Goal: Task Accomplishment & Management: Manage account settings

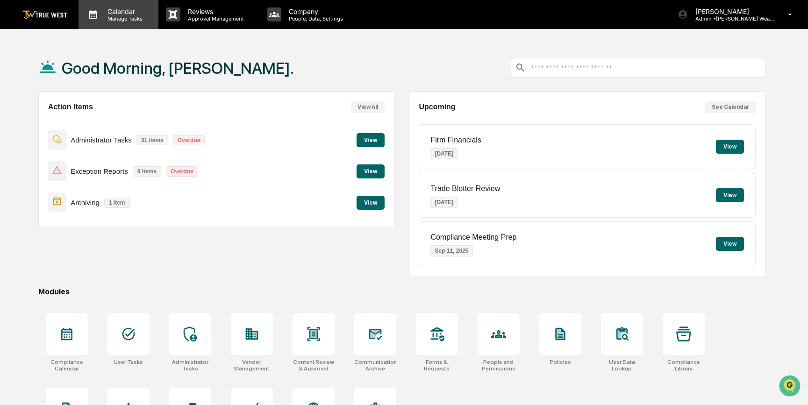
click at [103, 9] on p "Calendar" at bounding box center [123, 11] width 47 height 8
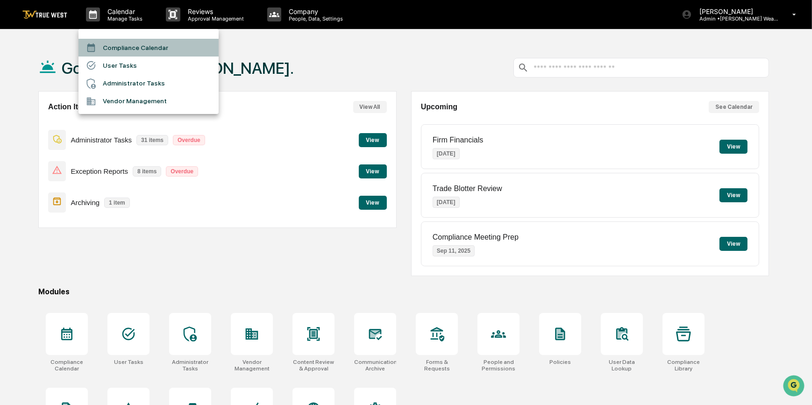
click at [116, 49] on li "Compliance Calendar" at bounding box center [148, 48] width 140 height 18
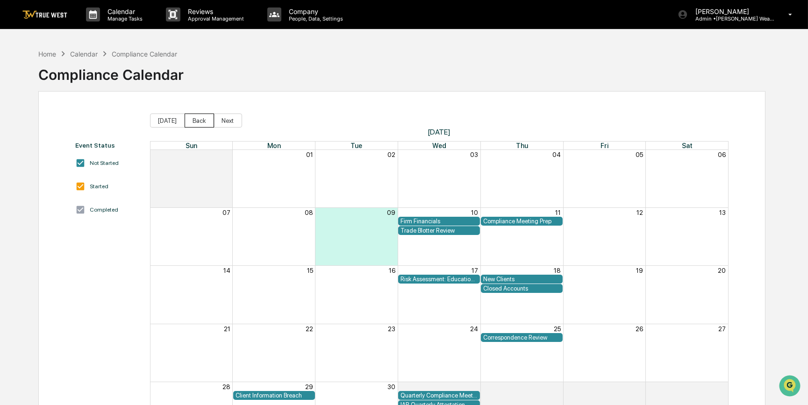
click at [197, 119] on button "Back" at bounding box center [198, 120] width 29 height 14
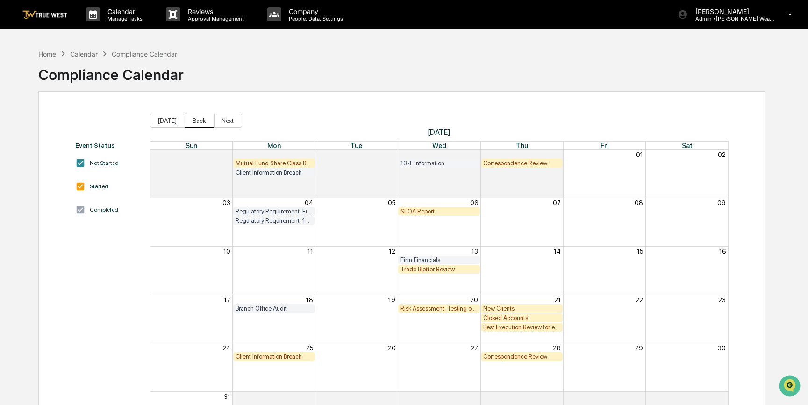
click at [197, 119] on button "Back" at bounding box center [198, 120] width 29 height 14
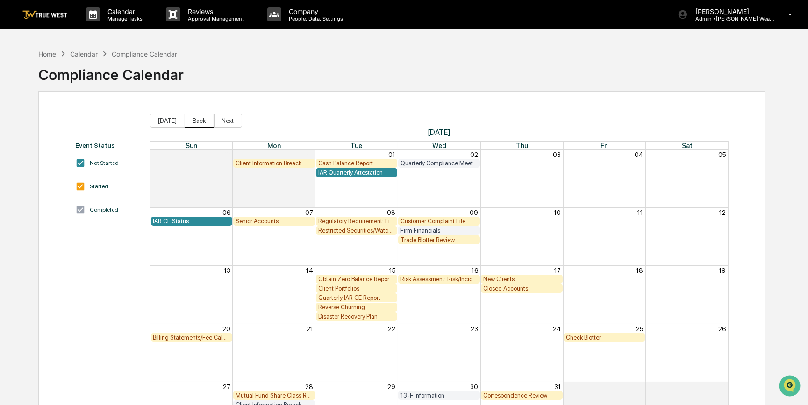
click at [197, 119] on button "Back" at bounding box center [198, 120] width 29 height 14
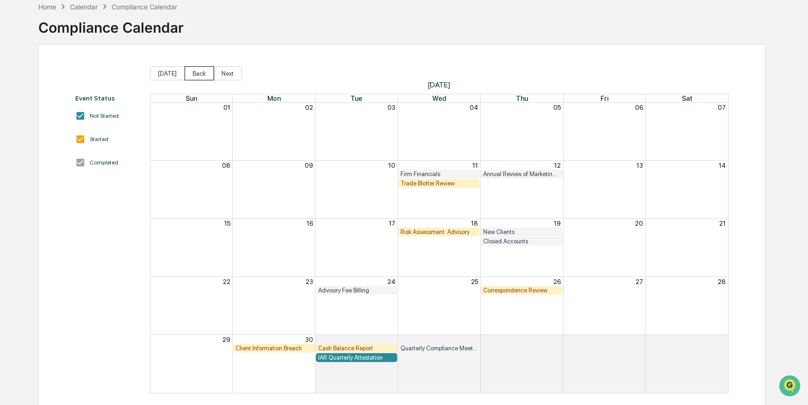
scroll to position [57, 0]
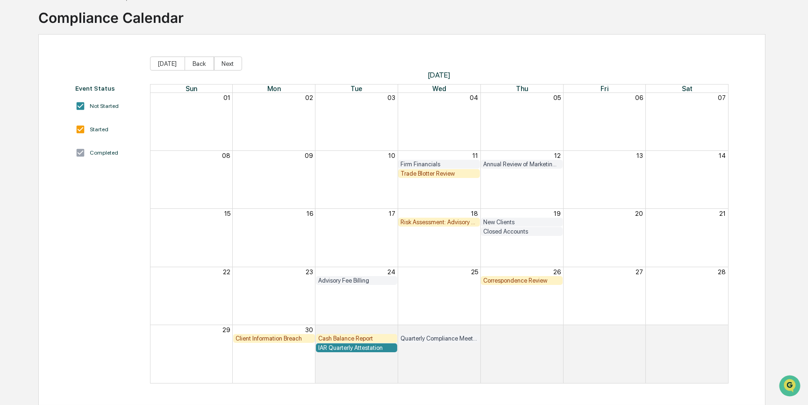
click at [460, 171] on div "Trade Blotter Review" at bounding box center [438, 173] width 77 height 7
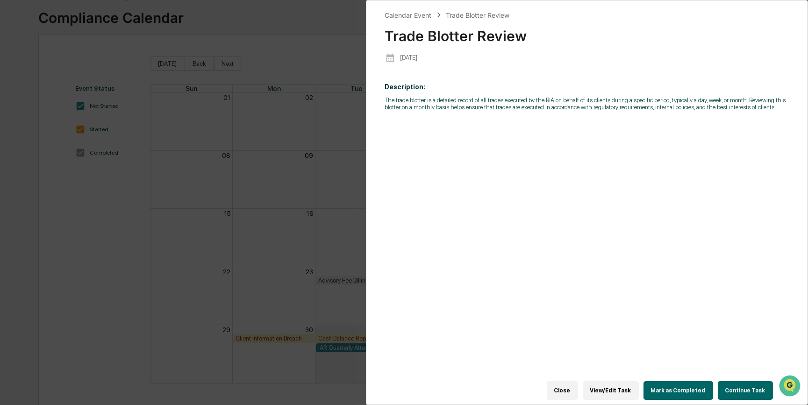
click at [735, 390] on button "Continue Task" at bounding box center [744, 390] width 55 height 19
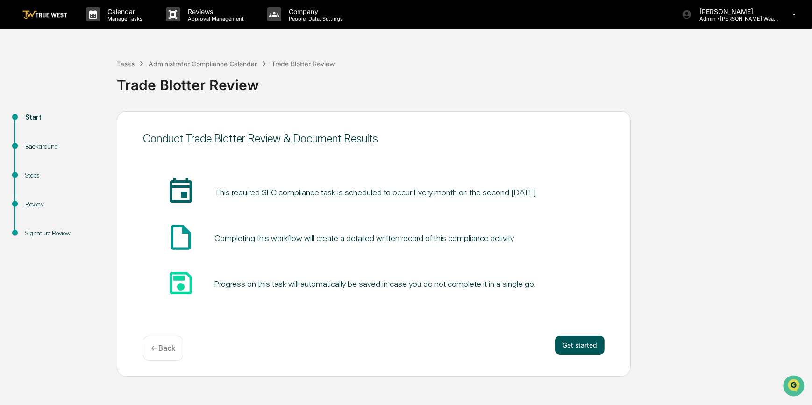
click at [568, 349] on button "Get started" at bounding box center [580, 345] width 50 height 19
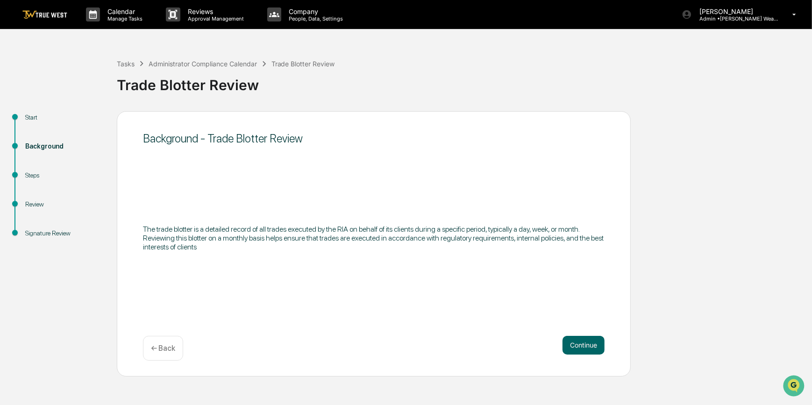
click at [568, 347] on button "Continue" at bounding box center [583, 345] width 42 height 19
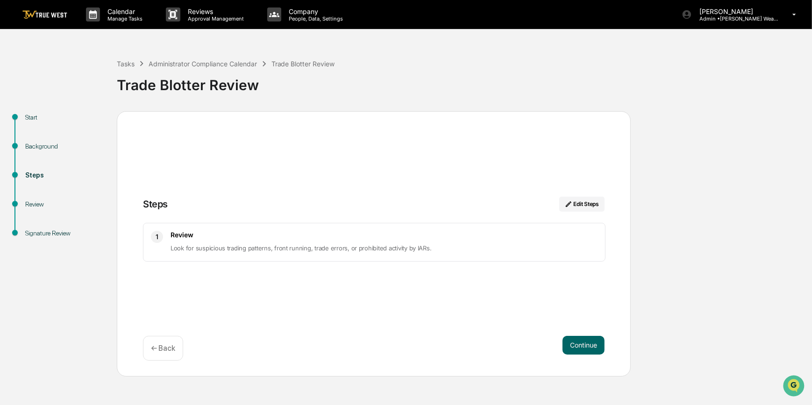
click at [568, 347] on button "Continue" at bounding box center [583, 345] width 42 height 19
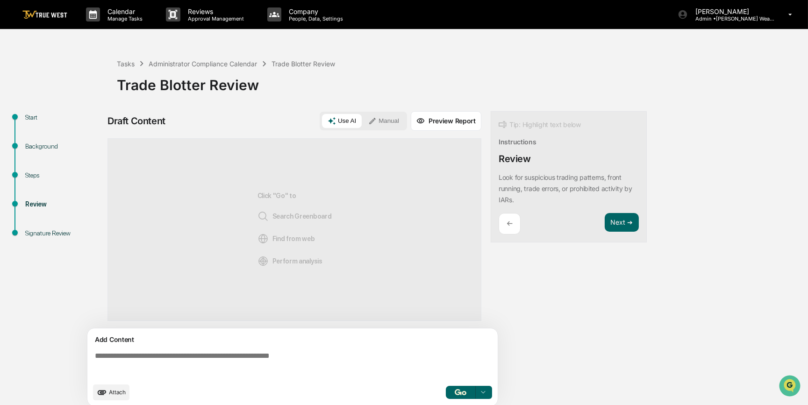
paste textarea "**********"
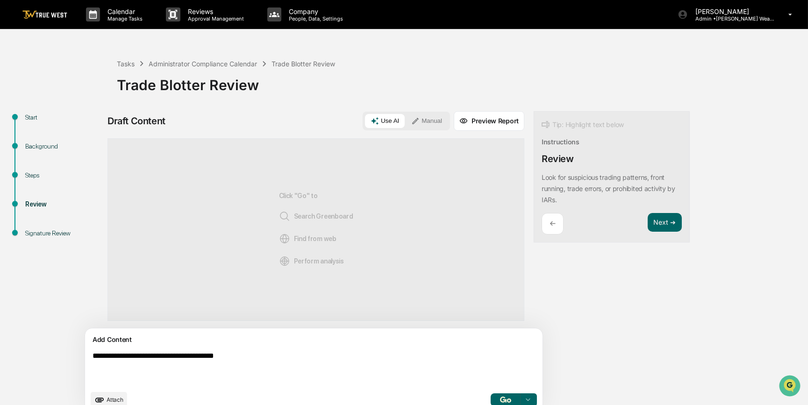
type textarea "**********"
click at [405, 120] on button "Manual" at bounding box center [426, 121] width 42 height 14
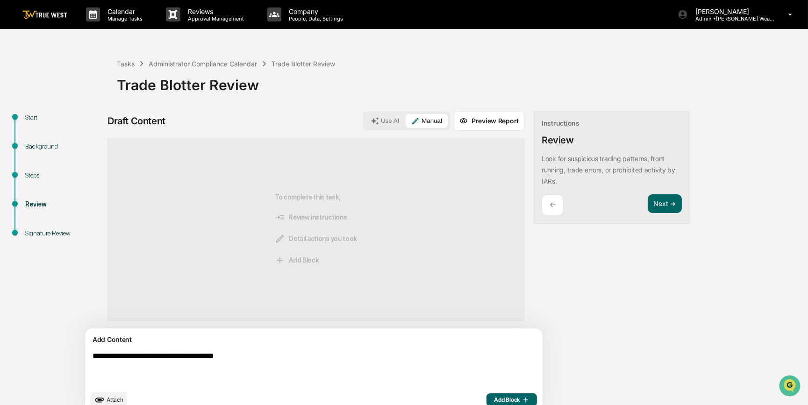
click at [494, 400] on span "Add Block" at bounding box center [511, 399] width 35 height 7
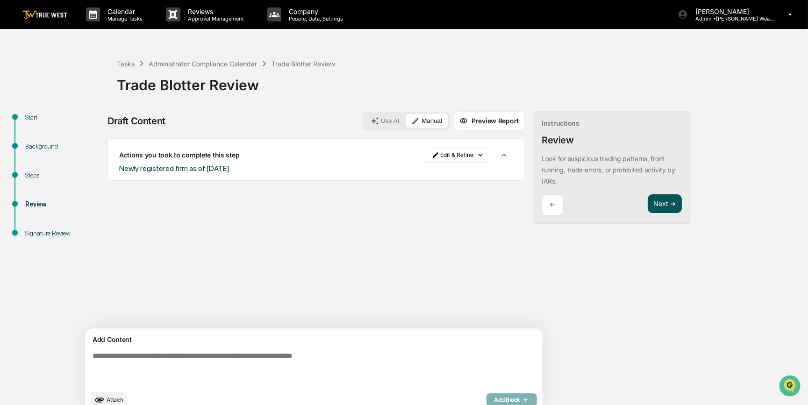
click at [647, 203] on button "Next ➔" at bounding box center [664, 203] width 34 height 19
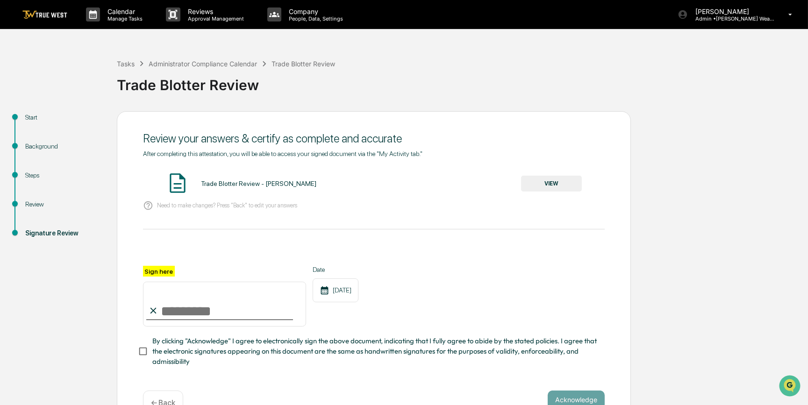
click at [26, 205] on div "Review" at bounding box center [63, 204] width 77 height 10
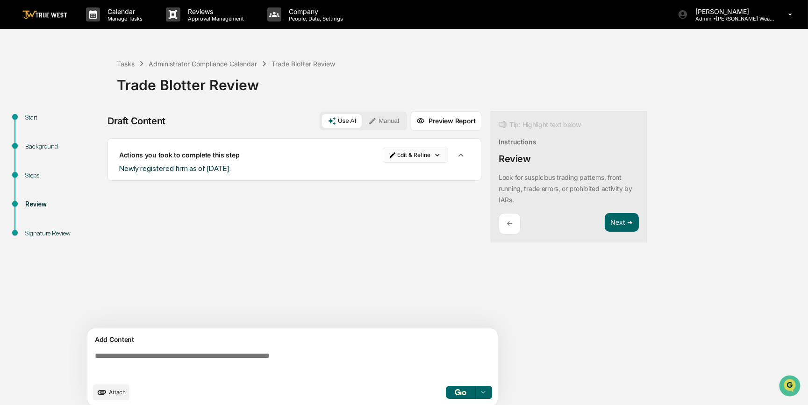
click at [408, 157] on html "Calendar Manage Tasks Reviews Approval Management Company People, Data, Setting…" at bounding box center [404, 202] width 808 height 405
click at [413, 174] on div "Edit Result" at bounding box center [417, 174] width 69 height 15
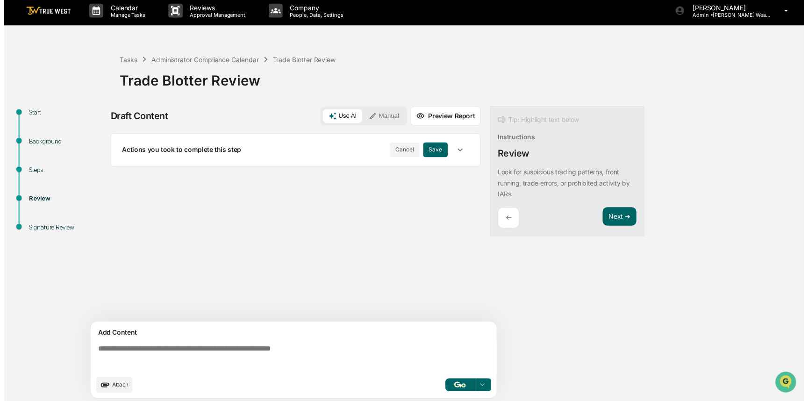
scroll to position [7, 0]
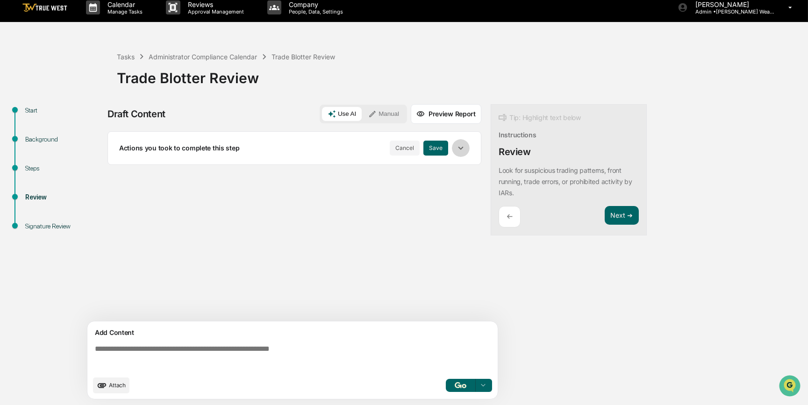
click at [458, 149] on icon "button" at bounding box center [460, 148] width 10 height 10
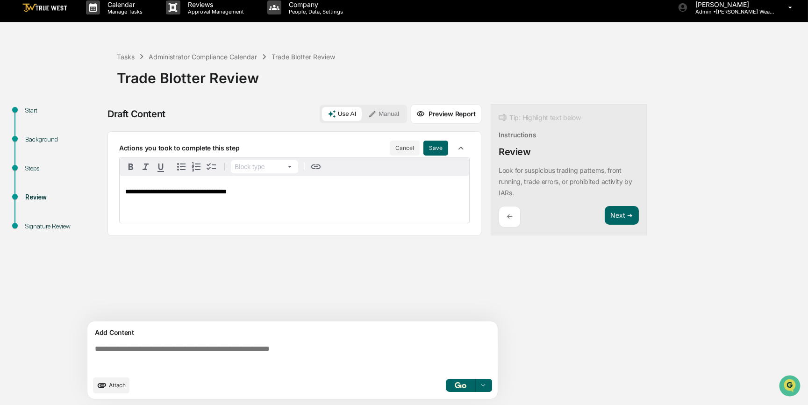
click at [223, 191] on span "**********" at bounding box center [175, 191] width 101 height 7
click at [438, 147] on button "Save" at bounding box center [435, 148] width 25 height 15
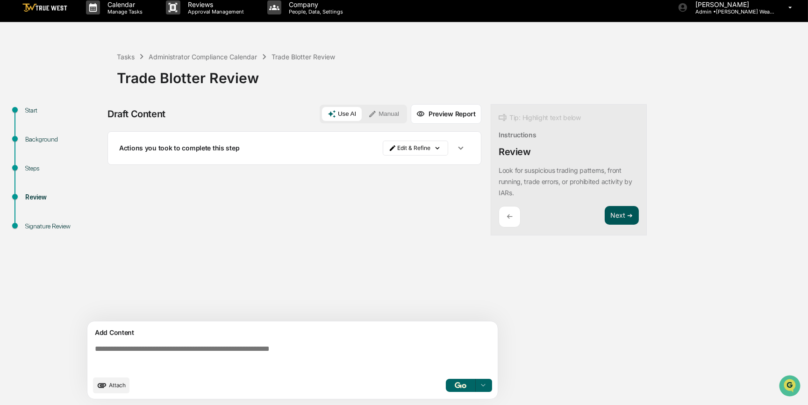
click at [616, 215] on button "Next ➔" at bounding box center [621, 215] width 34 height 19
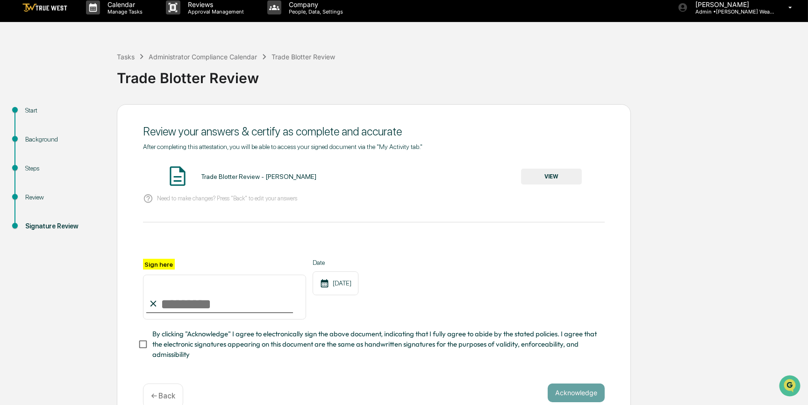
click at [168, 308] on input "Sign here" at bounding box center [224, 297] width 163 height 45
type input "*********"
click at [552, 173] on button "VIEW" at bounding box center [551, 177] width 61 height 16
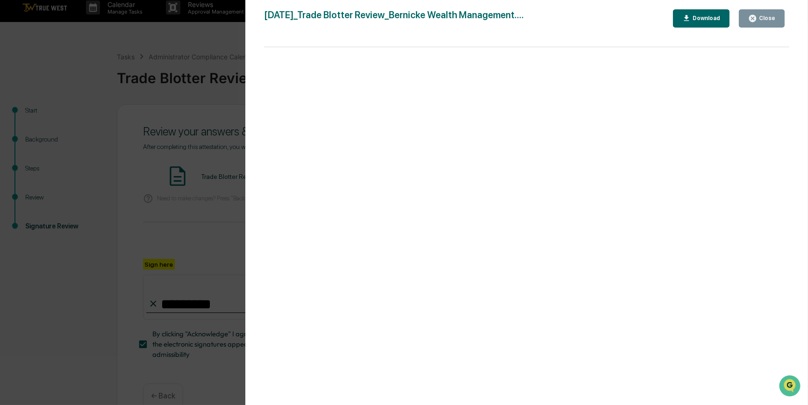
click at [210, 221] on div "Version History 09/09/2025, 02:58 PM Carliss Marshall 2025-09-09_Trade Blotter …" at bounding box center [404, 202] width 808 height 405
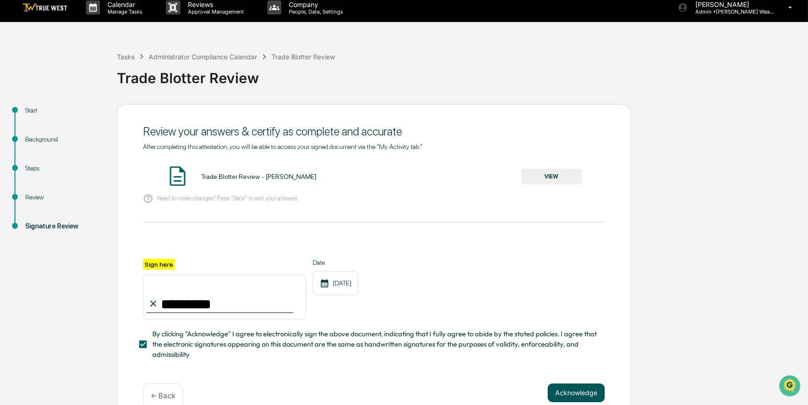
click at [574, 396] on button "Acknowledge" at bounding box center [575, 392] width 57 height 19
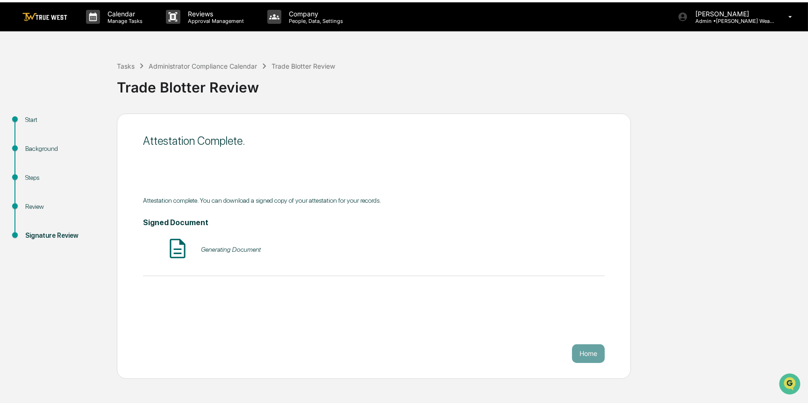
scroll to position [0, 0]
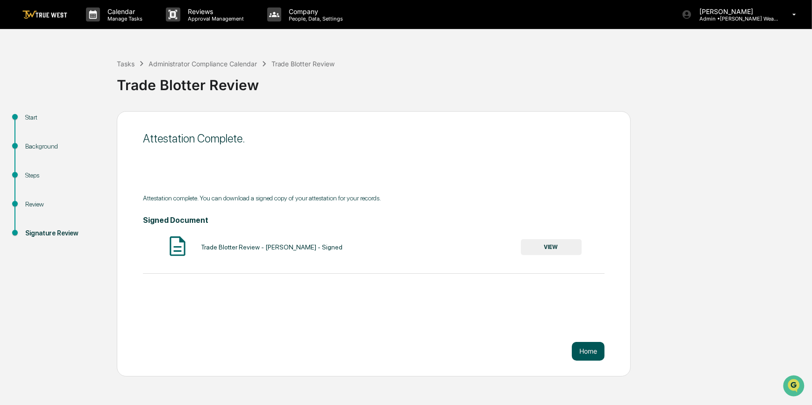
click at [592, 347] on button "Home" at bounding box center [588, 351] width 33 height 19
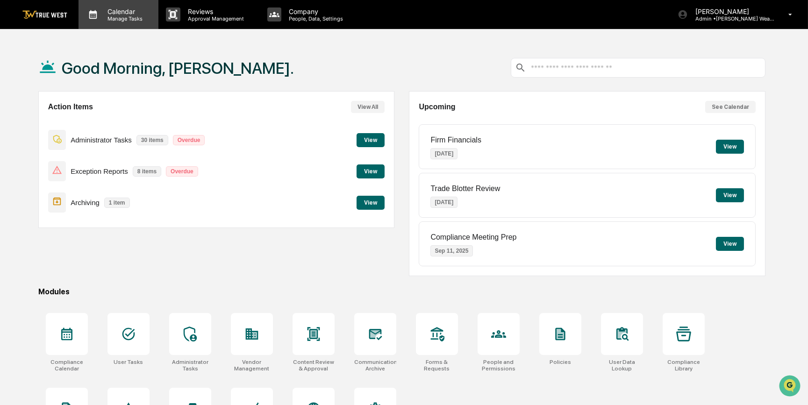
click at [117, 10] on p "Calendar" at bounding box center [123, 11] width 47 height 8
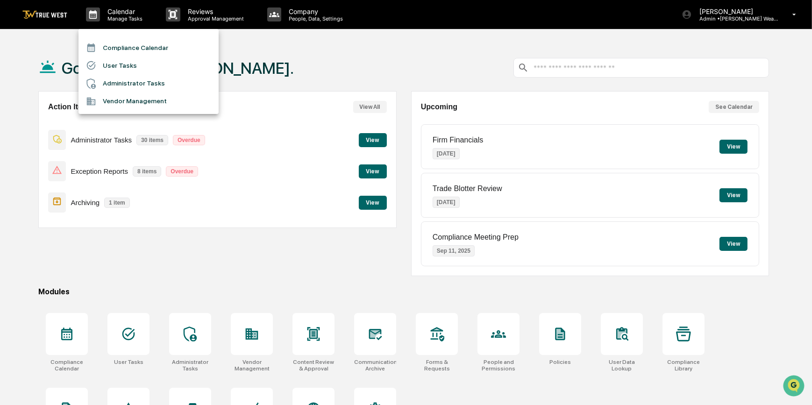
click at [120, 44] on li "Compliance Calendar" at bounding box center [148, 48] width 140 height 18
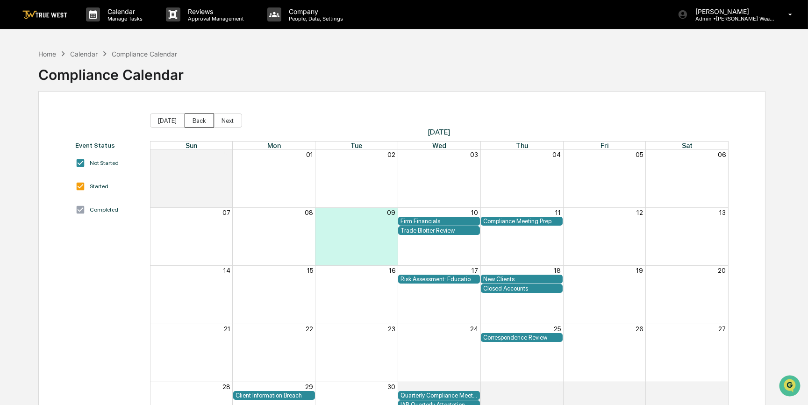
click at [200, 123] on button "Back" at bounding box center [198, 120] width 29 height 14
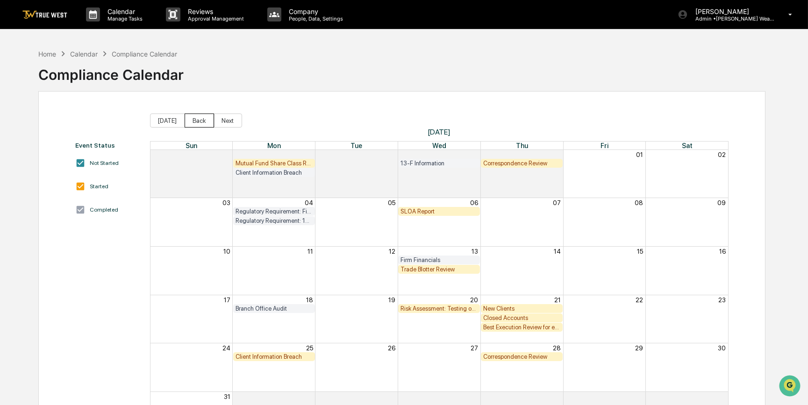
click at [200, 123] on button "Back" at bounding box center [198, 120] width 29 height 14
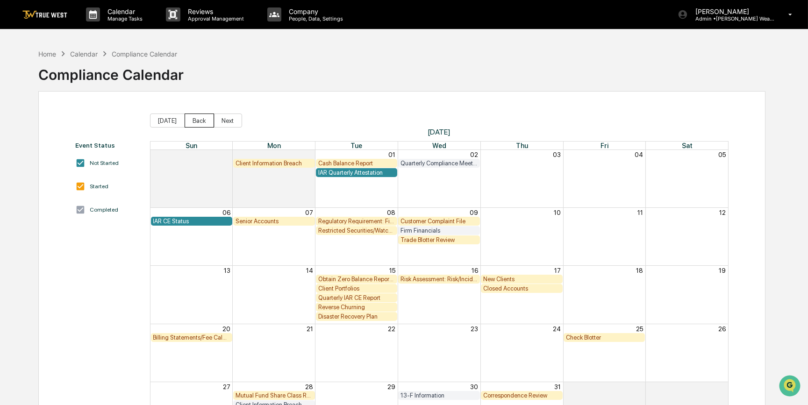
click at [200, 123] on button "Back" at bounding box center [198, 120] width 29 height 14
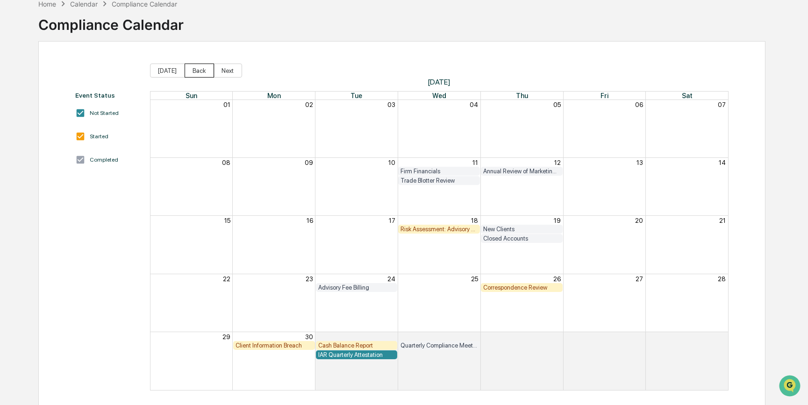
scroll to position [57, 0]
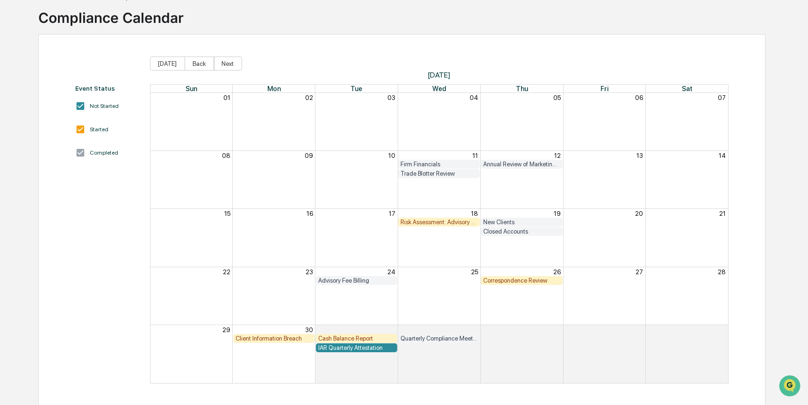
click at [339, 340] on div "Cash Balance Report" at bounding box center [356, 338] width 77 height 7
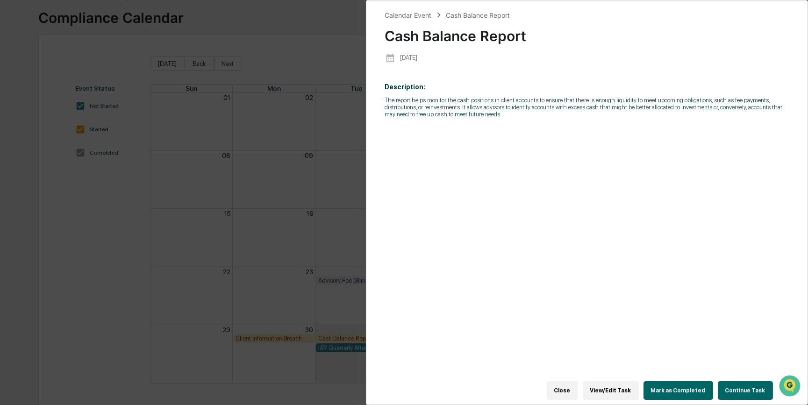
click at [738, 384] on button "Continue Task" at bounding box center [744, 390] width 55 height 19
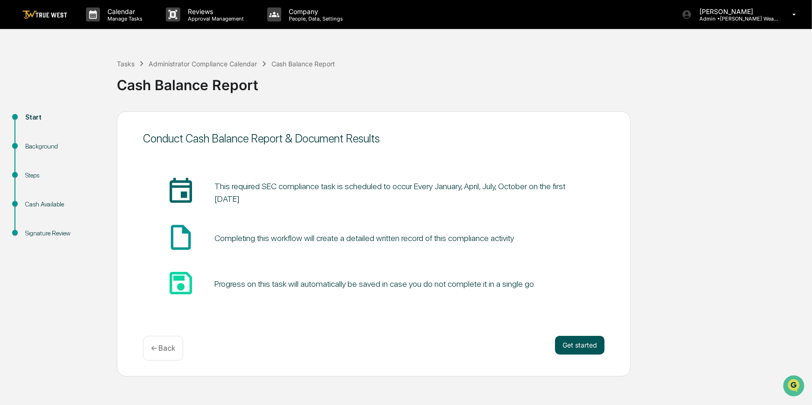
click at [577, 350] on button "Get started" at bounding box center [580, 345] width 50 height 19
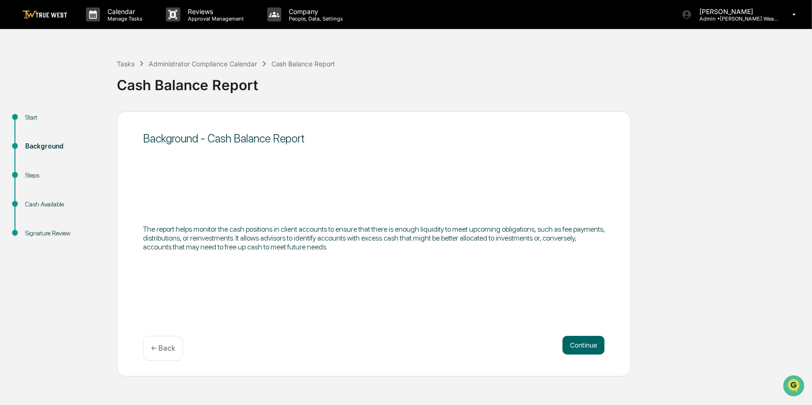
click at [577, 350] on button "Continue" at bounding box center [583, 345] width 42 height 19
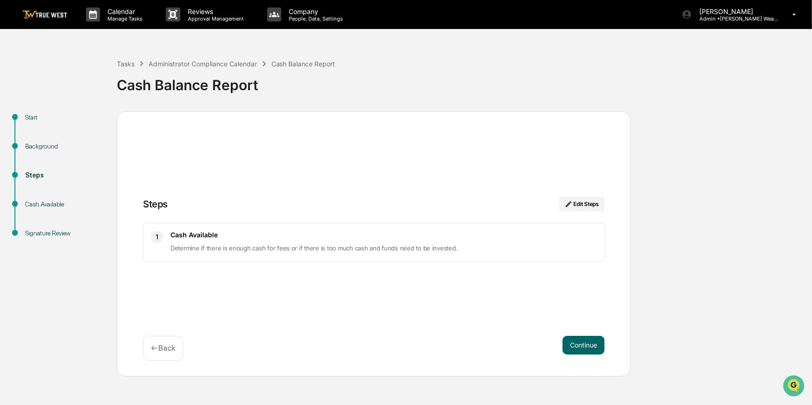
click at [577, 350] on button "Continue" at bounding box center [583, 345] width 42 height 19
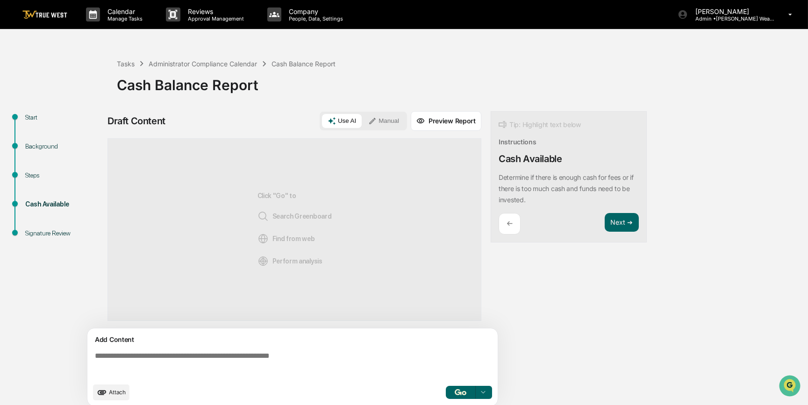
paste textarea "**********"
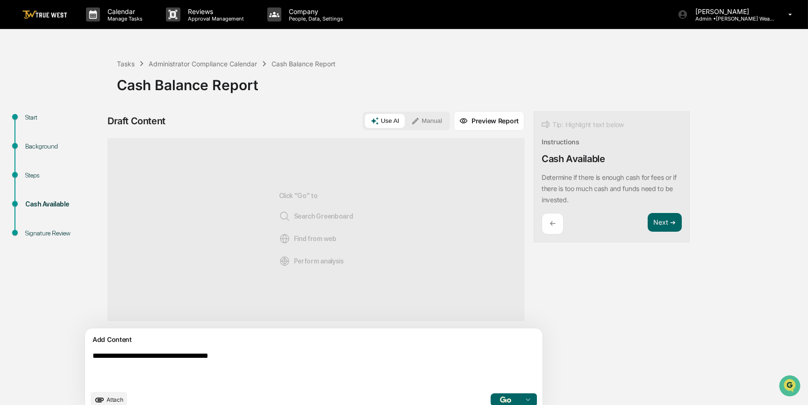
type textarea "**********"
click at [405, 121] on button "Manual" at bounding box center [426, 121] width 42 height 14
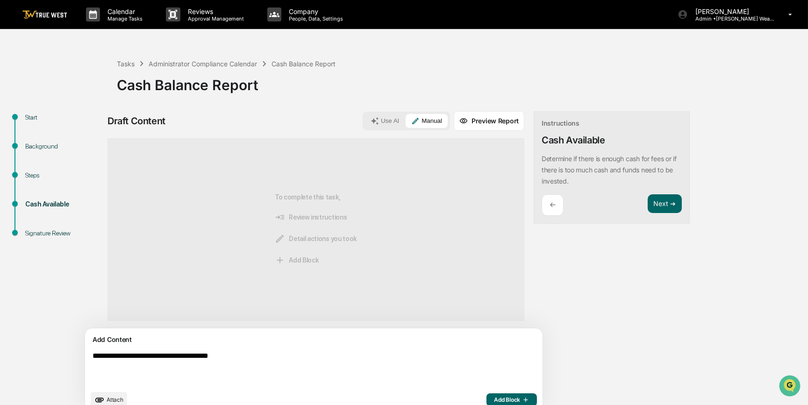
click at [494, 401] on span "Add Block" at bounding box center [511, 399] width 35 height 7
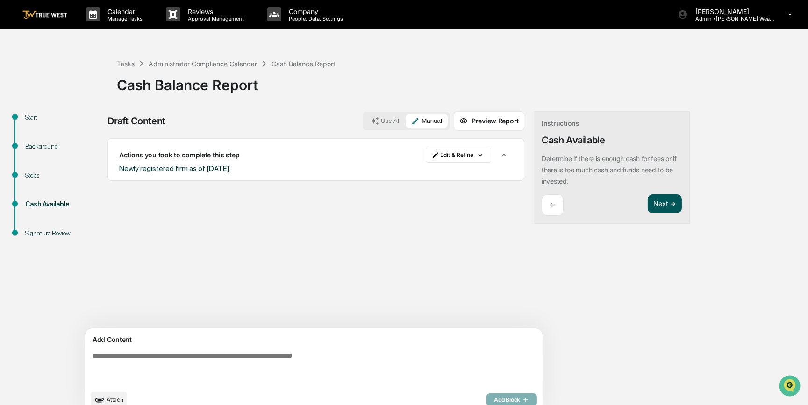
click at [647, 205] on button "Next ➔" at bounding box center [664, 203] width 34 height 19
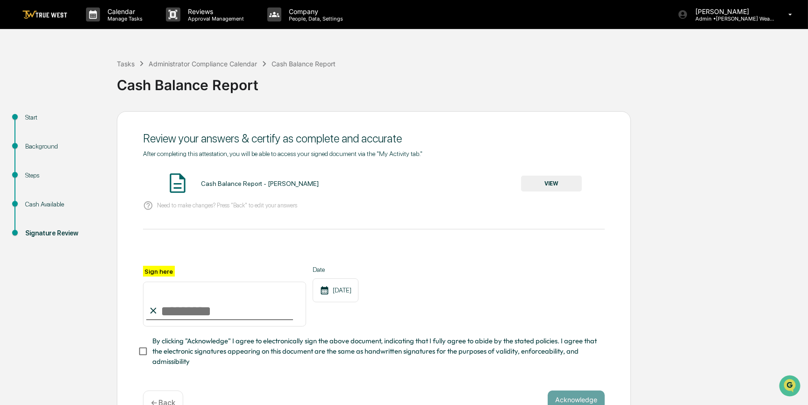
click at [224, 312] on input "Sign here" at bounding box center [224, 304] width 163 height 45
type input "*********"
click at [552, 183] on button "VIEW" at bounding box center [551, 184] width 61 height 16
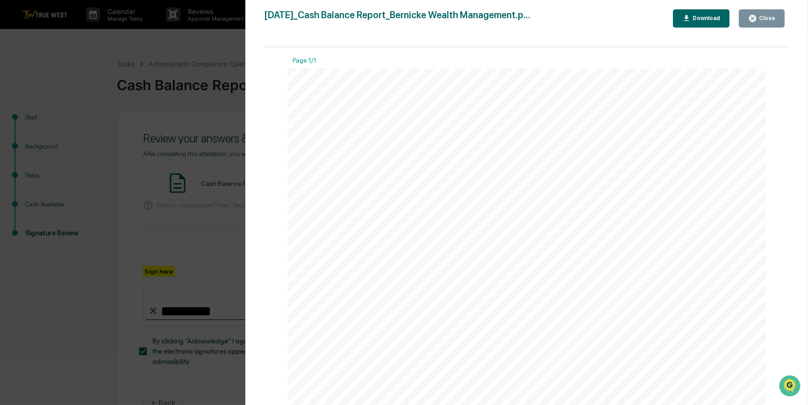
click at [191, 247] on div "Version History 09/09/2025, 02:59 PM Carliss Marshall 2025-09-09_Cash Balance R…" at bounding box center [404, 202] width 808 height 405
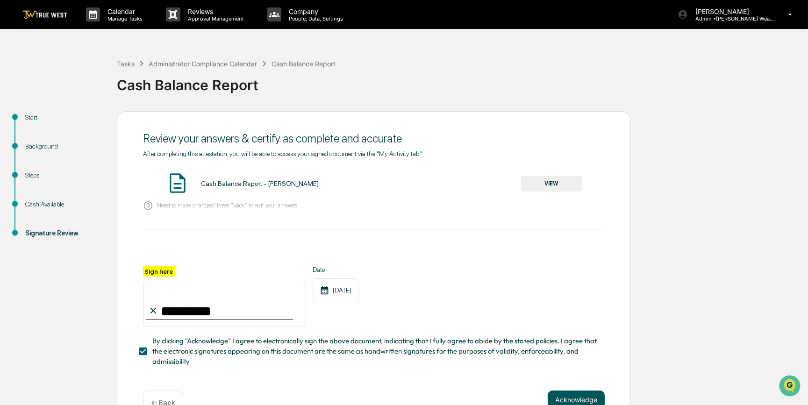
click at [563, 399] on button "Acknowledge" at bounding box center [575, 399] width 57 height 19
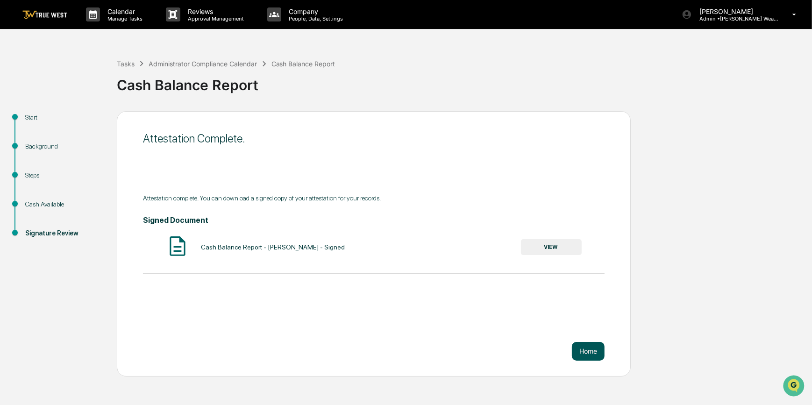
click at [594, 350] on button "Home" at bounding box center [588, 351] width 33 height 19
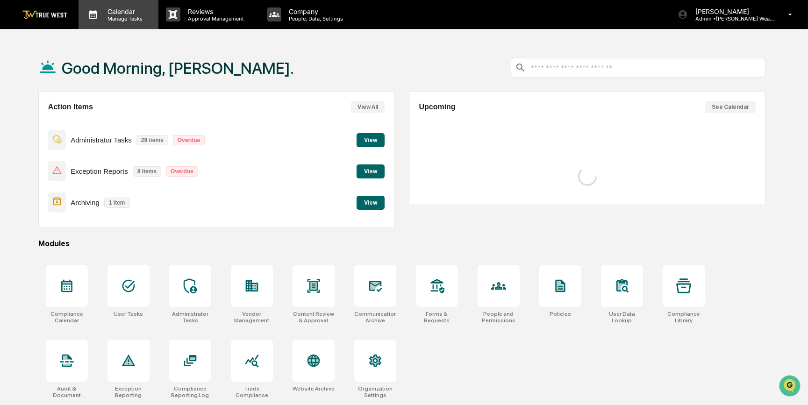
click at [116, 13] on p "Calendar" at bounding box center [123, 11] width 47 height 8
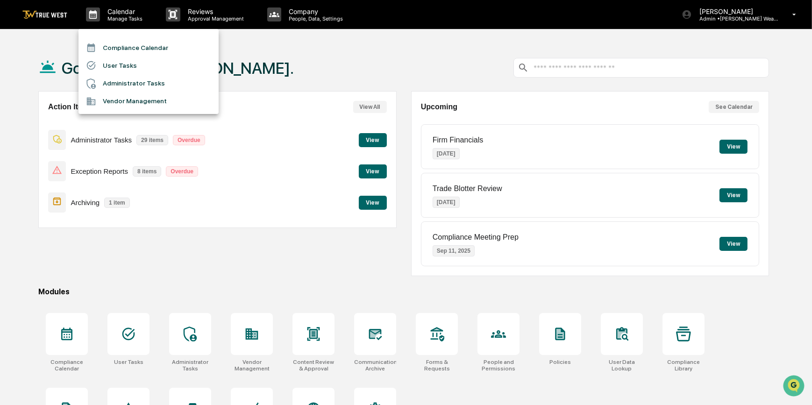
click at [132, 49] on li "Compliance Calendar" at bounding box center [148, 48] width 140 height 18
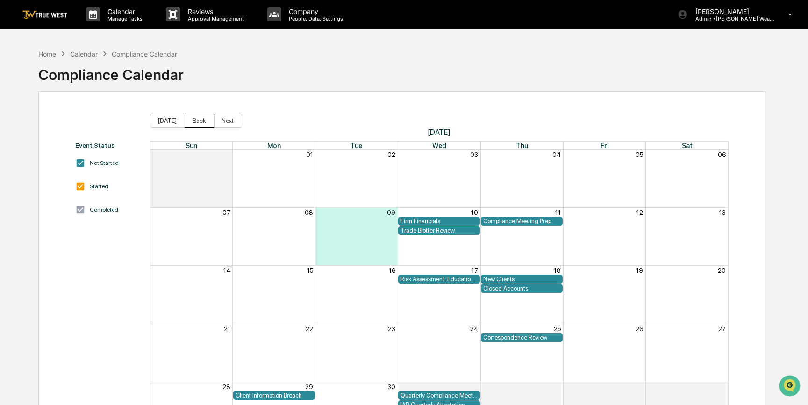
click at [199, 121] on button "Back" at bounding box center [198, 120] width 29 height 14
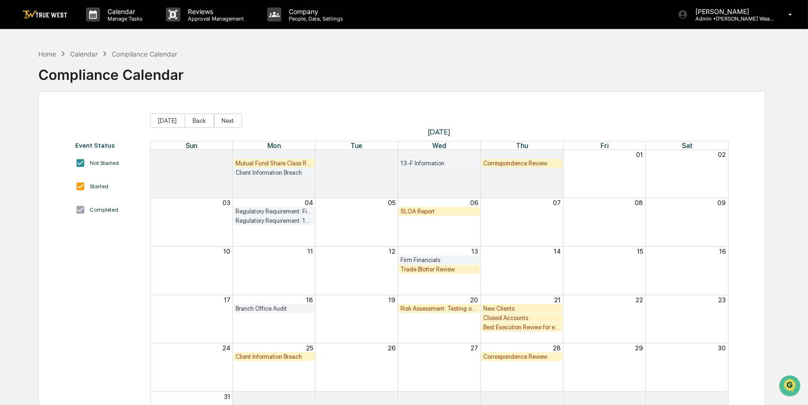
click at [545, 309] on div "New Clients" at bounding box center [521, 308] width 77 height 7
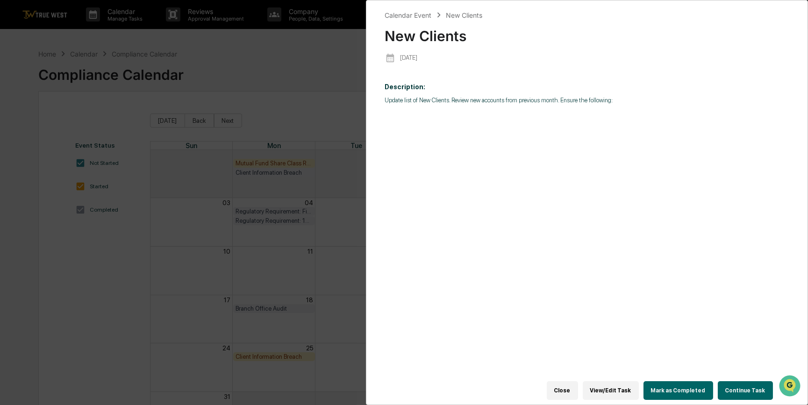
click at [272, 88] on div "Calendar Event New Clients New Clients 2025-08-21 Description: Update list of N…" at bounding box center [404, 202] width 808 height 405
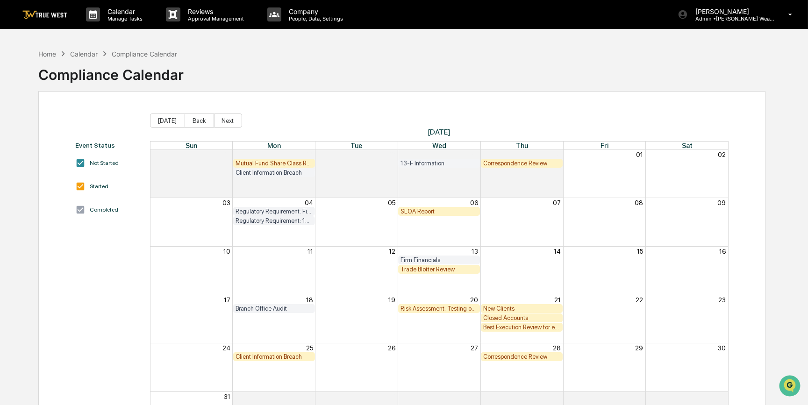
click at [551, 306] on div "New Clients" at bounding box center [521, 308] width 77 height 7
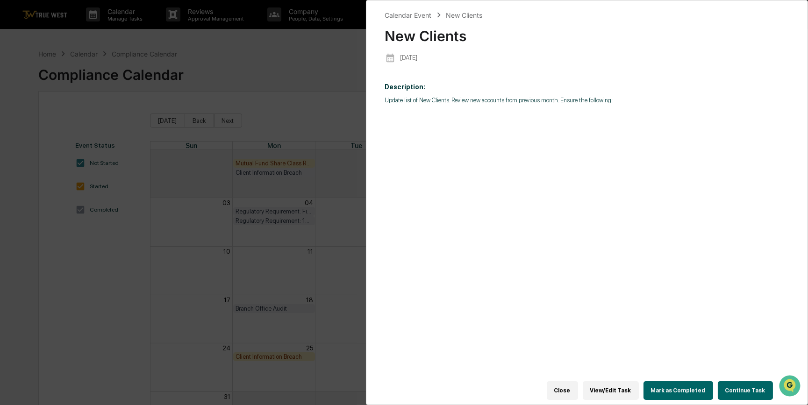
click at [737, 388] on button "Continue Task" at bounding box center [744, 390] width 55 height 19
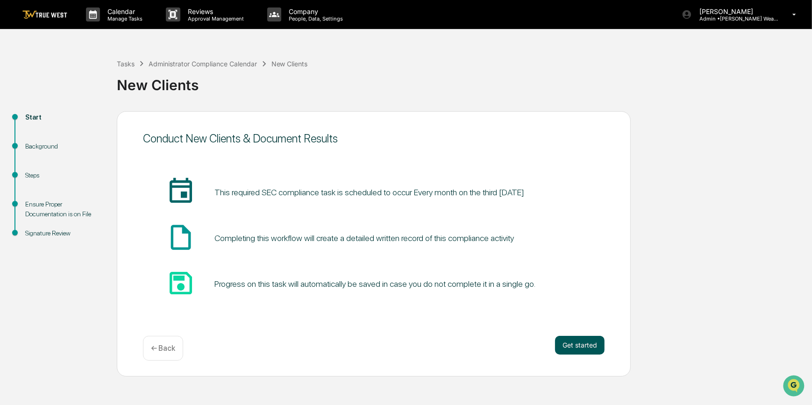
click at [586, 344] on button "Get started" at bounding box center [580, 345] width 50 height 19
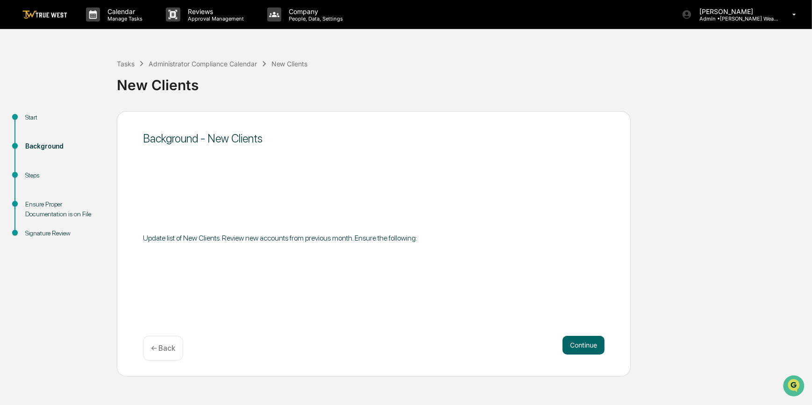
click at [586, 344] on button "Continue" at bounding box center [583, 345] width 42 height 19
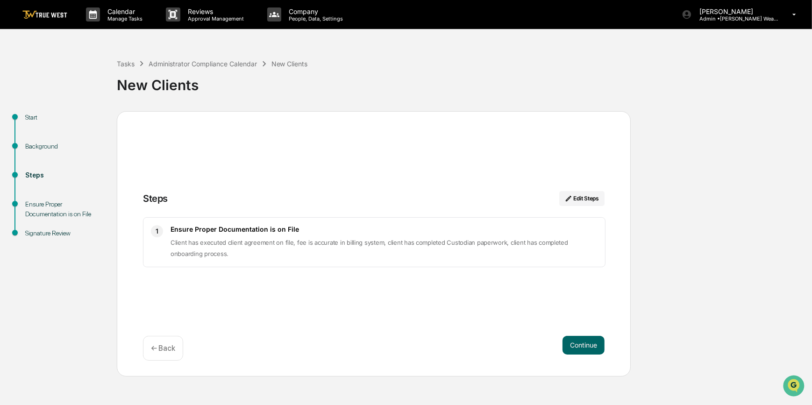
click at [586, 344] on button "Continue" at bounding box center [583, 345] width 42 height 19
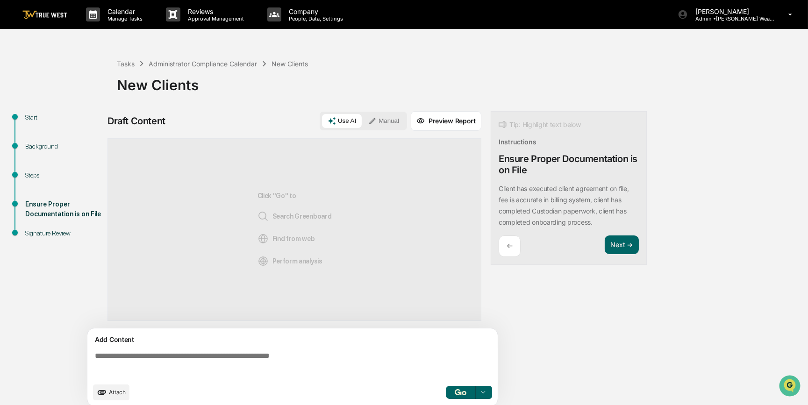
paste textarea "**********"
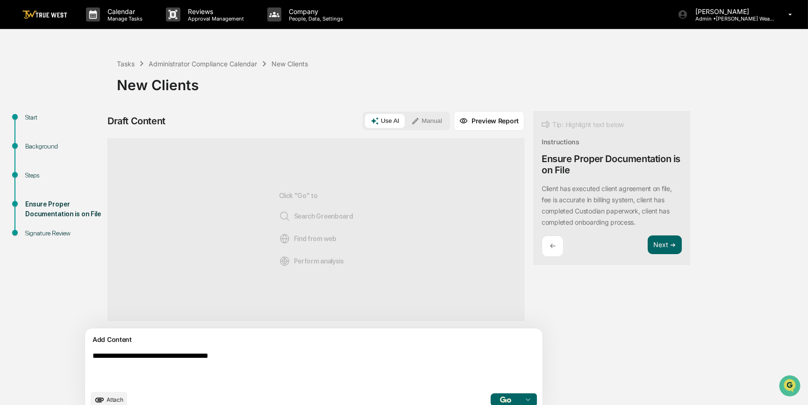
type textarea "**********"
click at [405, 126] on button "Manual" at bounding box center [426, 121] width 42 height 14
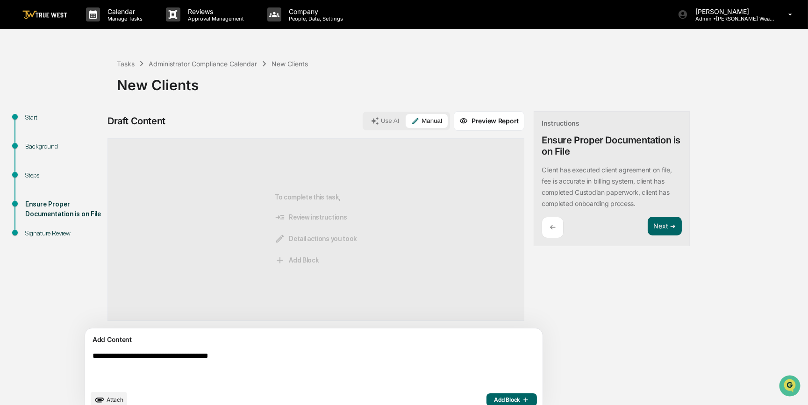
click at [494, 397] on span "Add Block" at bounding box center [511, 399] width 35 height 7
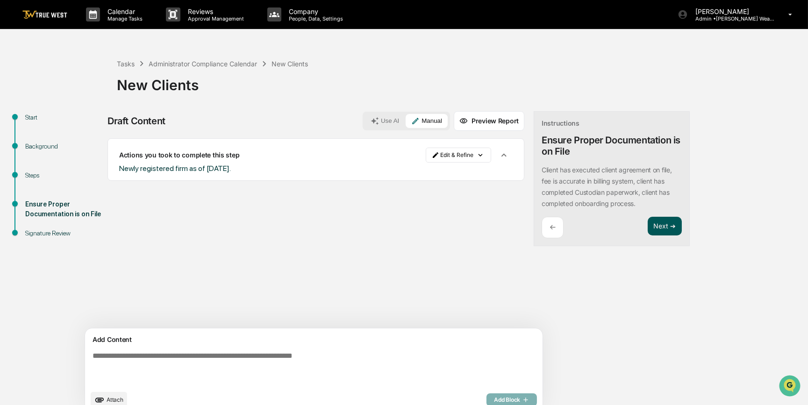
click at [647, 226] on button "Next ➔" at bounding box center [664, 226] width 34 height 19
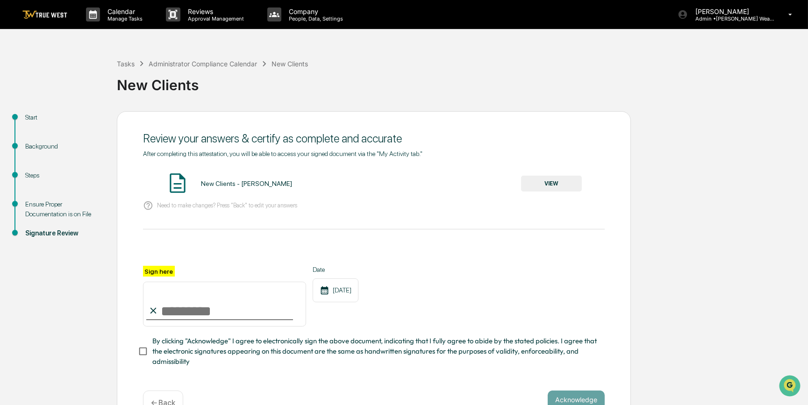
click at [184, 309] on input "Sign here" at bounding box center [224, 304] width 163 height 45
type input "*********"
click at [556, 182] on button "VIEW" at bounding box center [551, 184] width 61 height 16
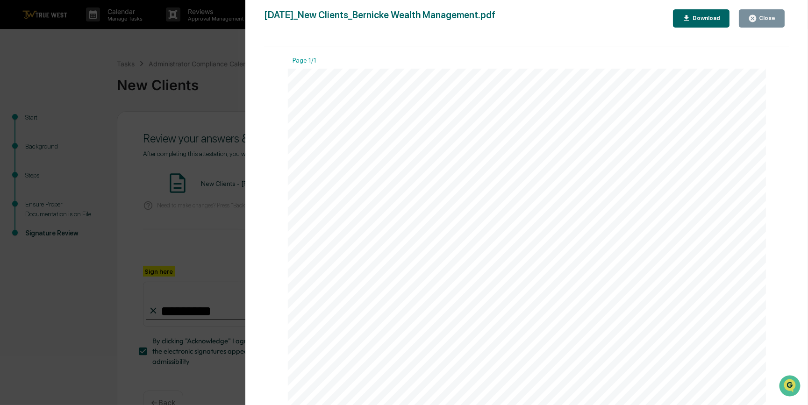
click at [231, 194] on div "Version History 09/09/2025, 03:00 PM Carliss Marshall 2025-09-09_New Clients_Be…" at bounding box center [404, 202] width 808 height 405
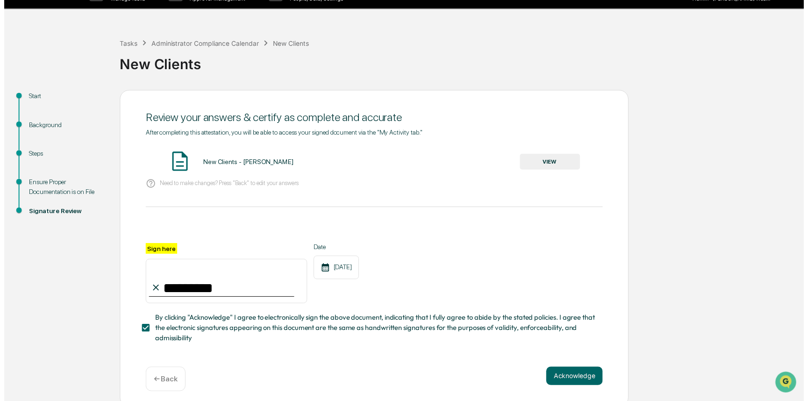
scroll to position [29, 0]
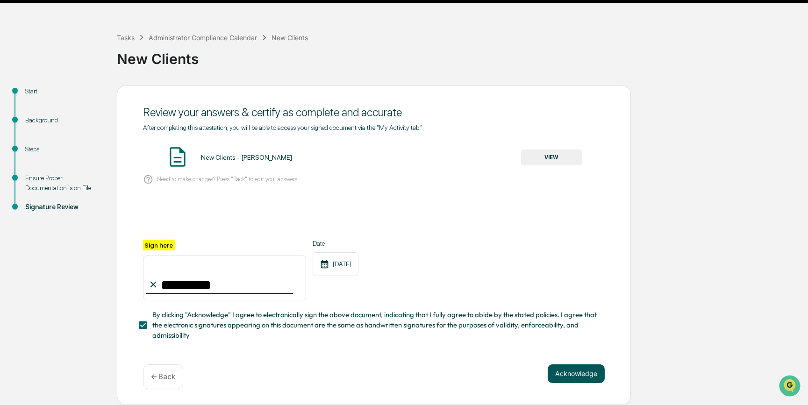
click at [572, 378] on button "Acknowledge" at bounding box center [575, 373] width 57 height 19
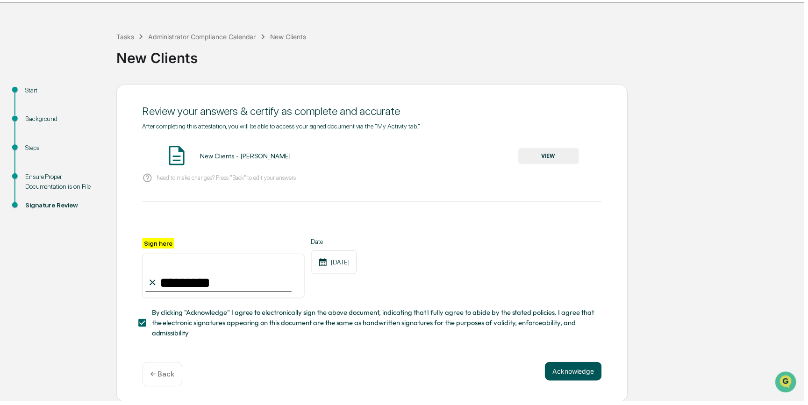
scroll to position [0, 0]
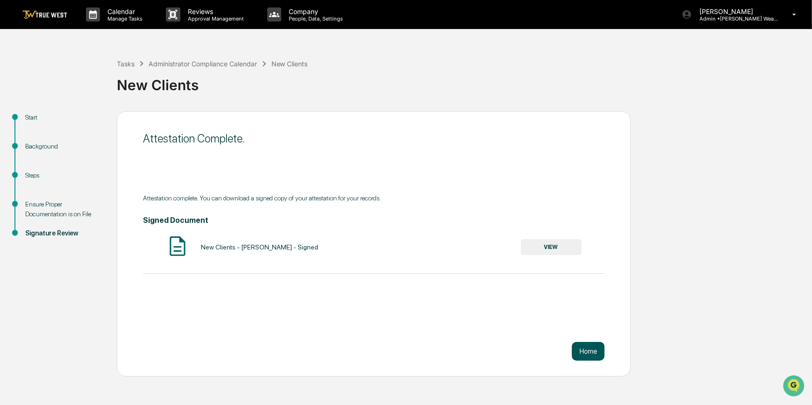
click at [595, 358] on button "Home" at bounding box center [588, 351] width 33 height 19
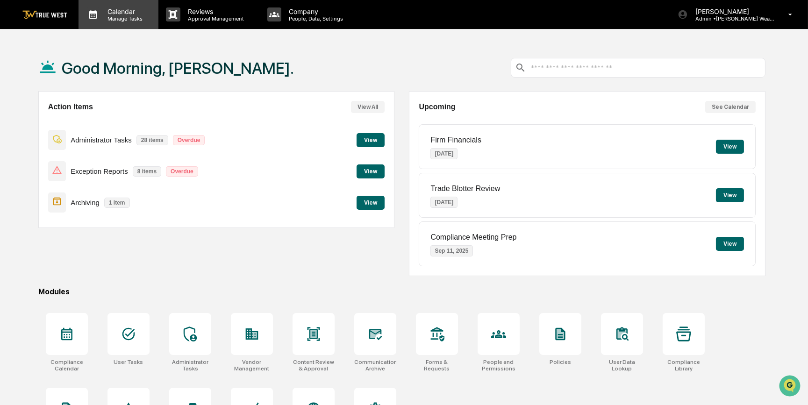
click at [138, 18] on p "Manage Tasks" at bounding box center [123, 18] width 47 height 7
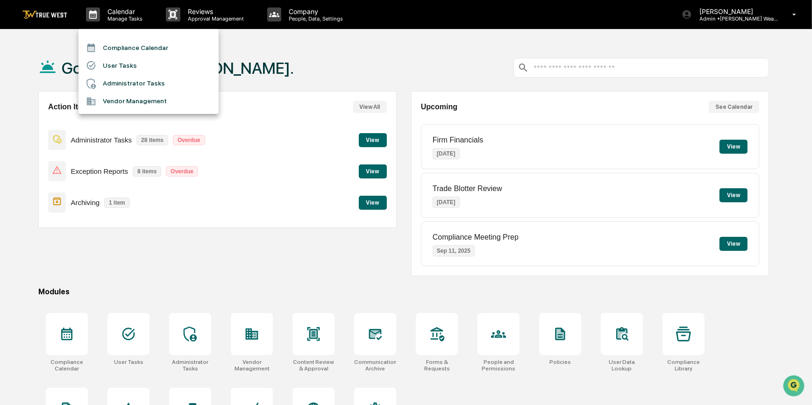
click at [151, 46] on li "Compliance Calendar" at bounding box center [148, 48] width 140 height 18
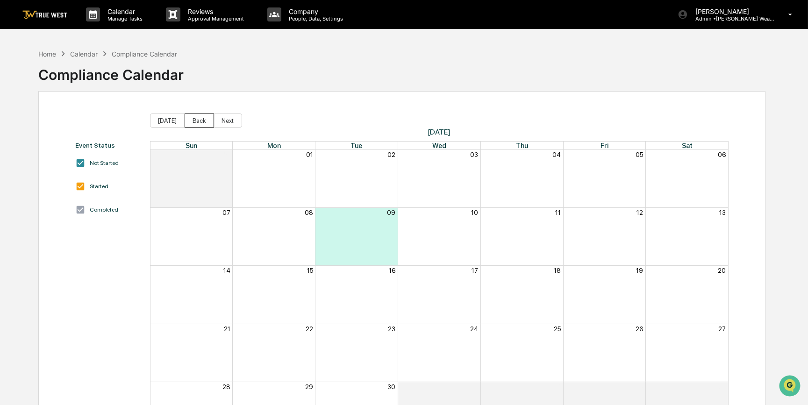
click at [203, 120] on button "Back" at bounding box center [198, 120] width 29 height 14
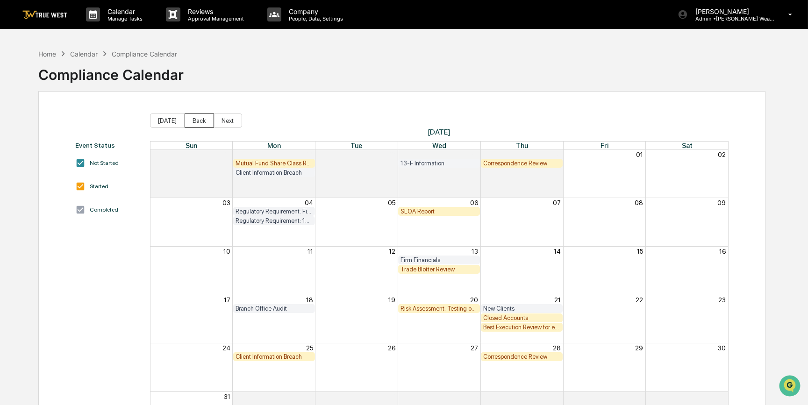
click at [191, 123] on button "Back" at bounding box center [198, 120] width 29 height 14
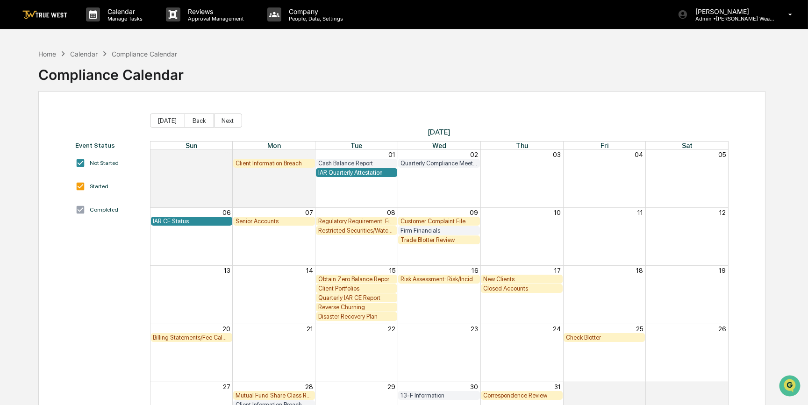
click at [383, 222] on div "Regulatory Requirement: File 13H (if applicable)" at bounding box center [356, 221] width 77 height 7
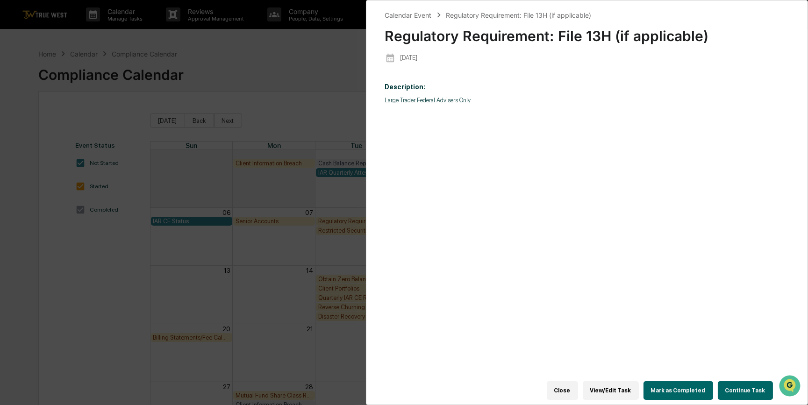
click at [750, 386] on button "Continue Task" at bounding box center [744, 390] width 55 height 19
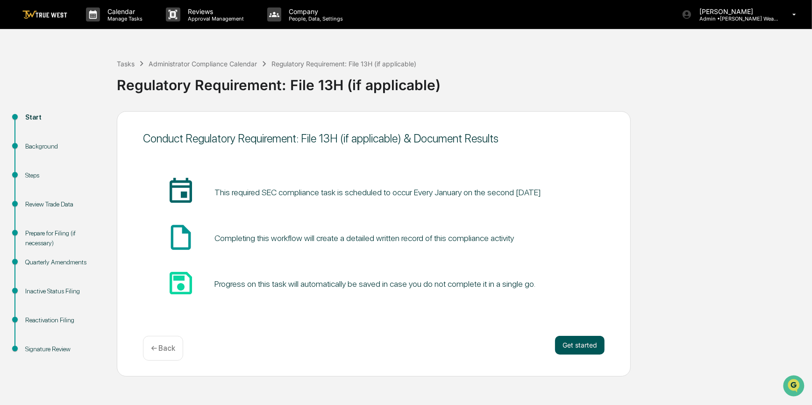
click at [578, 341] on button "Get started" at bounding box center [580, 345] width 50 height 19
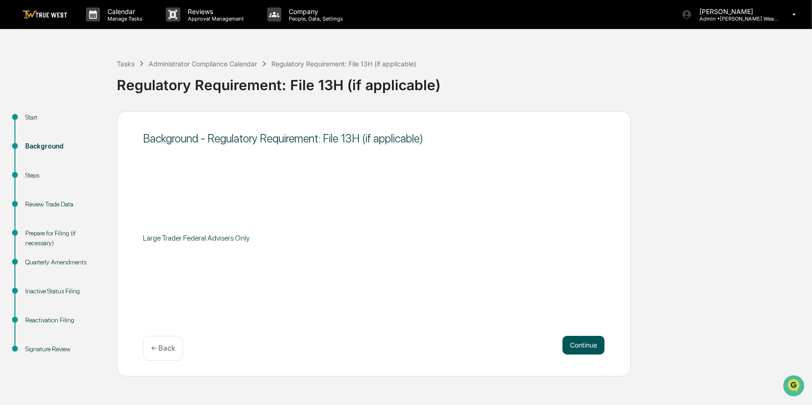
click at [578, 341] on button "Continue" at bounding box center [583, 345] width 42 height 19
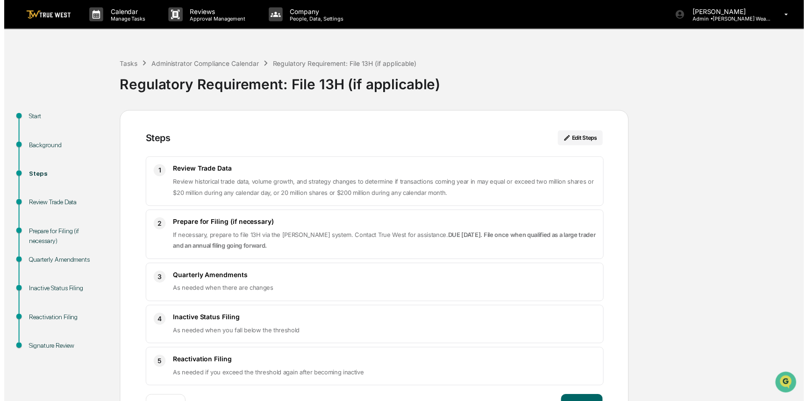
scroll to position [34, 0]
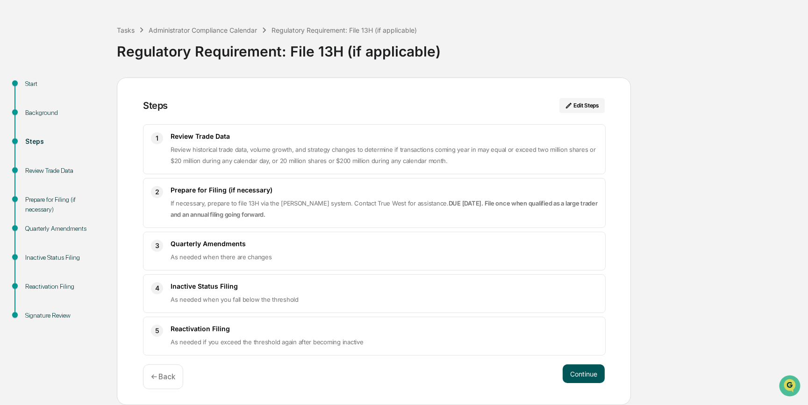
click at [581, 378] on button "Continue" at bounding box center [583, 373] width 42 height 19
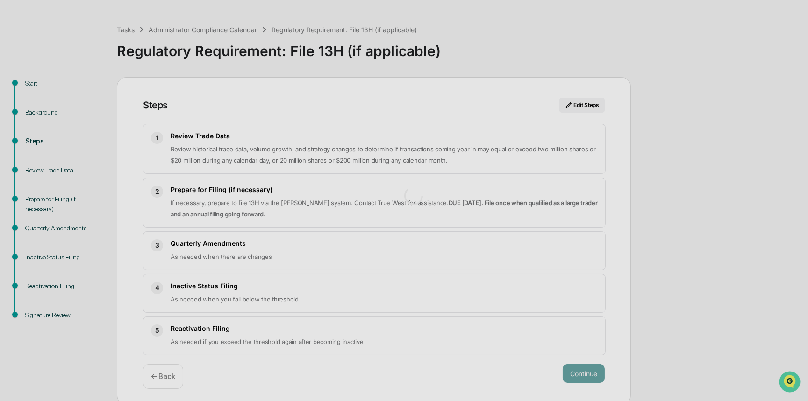
scroll to position [7, 0]
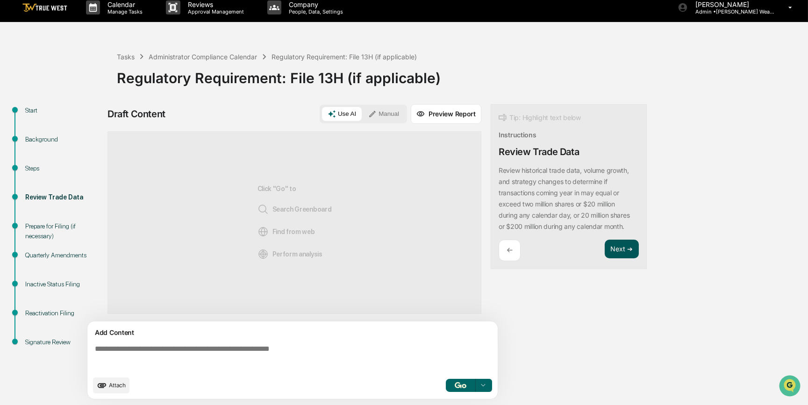
click at [624, 243] on button "Next ➔" at bounding box center [621, 249] width 34 height 19
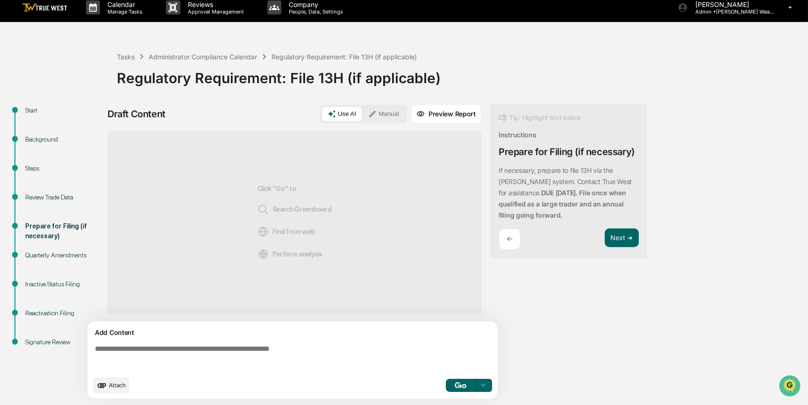
click at [253, 349] on textarea at bounding box center [294, 358] width 406 height 34
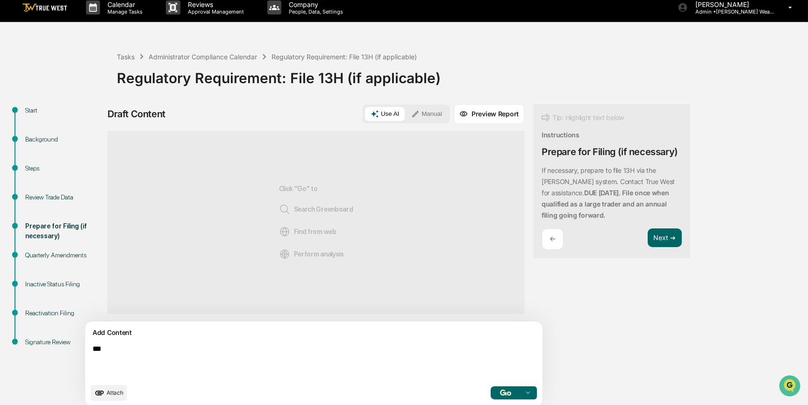
type textarea "***"
click at [405, 112] on button "Manual" at bounding box center [426, 114] width 42 height 14
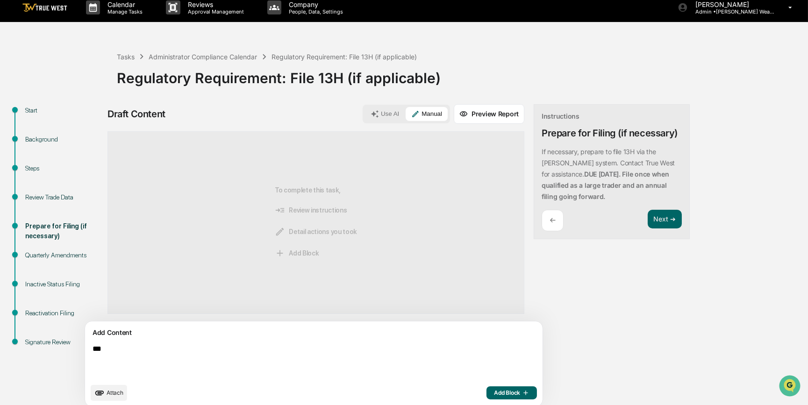
click at [494, 392] on span "Add Block" at bounding box center [511, 392] width 35 height 7
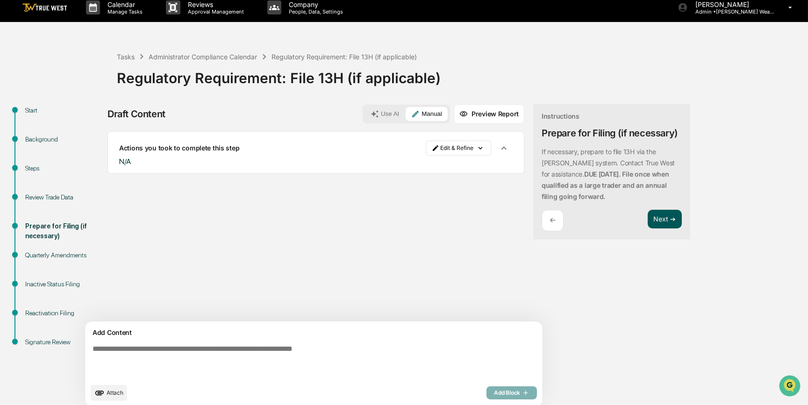
click at [647, 219] on button "Next ➔" at bounding box center [664, 219] width 34 height 19
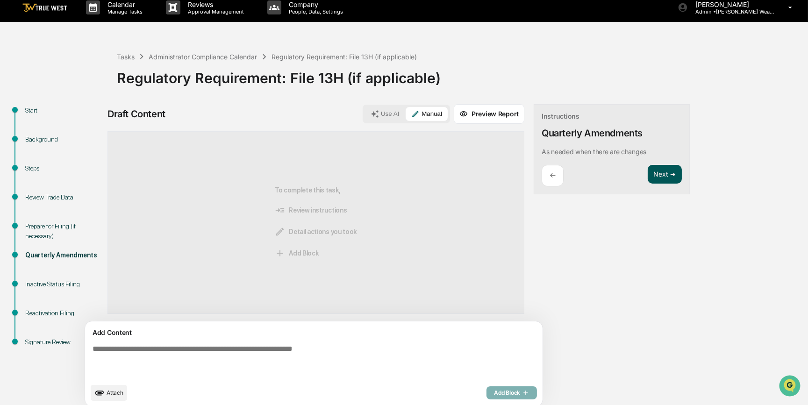
click at [647, 177] on button "Next ➔" at bounding box center [664, 174] width 34 height 19
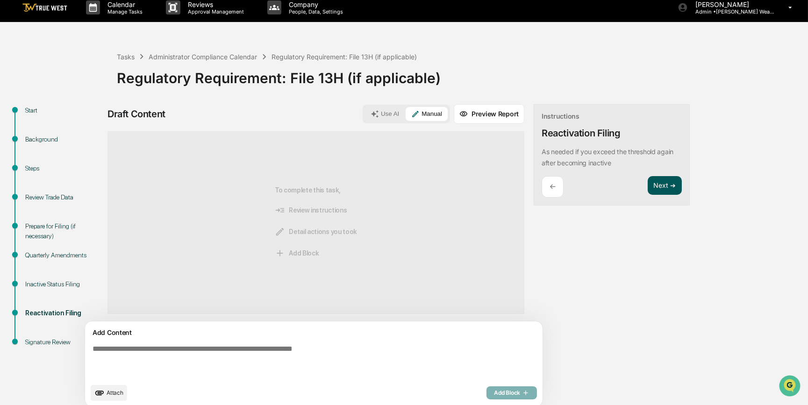
click at [647, 177] on button "Next ➔" at bounding box center [664, 185] width 34 height 19
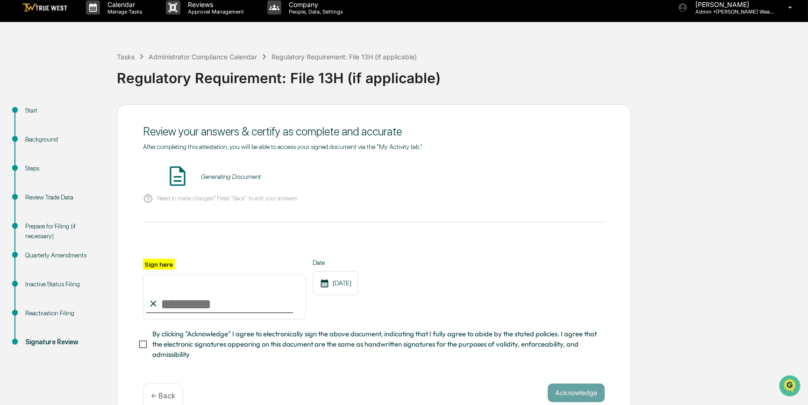
click at [220, 291] on input "Sign here" at bounding box center [224, 297] width 163 height 45
type input "*********"
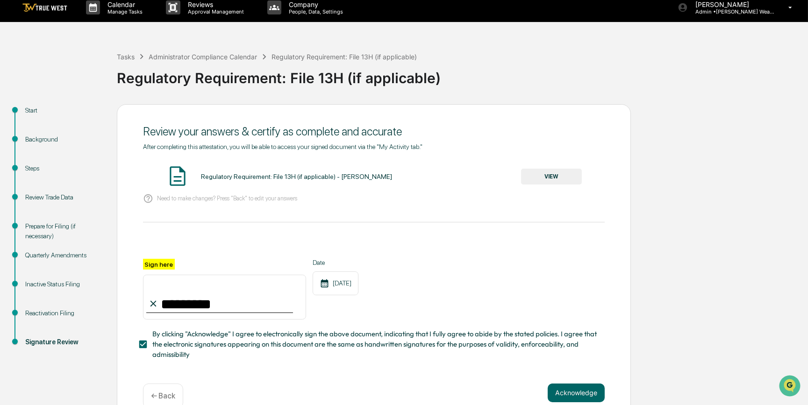
click at [552, 182] on button "VIEW" at bounding box center [551, 177] width 61 height 16
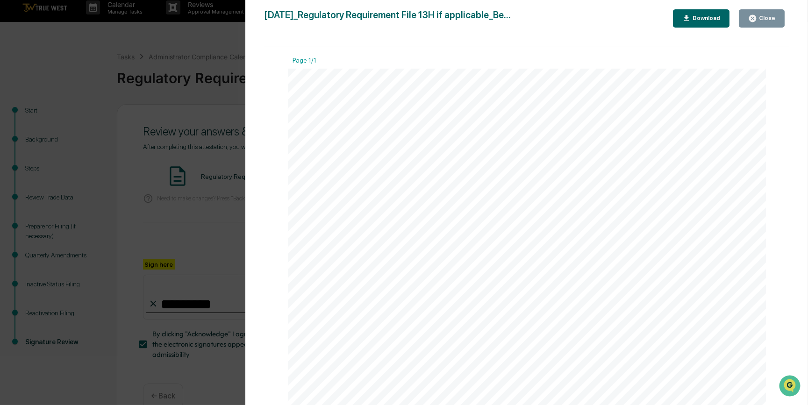
click at [207, 243] on div "Version History 09/09/2025, 03:01 PM Carliss Marshall 2025-09-09_Regulatory Req…" at bounding box center [404, 202] width 808 height 405
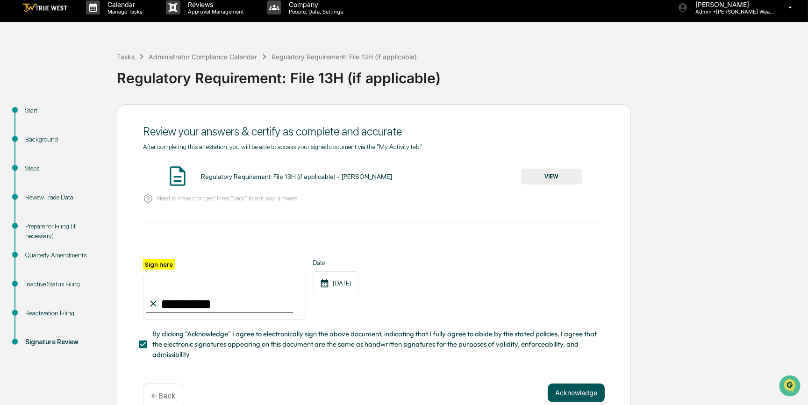
click at [556, 397] on button "Acknowledge" at bounding box center [575, 392] width 57 height 19
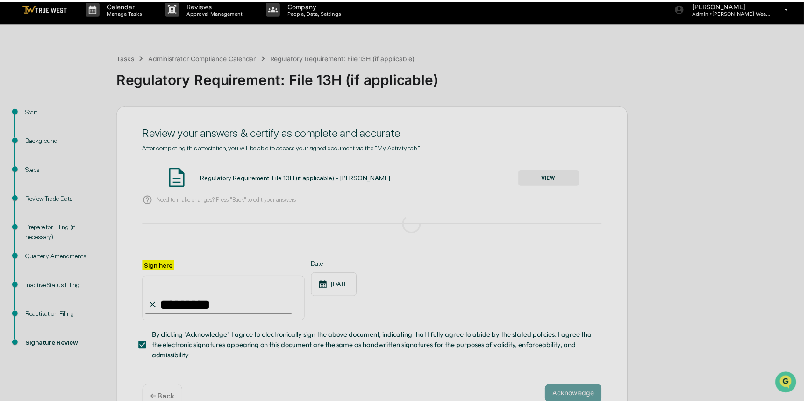
scroll to position [0, 0]
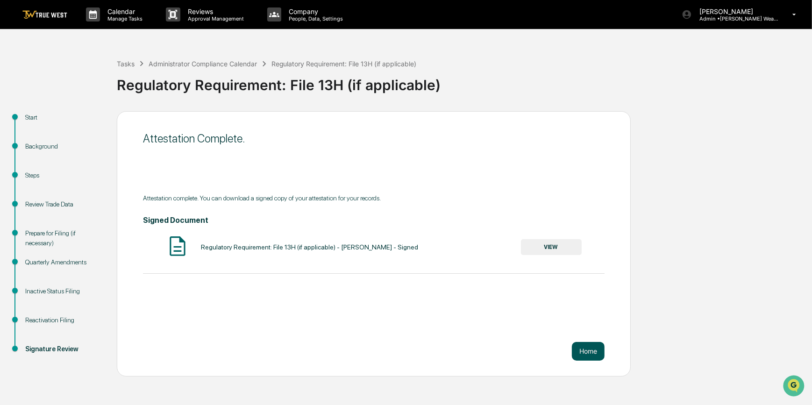
click at [596, 355] on button "Home" at bounding box center [588, 351] width 33 height 19
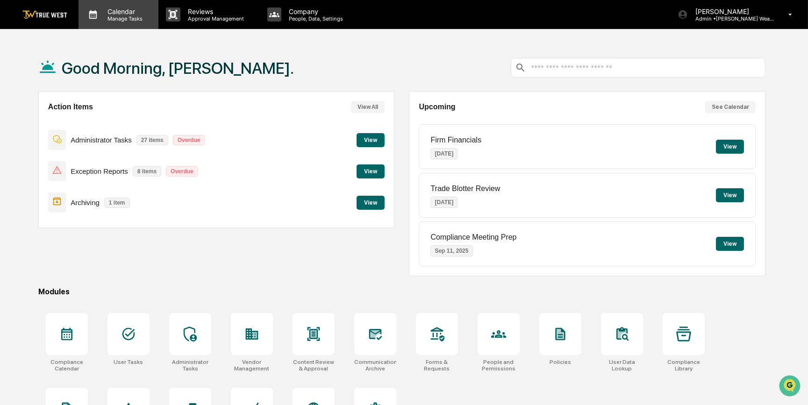
click at [131, 20] on p "Manage Tasks" at bounding box center [123, 18] width 47 height 7
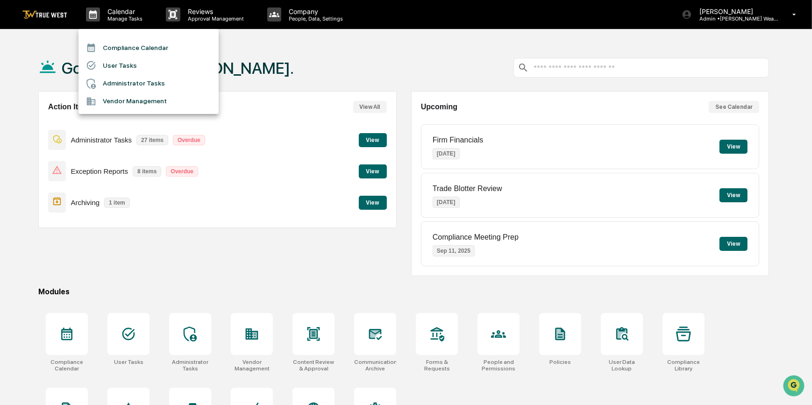
click at [116, 54] on li "Compliance Calendar" at bounding box center [148, 48] width 140 height 18
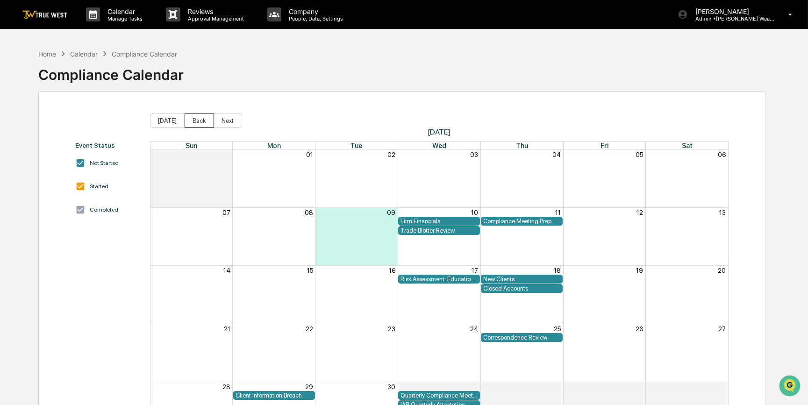
click at [198, 122] on button "Back" at bounding box center [198, 120] width 29 height 14
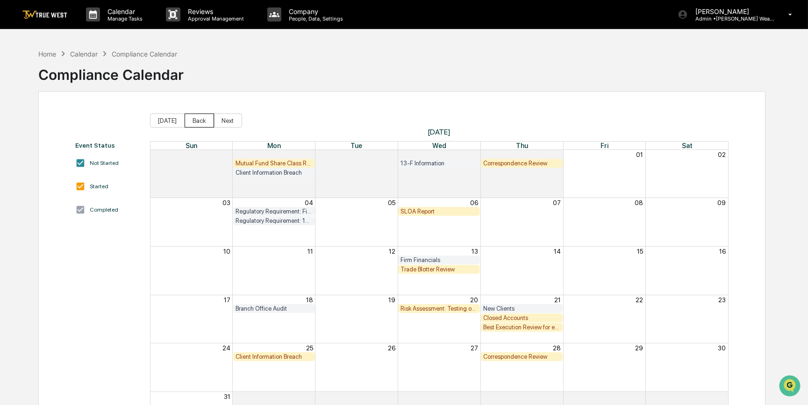
click at [198, 122] on button "Back" at bounding box center [198, 120] width 29 height 14
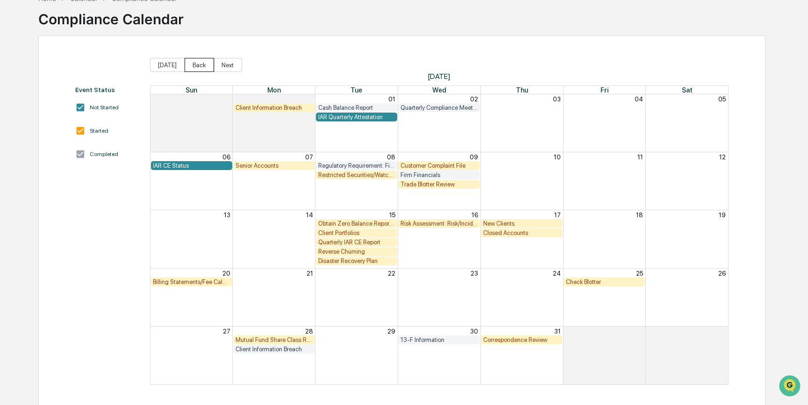
scroll to position [57, 0]
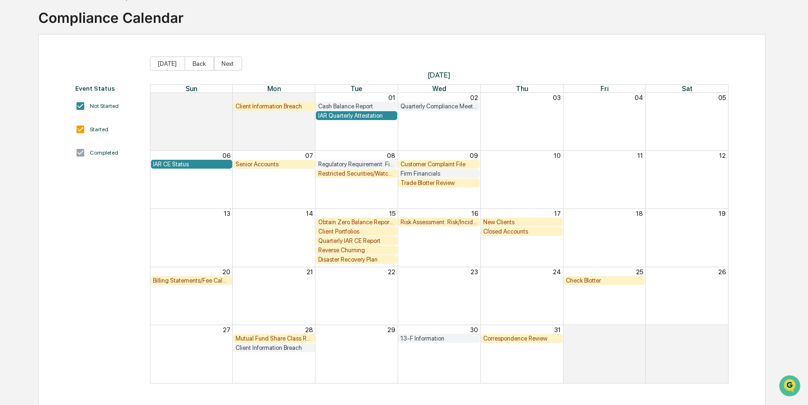
click at [365, 221] on div "Obtain Zero Balance Report from Custodian" at bounding box center [356, 222] width 77 height 7
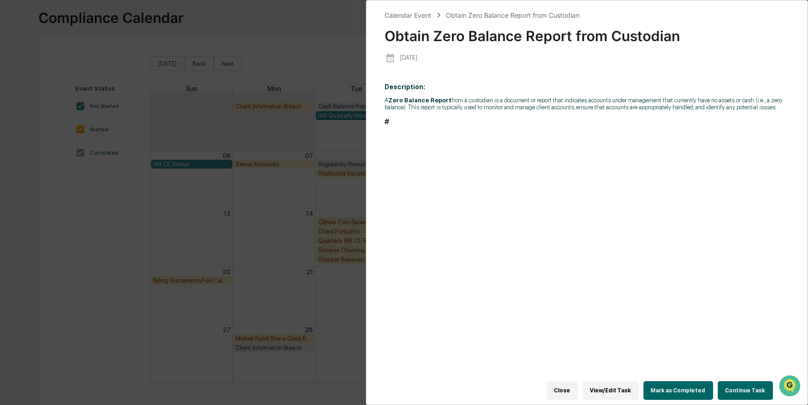
click at [745, 387] on button "Continue Task" at bounding box center [744, 390] width 55 height 19
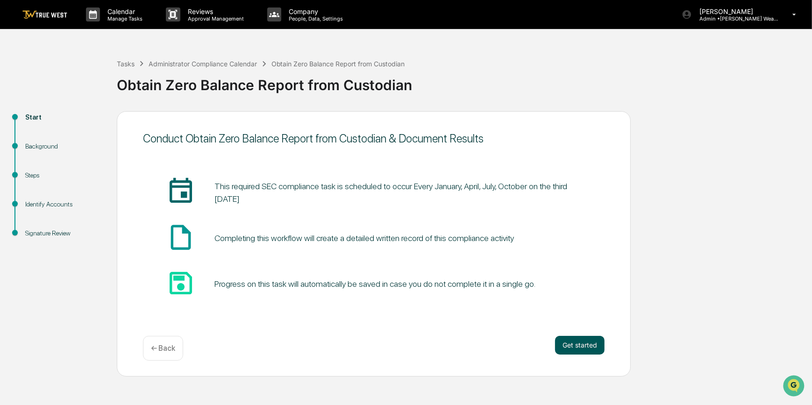
click at [580, 346] on button "Get started" at bounding box center [580, 345] width 50 height 19
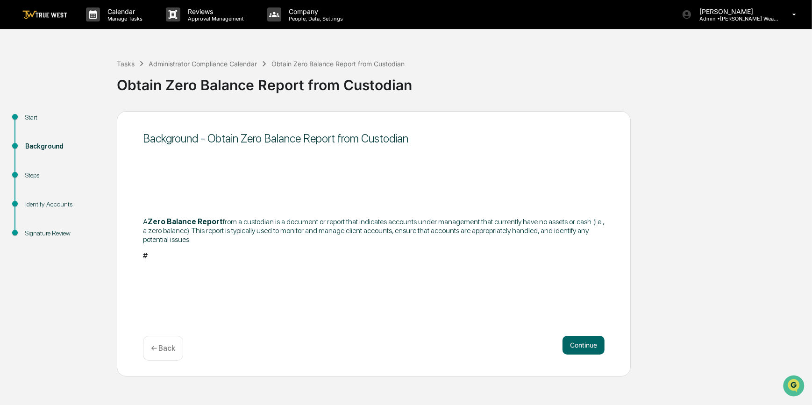
click at [580, 346] on button "Continue" at bounding box center [583, 345] width 42 height 19
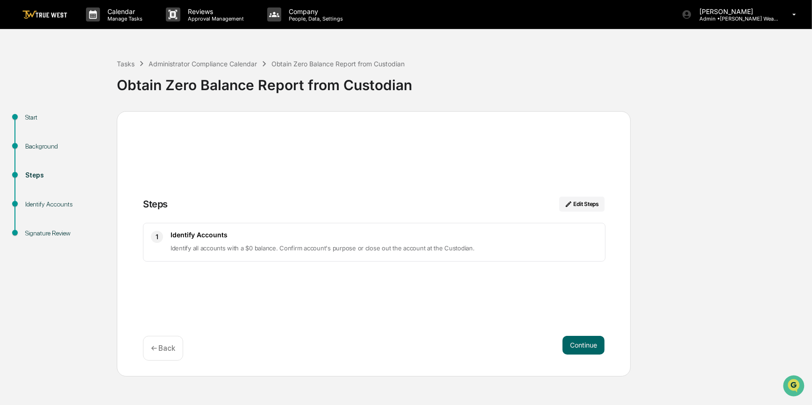
click at [580, 346] on button "Continue" at bounding box center [583, 345] width 42 height 19
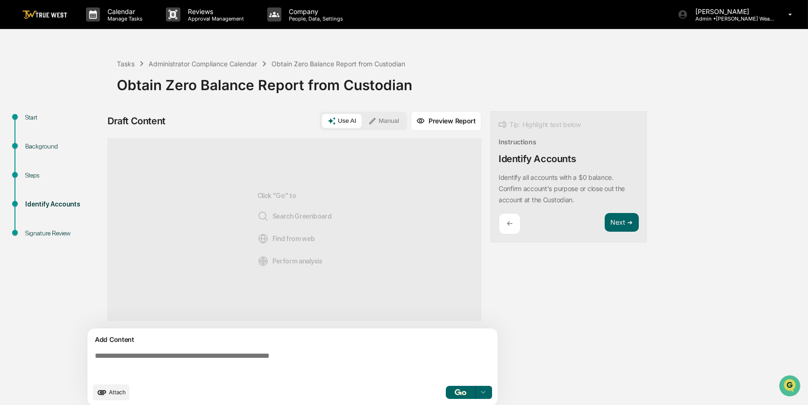
click at [318, 356] on textarea at bounding box center [294, 365] width 406 height 34
paste textarea "**********"
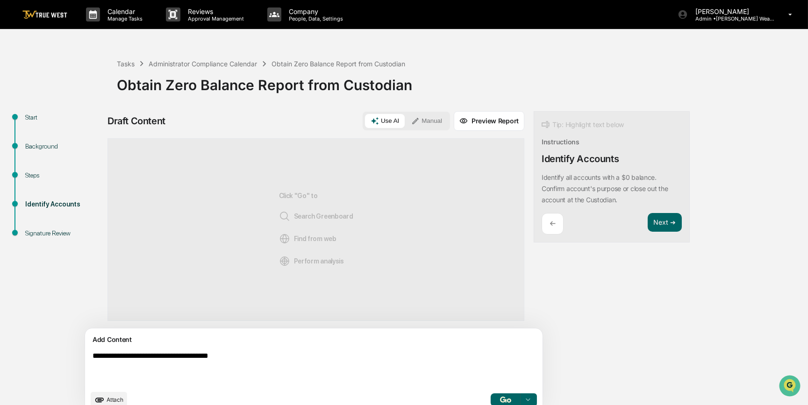
type textarea "**********"
click at [405, 122] on button "Manual" at bounding box center [426, 121] width 42 height 14
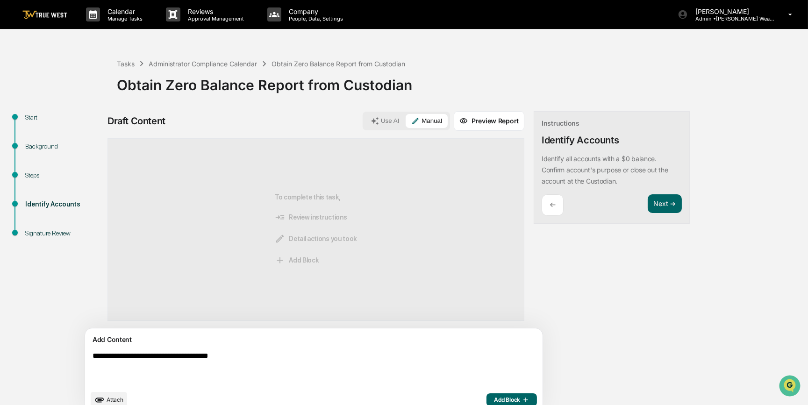
click at [494, 397] on span "Add Block" at bounding box center [511, 399] width 35 height 7
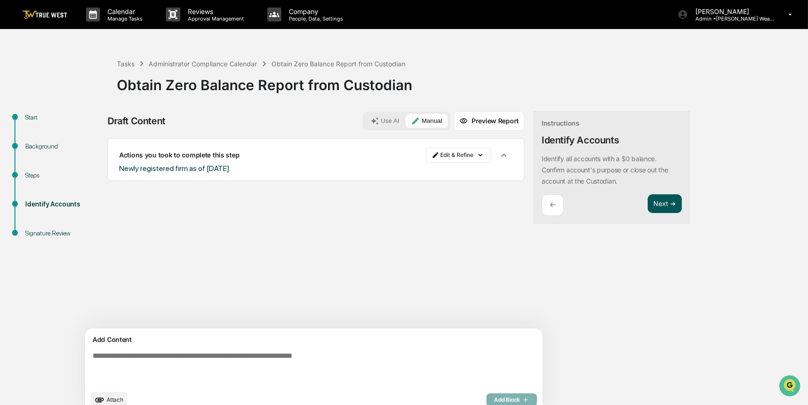
click at [647, 204] on button "Next ➔" at bounding box center [664, 203] width 34 height 19
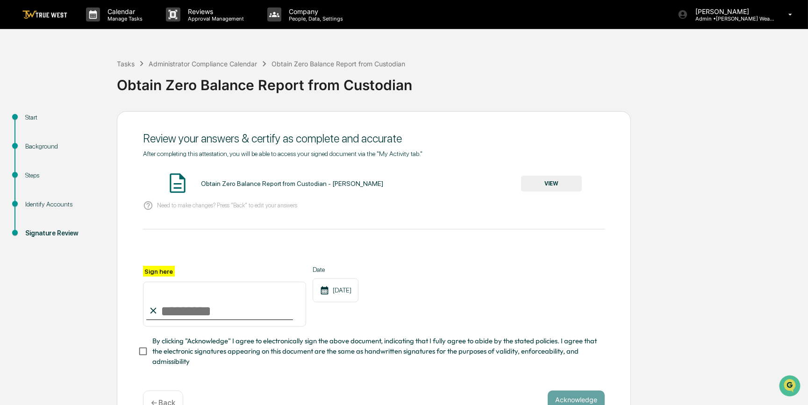
click at [238, 315] on input "Sign here" at bounding box center [224, 304] width 163 height 45
type input "*********"
click at [556, 186] on button "VIEW" at bounding box center [551, 184] width 61 height 16
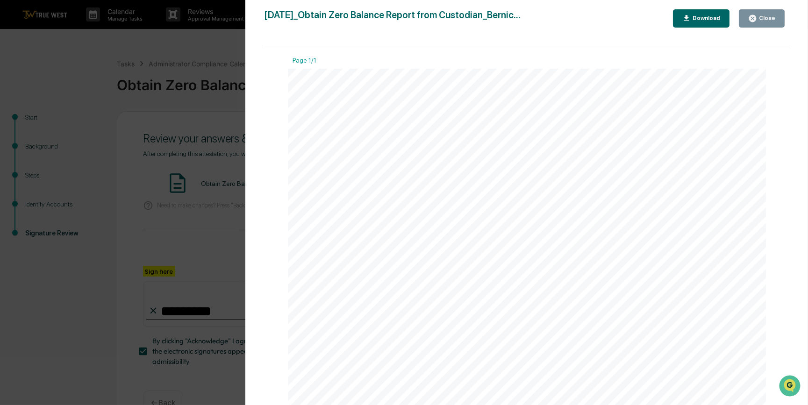
click at [234, 225] on div "Version History 09/09/2025, 03:01 PM Carliss Marshall 2025-09-09_Obtain Zero Ba…" at bounding box center [404, 202] width 808 height 405
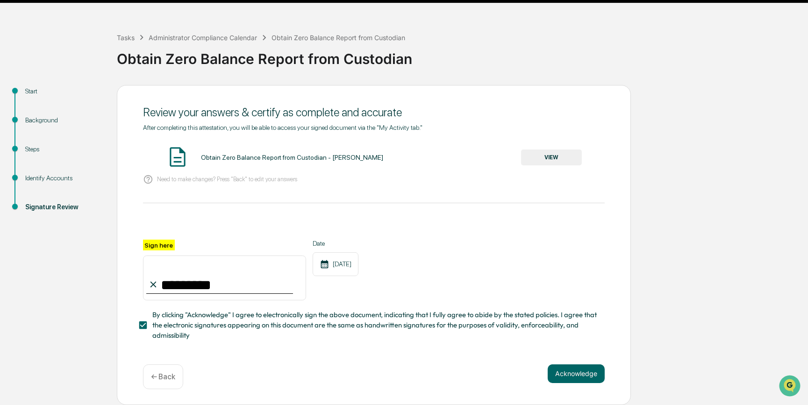
scroll to position [29, 0]
click at [568, 375] on button "Acknowledge" at bounding box center [575, 373] width 57 height 19
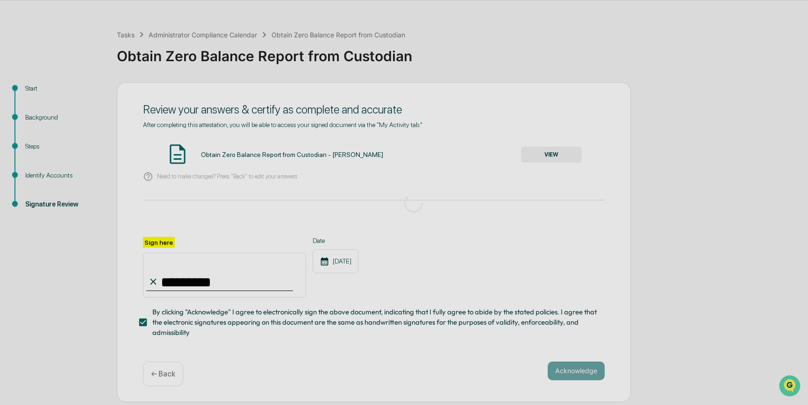
scroll to position [0, 0]
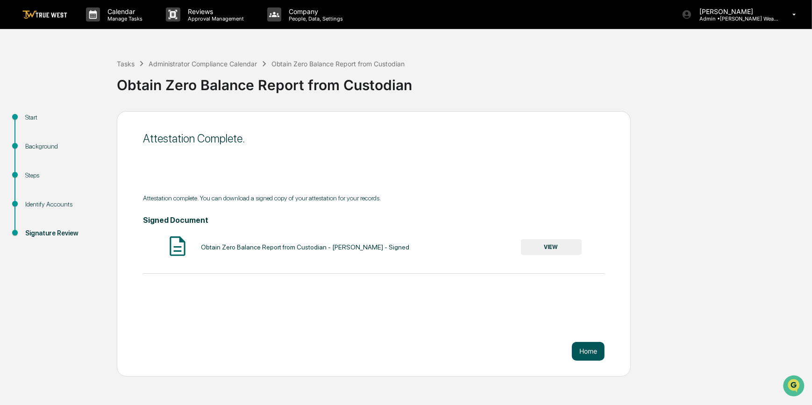
click at [588, 354] on button "Home" at bounding box center [588, 351] width 33 height 19
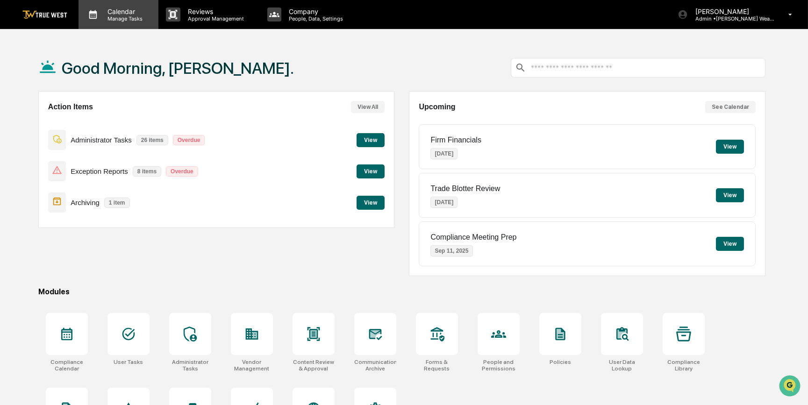
click at [128, 11] on p "Calendar" at bounding box center [123, 11] width 47 height 8
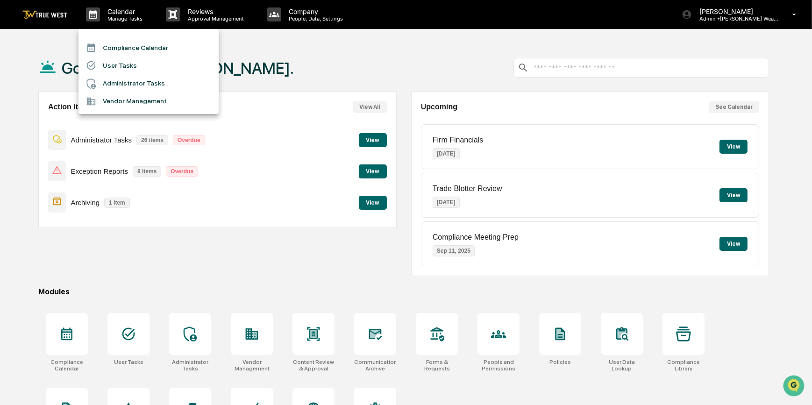
click at [129, 46] on li "Compliance Calendar" at bounding box center [148, 48] width 140 height 18
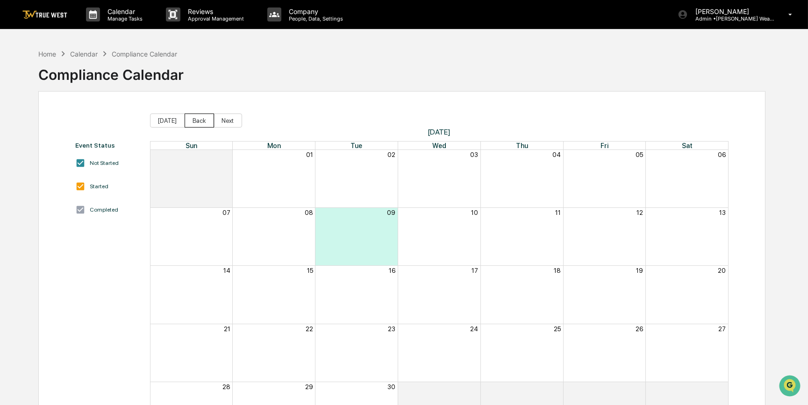
click at [196, 119] on button "Back" at bounding box center [198, 120] width 29 height 14
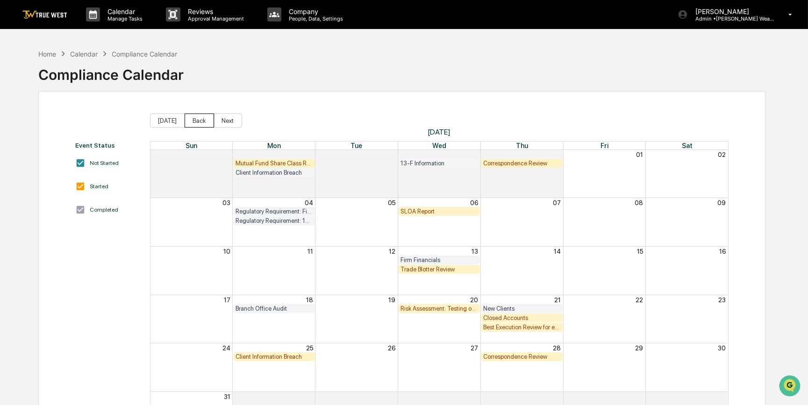
click at [196, 119] on button "Back" at bounding box center [198, 120] width 29 height 14
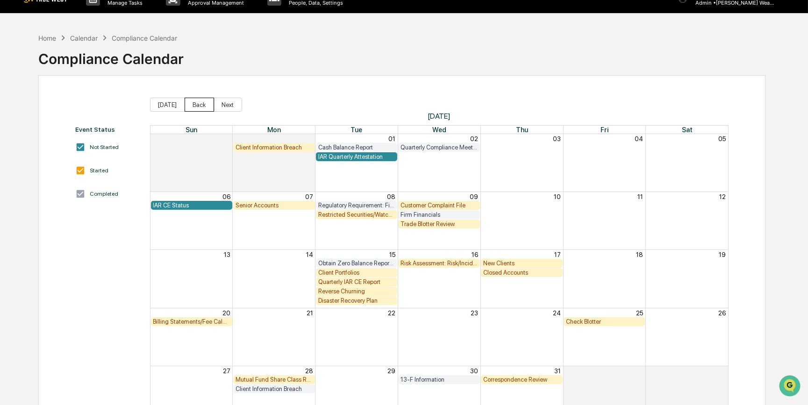
scroll to position [42, 0]
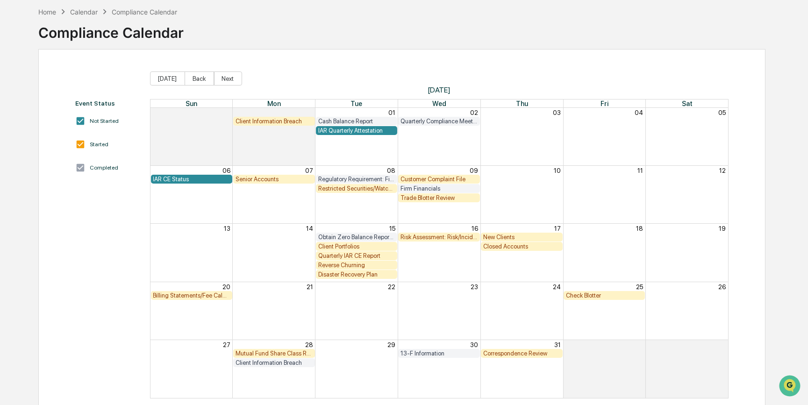
click at [459, 198] on div "Trade Blotter Review" at bounding box center [438, 197] width 77 height 7
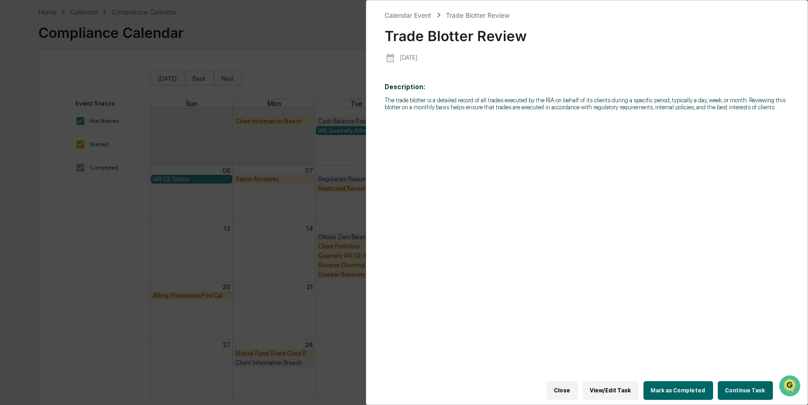
click at [331, 211] on div "Calendar Event Trade Blotter Review Trade Blotter Review 2025-07-09 Description…" at bounding box center [404, 202] width 808 height 405
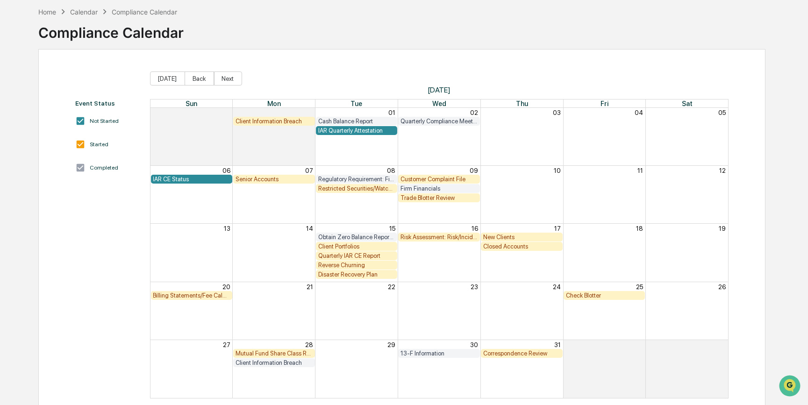
click at [415, 190] on div "Firm Financials" at bounding box center [438, 188] width 77 height 7
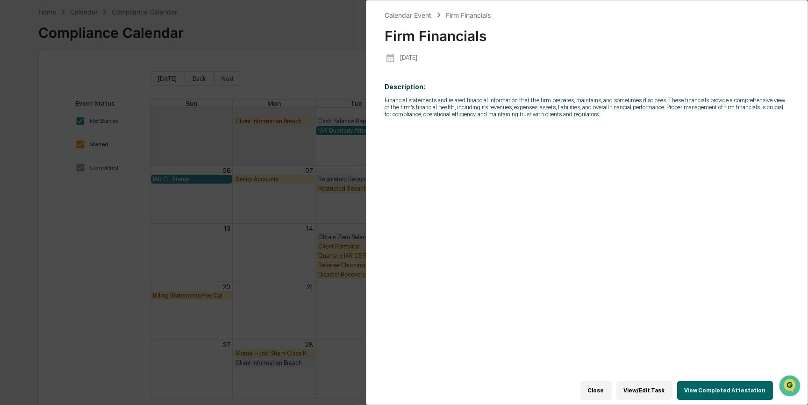
click at [728, 388] on button "View Completed Attestation" at bounding box center [725, 390] width 96 height 19
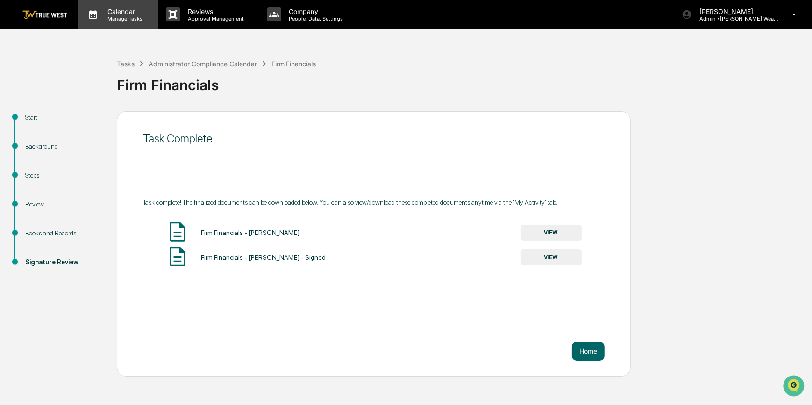
click at [121, 12] on p "Calendar" at bounding box center [123, 11] width 47 height 8
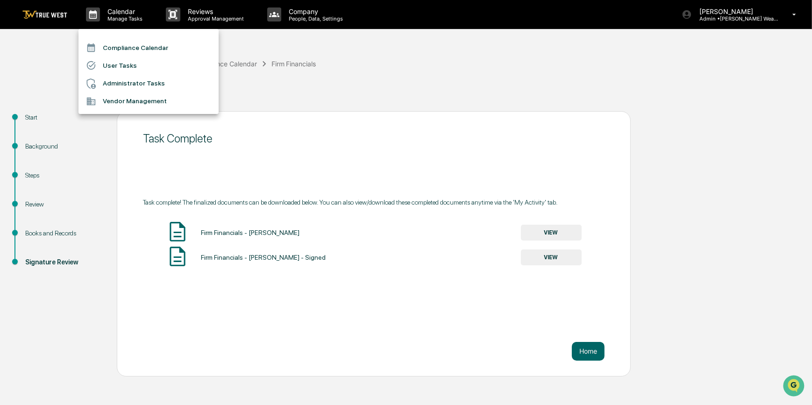
click at [134, 53] on li "Compliance Calendar" at bounding box center [148, 48] width 140 height 18
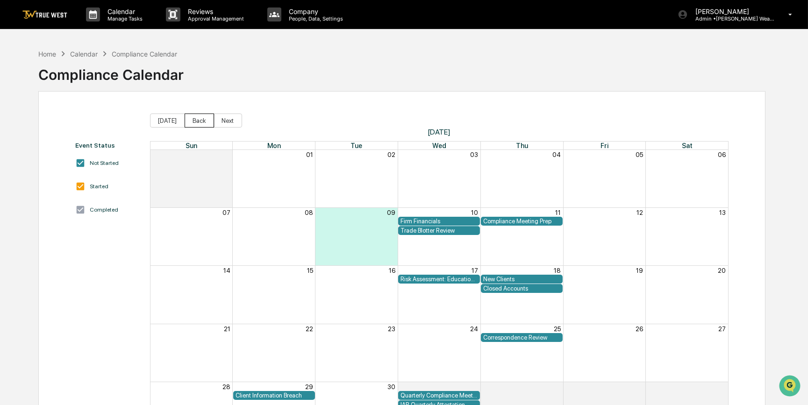
click at [199, 121] on button "Back" at bounding box center [198, 120] width 29 height 14
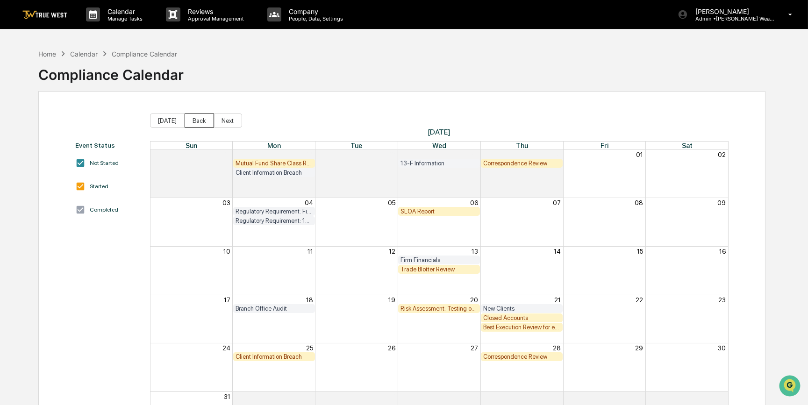
click at [193, 119] on button "Back" at bounding box center [198, 120] width 29 height 14
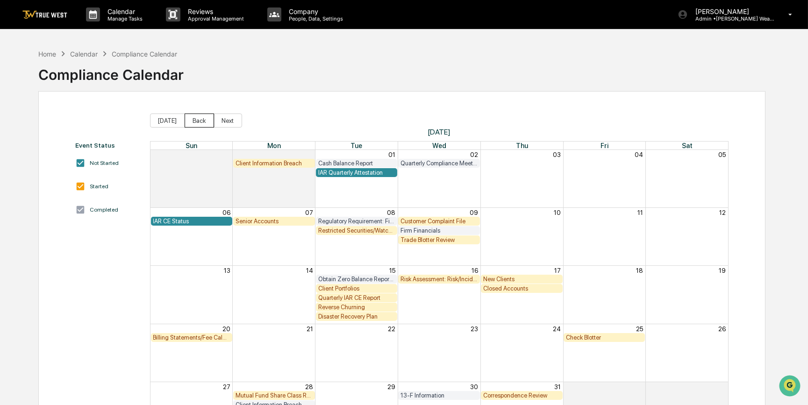
click at [193, 118] on button "Back" at bounding box center [198, 120] width 29 height 14
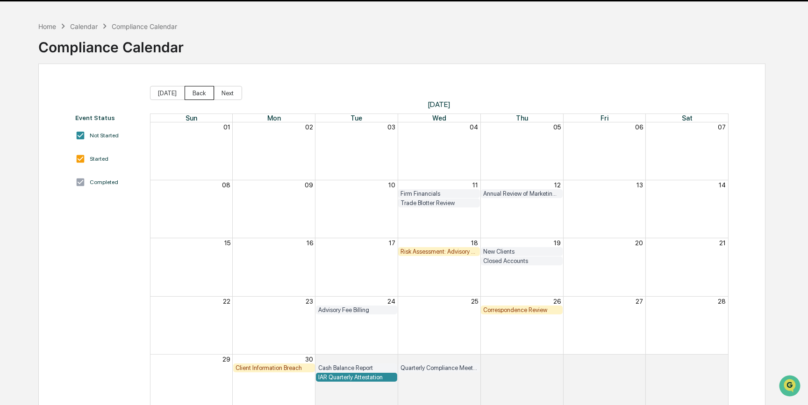
scroll to position [42, 0]
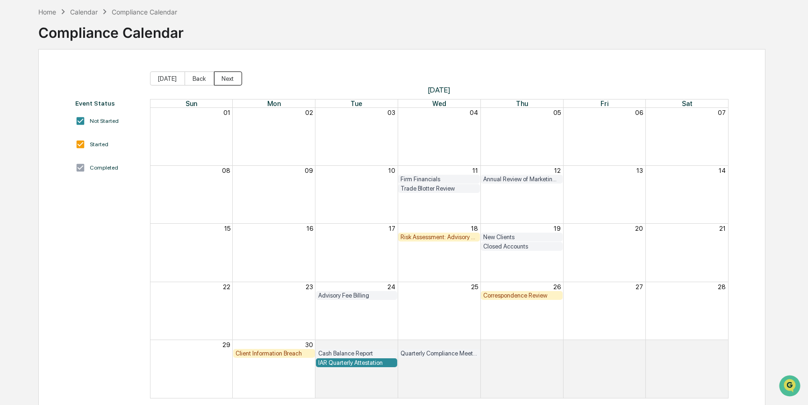
click at [223, 78] on button "Next" at bounding box center [228, 78] width 28 height 14
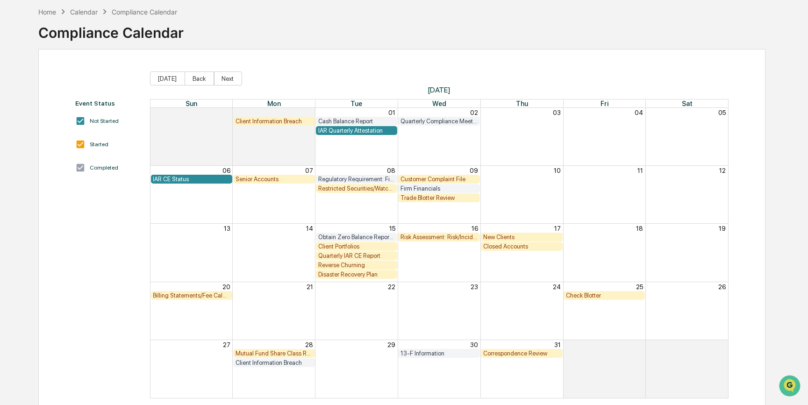
click at [200, 296] on div "Billing Statements/Fee Calculations Report" at bounding box center [191, 295] width 77 height 7
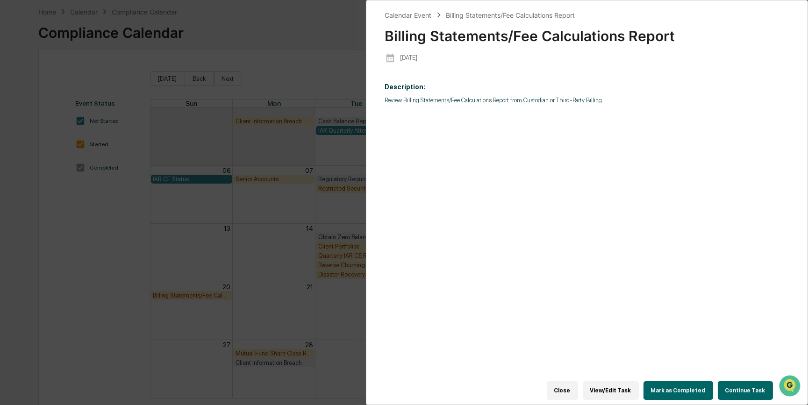
click at [743, 388] on button "Continue Task" at bounding box center [744, 390] width 55 height 19
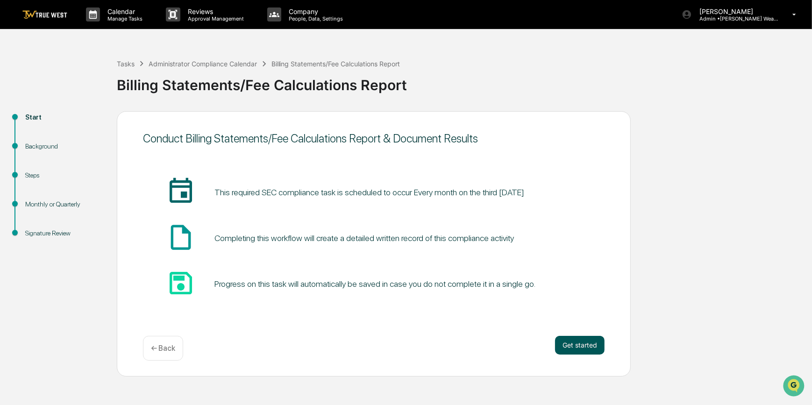
click at [575, 347] on button "Get started" at bounding box center [580, 345] width 50 height 19
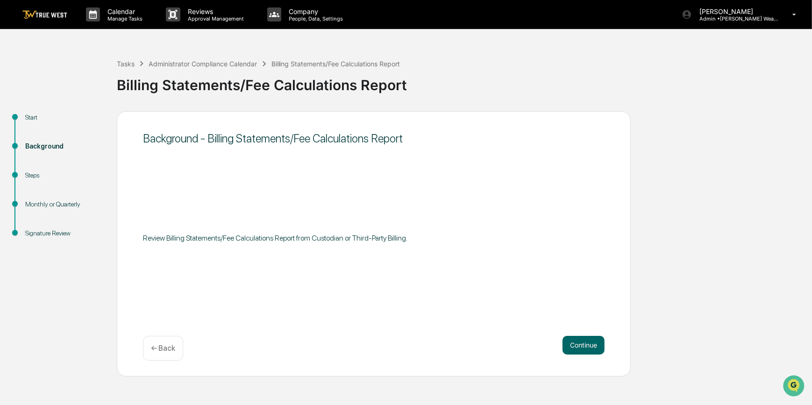
click at [575, 347] on button "Continue" at bounding box center [583, 345] width 42 height 19
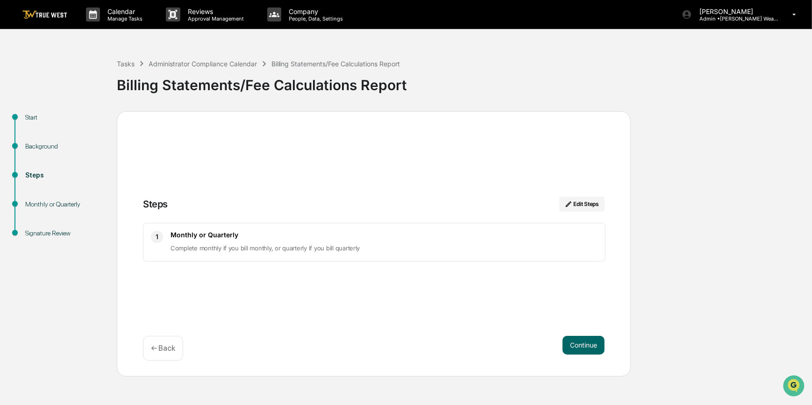
click at [575, 347] on button "Continue" at bounding box center [583, 345] width 42 height 19
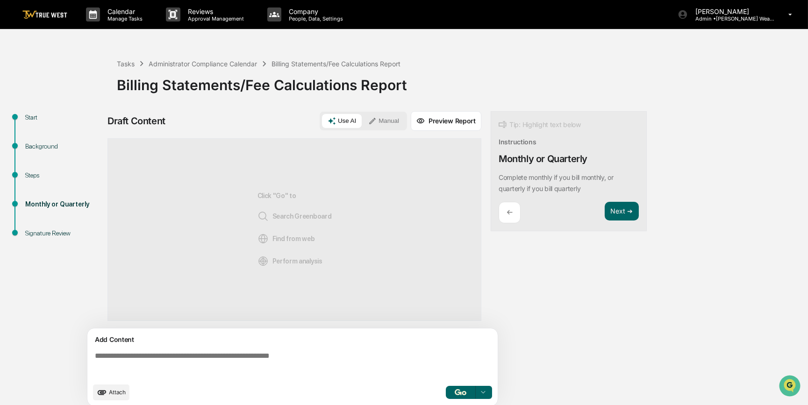
paste textarea "**********"
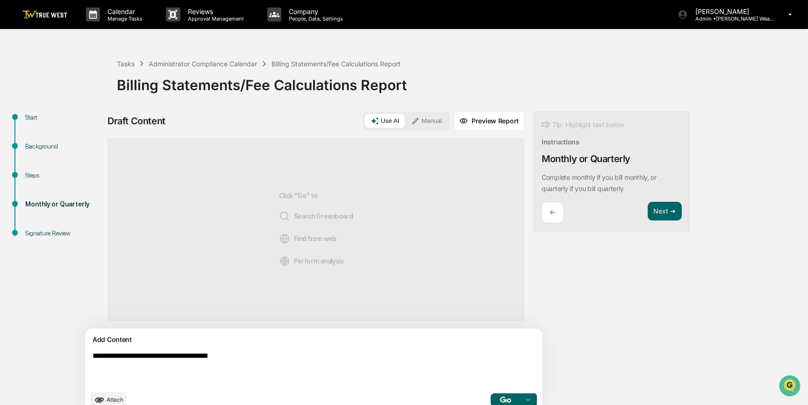
type textarea "**********"
click at [405, 120] on button "Manual" at bounding box center [426, 121] width 42 height 14
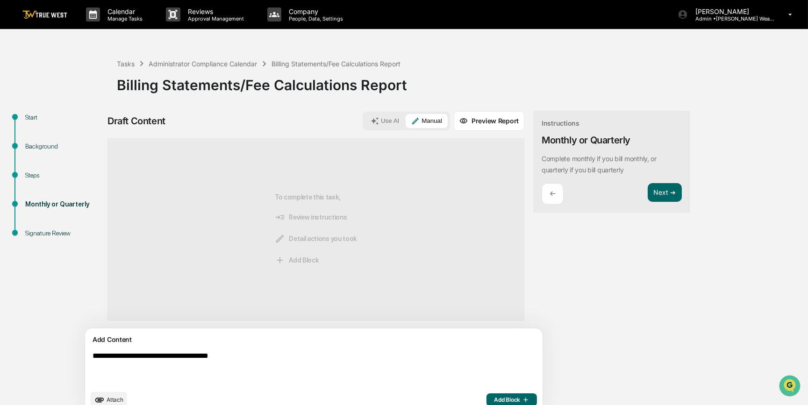
click at [494, 401] on span "Add Block" at bounding box center [511, 399] width 35 height 7
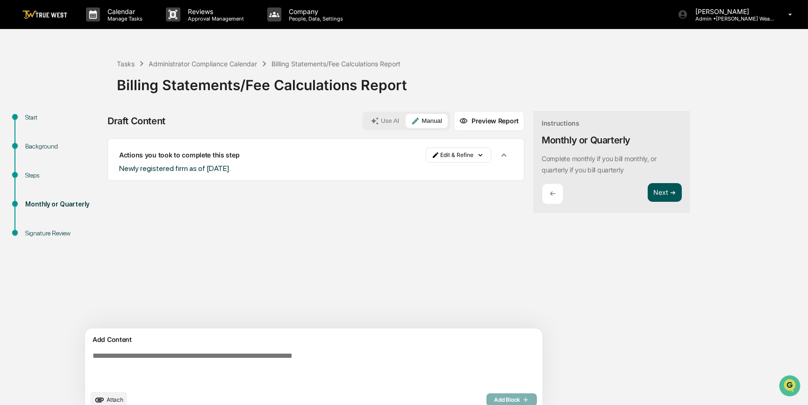
click at [647, 187] on button "Next ➔" at bounding box center [664, 192] width 34 height 19
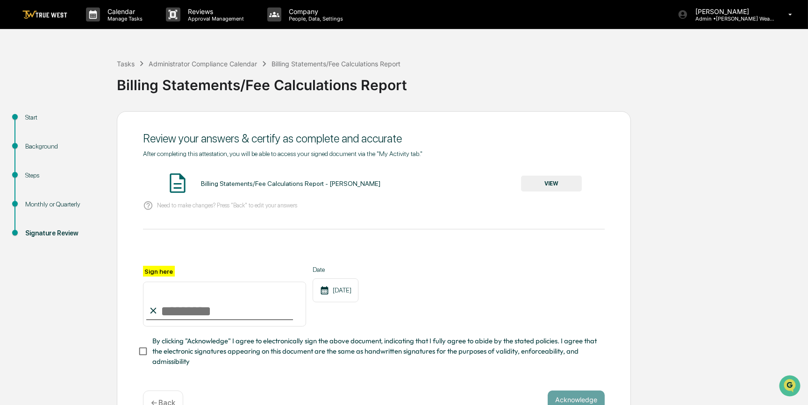
click at [219, 305] on input "Sign here" at bounding box center [224, 304] width 163 height 45
type input "*********"
click at [565, 184] on button "VIEW" at bounding box center [551, 184] width 61 height 16
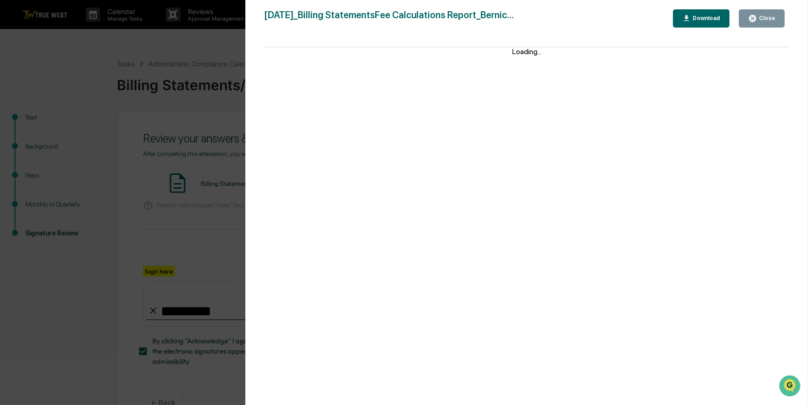
click at [174, 227] on div "Version History 09/09/2025, 03:02 PM Carliss Marshall 2025-09-09_Billing Statem…" at bounding box center [404, 202] width 808 height 405
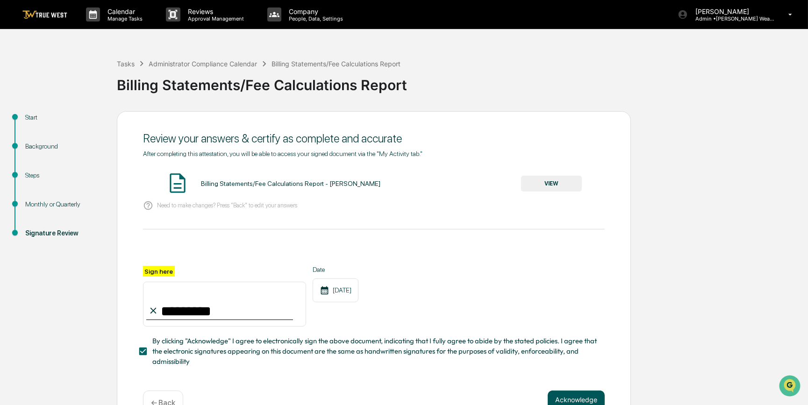
click at [560, 396] on button "Acknowledge" at bounding box center [575, 399] width 57 height 19
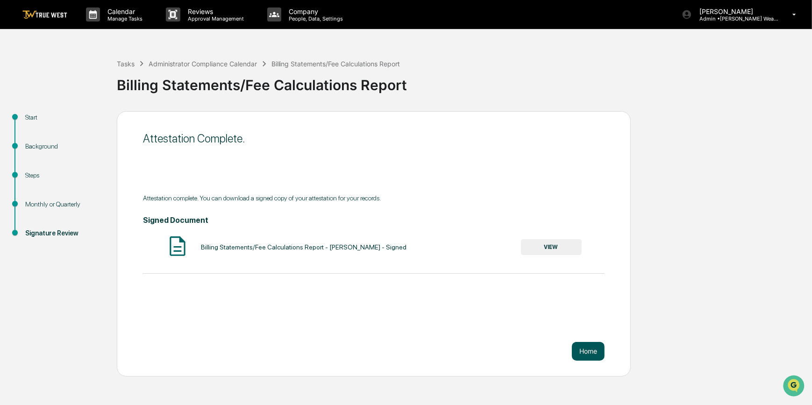
click at [595, 350] on button "Home" at bounding box center [588, 351] width 33 height 19
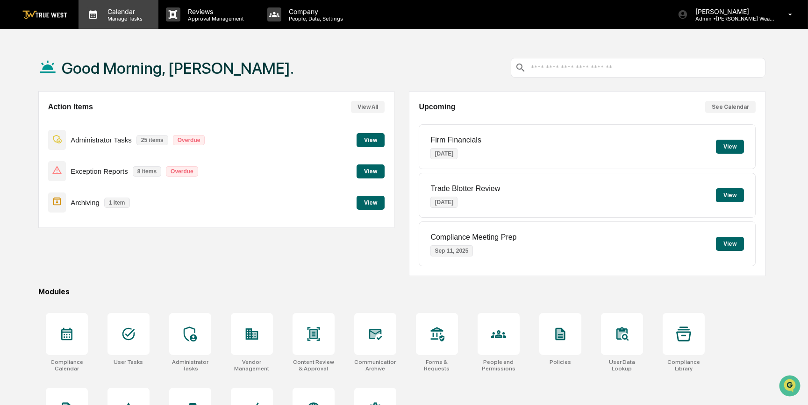
click at [114, 11] on p "Calendar" at bounding box center [123, 11] width 47 height 8
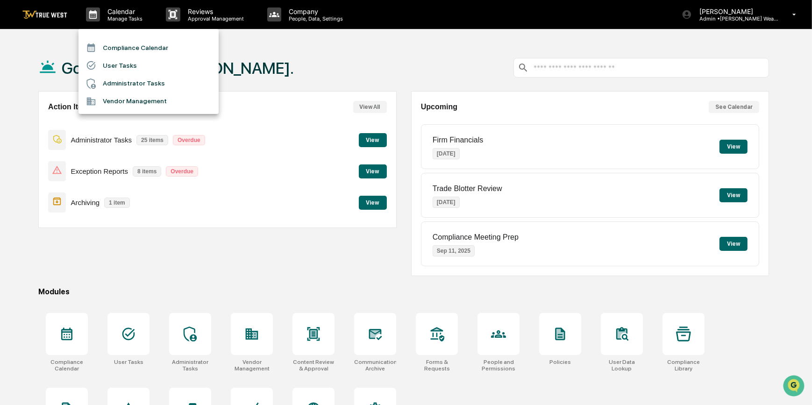
click at [134, 47] on li "Compliance Calendar" at bounding box center [148, 48] width 140 height 18
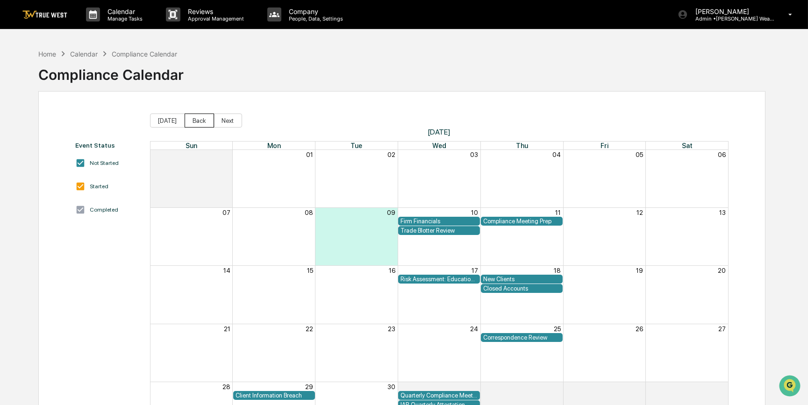
click at [198, 123] on button "Back" at bounding box center [198, 120] width 29 height 14
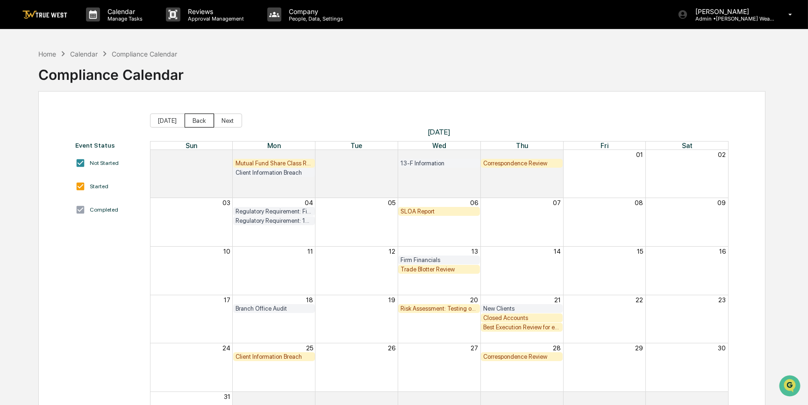
click at [202, 122] on button "Back" at bounding box center [198, 120] width 29 height 14
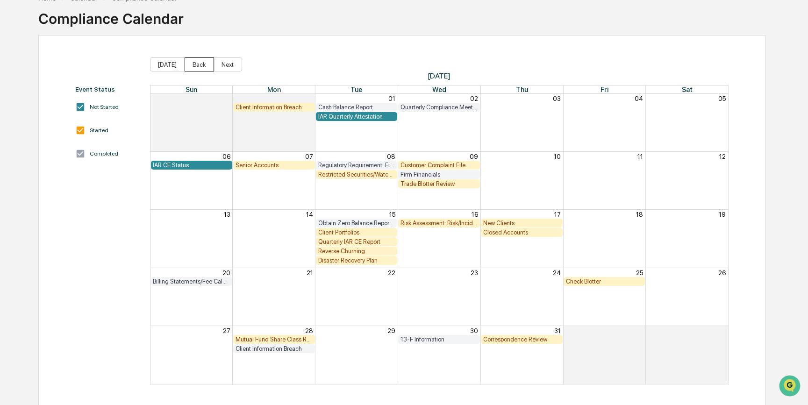
scroll to position [57, 0]
click at [342, 251] on div "Reverse Churning" at bounding box center [356, 250] width 77 height 7
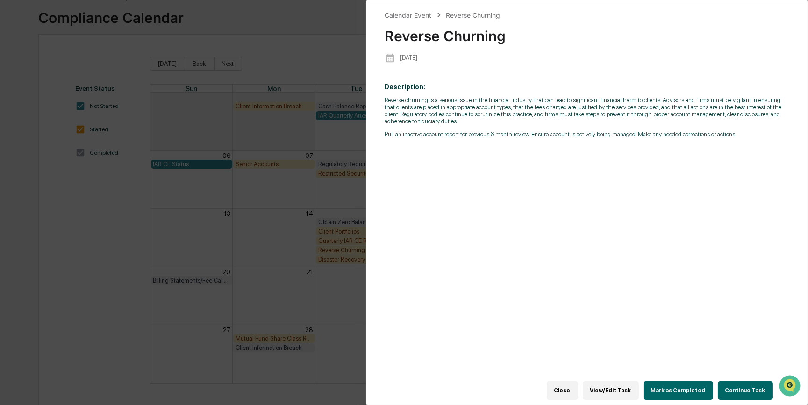
click at [742, 390] on button "Continue Task" at bounding box center [744, 390] width 55 height 19
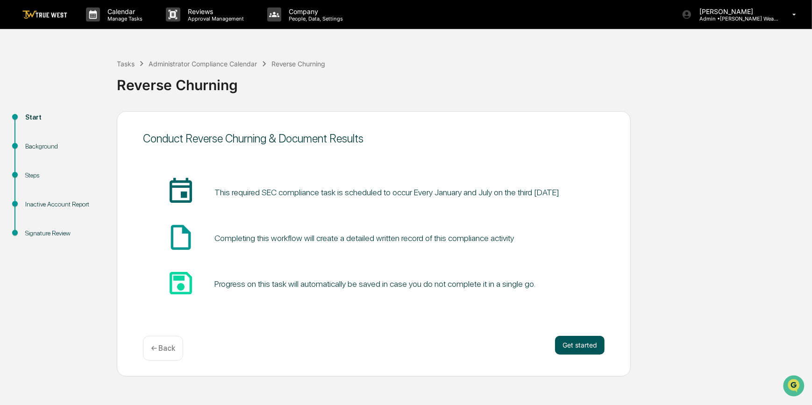
click at [585, 350] on button "Get started" at bounding box center [580, 345] width 50 height 19
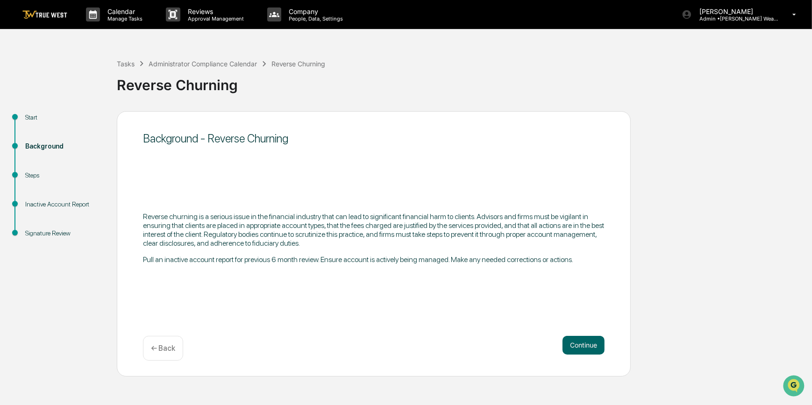
click at [585, 350] on button "Continue" at bounding box center [583, 345] width 42 height 19
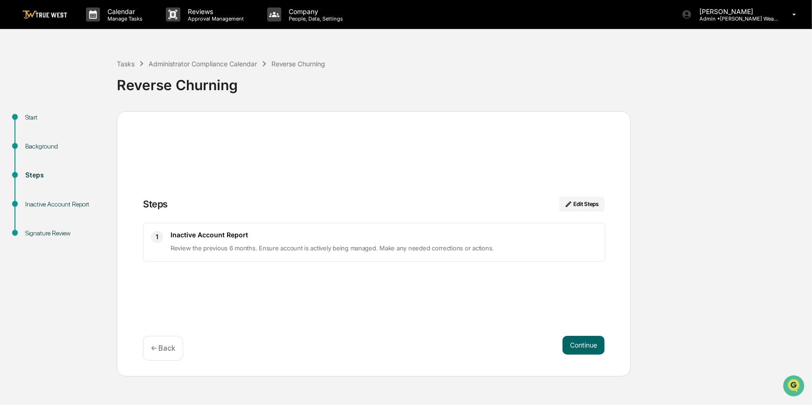
click at [585, 350] on button "Continue" at bounding box center [583, 345] width 42 height 19
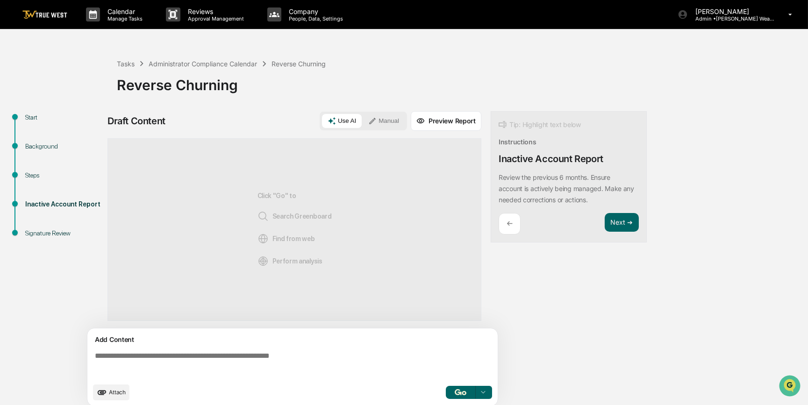
drag, startPoint x: 312, startPoint y: 370, endPoint x: 305, endPoint y: 371, distance: 6.6
paste textarea "**********"
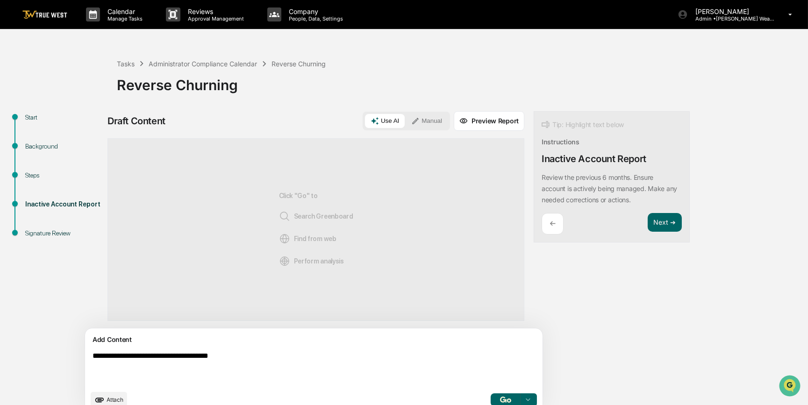
type textarea "**********"
click at [405, 126] on button "Manual" at bounding box center [426, 121] width 42 height 14
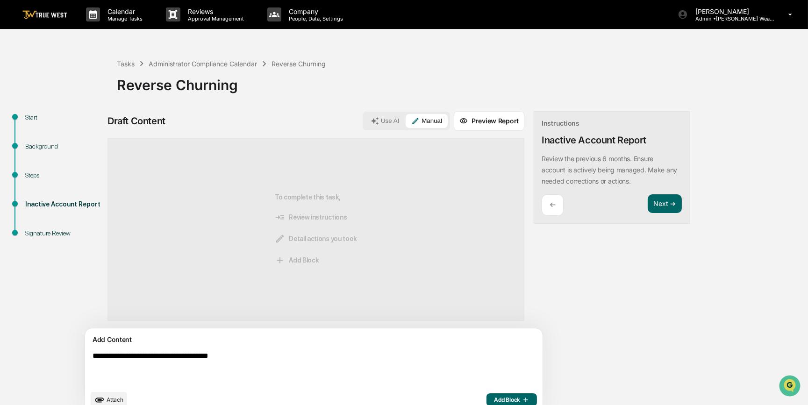
click at [494, 401] on span "Add Block" at bounding box center [511, 399] width 35 height 7
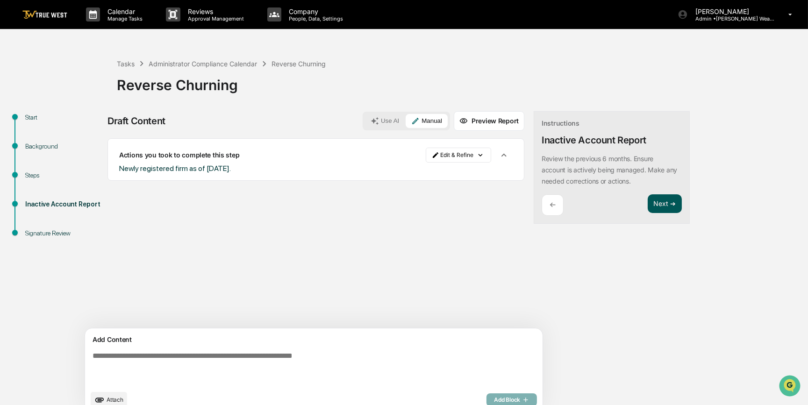
click at [647, 206] on button "Next ➔" at bounding box center [664, 203] width 34 height 19
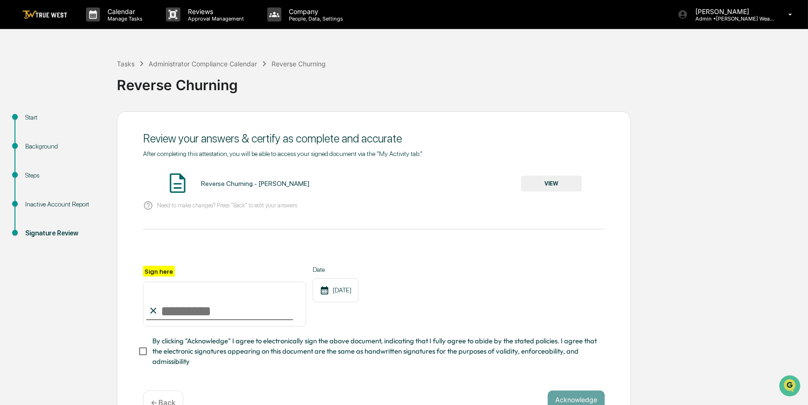
drag, startPoint x: 248, startPoint y: 308, endPoint x: 222, endPoint y: 324, distance: 30.0
click at [248, 308] on input "Sign here" at bounding box center [224, 304] width 163 height 45
type input "*********"
click at [572, 183] on button "VIEW" at bounding box center [551, 184] width 61 height 16
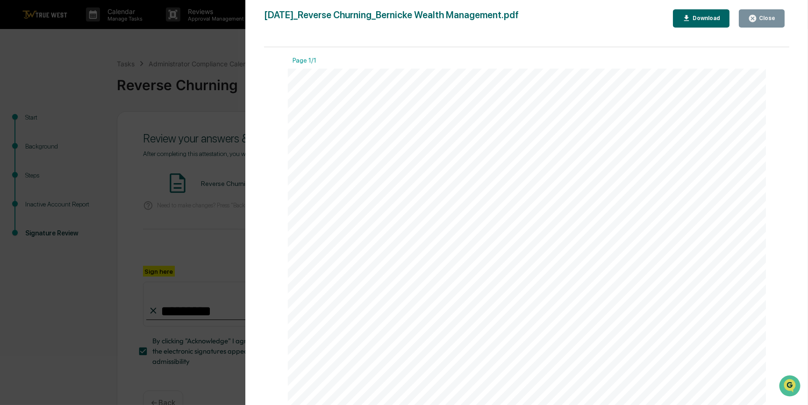
drag, startPoint x: 202, startPoint y: 232, endPoint x: 252, endPoint y: 248, distance: 52.4
click at [201, 232] on div "Version History 09/09/2025, 03:03 PM Carliss Marshall 2025-09-09_Reverse Churni…" at bounding box center [404, 202] width 808 height 405
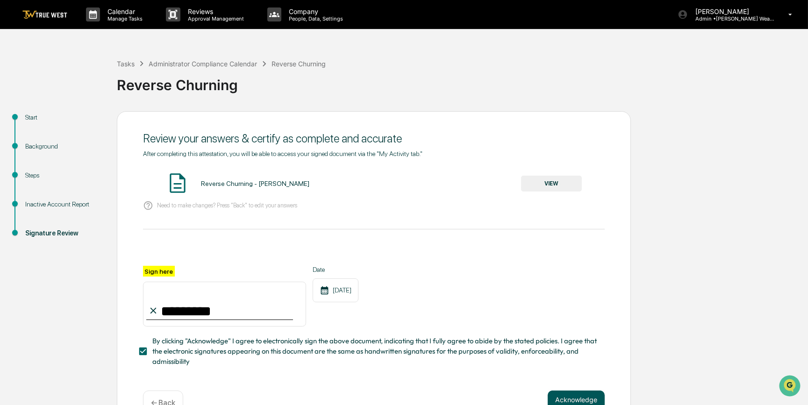
click at [583, 400] on button "Acknowledge" at bounding box center [575, 399] width 57 height 19
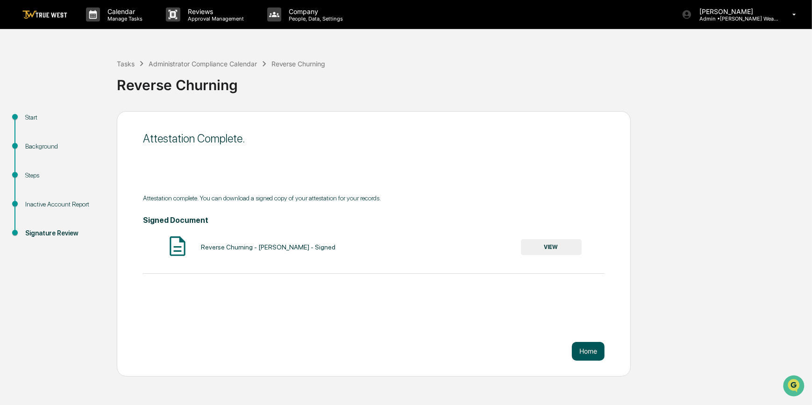
click at [593, 358] on button "Home" at bounding box center [588, 351] width 33 height 19
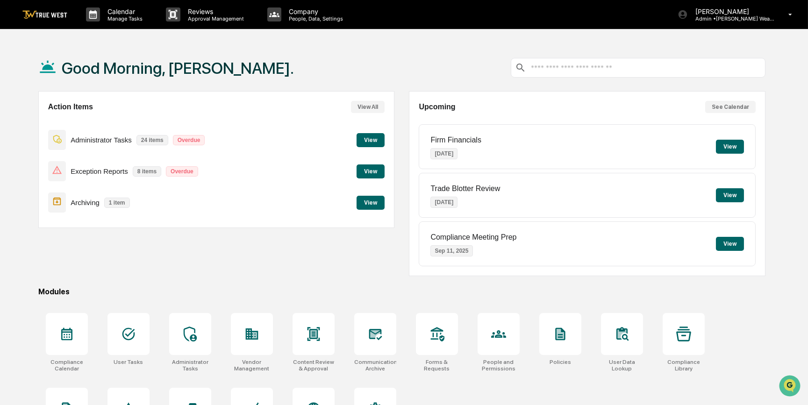
click at [364, 141] on button "View" at bounding box center [370, 140] width 28 height 14
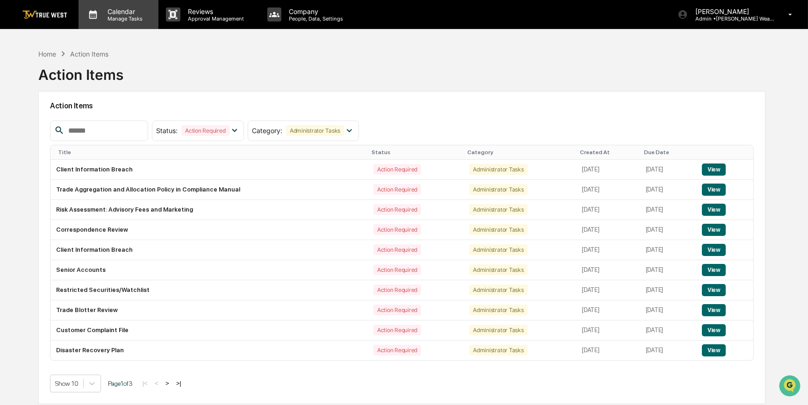
click at [121, 14] on p "Calendar" at bounding box center [123, 11] width 47 height 8
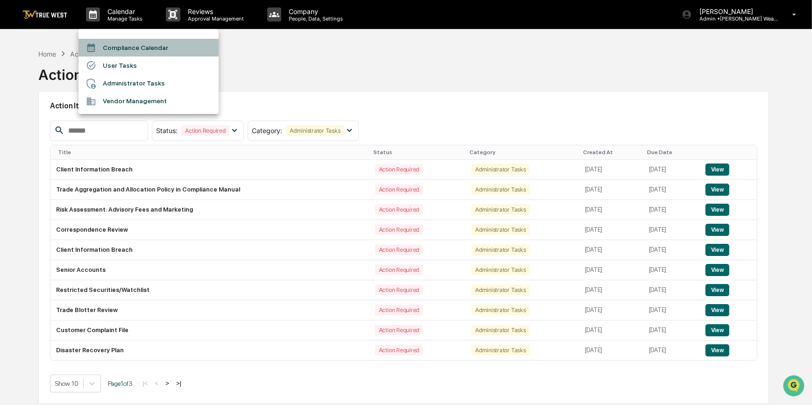
click at [123, 51] on li "Compliance Calendar" at bounding box center [148, 48] width 140 height 18
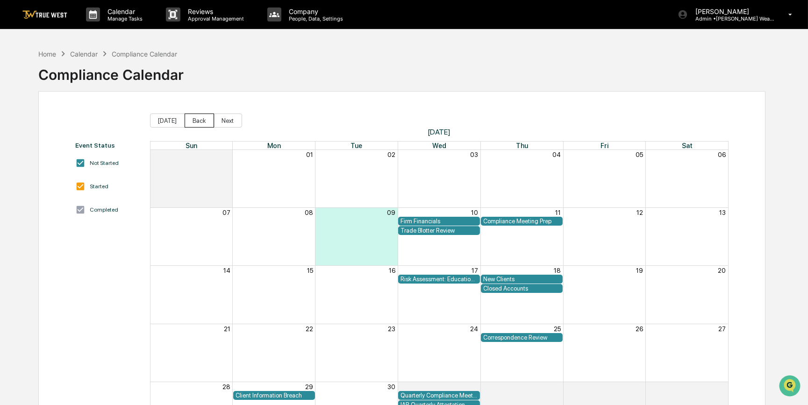
click at [194, 119] on button "Back" at bounding box center [198, 120] width 29 height 14
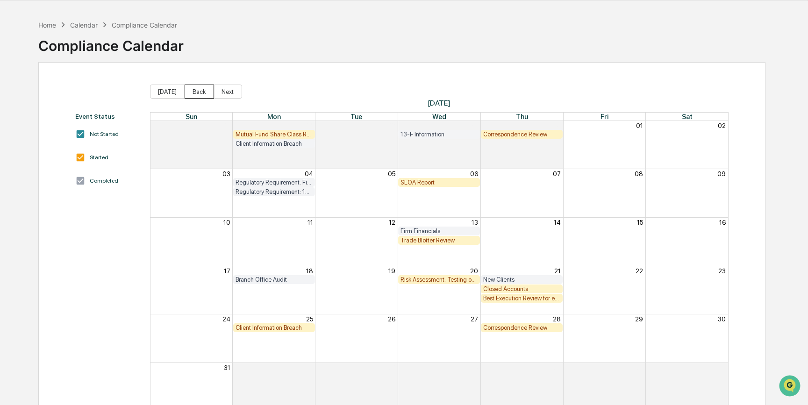
scroll to position [42, 0]
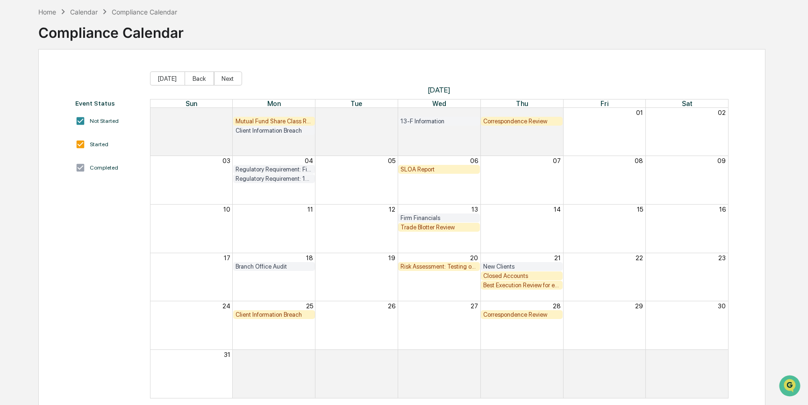
click at [280, 266] on div "Branch Office Audit" at bounding box center [273, 266] width 77 height 7
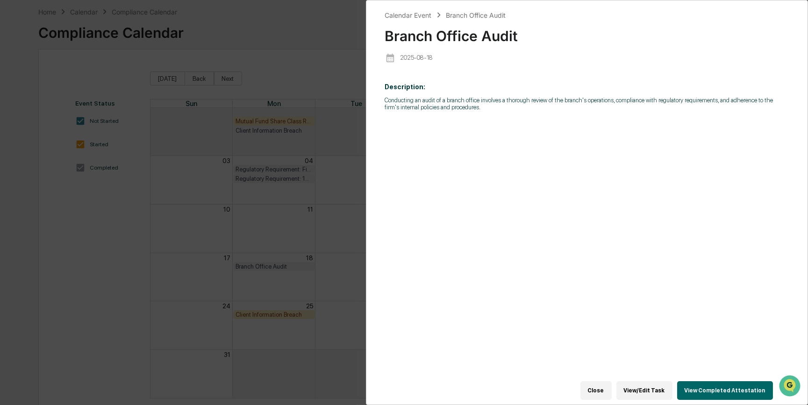
click at [708, 385] on button "View Completed Attestation" at bounding box center [725, 390] width 96 height 19
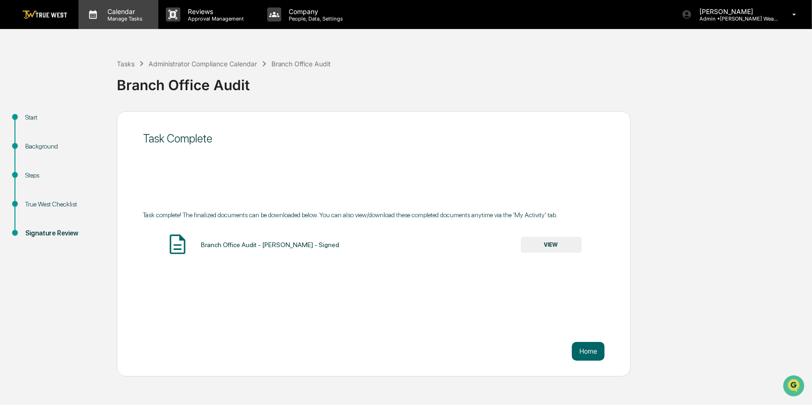
click at [121, 10] on p "Calendar" at bounding box center [123, 11] width 47 height 8
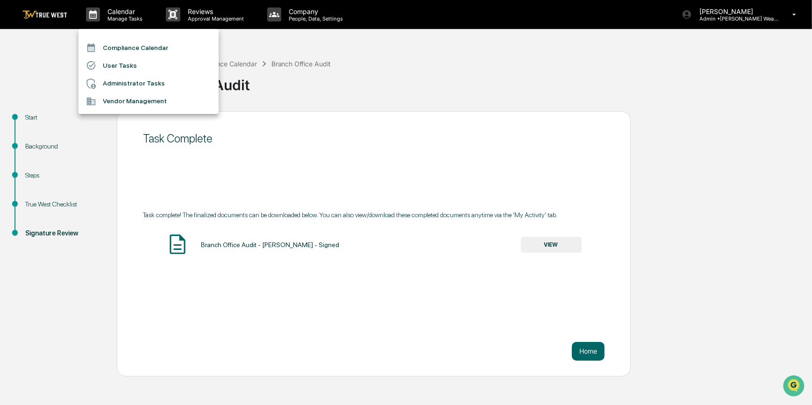
click at [127, 43] on li "Compliance Calendar" at bounding box center [148, 48] width 140 height 18
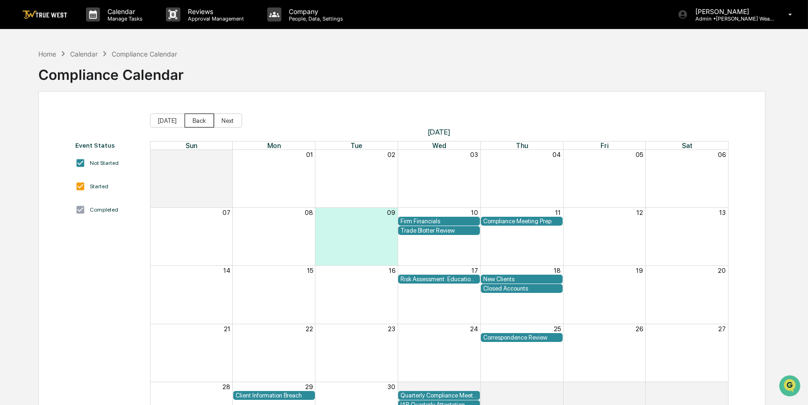
click at [195, 116] on button "Back" at bounding box center [198, 120] width 29 height 14
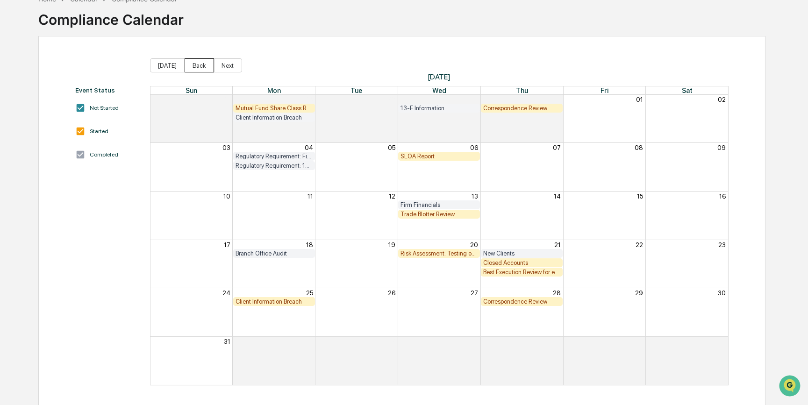
scroll to position [57, 0]
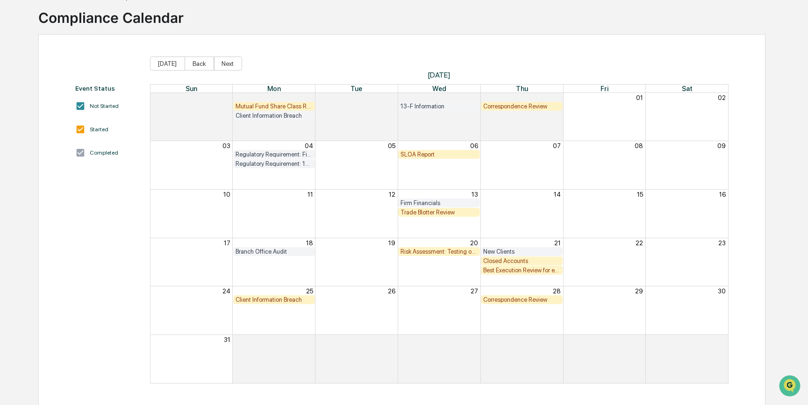
click at [261, 105] on div "Mutual Fund Share Class Review" at bounding box center [273, 106] width 77 height 7
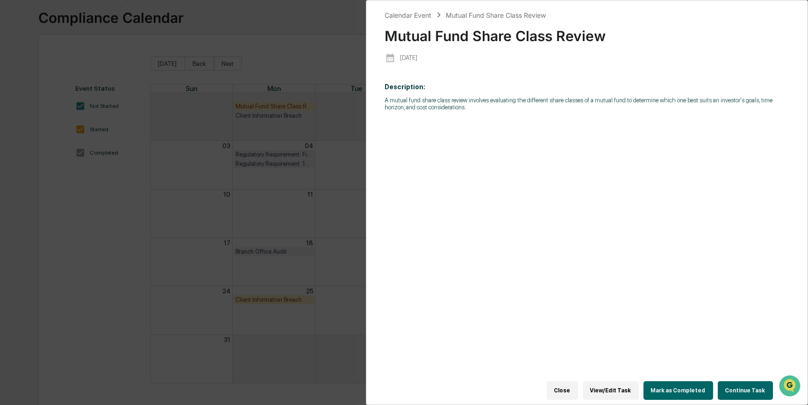
click at [734, 388] on button "Continue Task" at bounding box center [744, 390] width 55 height 19
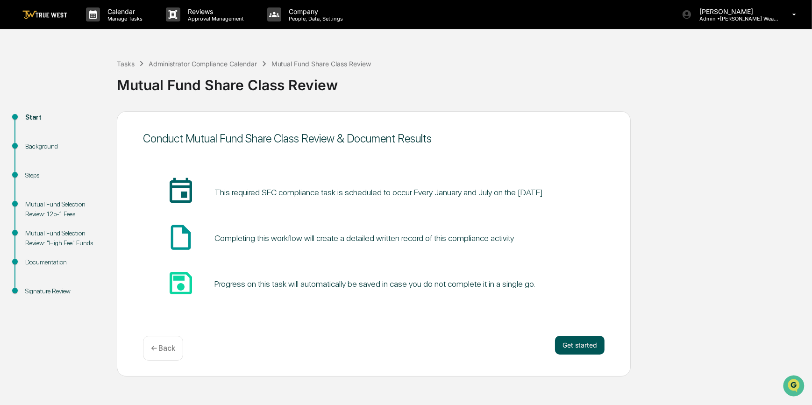
click at [571, 343] on button "Get started" at bounding box center [580, 345] width 50 height 19
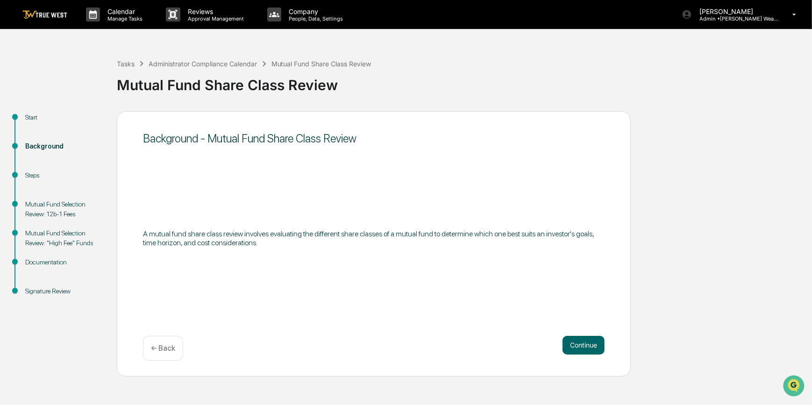
click at [571, 343] on button "Continue" at bounding box center [583, 345] width 42 height 19
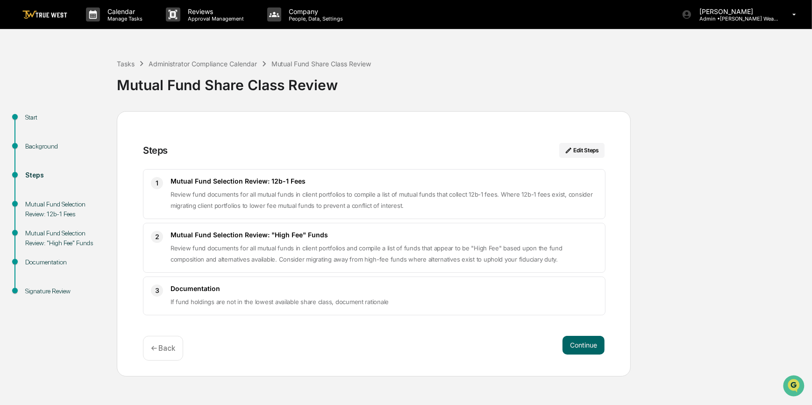
click at [571, 343] on button "Continue" at bounding box center [583, 345] width 42 height 19
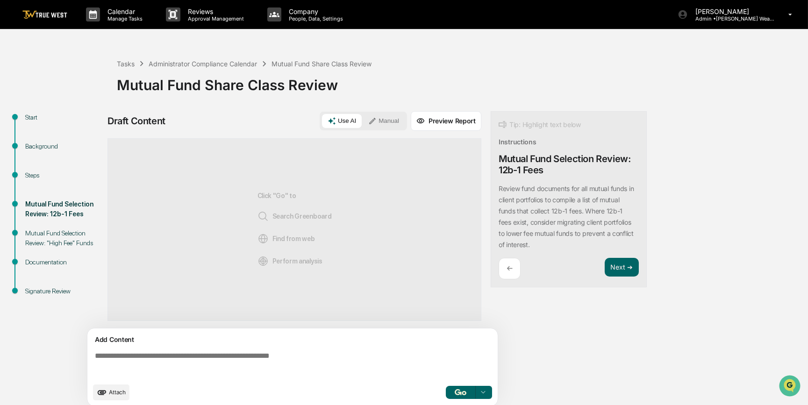
click at [350, 355] on textarea at bounding box center [294, 365] width 406 height 34
drag, startPoint x: 350, startPoint y: 355, endPoint x: 619, endPoint y: 267, distance: 282.9
click at [619, 267] on button "Next ➔" at bounding box center [621, 267] width 34 height 19
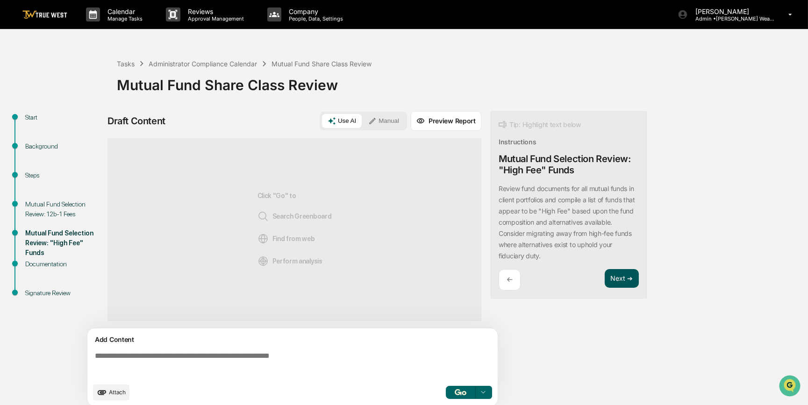
click at [619, 267] on div "Tip: Highlight text below Instructions Mutual Fund Selection Review: "High Fee"…" at bounding box center [568, 205] width 156 height 188
click at [618, 278] on button "Next ➔" at bounding box center [621, 278] width 34 height 19
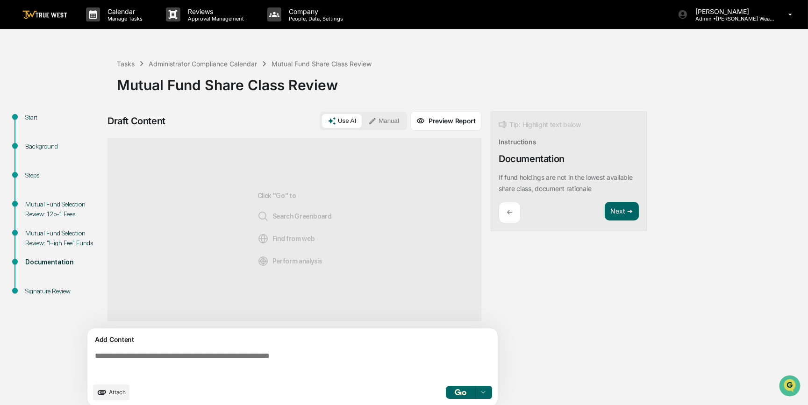
paste textarea "**********"
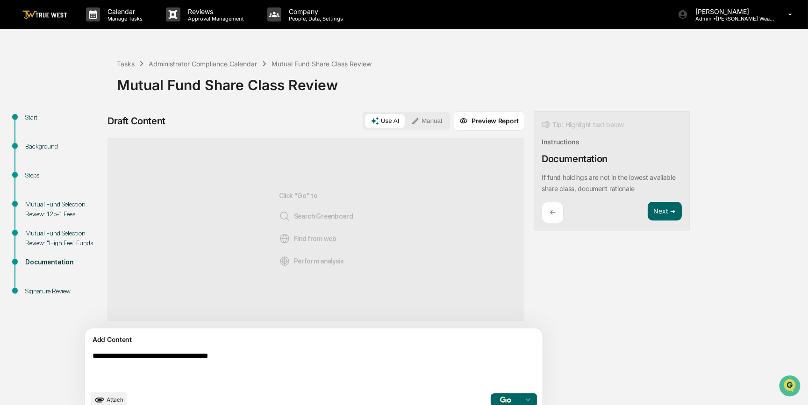
type textarea "**********"
click at [405, 121] on button "Manual" at bounding box center [426, 121] width 42 height 14
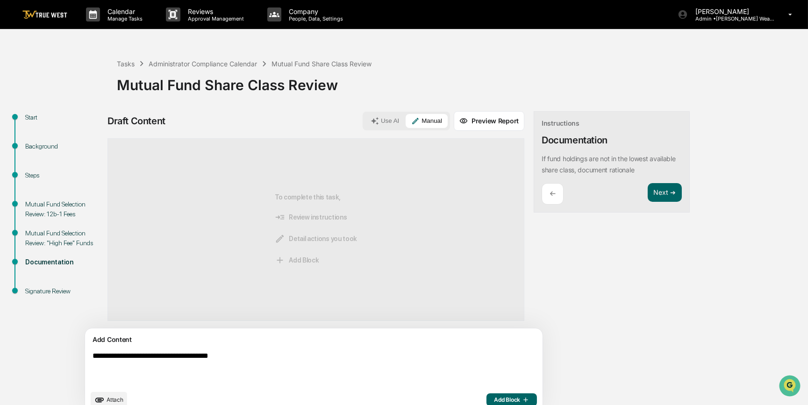
click at [494, 399] on span "Add Block" at bounding box center [511, 399] width 35 height 7
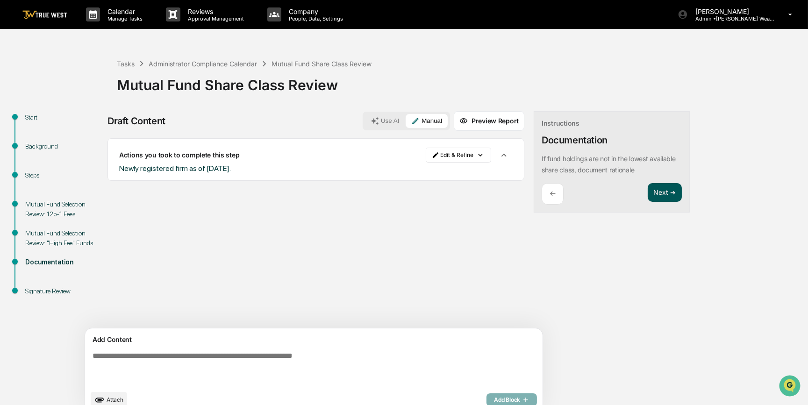
click at [647, 191] on button "Next ➔" at bounding box center [664, 192] width 34 height 19
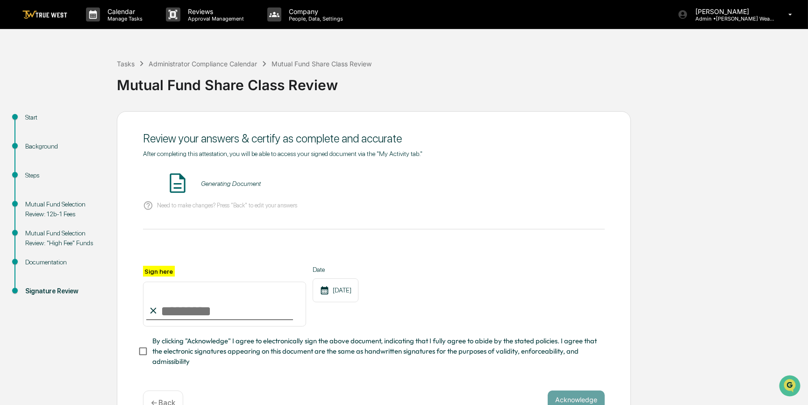
click at [220, 314] on input "Sign here" at bounding box center [224, 304] width 163 height 45
type input "*********"
click at [567, 186] on button "VIEW" at bounding box center [551, 184] width 61 height 16
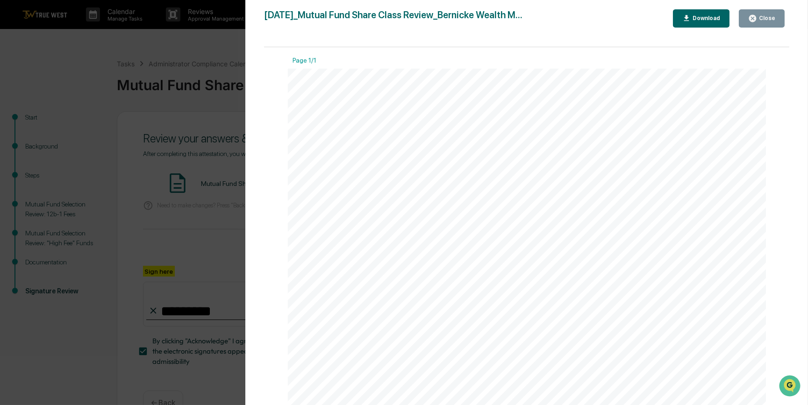
click at [214, 245] on div "Version History 09/09/2025, 03:04 PM Carliss Marshall 2025-09-09_Mutual Fund Sh…" at bounding box center [404, 202] width 808 height 405
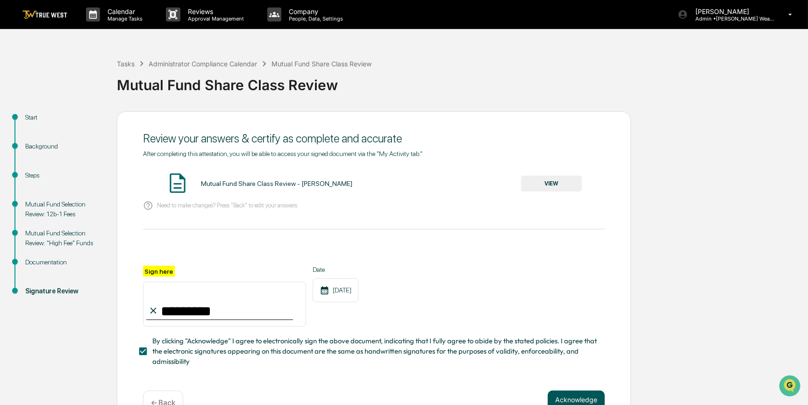
click at [571, 398] on button "Acknowledge" at bounding box center [575, 399] width 57 height 19
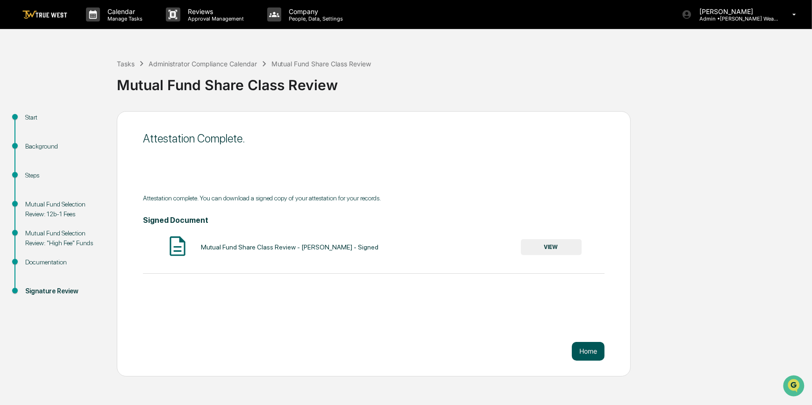
click at [584, 353] on button "Home" at bounding box center [588, 351] width 33 height 19
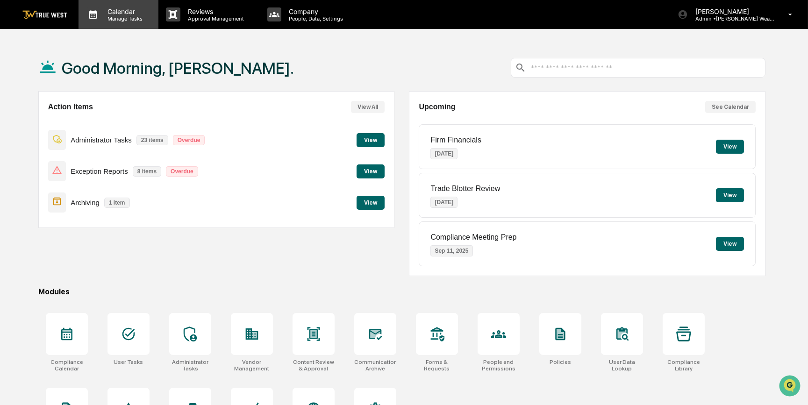
click at [127, 7] on p "Calendar" at bounding box center [123, 11] width 47 height 8
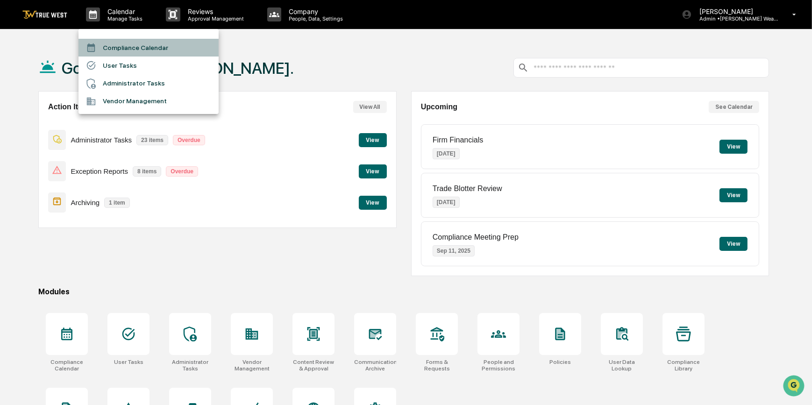
click at [125, 49] on li "Compliance Calendar" at bounding box center [148, 48] width 140 height 18
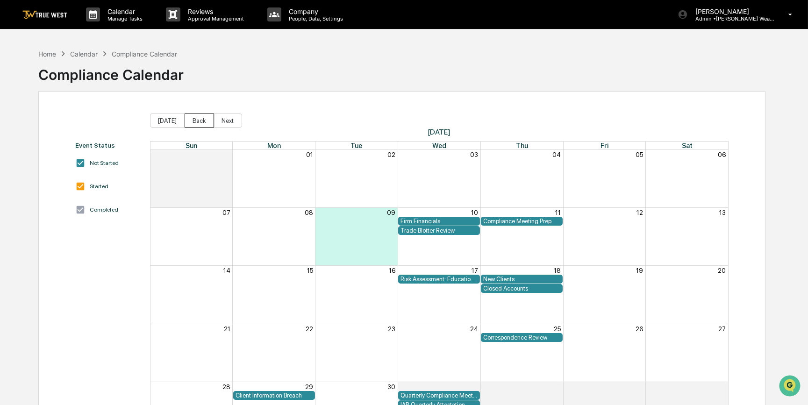
click at [200, 123] on button "Back" at bounding box center [198, 120] width 29 height 14
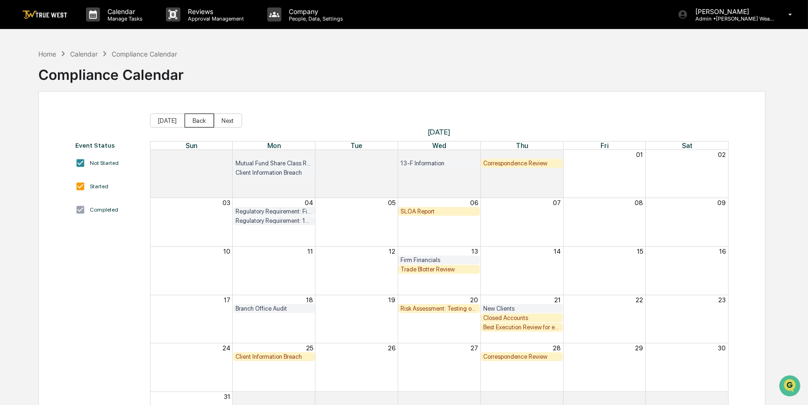
click at [200, 123] on button "Back" at bounding box center [198, 120] width 29 height 14
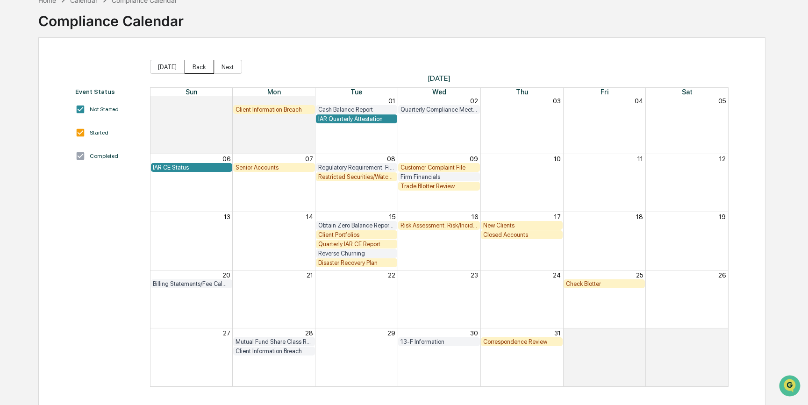
scroll to position [57, 0]
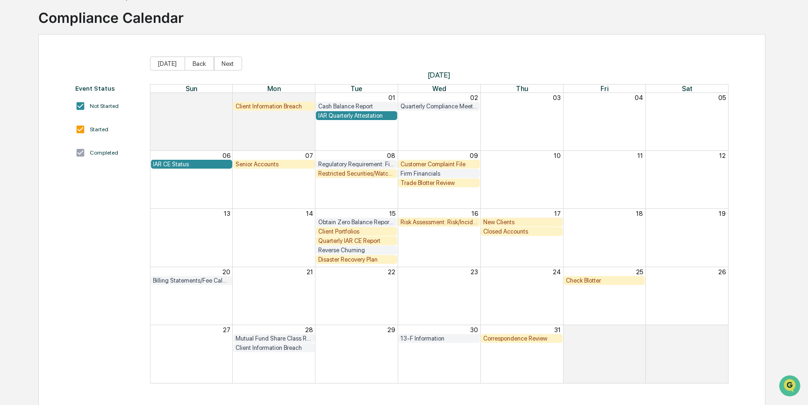
click at [545, 220] on div "New Clients" at bounding box center [521, 222] width 77 height 7
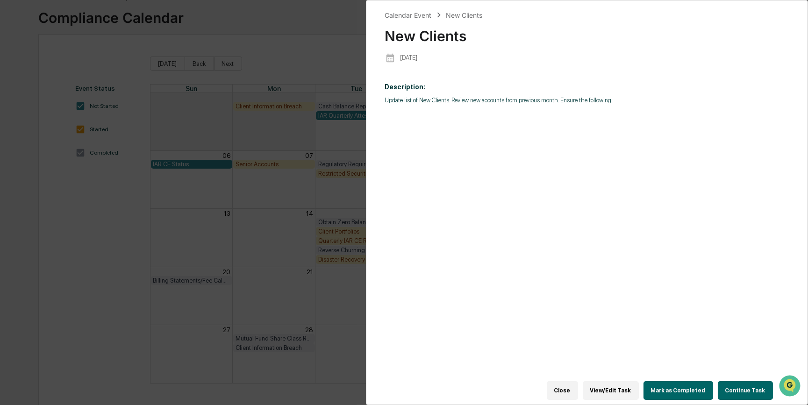
click at [733, 383] on button "Continue Task" at bounding box center [744, 390] width 55 height 19
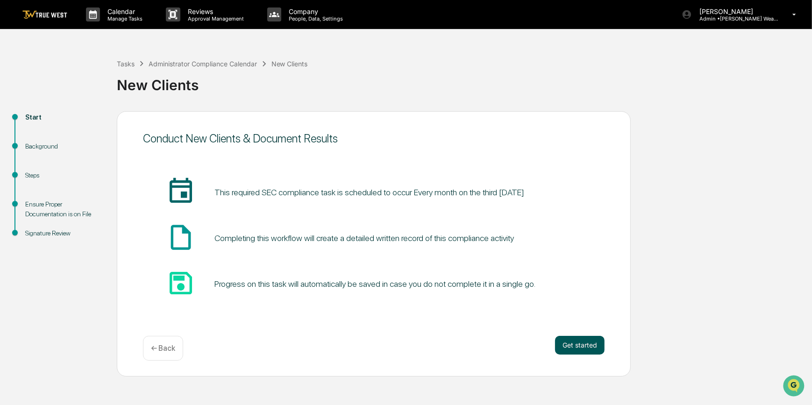
click at [586, 344] on button "Get started" at bounding box center [580, 345] width 50 height 19
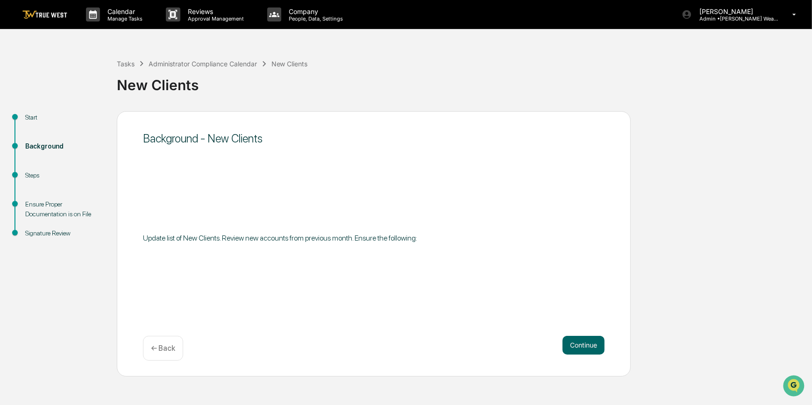
click at [586, 344] on button "Continue" at bounding box center [583, 345] width 42 height 19
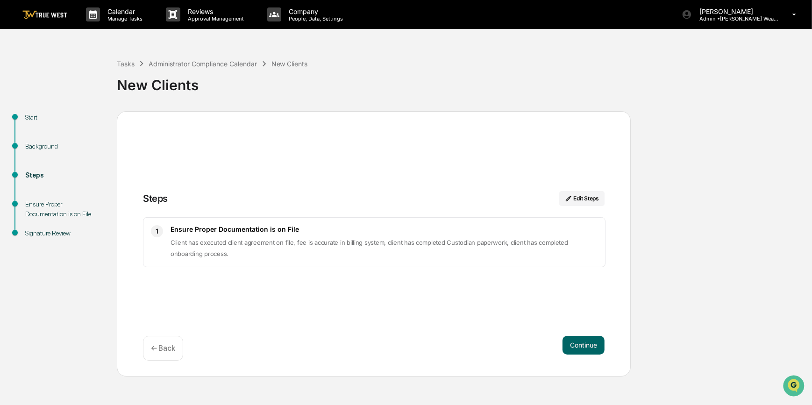
click at [586, 344] on button "Continue" at bounding box center [583, 345] width 42 height 19
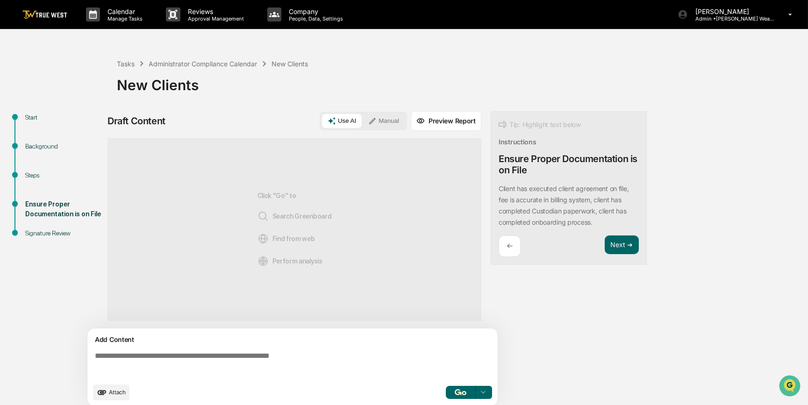
paste textarea "**********"
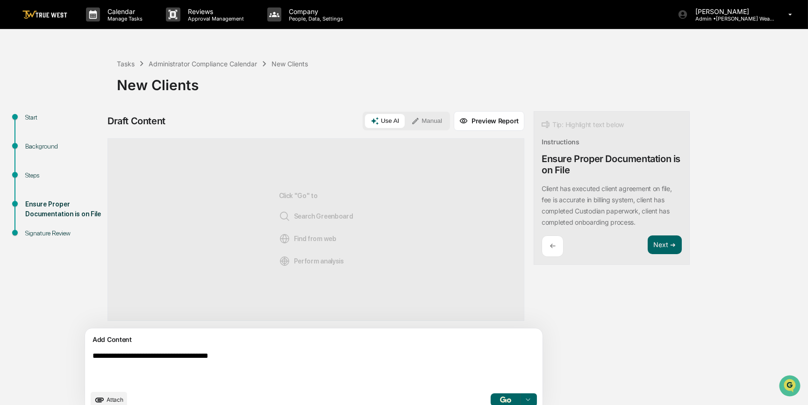
type textarea "**********"
click at [405, 123] on button "Manual" at bounding box center [426, 121] width 42 height 14
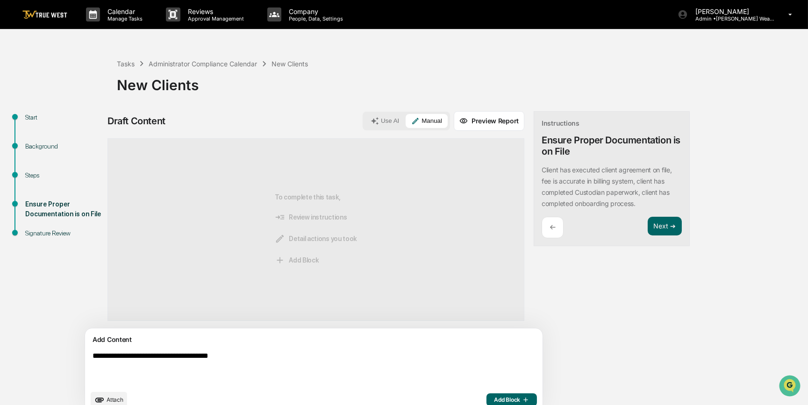
click at [494, 402] on span "Add Block" at bounding box center [511, 399] width 35 height 7
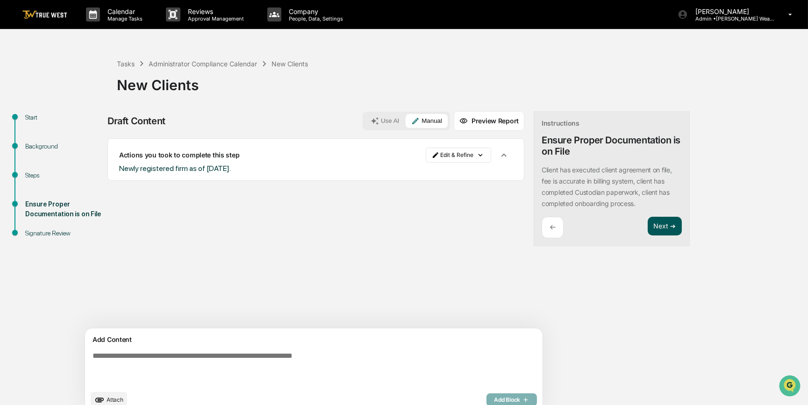
click at [647, 224] on button "Next ➔" at bounding box center [664, 226] width 34 height 19
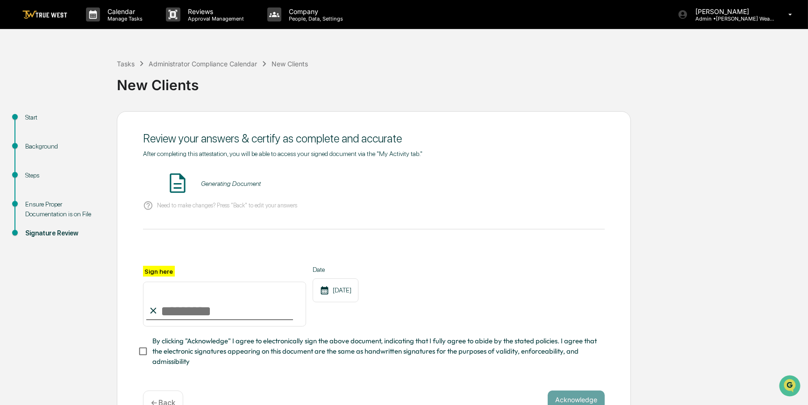
click at [214, 314] on input "Sign here" at bounding box center [224, 304] width 163 height 45
type input "*********"
click at [556, 187] on button "VIEW" at bounding box center [551, 184] width 61 height 16
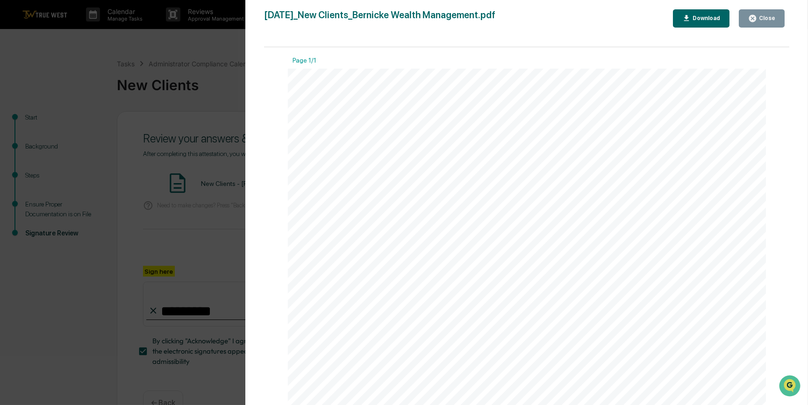
click at [100, 249] on div "Version History 09/09/2025, 03:04 PM Carliss Marshall 2025-09-09_New Clients_Be…" at bounding box center [404, 202] width 808 height 405
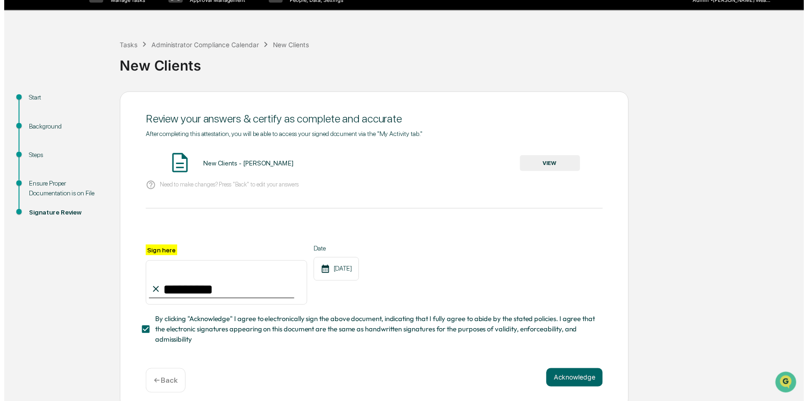
scroll to position [29, 0]
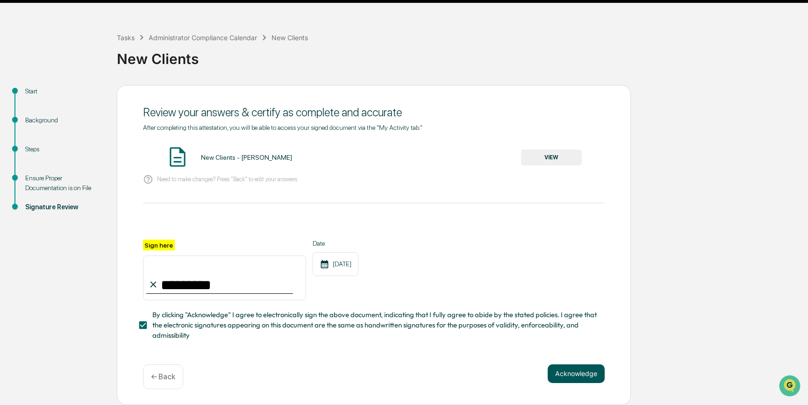
click at [579, 370] on button "Acknowledge" at bounding box center [575, 373] width 57 height 19
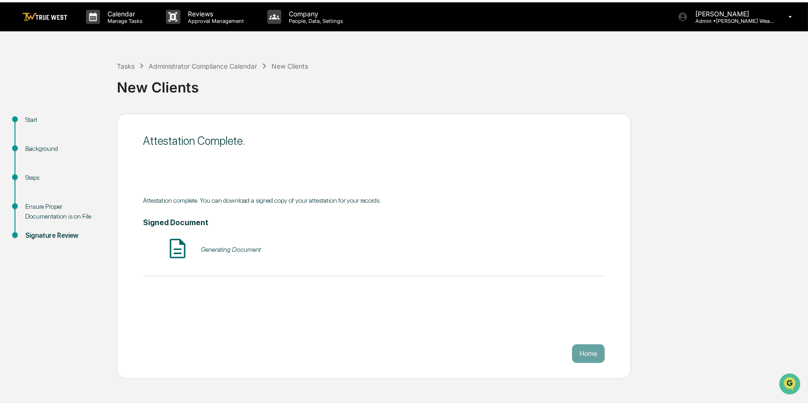
scroll to position [0, 0]
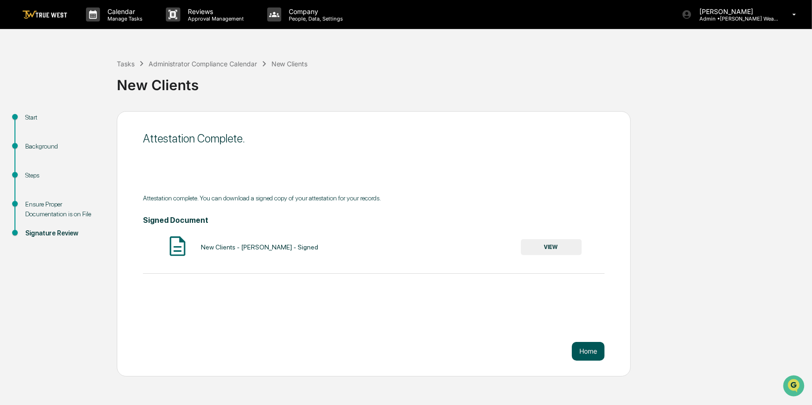
click at [585, 352] on button "Home" at bounding box center [588, 351] width 33 height 19
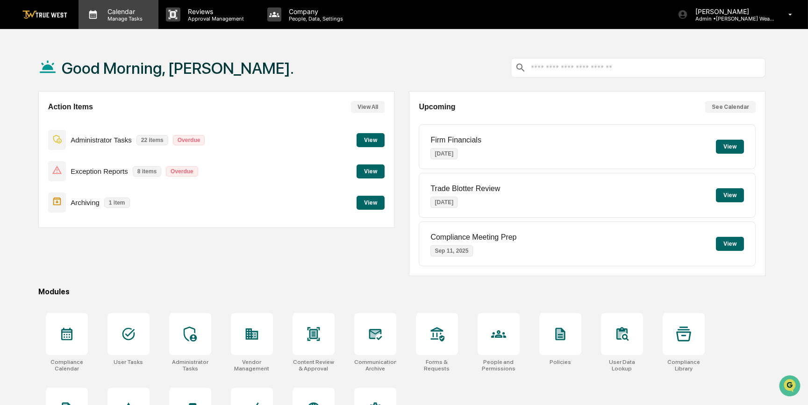
click at [123, 14] on p "Calendar" at bounding box center [123, 11] width 47 height 8
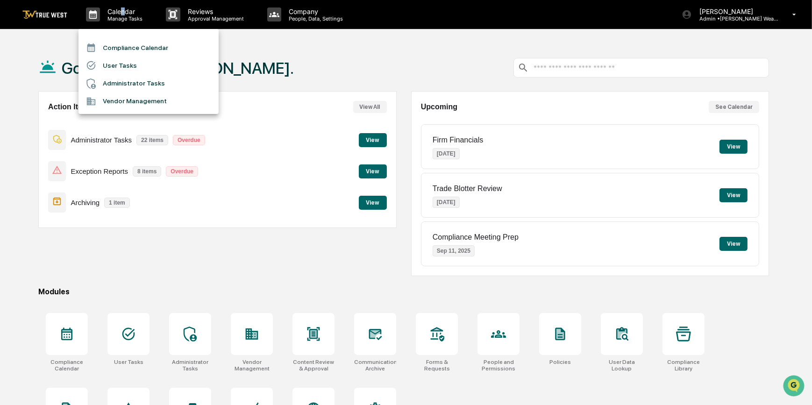
drag, startPoint x: 123, startPoint y: 14, endPoint x: 107, endPoint y: 47, distance: 36.8
click at [107, 47] on li "Compliance Calendar" at bounding box center [148, 48] width 140 height 18
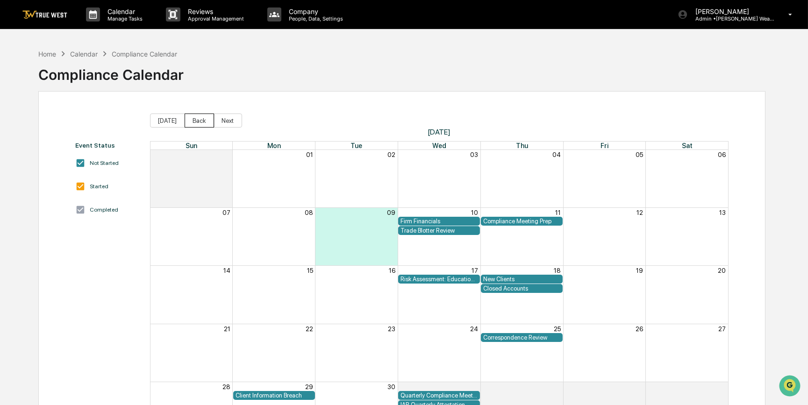
click at [195, 121] on button "Back" at bounding box center [198, 120] width 29 height 14
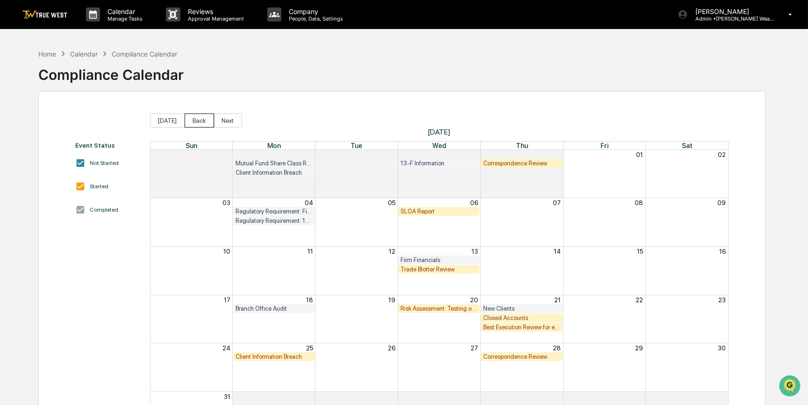
click at [191, 120] on button "Back" at bounding box center [198, 120] width 29 height 14
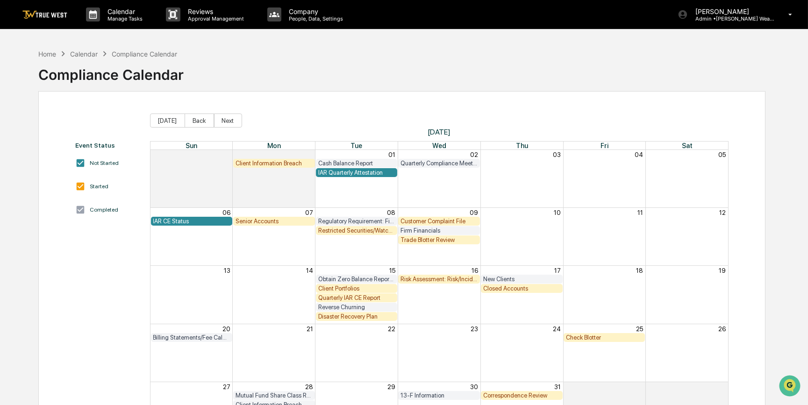
click at [534, 290] on div "Closed Accounts" at bounding box center [521, 288] width 77 height 7
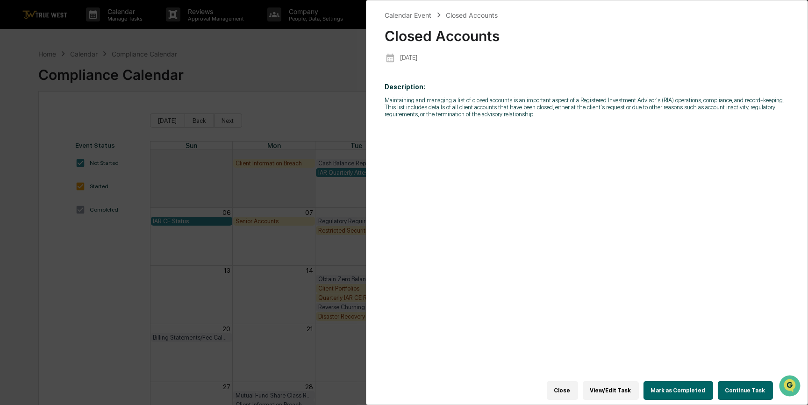
click at [759, 387] on button "Continue Task" at bounding box center [744, 390] width 55 height 19
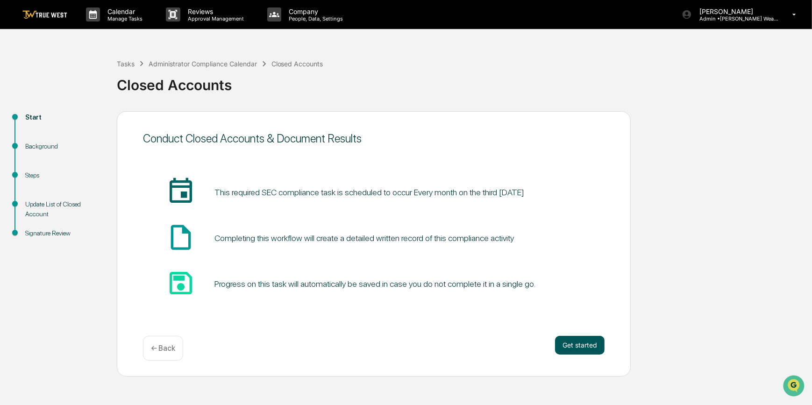
click at [566, 344] on button "Get started" at bounding box center [580, 345] width 50 height 19
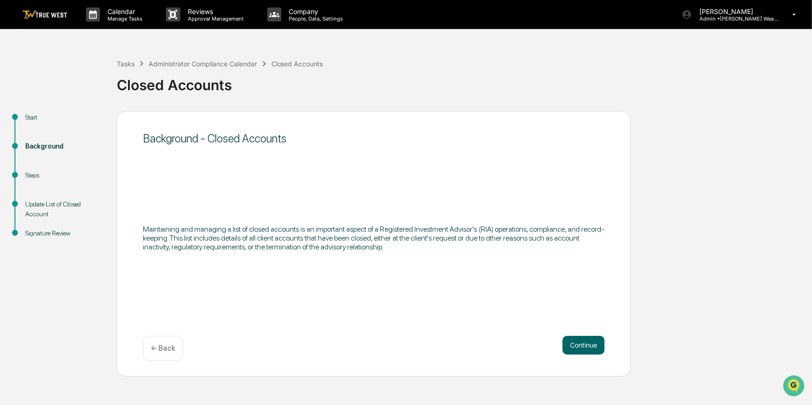
click at [566, 344] on button "Continue" at bounding box center [583, 345] width 42 height 19
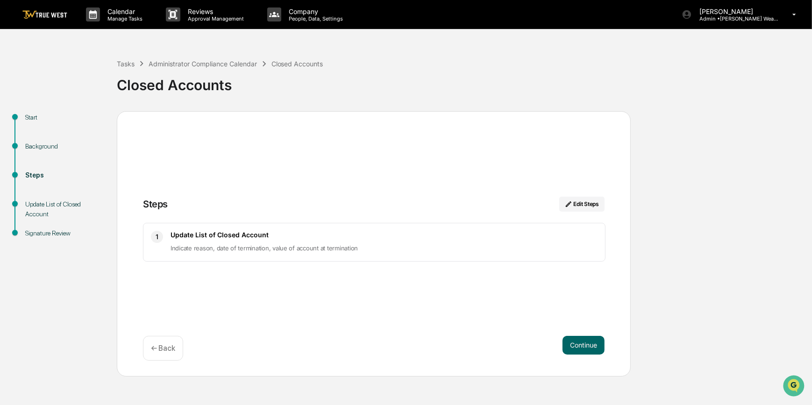
click at [566, 344] on button "Continue" at bounding box center [583, 345] width 42 height 19
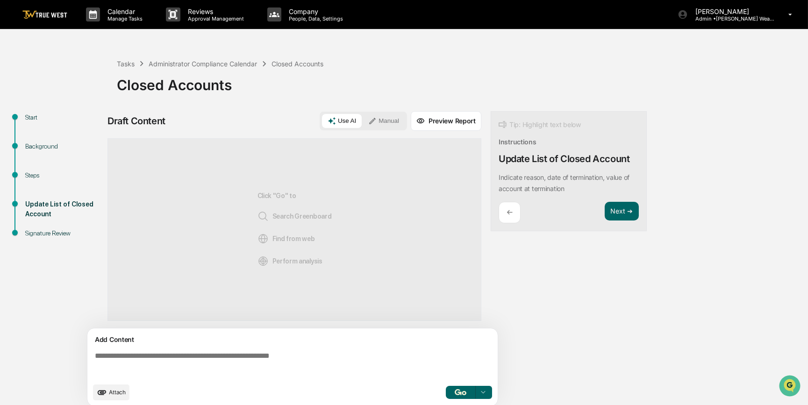
paste textarea "**********"
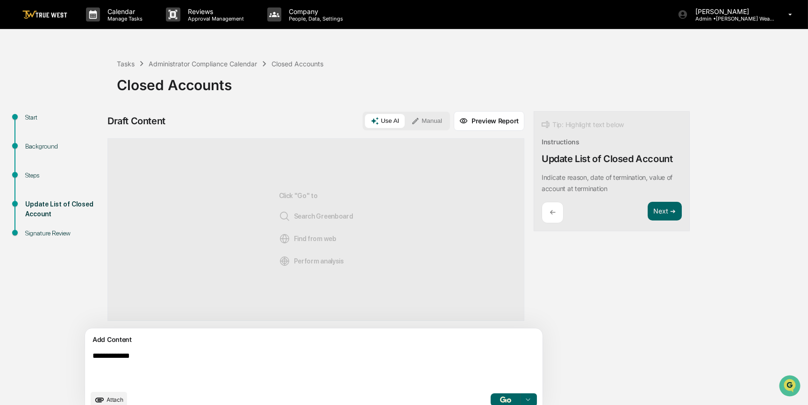
type textarea "**********"
drag, startPoint x: 163, startPoint y: 358, endPoint x: 85, endPoint y: 357, distance: 78.5
click at [85, 357] on div "**********" at bounding box center [404, 265] width 798 height 308
paste textarea "**********"
type textarea "**********"
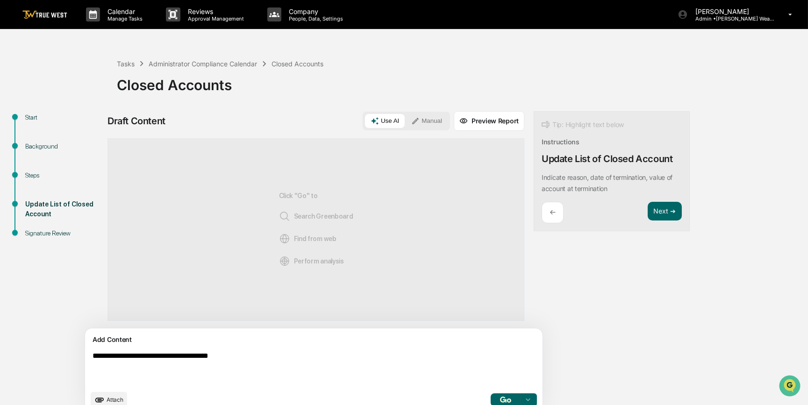
click at [405, 124] on button "Manual" at bounding box center [426, 121] width 42 height 14
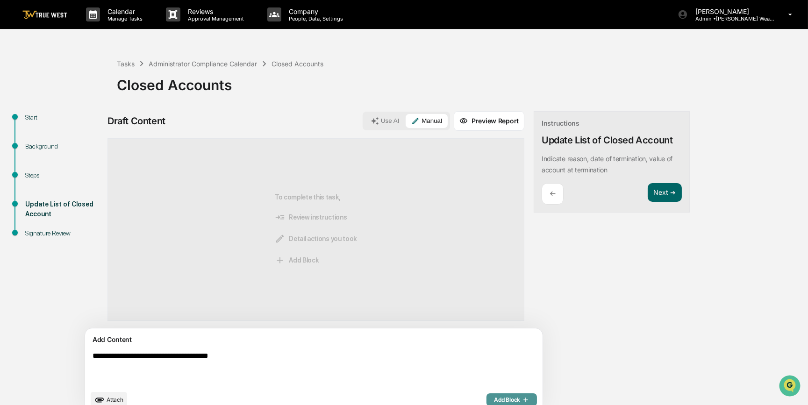
click at [494, 397] on span "Add Block" at bounding box center [511, 399] width 35 height 7
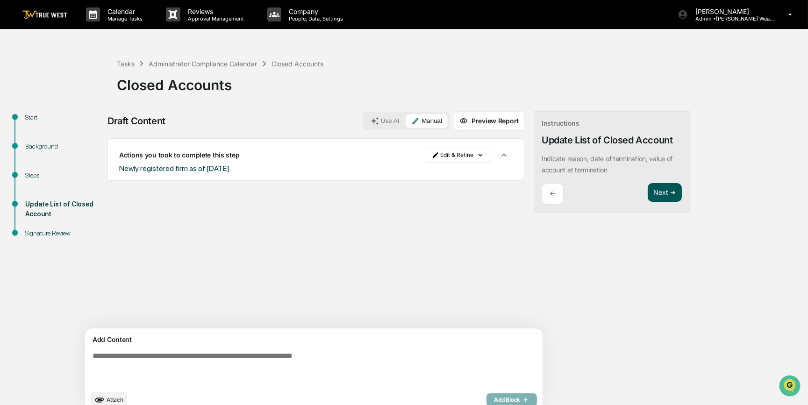
click at [647, 194] on button "Next ➔" at bounding box center [664, 192] width 34 height 19
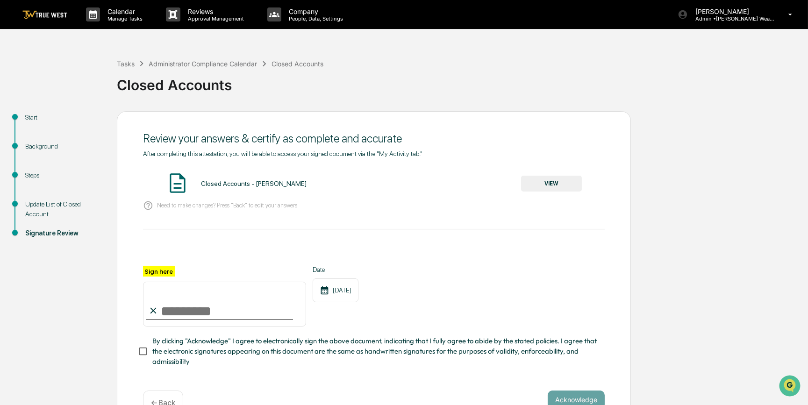
click at [230, 311] on input "Sign here" at bounding box center [224, 304] width 163 height 45
type input "*********"
click at [565, 184] on button "VIEW" at bounding box center [551, 184] width 61 height 16
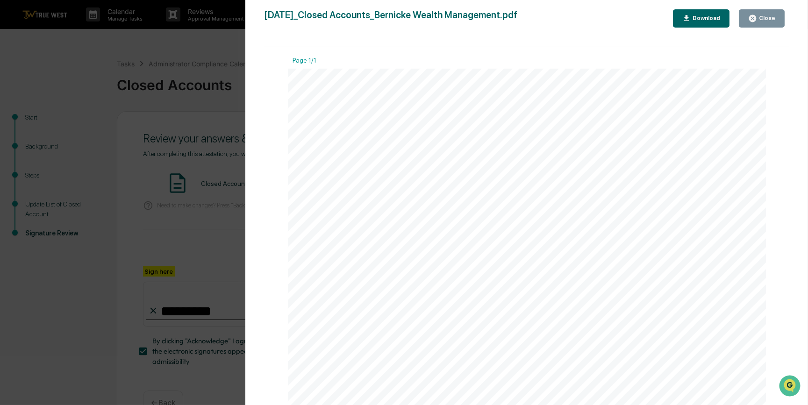
click at [146, 215] on div "Version History 09/09/2025, 03:07 PM Carliss Marshall 2025-09-09_Closed Account…" at bounding box center [404, 202] width 808 height 405
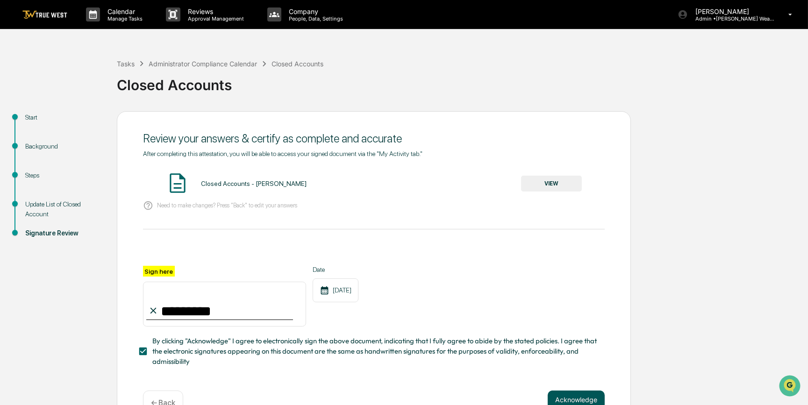
click at [552, 400] on button "Acknowledge" at bounding box center [575, 399] width 57 height 19
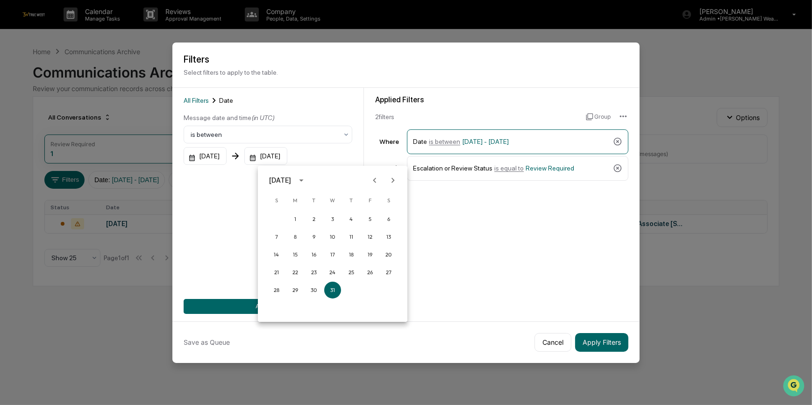
click at [375, 177] on icon "Previous month" at bounding box center [374, 180] width 10 height 10
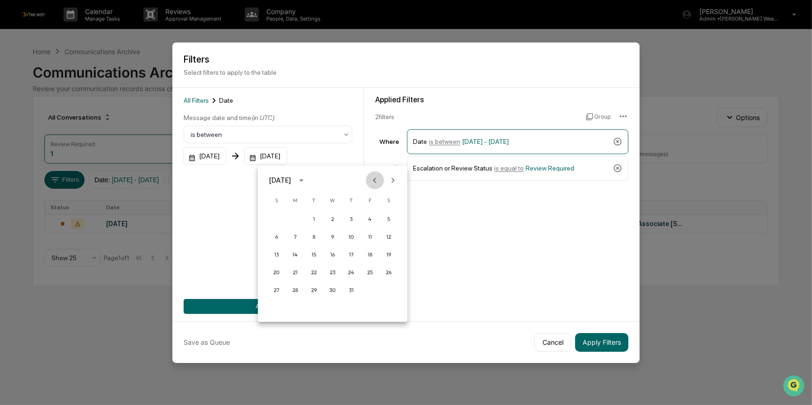
click at [375, 177] on icon "Previous month" at bounding box center [374, 180] width 10 height 10
click at [370, 181] on icon "Previous month" at bounding box center [374, 180] width 10 height 10
click at [351, 218] on button "1" at bounding box center [351, 219] width 17 height 17
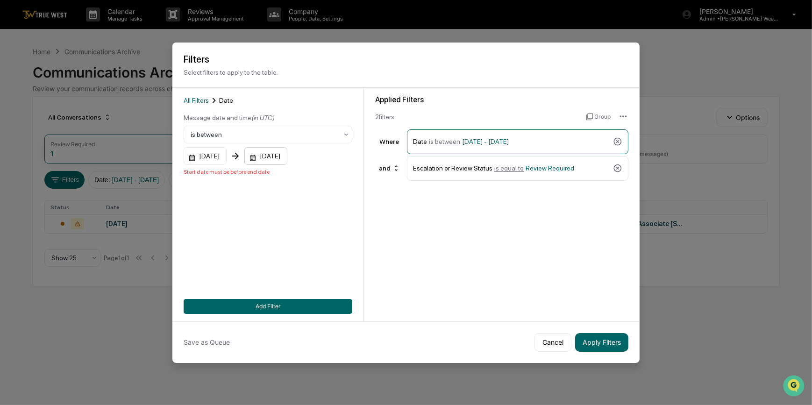
click at [287, 159] on div "05/01/2025" at bounding box center [265, 156] width 43 height 18
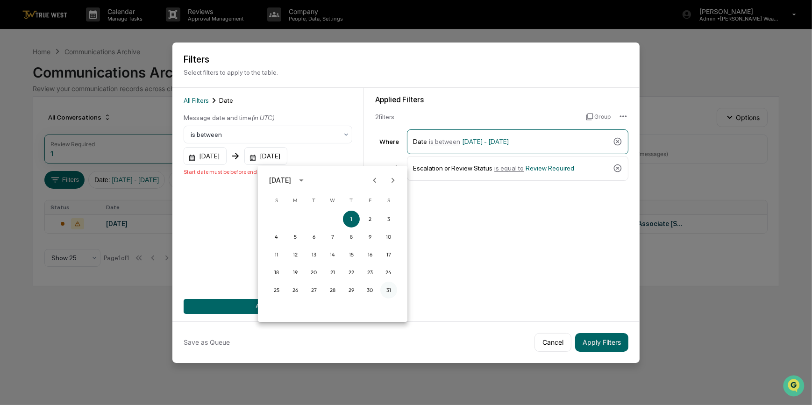
click at [390, 289] on button "31" at bounding box center [388, 290] width 17 height 17
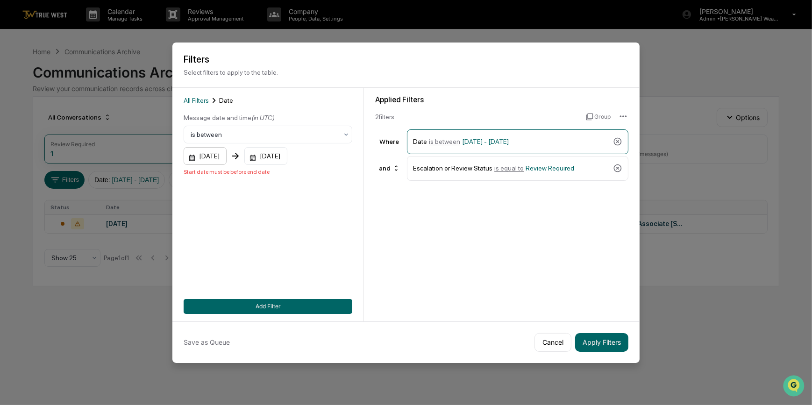
click at [223, 157] on div "06/01/2025" at bounding box center [205, 156] width 43 height 18
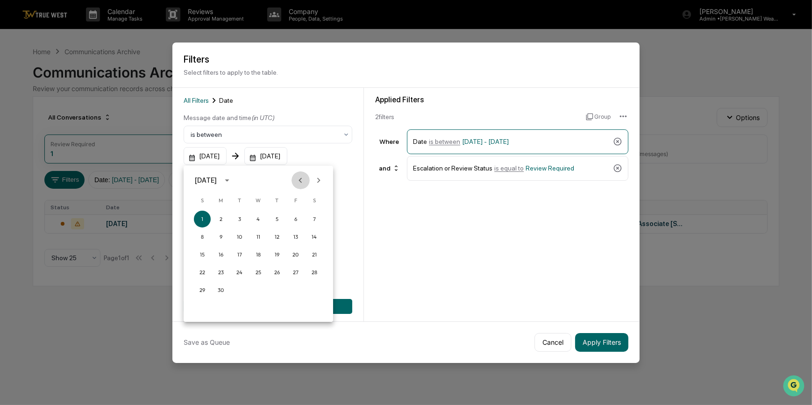
click at [298, 178] on icon "Previous month" at bounding box center [300, 180] width 10 height 10
click at [278, 219] on button "1" at bounding box center [277, 219] width 17 height 17
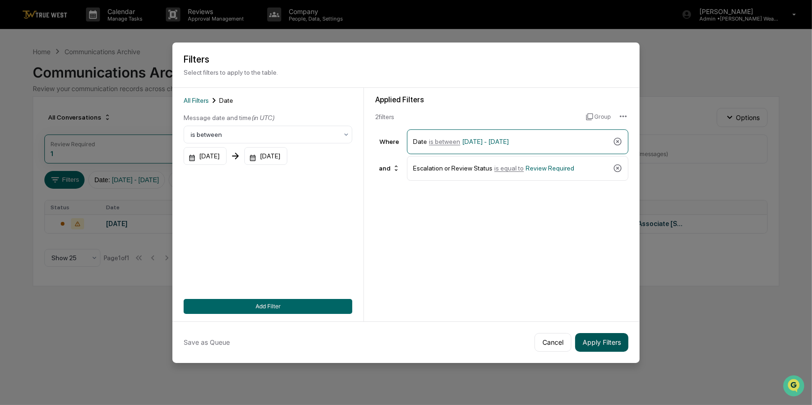
click at [601, 345] on button "Apply Filters" at bounding box center [601, 342] width 53 height 19
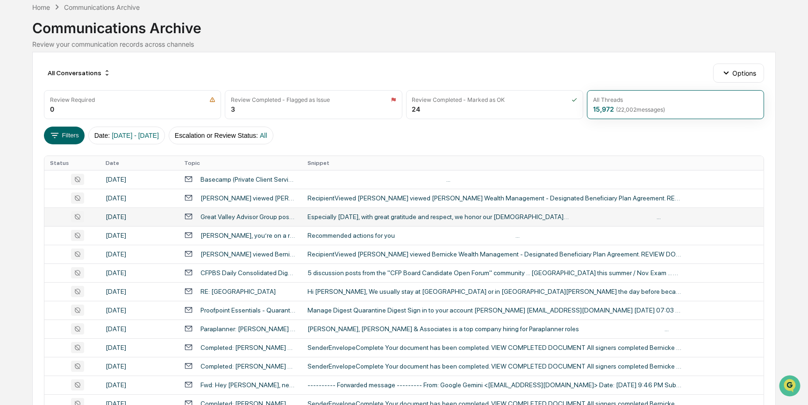
scroll to position [42, 0]
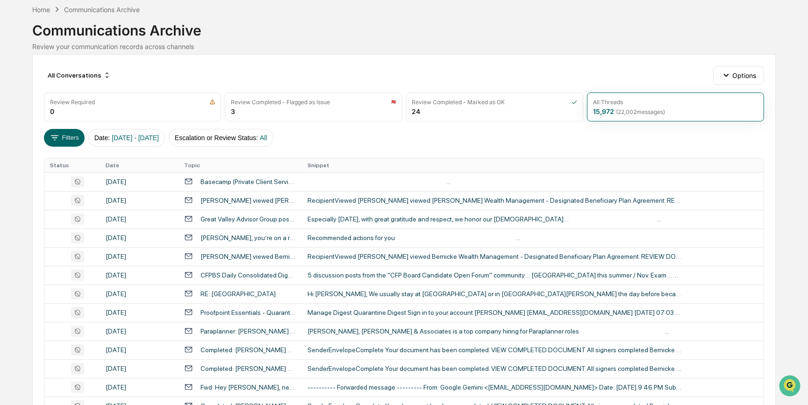
click at [411, 140] on div "Filters Date : 05/01/2025 - 05/31/2025 Escalation or Review Status : All" at bounding box center [404, 138] width 720 height 18
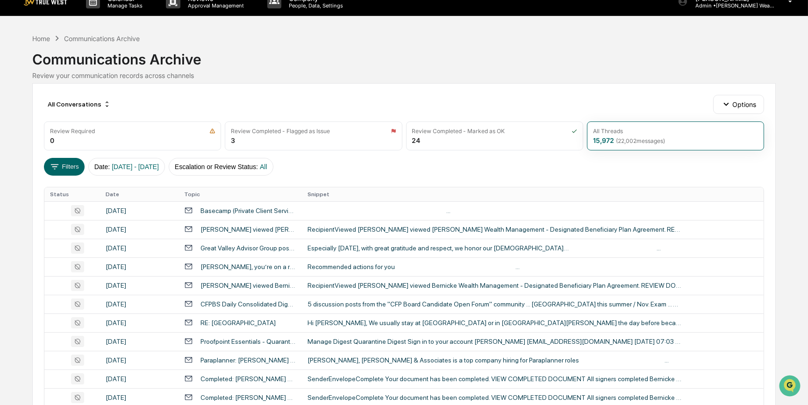
scroll to position [0, 0]
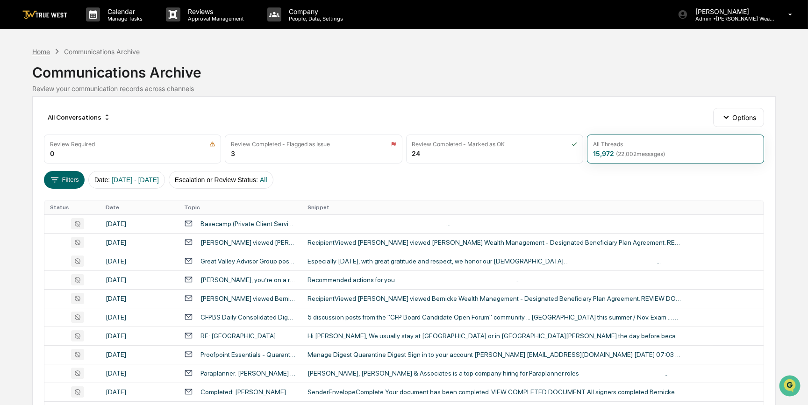
click at [44, 51] on div "Home" at bounding box center [41, 52] width 18 height 8
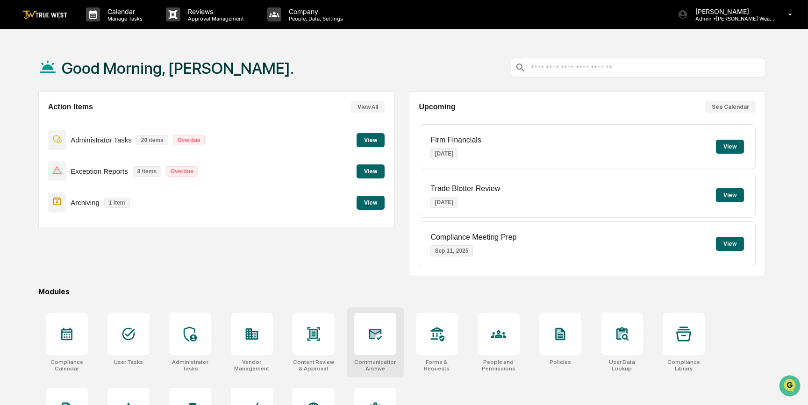
click at [365, 328] on div at bounding box center [375, 334] width 42 height 42
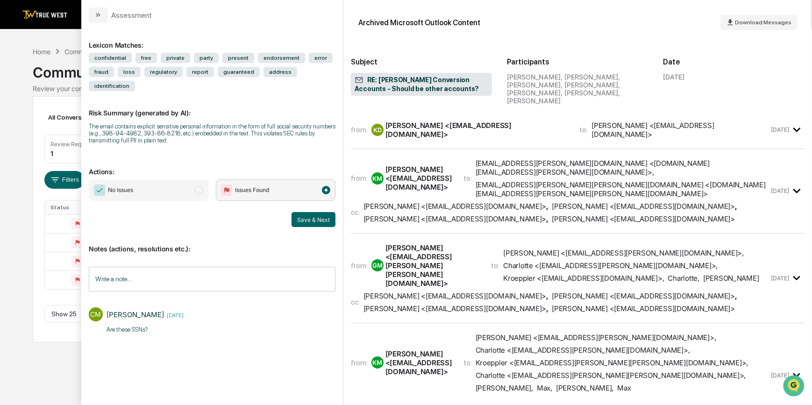
click at [16, 266] on div "Calendar Manage Tasks Reviews Approval Management Company People, Data, Setting…" at bounding box center [406, 202] width 812 height 405
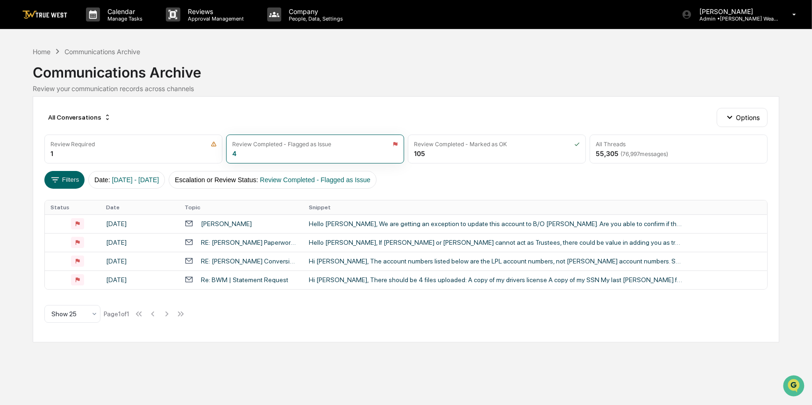
click at [277, 262] on div "RE: Roth Conversion Accounts - Should be other accounts?" at bounding box center [249, 260] width 96 height 7
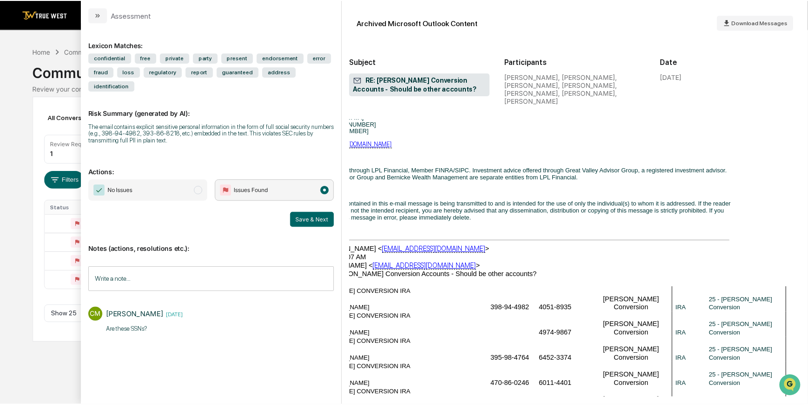
scroll to position [2590, 0]
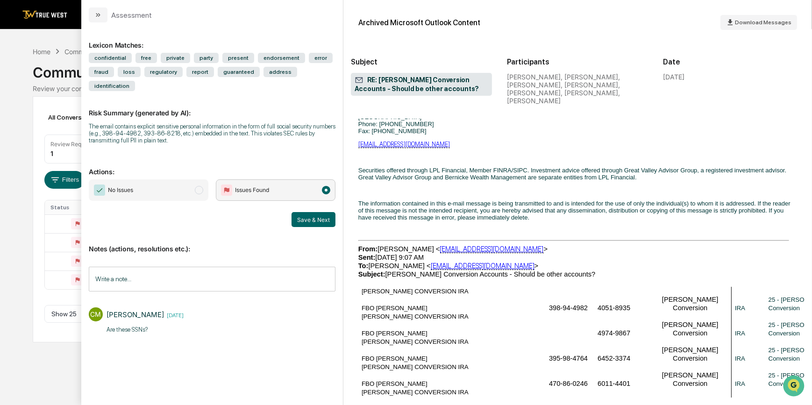
click at [48, 365] on div "Calendar Manage Tasks Reviews Approval Management Company People, Data, Setting…" at bounding box center [406, 202] width 812 height 405
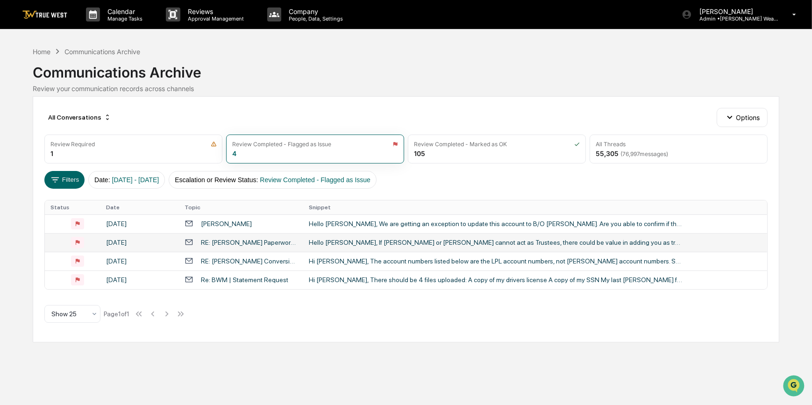
click at [283, 239] on div "RE: Bernicke Paperwork Items" at bounding box center [240, 242] width 113 height 9
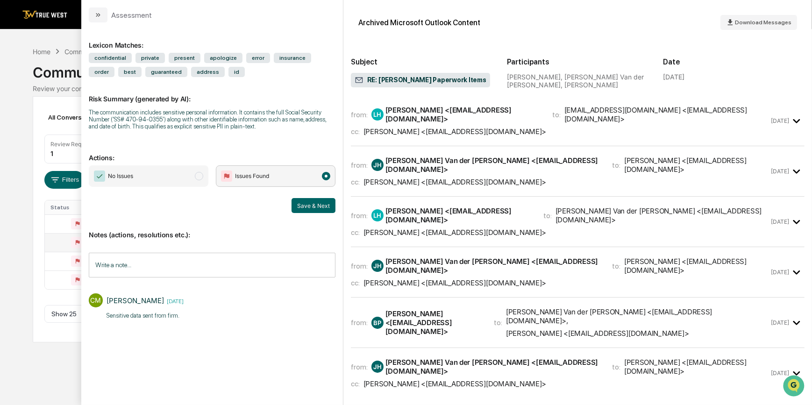
click at [2, 322] on div "Calendar Manage Tasks Reviews Approval Management Company People, Data, Setting…" at bounding box center [406, 202] width 812 height 405
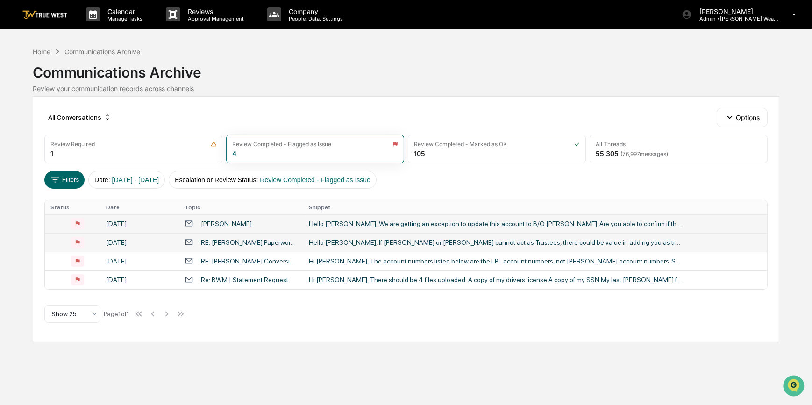
click at [360, 220] on div "Hello Tasha, We are getting an exception to update this account to B/O Loretta …" at bounding box center [496, 223] width 374 height 7
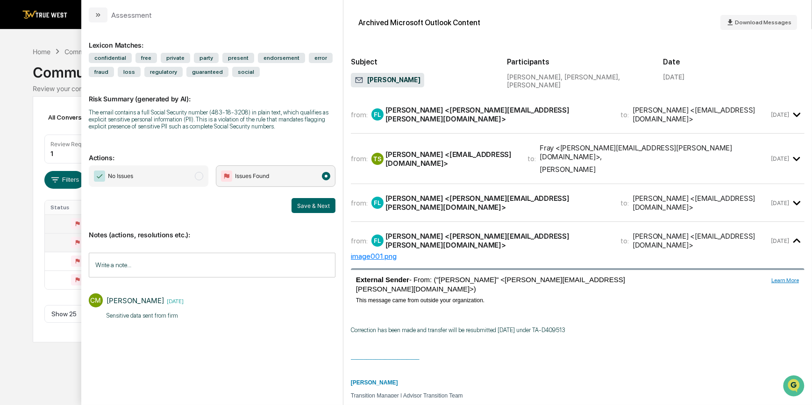
click at [37, 356] on div "Calendar Manage Tasks Reviews Approval Management Company People, Data, Setting…" at bounding box center [406, 202] width 812 height 405
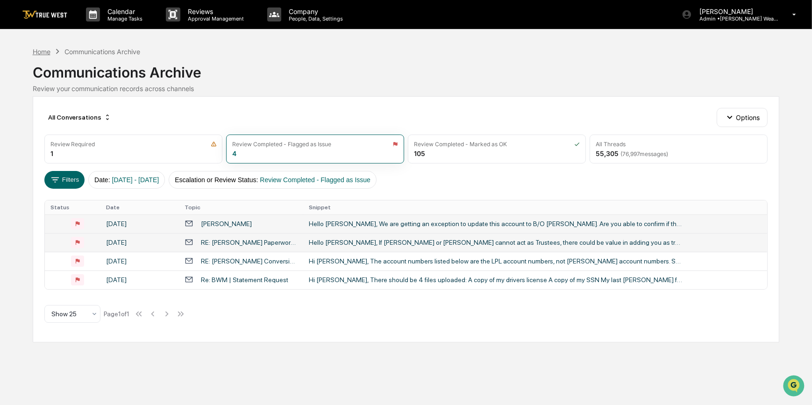
click at [39, 53] on div "Home" at bounding box center [42, 52] width 18 height 8
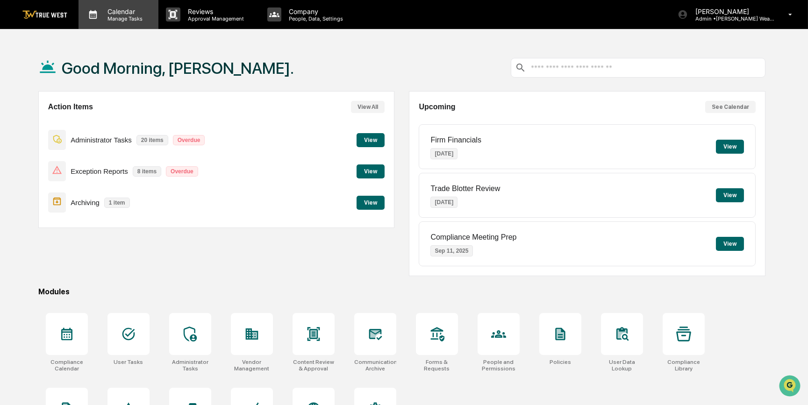
click at [121, 18] on p "Manage Tasks" at bounding box center [123, 18] width 47 height 7
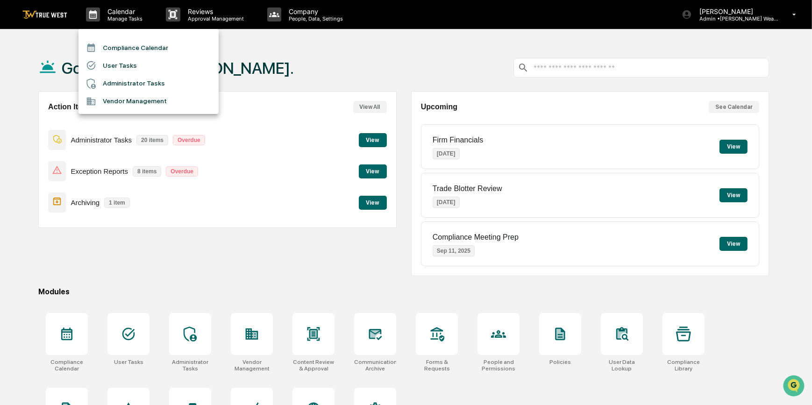
click at [122, 47] on li "Compliance Calendar" at bounding box center [148, 48] width 140 height 18
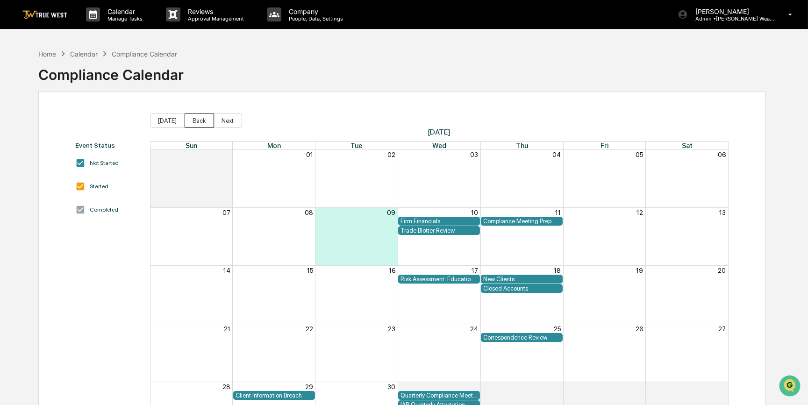
click at [197, 121] on button "Back" at bounding box center [198, 120] width 29 height 14
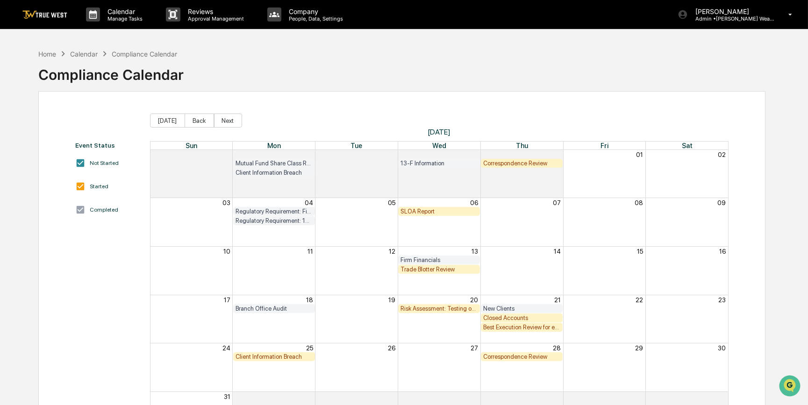
click at [508, 49] on div "Home Calendar Compliance Calendar Compliance Calendar" at bounding box center [401, 67] width 727 height 47
click at [232, 122] on button "Next" at bounding box center [228, 120] width 28 height 14
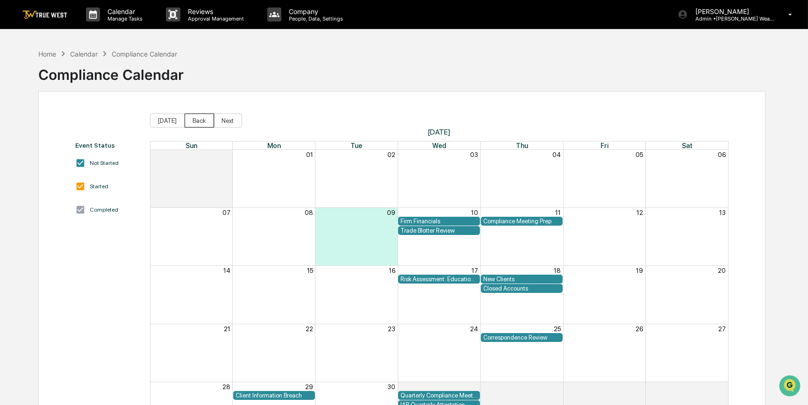
click at [195, 120] on button "Back" at bounding box center [198, 120] width 29 height 14
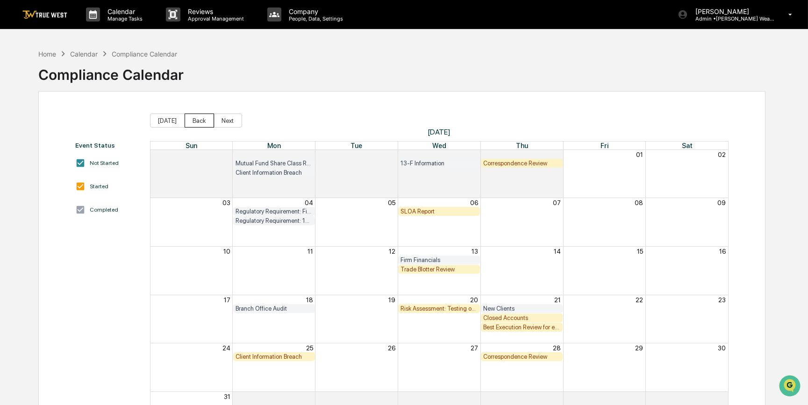
click at [195, 120] on button "Back" at bounding box center [198, 120] width 29 height 14
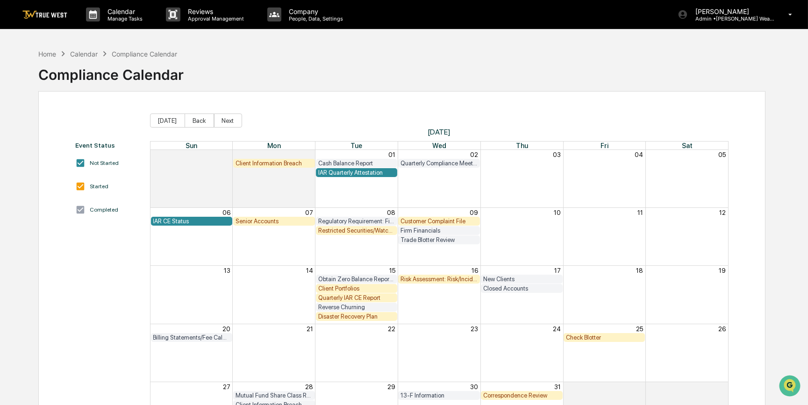
click at [687, 308] on div "Reverse Churning" at bounding box center [439, 307] width 578 height 9
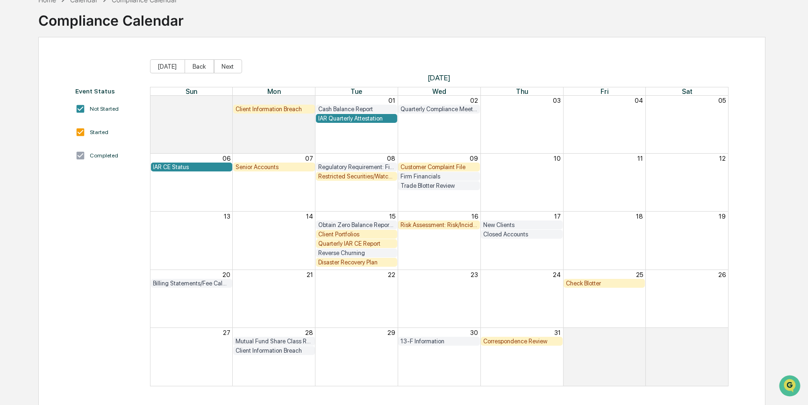
scroll to position [57, 0]
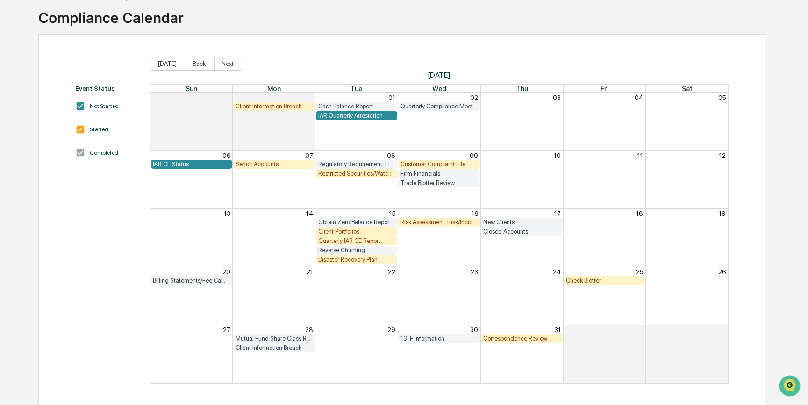
drag, startPoint x: 113, startPoint y: 262, endPoint x: 107, endPoint y: 223, distance: 38.7
click at [113, 262] on div "Event Status Not Started Started Completed" at bounding box center [107, 234] width 65 height 299
click at [198, 59] on button "Back" at bounding box center [198, 64] width 29 height 14
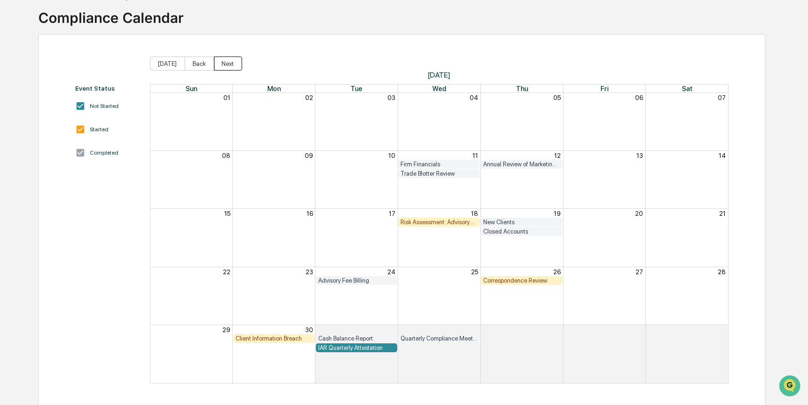
click at [228, 66] on button "Next" at bounding box center [228, 64] width 28 height 14
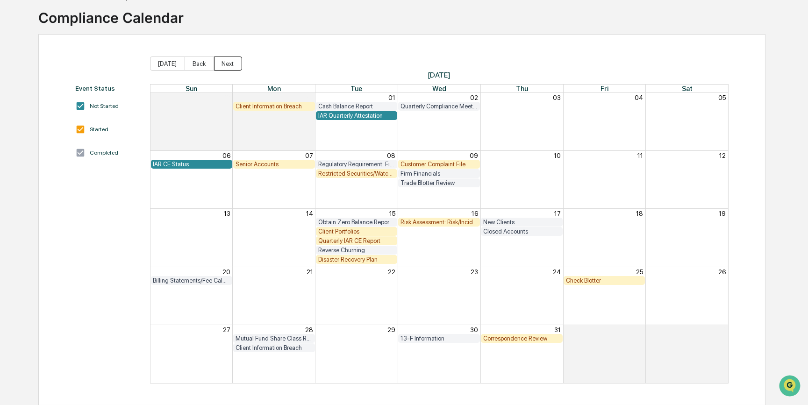
click at [224, 60] on button "Next" at bounding box center [228, 64] width 28 height 14
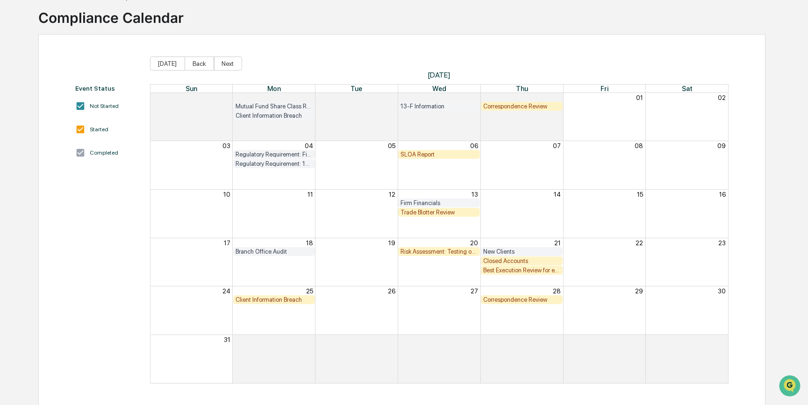
click at [293, 302] on div "Client Information Breach" at bounding box center [273, 299] width 77 height 7
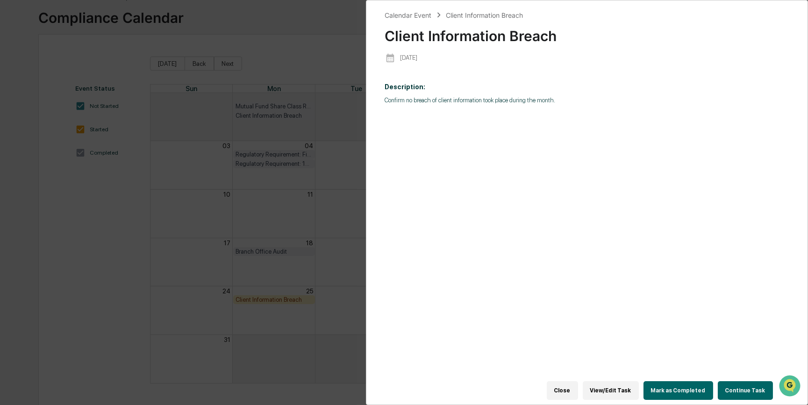
click at [749, 387] on button "Continue Task" at bounding box center [744, 390] width 55 height 19
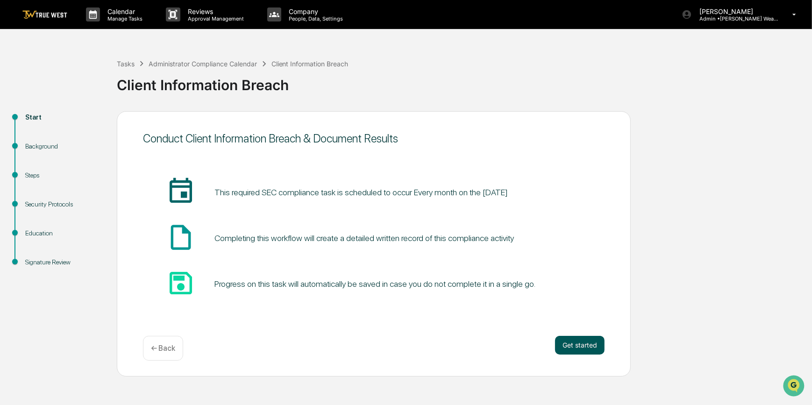
click at [568, 345] on button "Get started" at bounding box center [580, 345] width 50 height 19
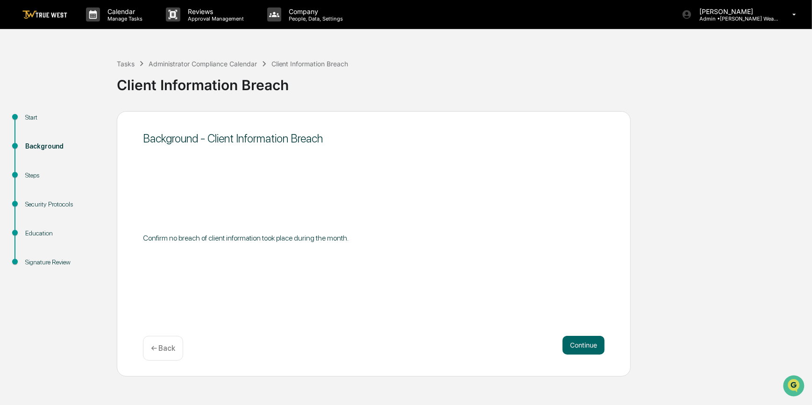
click at [568, 345] on button "Continue" at bounding box center [583, 345] width 42 height 19
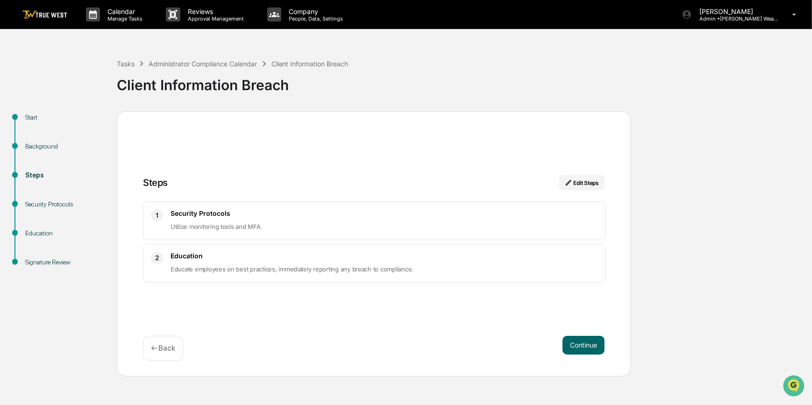
click at [568, 345] on button "Continue" at bounding box center [583, 345] width 42 height 19
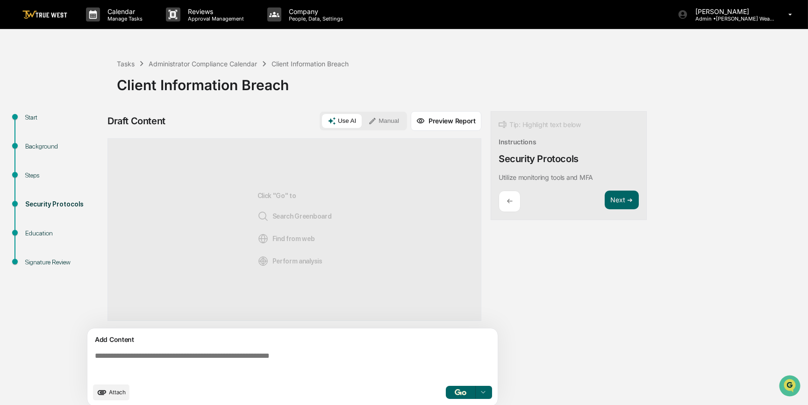
click at [568, 345] on div "Draft Content Use AI Manual Preview Report Sources Click "Go" to Search Greenbo…" at bounding box center [368, 261] width 523 height 301
click at [338, 370] on textarea at bounding box center [294, 365] width 406 height 34
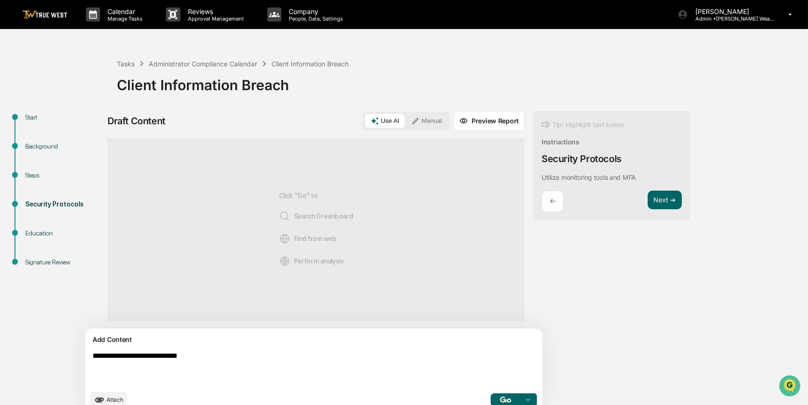
type textarea "**********"
click at [405, 126] on button "Manual" at bounding box center [426, 121] width 42 height 14
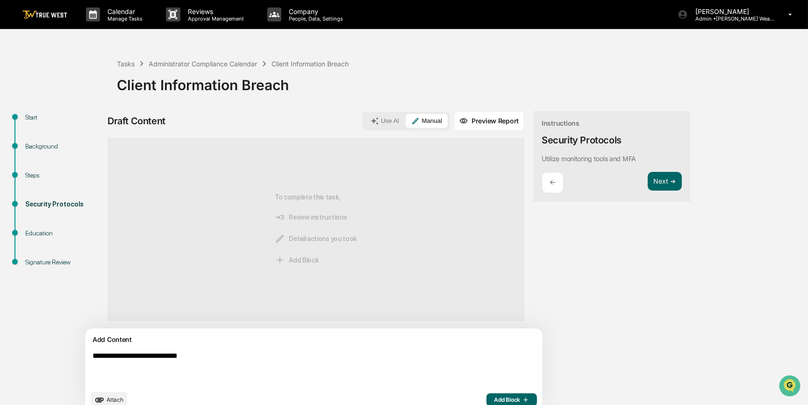
drag, startPoint x: 234, startPoint y: 354, endPoint x: 92, endPoint y: 355, distance: 141.5
click at [92, 355] on textarea "**********" at bounding box center [292, 368] width 406 height 41
click at [494, 398] on span "Add Block" at bounding box center [511, 399] width 35 height 7
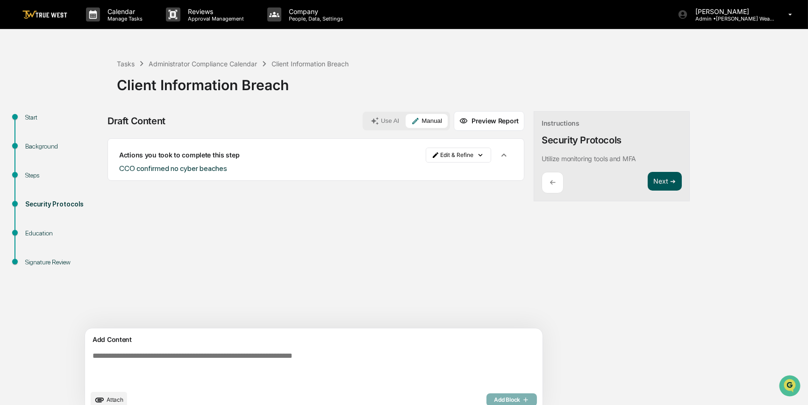
click at [647, 180] on button "Next ➔" at bounding box center [664, 181] width 34 height 19
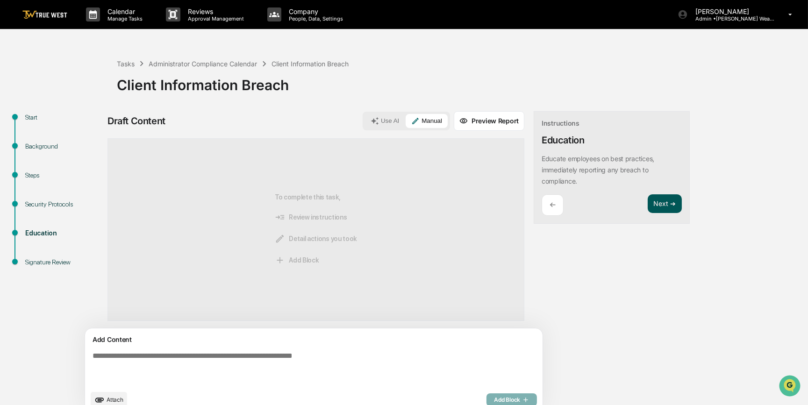
click at [647, 208] on button "Next ➔" at bounding box center [664, 203] width 34 height 19
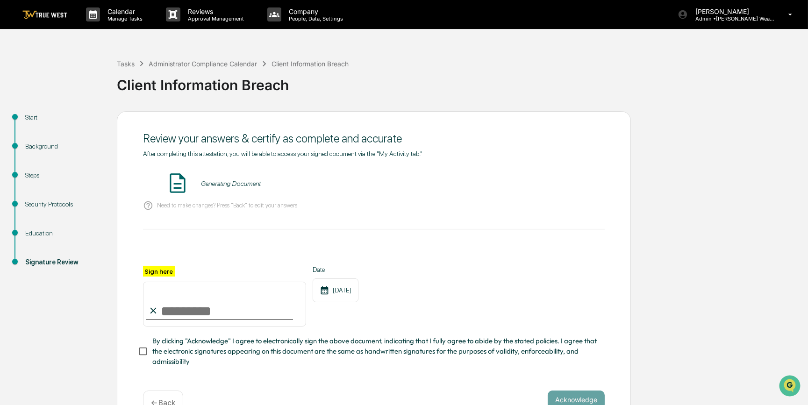
click at [186, 307] on input "Sign here" at bounding box center [224, 304] width 163 height 45
type input "*********"
click at [540, 184] on button "VIEW" at bounding box center [551, 184] width 61 height 16
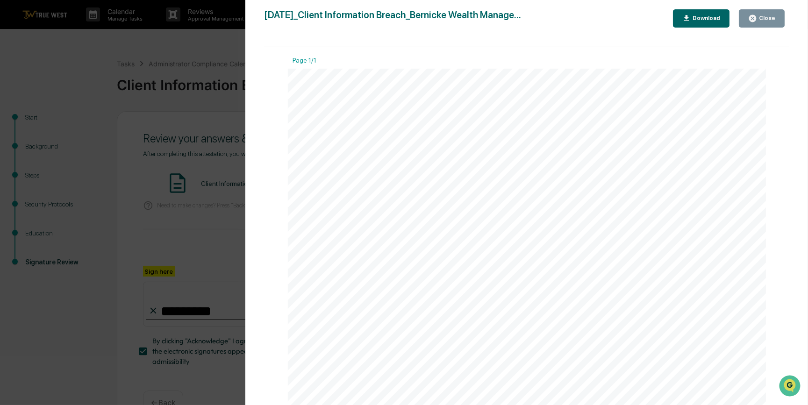
click at [211, 236] on div "Version History 09/09/2025, 03:30 PM Carliss Marshall 2025-09-09_Client Informa…" at bounding box center [404, 202] width 808 height 405
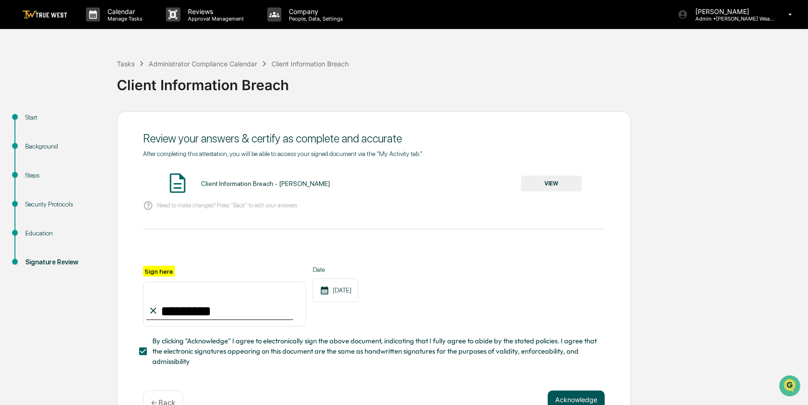
click at [562, 398] on button "Acknowledge" at bounding box center [575, 399] width 57 height 19
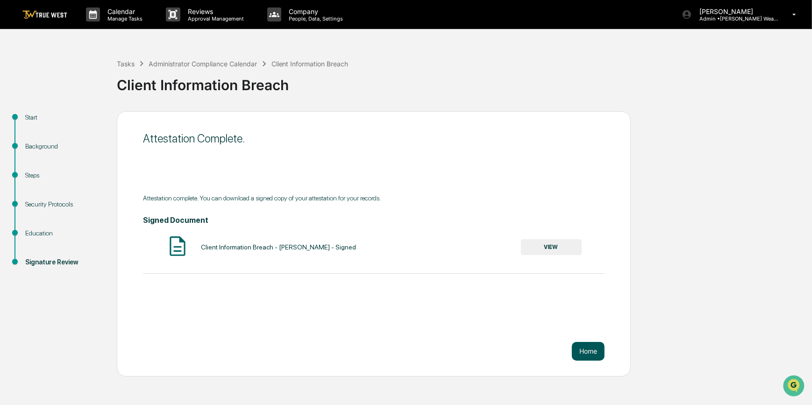
click at [588, 347] on button "Home" at bounding box center [588, 351] width 33 height 19
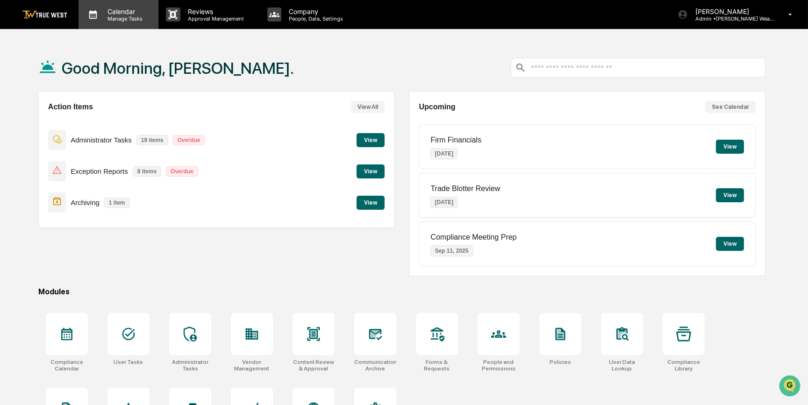
click at [121, 15] on p "Manage Tasks" at bounding box center [123, 18] width 47 height 7
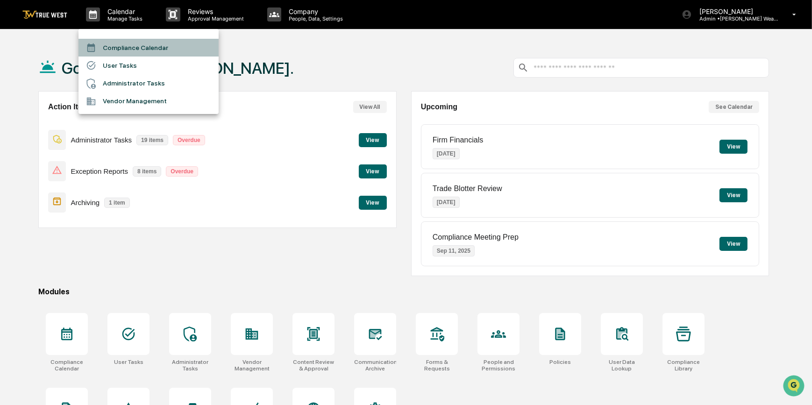
click at [131, 52] on li "Compliance Calendar" at bounding box center [148, 48] width 140 height 18
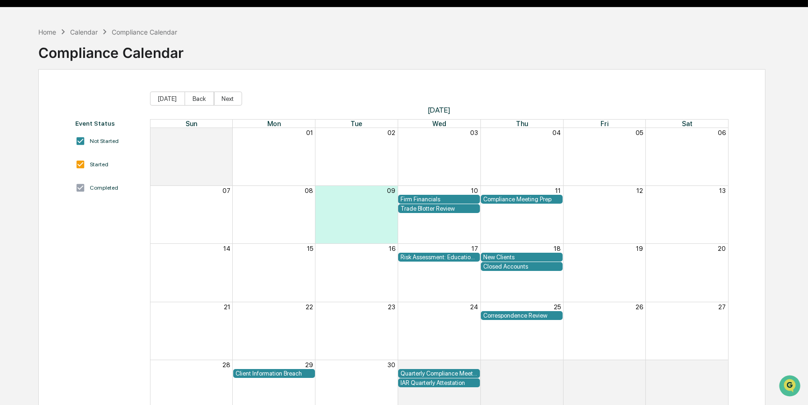
scroll to position [57, 0]
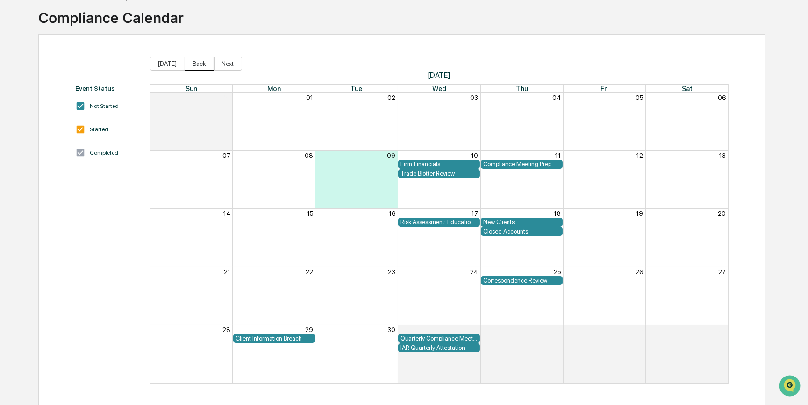
click at [191, 65] on button "Back" at bounding box center [198, 64] width 29 height 14
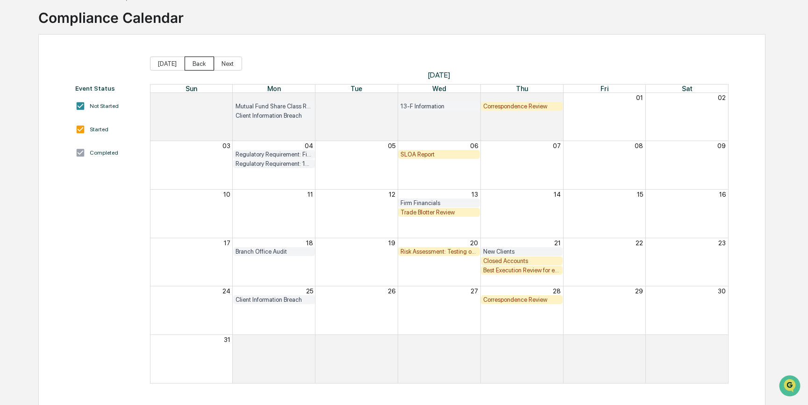
click at [198, 61] on button "Back" at bounding box center [198, 64] width 29 height 14
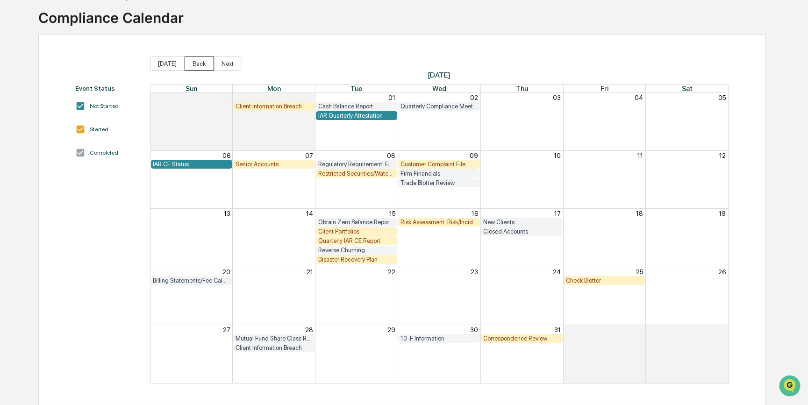
click at [198, 61] on button "Back" at bounding box center [198, 64] width 29 height 14
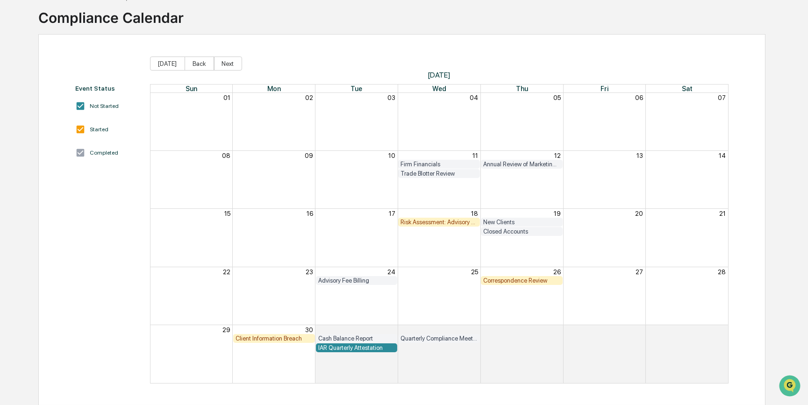
click at [292, 338] on div "Client Information Breach" at bounding box center [273, 338] width 77 height 7
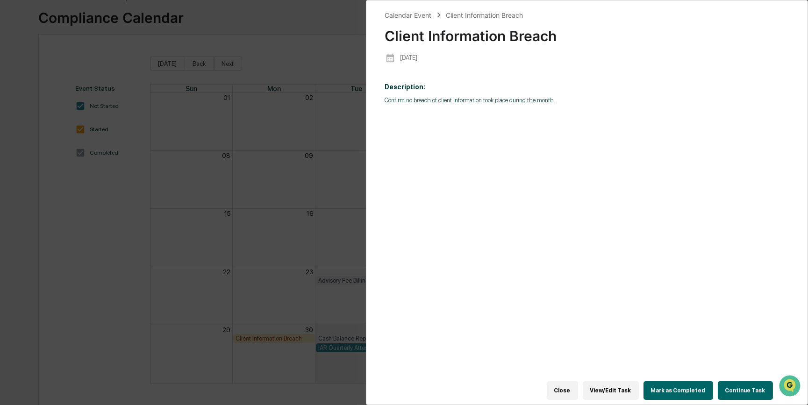
click at [742, 387] on button "Continue Task" at bounding box center [744, 390] width 55 height 19
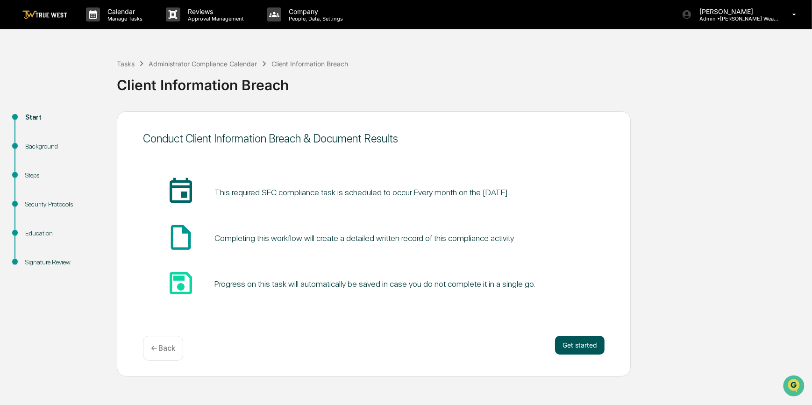
click at [589, 341] on button "Get started" at bounding box center [580, 345] width 50 height 19
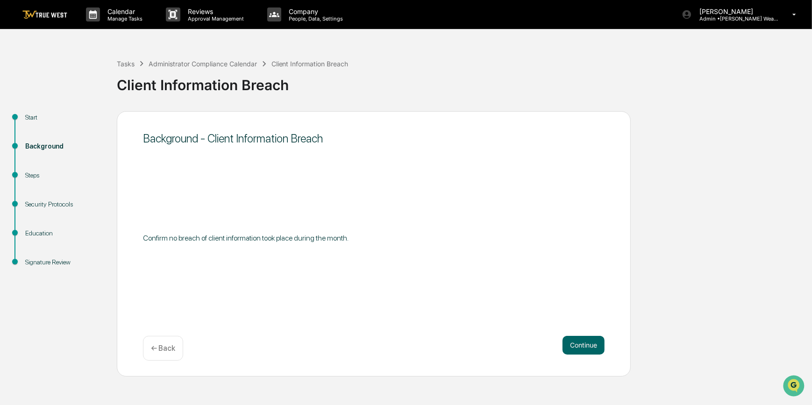
click at [589, 341] on button "Continue" at bounding box center [583, 345] width 42 height 19
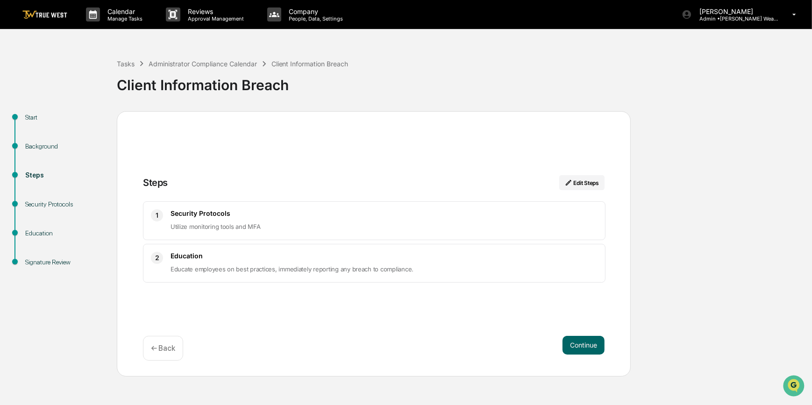
click at [589, 341] on button "Continue" at bounding box center [583, 345] width 42 height 19
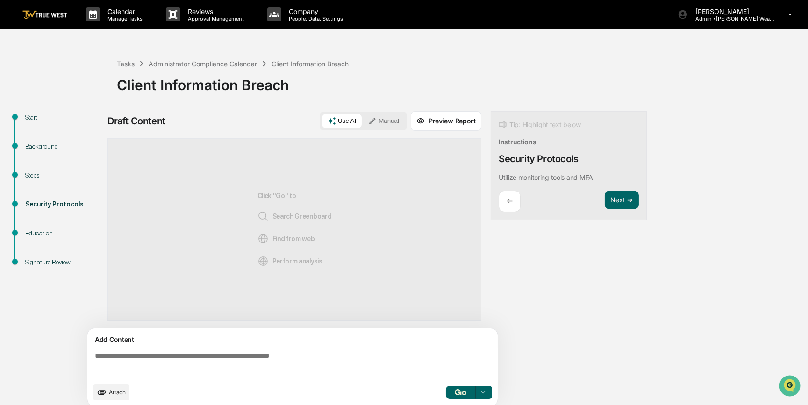
paste textarea "**********"
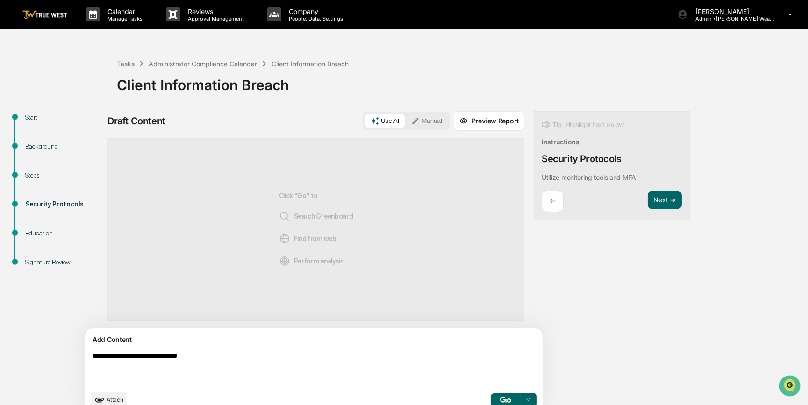
type textarea "**********"
click at [405, 121] on button "Manual" at bounding box center [426, 121] width 42 height 14
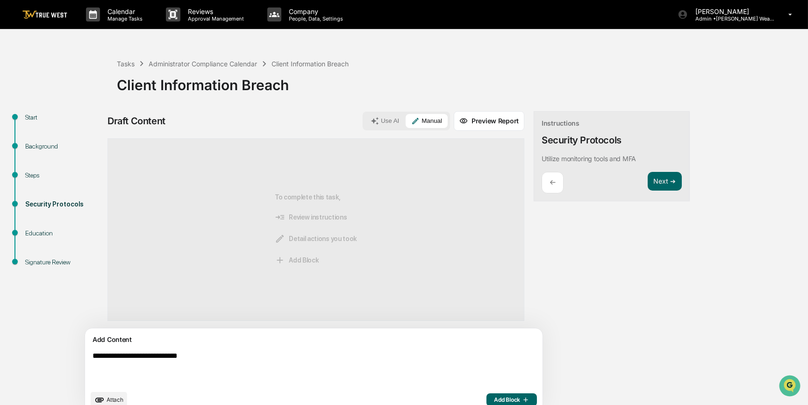
click at [486, 395] on button "Add Block" at bounding box center [511, 399] width 50 height 13
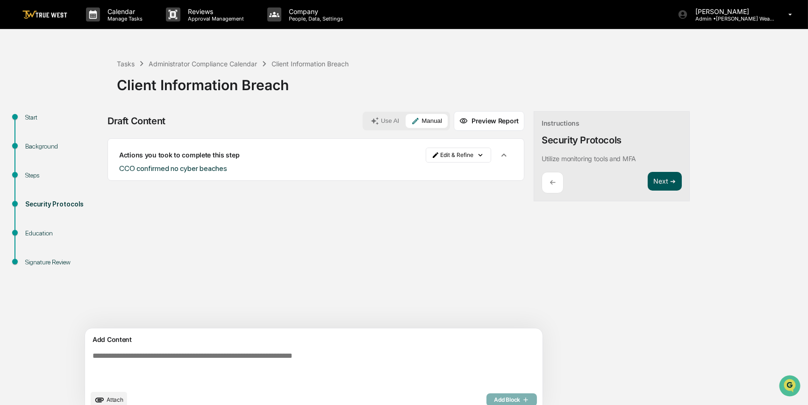
click at [647, 183] on button "Next ➔" at bounding box center [664, 181] width 34 height 19
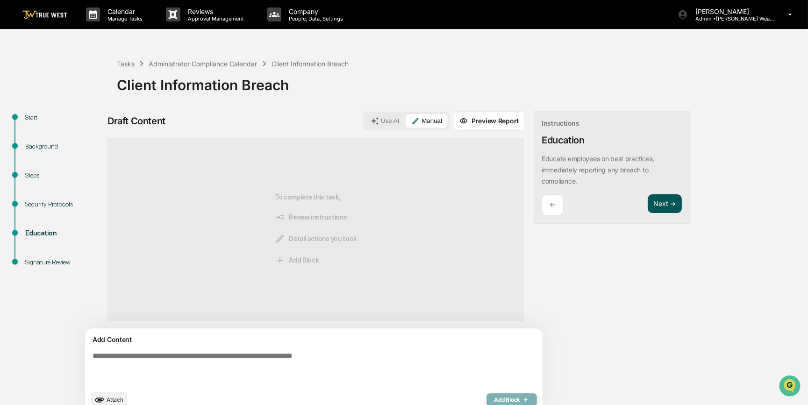
click at [647, 207] on button "Next ➔" at bounding box center [664, 203] width 34 height 19
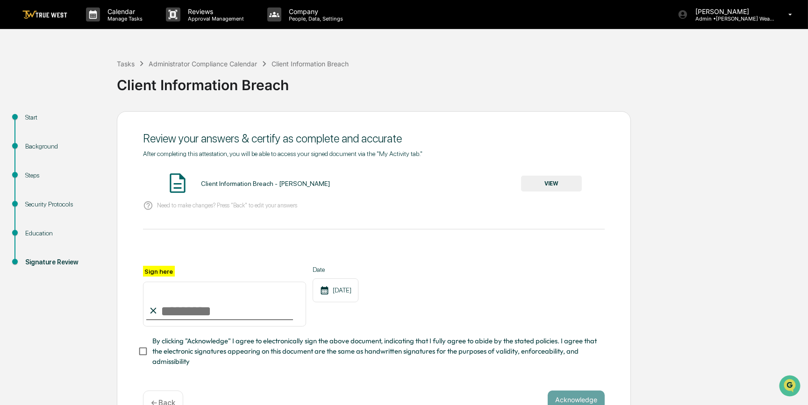
click at [211, 309] on input "Sign here" at bounding box center [224, 304] width 163 height 45
type input "*********"
click at [545, 184] on button "VIEW" at bounding box center [551, 184] width 61 height 16
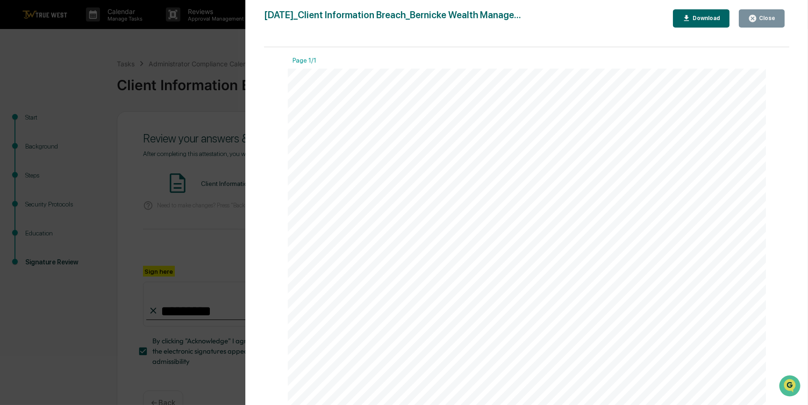
click at [228, 233] on div "Version History 09/09/2025, 03:31 PM Carliss Marshall 2025-09-09_Client Informa…" at bounding box center [404, 202] width 808 height 405
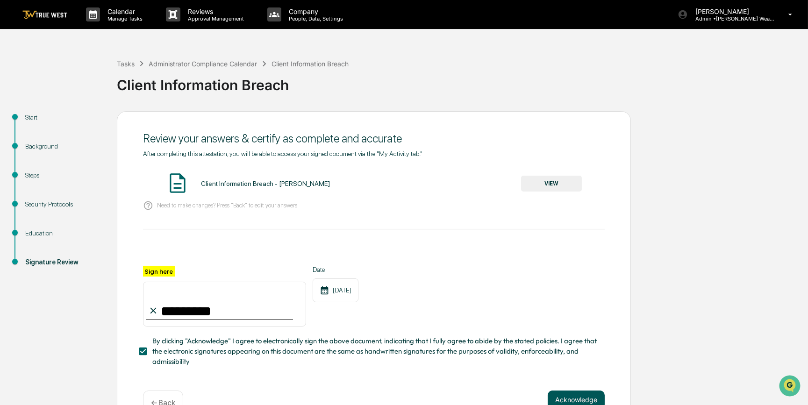
click at [570, 396] on button "Acknowledge" at bounding box center [575, 399] width 57 height 19
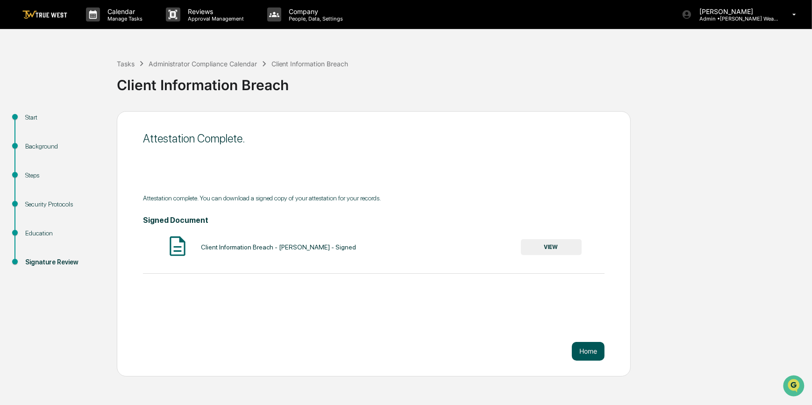
click at [591, 348] on button "Home" at bounding box center [588, 351] width 33 height 19
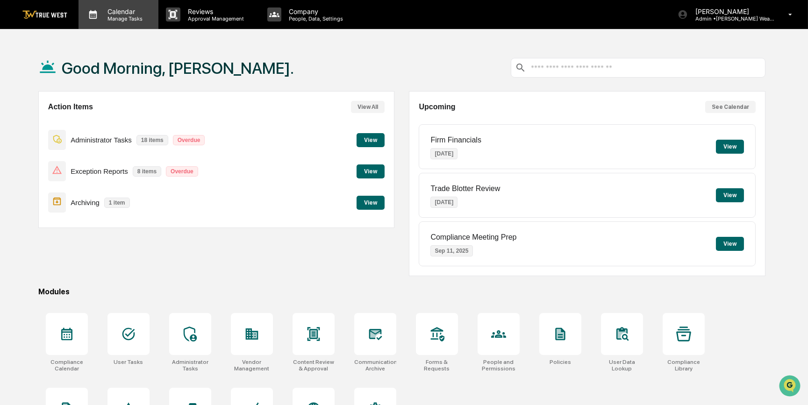
click at [121, 18] on p "Manage Tasks" at bounding box center [123, 18] width 47 height 7
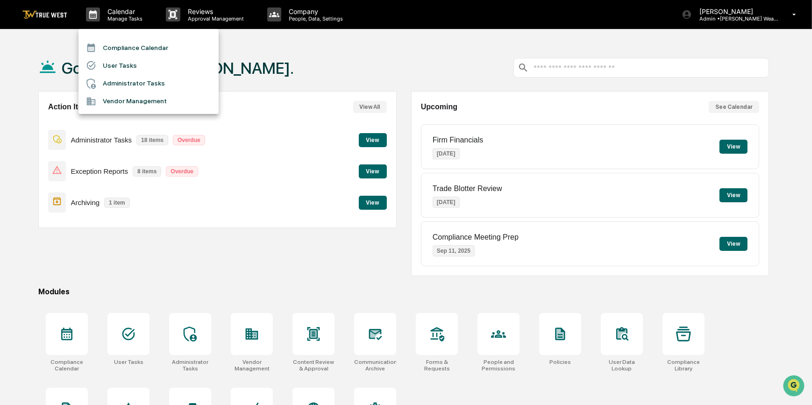
click at [124, 52] on li "Compliance Calendar" at bounding box center [148, 48] width 140 height 18
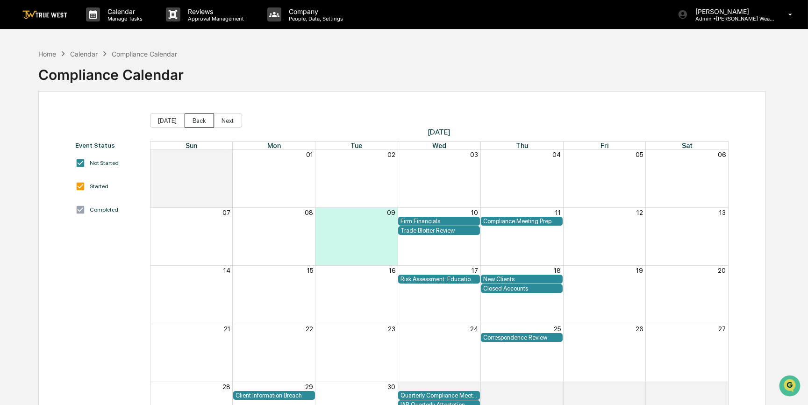
click at [195, 122] on button "Back" at bounding box center [198, 120] width 29 height 14
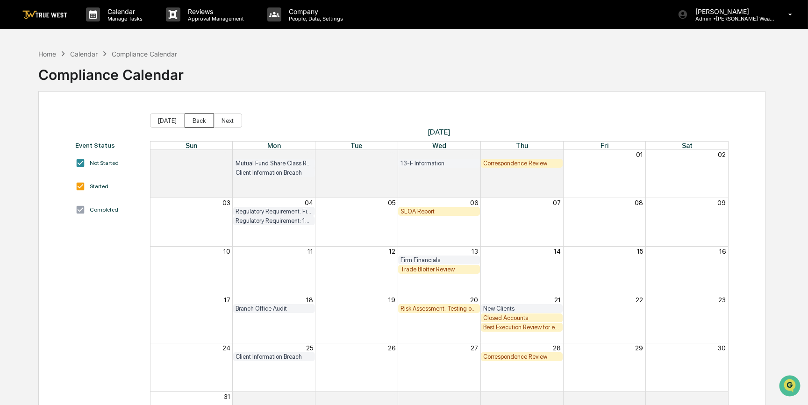
click at [195, 122] on button "Back" at bounding box center [198, 120] width 29 height 14
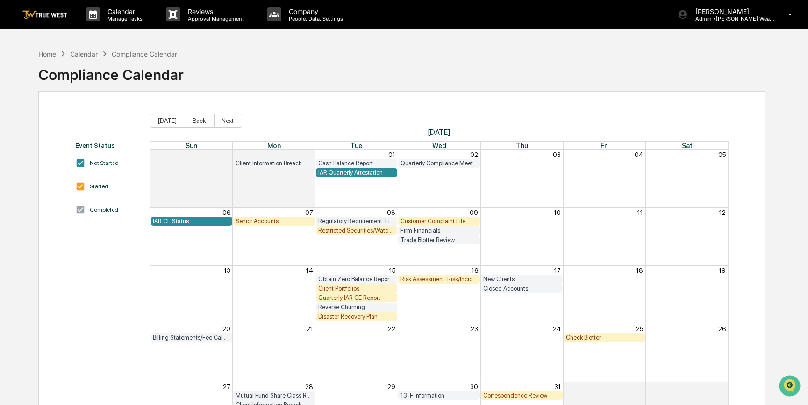
click at [354, 231] on div "Restricted Securities/Watchlist" at bounding box center [356, 230] width 77 height 7
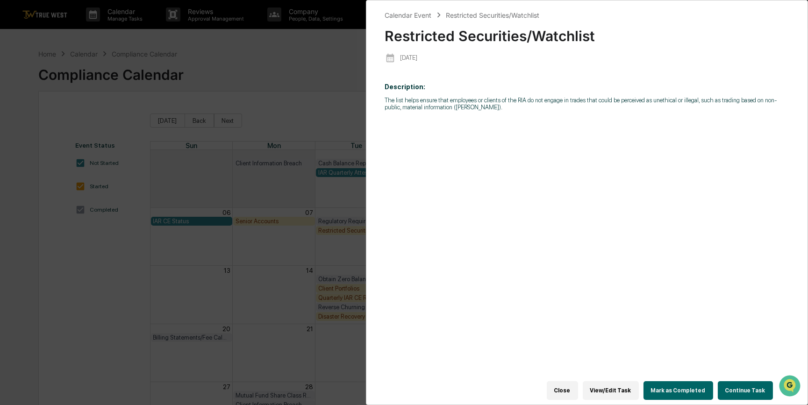
click at [739, 385] on button "Continue Task" at bounding box center [744, 390] width 55 height 19
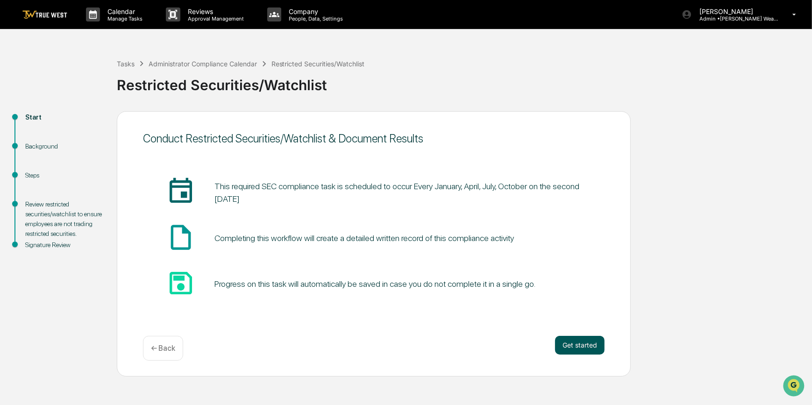
click at [579, 340] on button "Get started" at bounding box center [580, 345] width 50 height 19
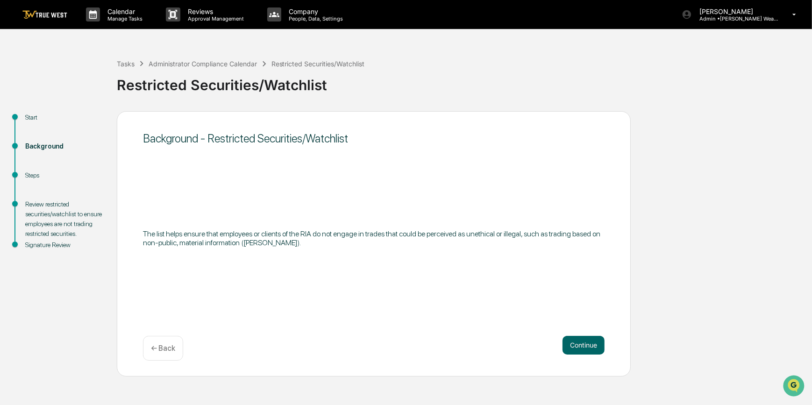
click at [579, 340] on button "Continue" at bounding box center [583, 345] width 42 height 19
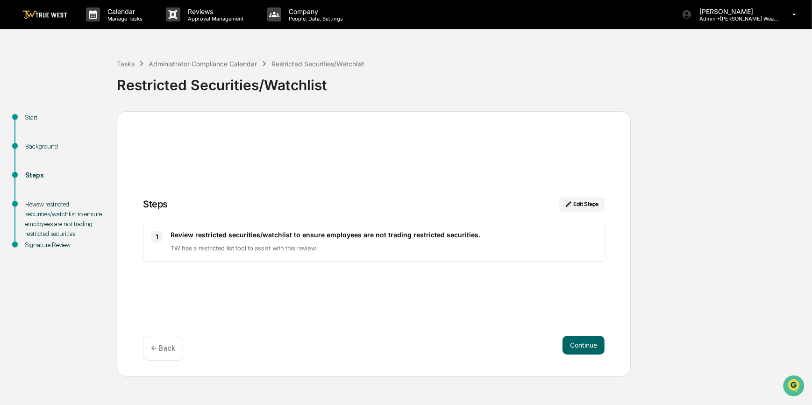
click at [579, 340] on button "Continue" at bounding box center [583, 345] width 42 height 19
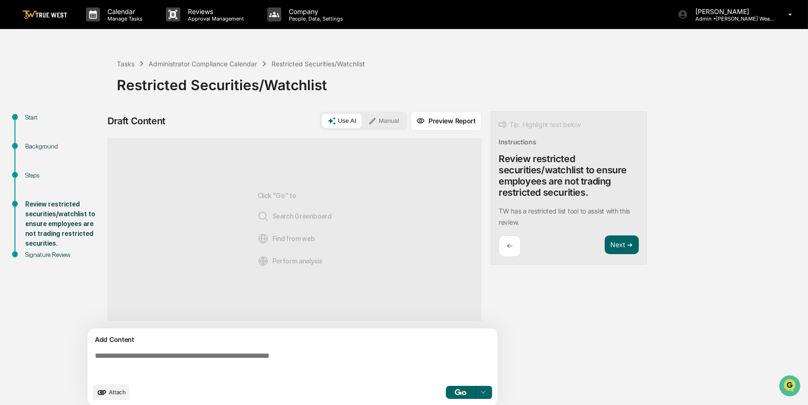
click at [294, 369] on textarea at bounding box center [294, 365] width 406 height 34
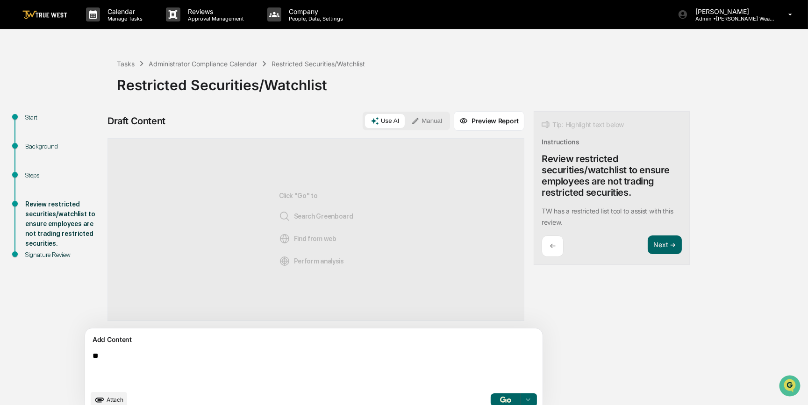
type textarea "*"
type textarea "**********"
click at [405, 121] on button "Manual" at bounding box center [426, 121] width 42 height 14
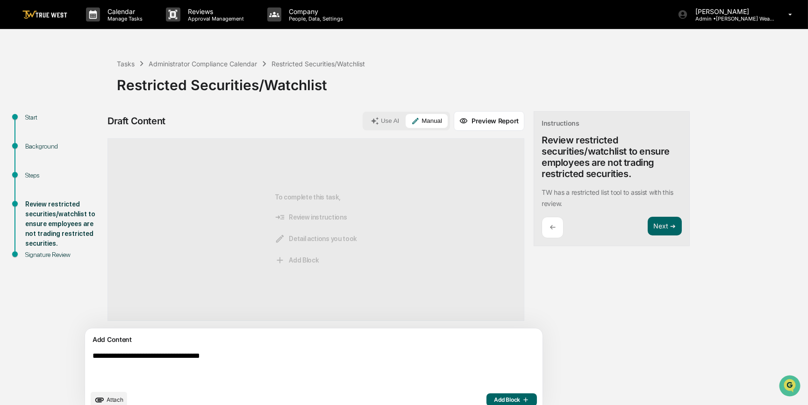
click at [494, 402] on span "Add Block" at bounding box center [511, 399] width 35 height 7
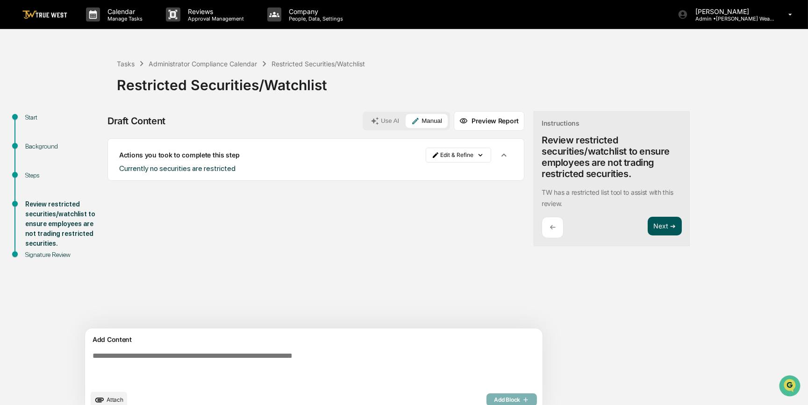
click at [647, 227] on button "Next ➔" at bounding box center [664, 226] width 34 height 19
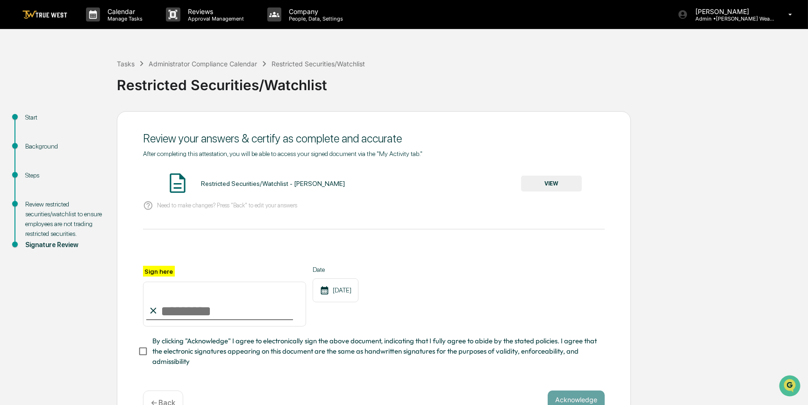
click at [197, 316] on input "Sign here" at bounding box center [224, 304] width 163 height 45
type input "*********"
click at [546, 186] on button "VIEW" at bounding box center [551, 184] width 61 height 16
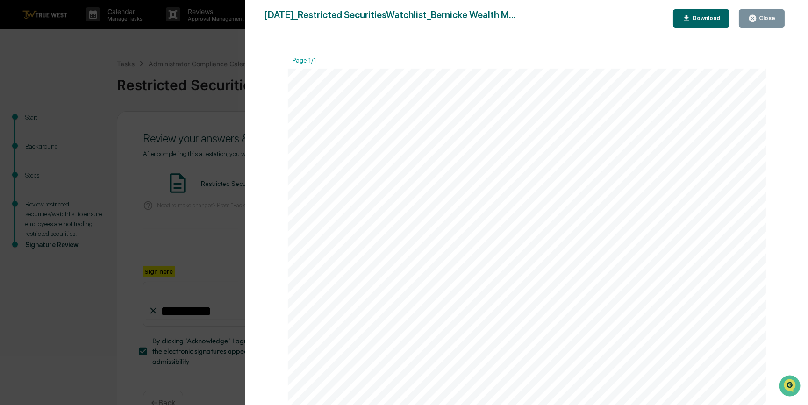
click at [168, 179] on div "Version History 09/09/2025, 03:32 PM Carliss Marshall 2025-09-09_Restricted Sec…" at bounding box center [404, 202] width 808 height 405
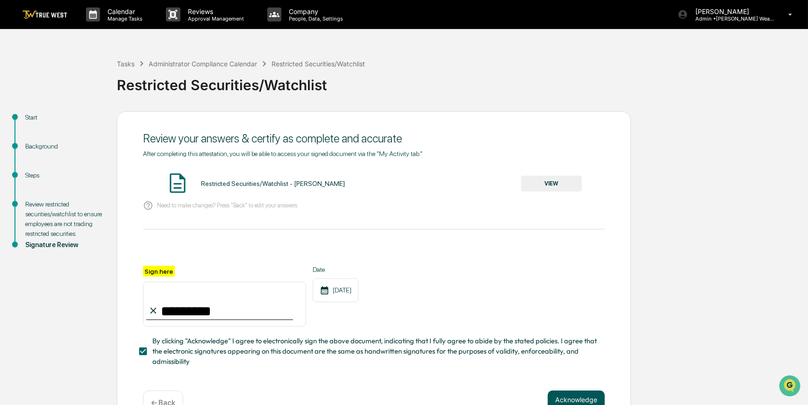
click at [573, 398] on button "Acknowledge" at bounding box center [575, 399] width 57 height 19
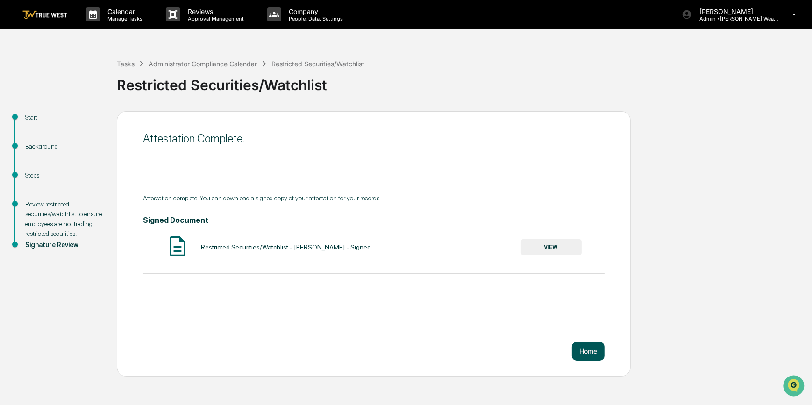
click at [597, 353] on button "Home" at bounding box center [588, 351] width 33 height 19
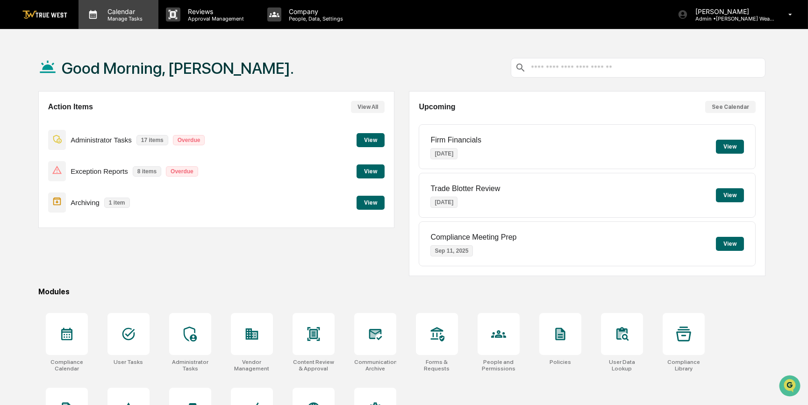
click at [130, 13] on p "Calendar" at bounding box center [123, 11] width 47 height 8
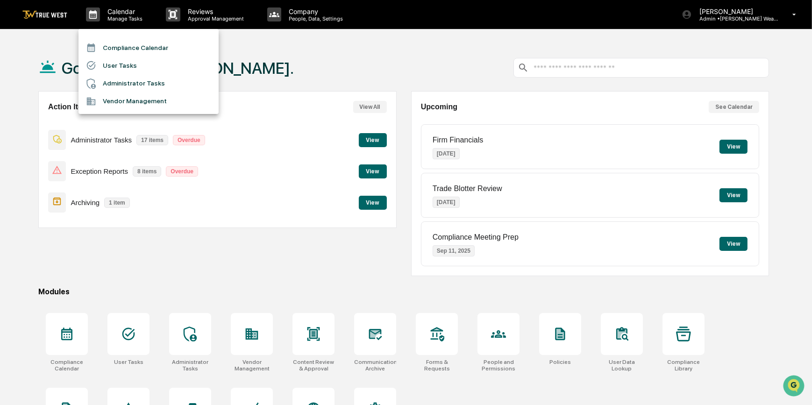
click at [133, 49] on li "Compliance Calendar" at bounding box center [148, 48] width 140 height 18
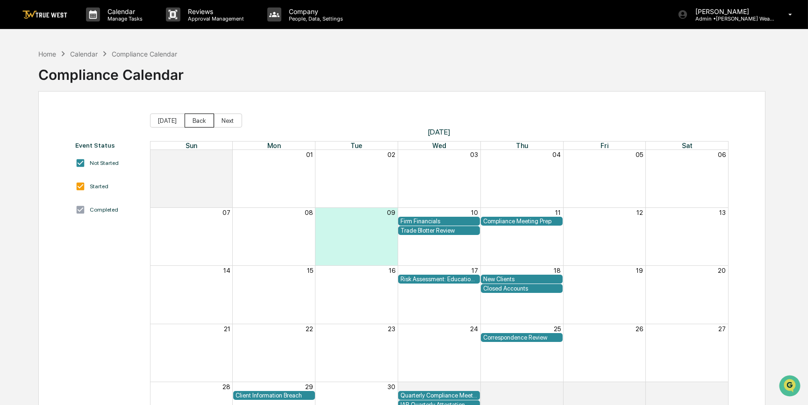
click at [196, 118] on button "Back" at bounding box center [198, 120] width 29 height 14
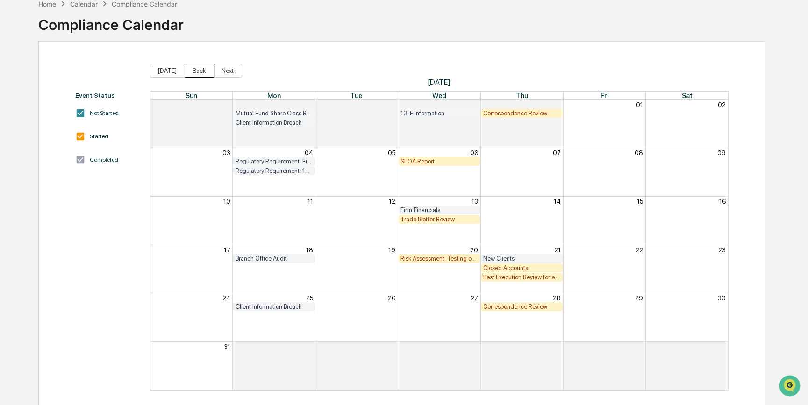
scroll to position [57, 0]
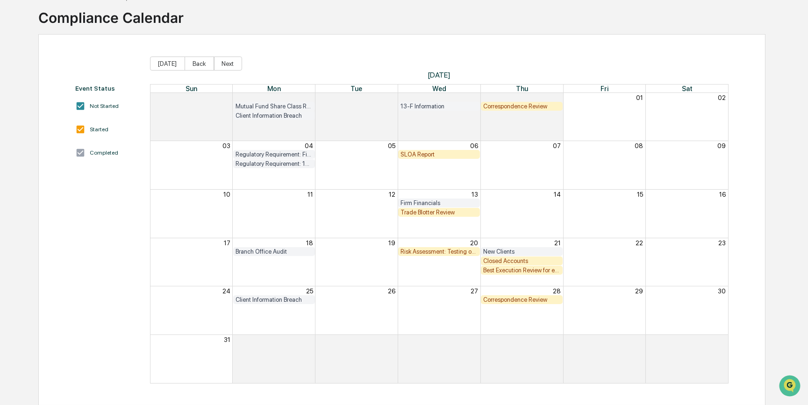
click at [426, 213] on div "Trade Blotter Review" at bounding box center [438, 212] width 77 height 7
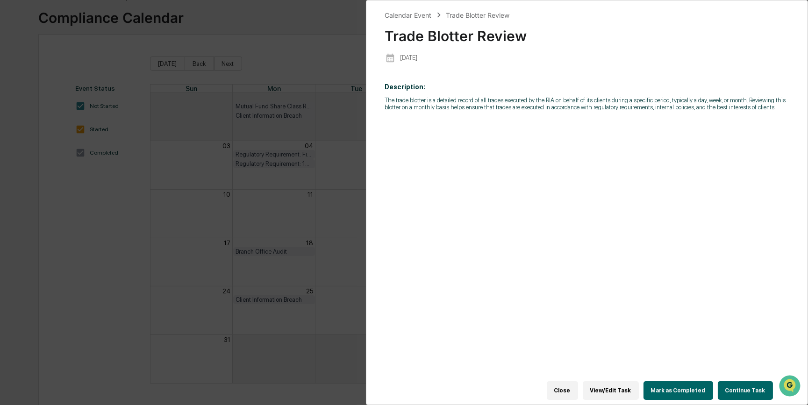
click at [332, 145] on div "Calendar Event Trade Blotter Review Trade Blotter Review 2025-08-13 Description…" at bounding box center [404, 202] width 808 height 405
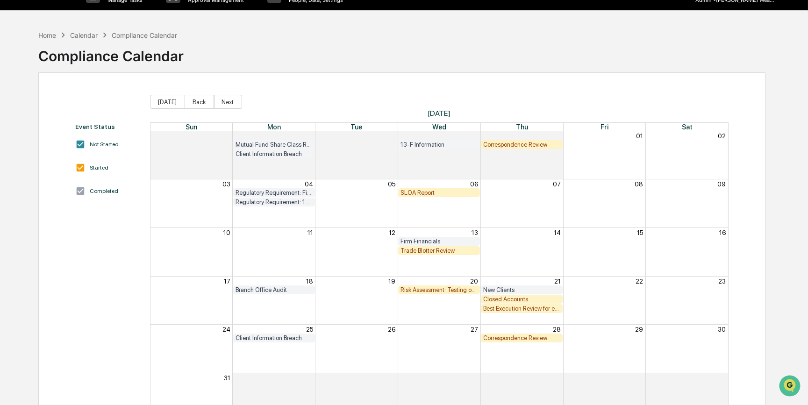
scroll to position [0, 0]
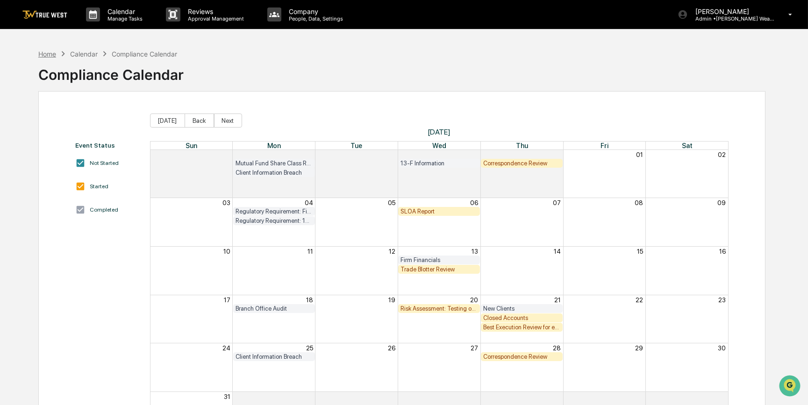
click at [50, 55] on div "Home" at bounding box center [47, 54] width 18 height 8
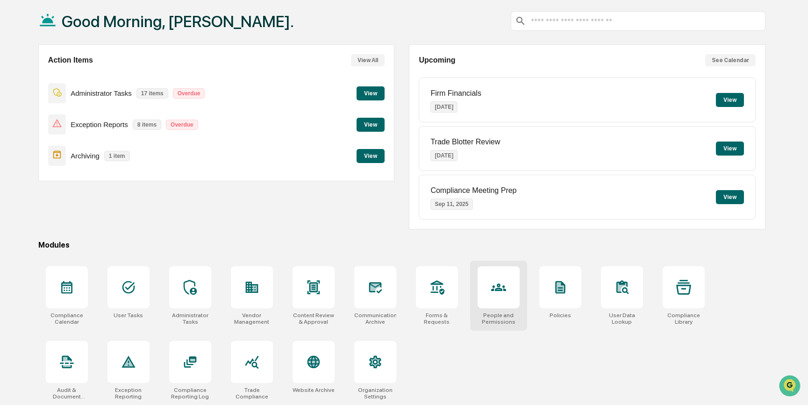
scroll to position [48, 0]
click at [256, 364] on icon at bounding box center [252, 361] width 14 height 13
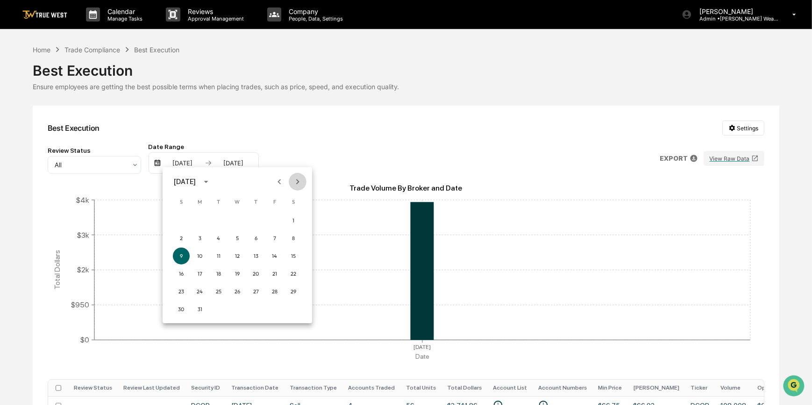
click at [299, 185] on icon "Next month" at bounding box center [297, 182] width 10 height 10
click at [215, 222] on button "1" at bounding box center [218, 220] width 17 height 17
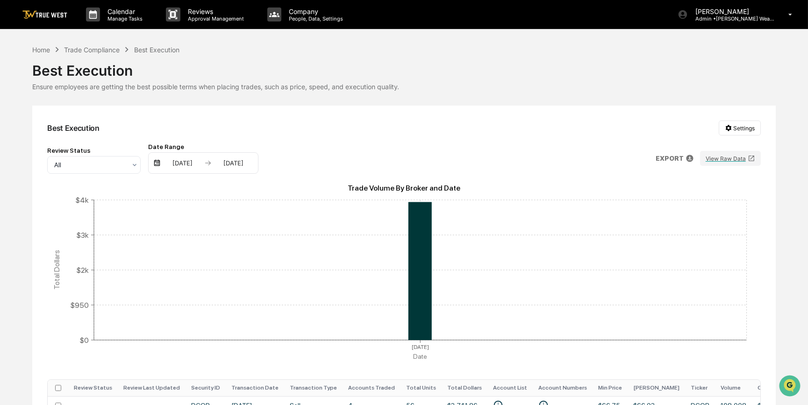
click at [227, 165] on div "[DATE]" at bounding box center [233, 162] width 40 height 7
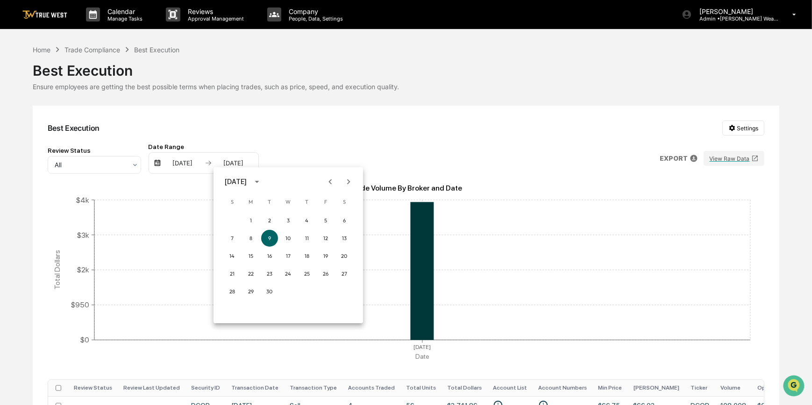
click at [329, 182] on icon "Previous month" at bounding box center [330, 181] width 3 height 5
click at [310, 293] on button "31" at bounding box center [306, 291] width 17 height 17
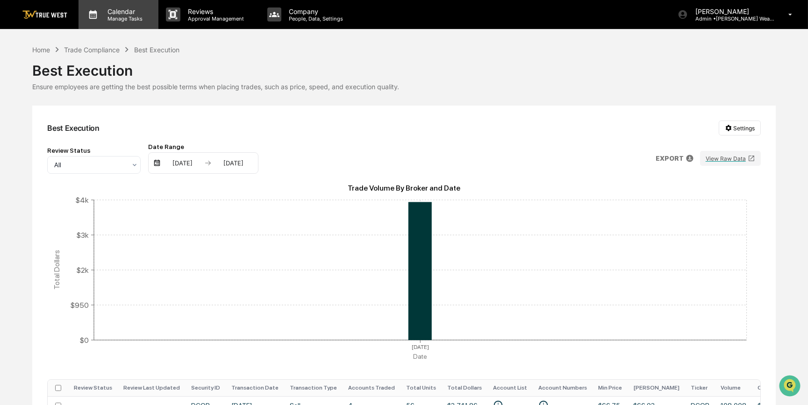
click at [107, 17] on p "Manage Tasks" at bounding box center [123, 18] width 47 height 7
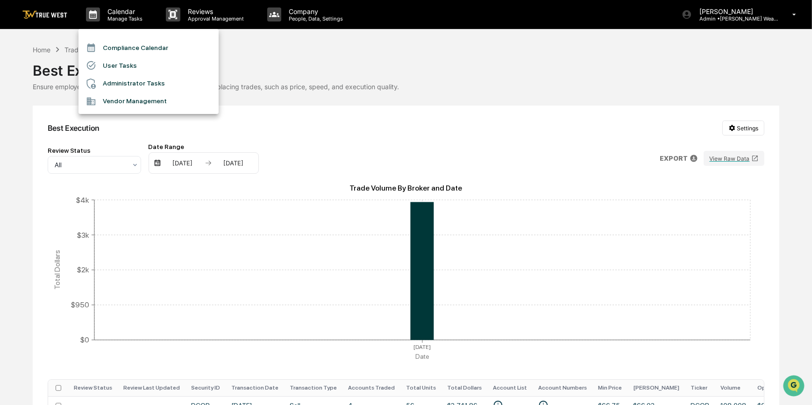
click at [113, 49] on li "Compliance Calendar" at bounding box center [148, 48] width 140 height 18
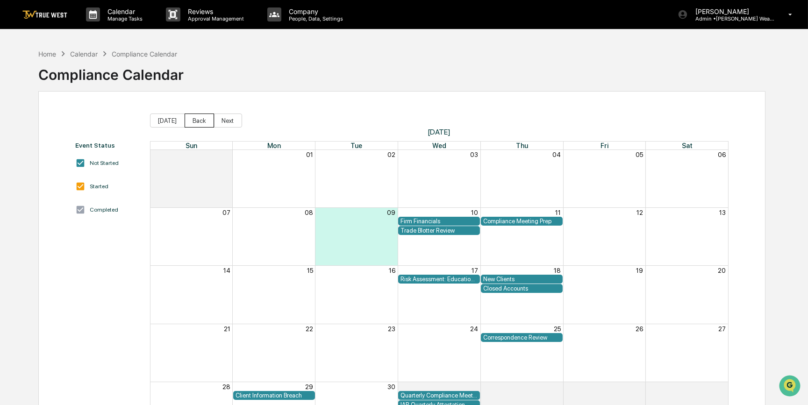
click at [201, 117] on button "Back" at bounding box center [198, 120] width 29 height 14
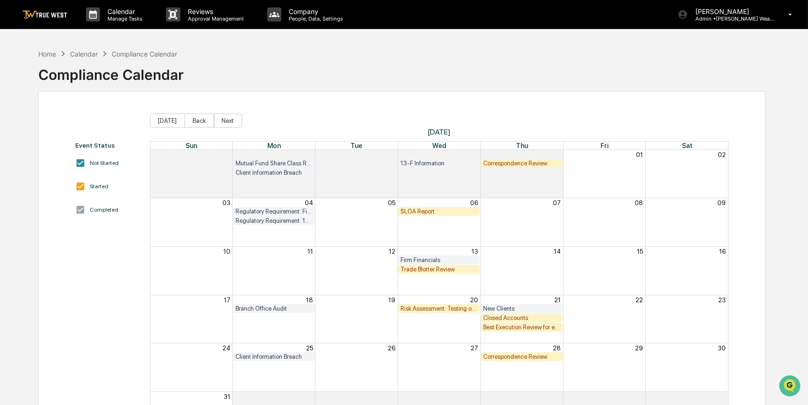
click at [510, 308] on div "New Clients" at bounding box center [521, 308] width 77 height 7
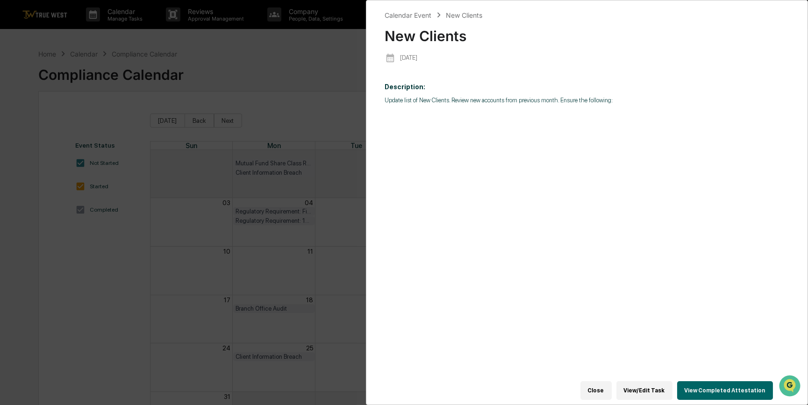
click at [346, 227] on div "Calendar Event New Clients New Clients 2025-08-21 Description: Update list of N…" at bounding box center [404, 202] width 808 height 405
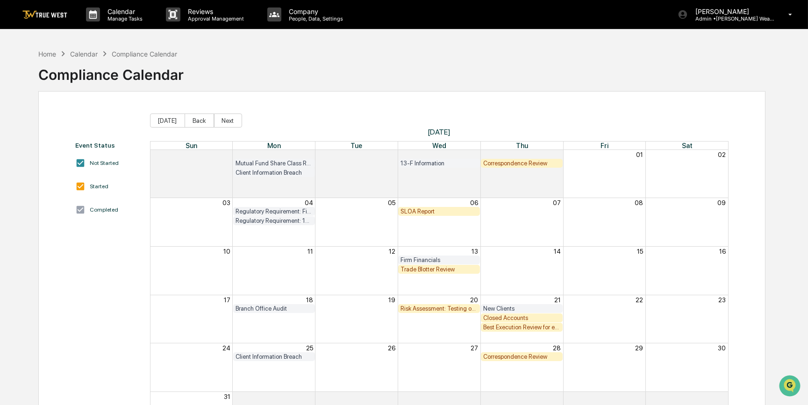
click at [505, 317] on div "Closed Accounts" at bounding box center [521, 317] width 77 height 7
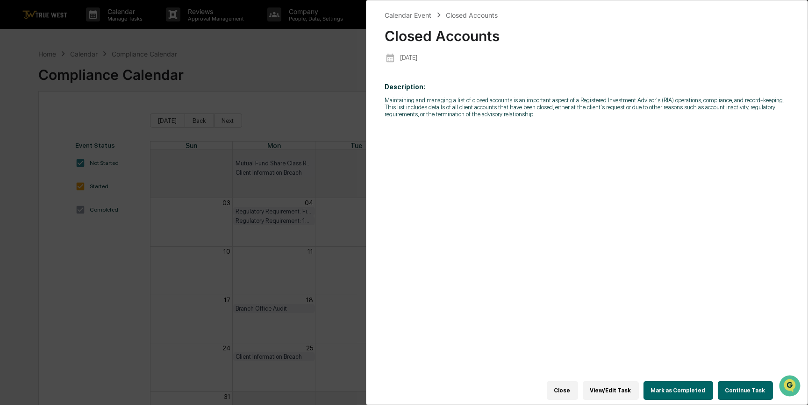
click at [737, 385] on button "Continue Task" at bounding box center [744, 390] width 55 height 19
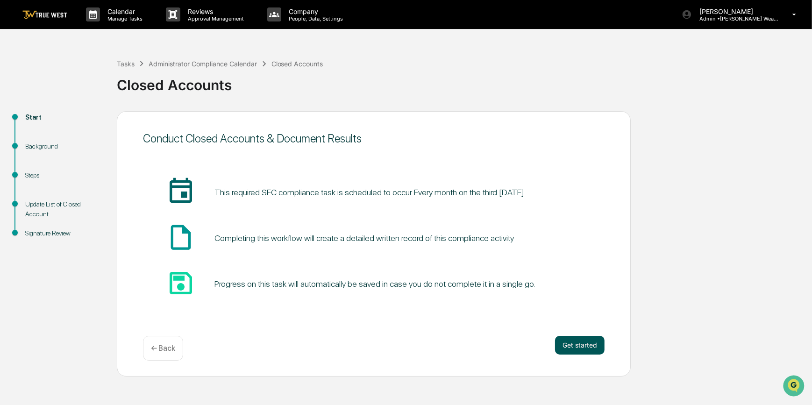
click at [581, 348] on button "Get started" at bounding box center [580, 345] width 50 height 19
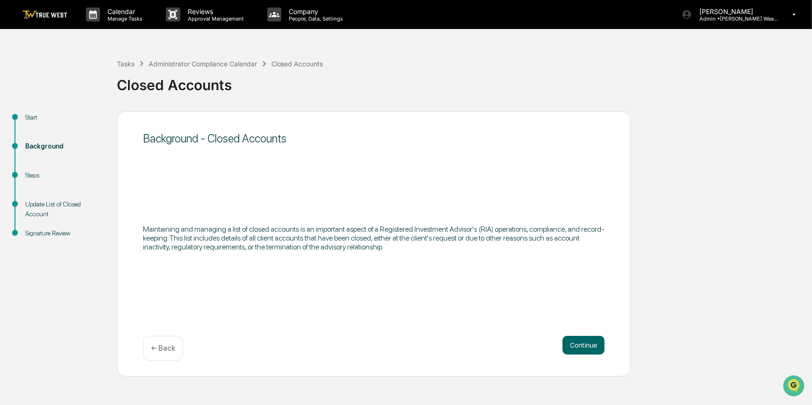
click at [581, 348] on button "Continue" at bounding box center [583, 345] width 42 height 19
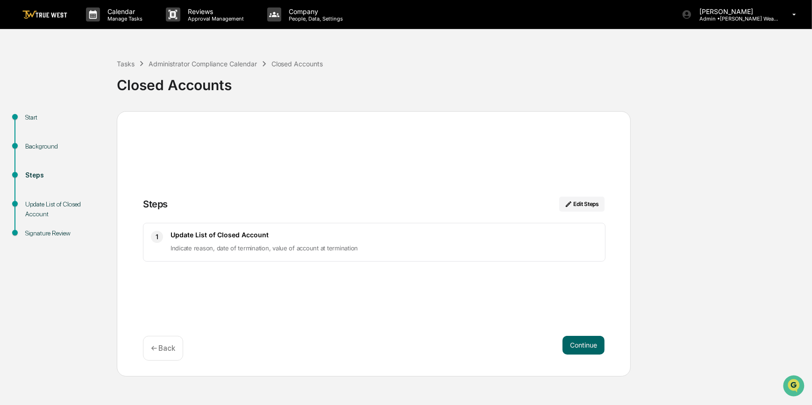
click at [581, 348] on button "Continue" at bounding box center [583, 345] width 42 height 19
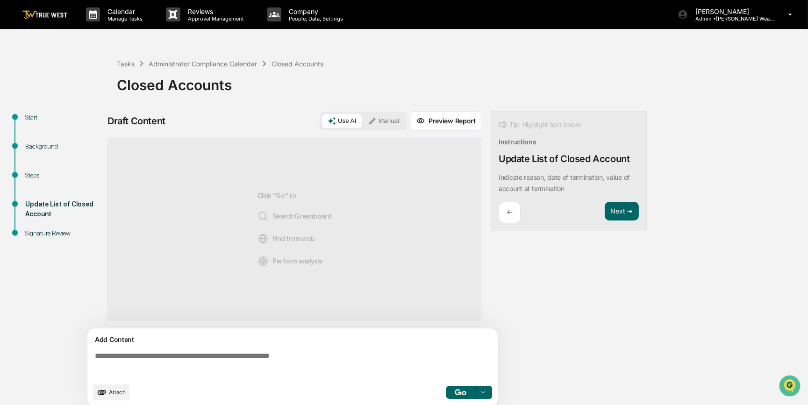
click at [149, 358] on textarea at bounding box center [294, 365] width 406 height 34
paste textarea "**********"
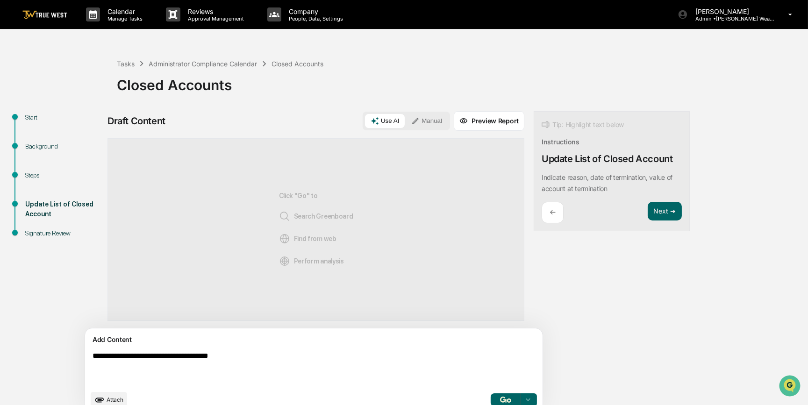
type textarea "**********"
click at [405, 120] on button "Manual" at bounding box center [426, 121] width 42 height 14
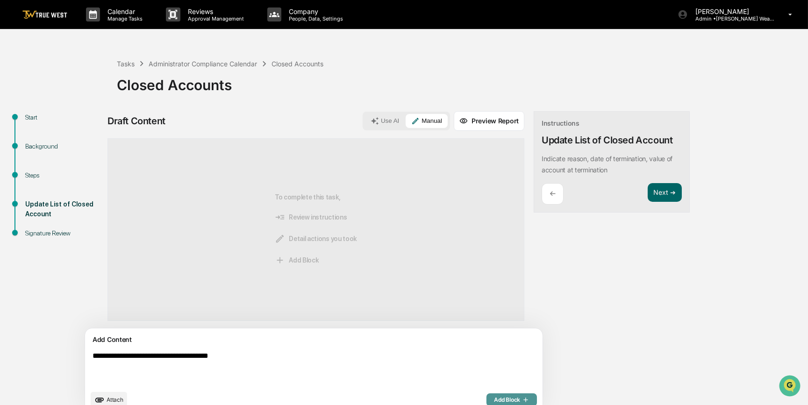
click at [494, 400] on span "Add Block" at bounding box center [511, 399] width 35 height 7
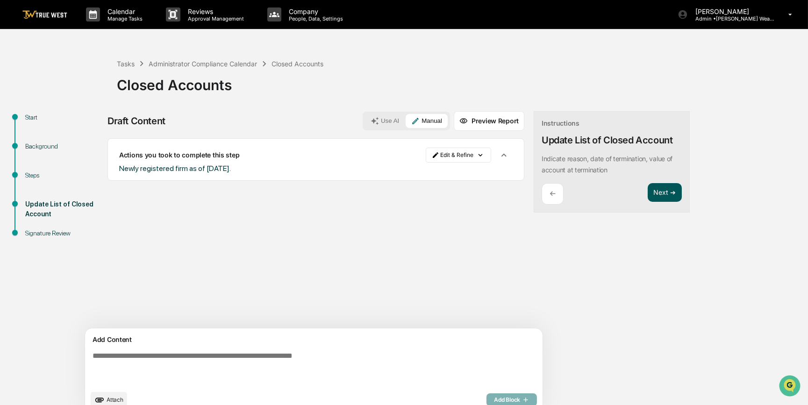
click at [647, 194] on button "Next ➔" at bounding box center [664, 192] width 34 height 19
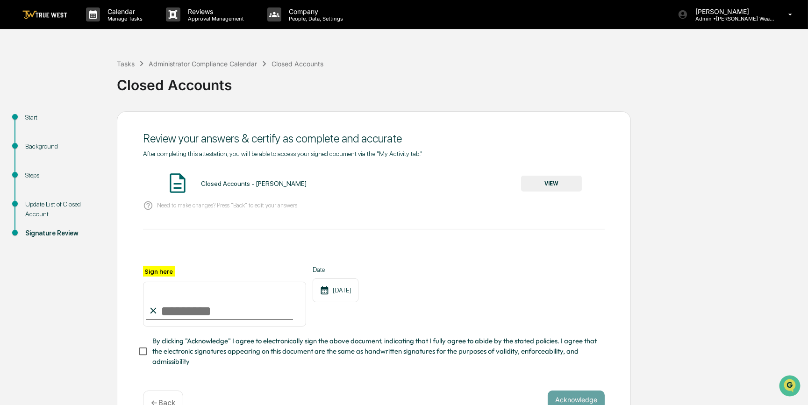
click at [254, 319] on input "Sign here" at bounding box center [224, 304] width 163 height 45
type input "*********"
click at [556, 187] on button "VIEW" at bounding box center [551, 184] width 61 height 16
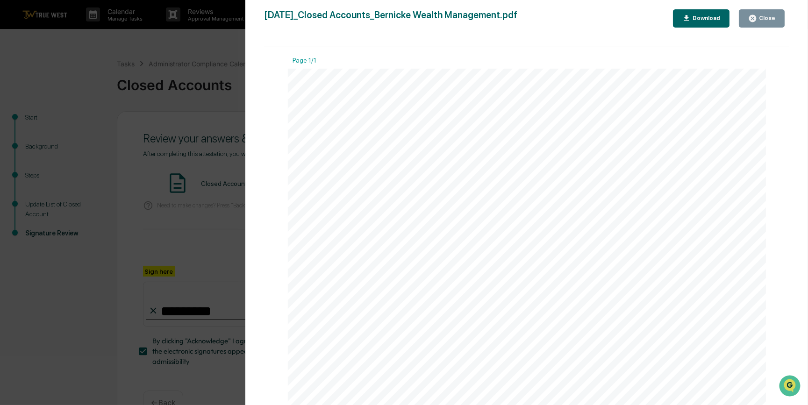
click at [225, 233] on div "Version History 09/09/2025, 03:34 PM Carliss Marshall 2025-09-09_Closed Account…" at bounding box center [404, 202] width 808 height 405
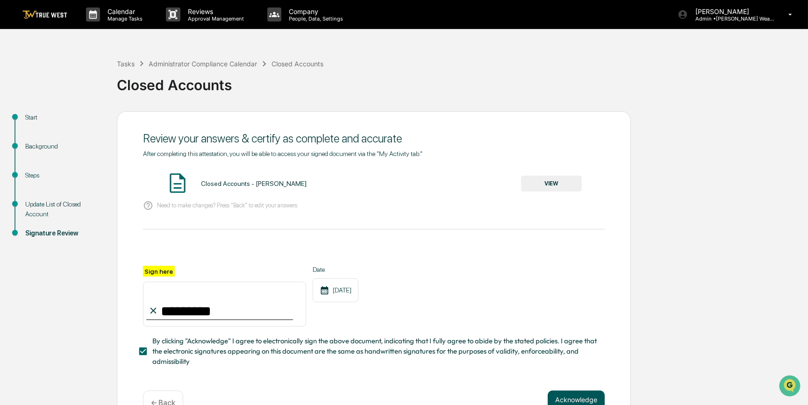
click at [566, 401] on button "Acknowledge" at bounding box center [575, 399] width 57 height 19
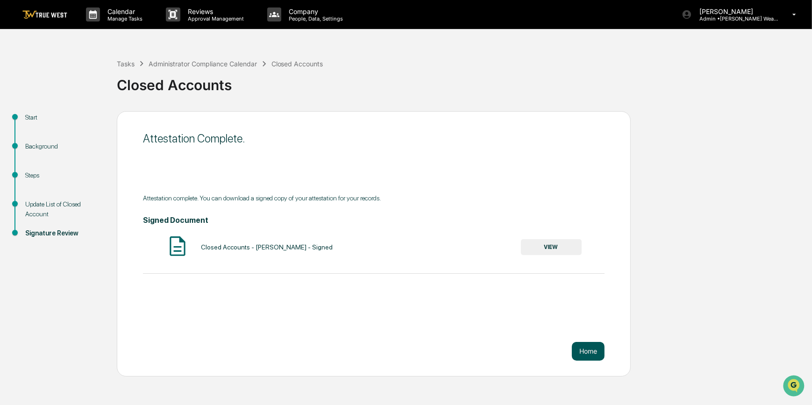
click at [598, 355] on button "Home" at bounding box center [588, 351] width 33 height 19
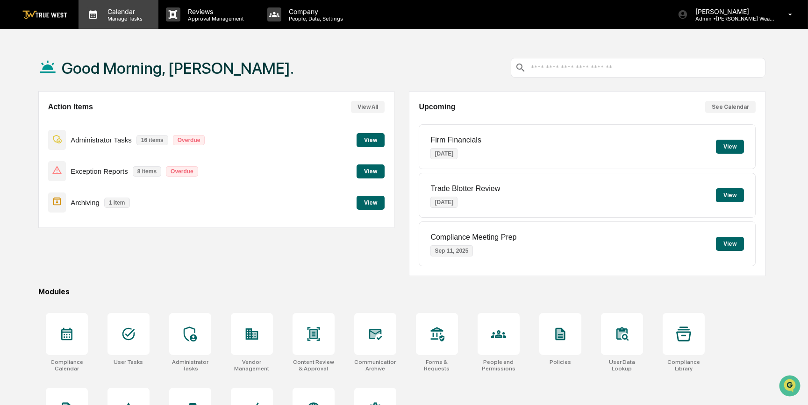
click at [128, 18] on p "Manage Tasks" at bounding box center [123, 18] width 47 height 7
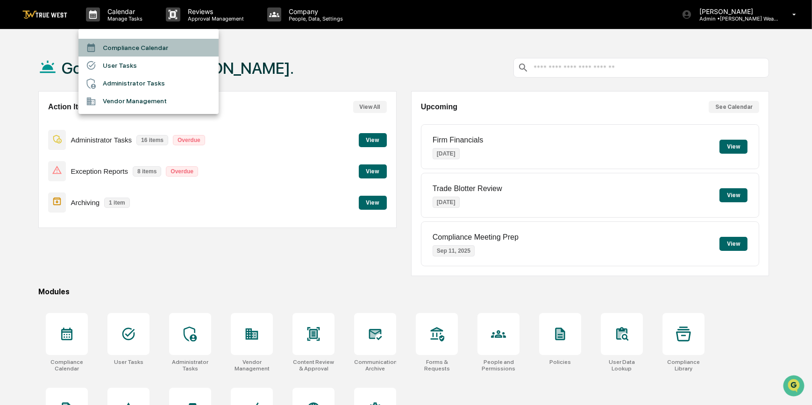
click at [128, 44] on li "Compliance Calendar" at bounding box center [148, 48] width 140 height 18
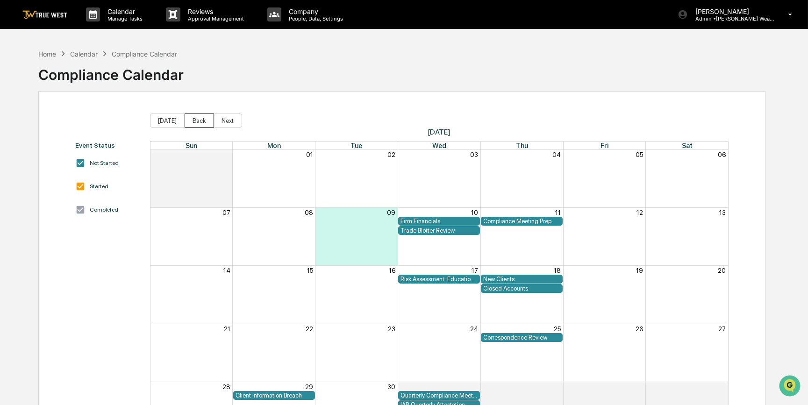
click at [192, 120] on button "Back" at bounding box center [198, 120] width 29 height 14
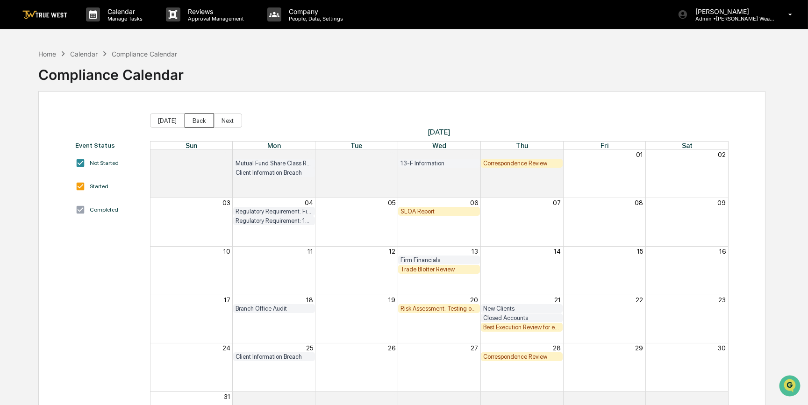
click at [192, 120] on button "Back" at bounding box center [198, 120] width 29 height 14
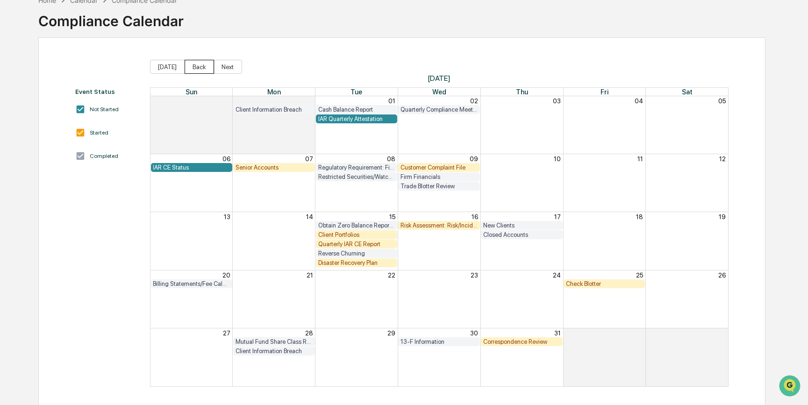
scroll to position [57, 0]
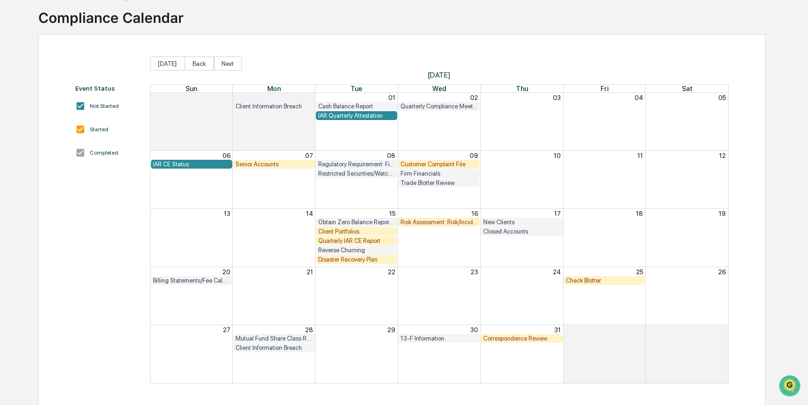
click at [456, 163] on div "Customer Complaint File" at bounding box center [438, 164] width 77 height 7
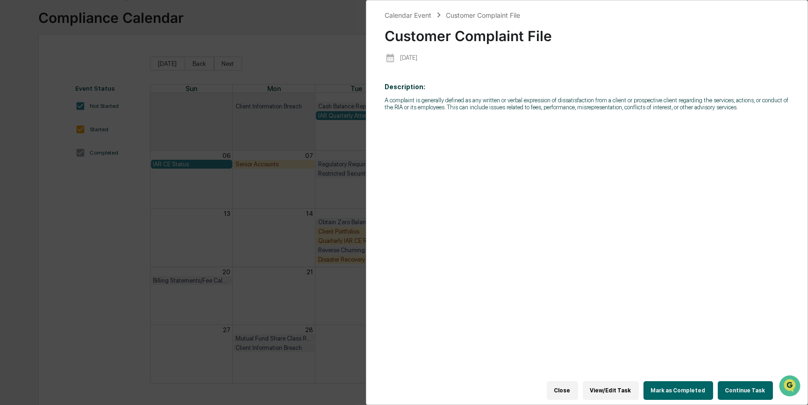
click at [738, 393] on button "Continue Task" at bounding box center [744, 390] width 55 height 19
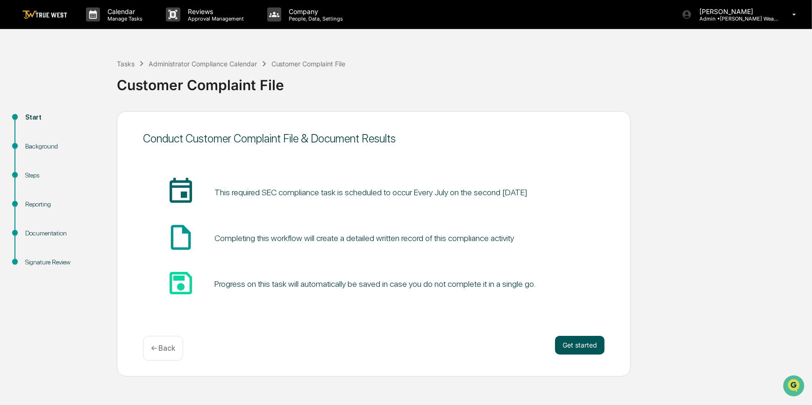
click at [574, 346] on button "Get started" at bounding box center [580, 345] width 50 height 19
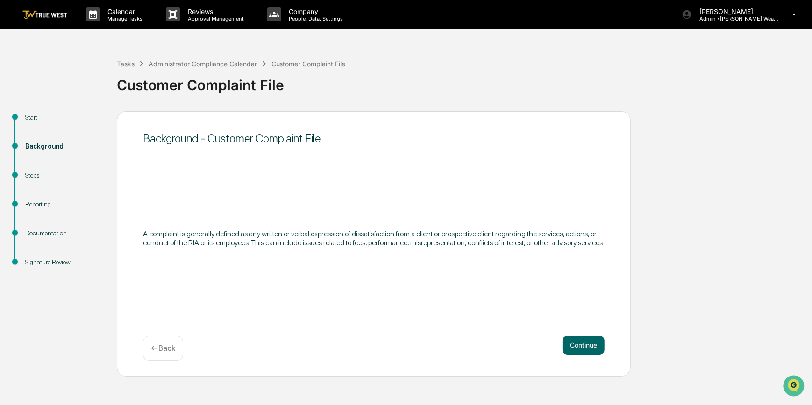
click at [574, 346] on button "Continue" at bounding box center [583, 345] width 42 height 19
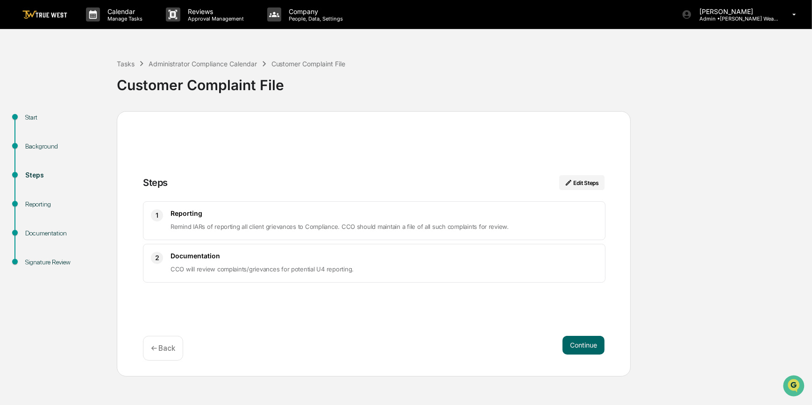
click at [574, 346] on button "Continue" at bounding box center [583, 345] width 42 height 19
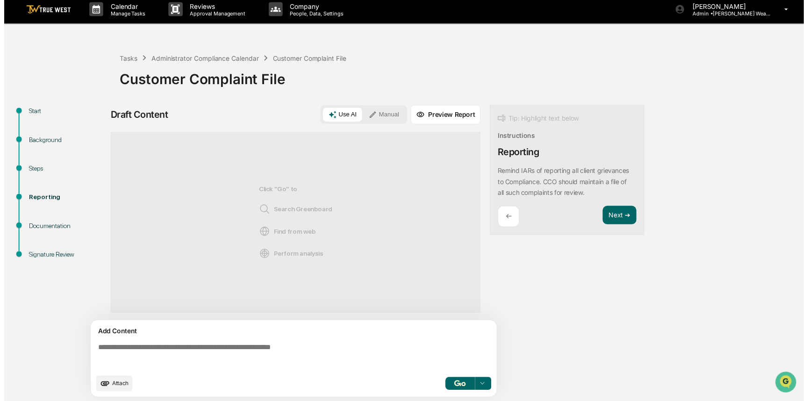
scroll to position [7, 0]
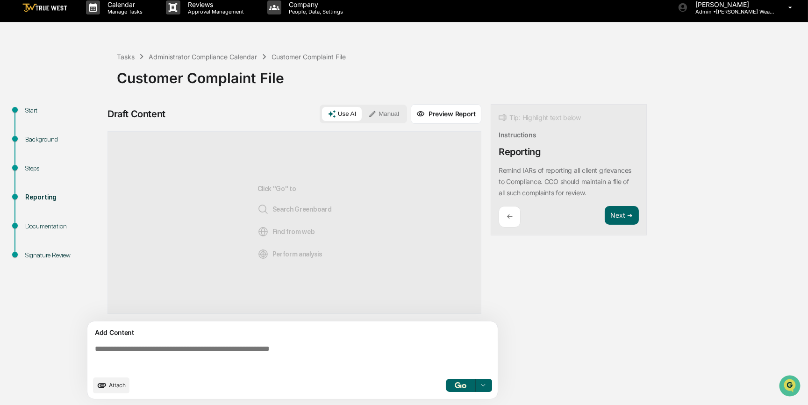
click at [276, 353] on textarea at bounding box center [294, 358] width 406 height 34
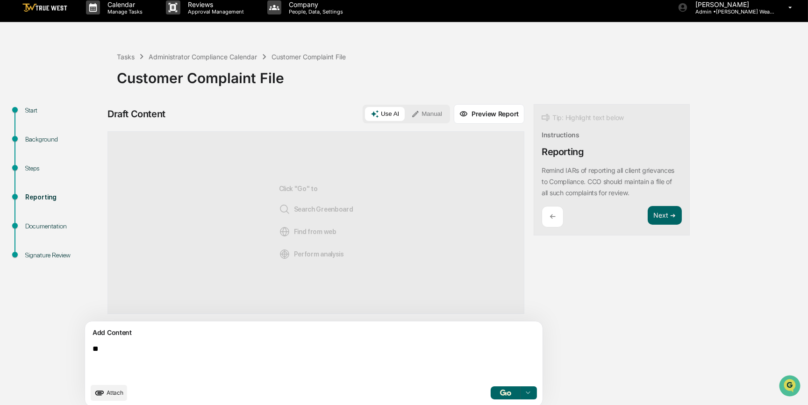
type textarea "*"
type textarea "**********"
click at [405, 119] on button "Manual" at bounding box center [426, 114] width 42 height 14
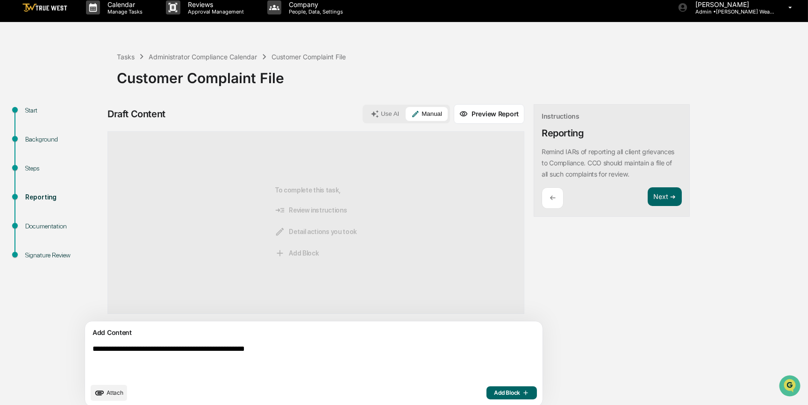
click at [494, 392] on span "Add Block" at bounding box center [511, 392] width 35 height 7
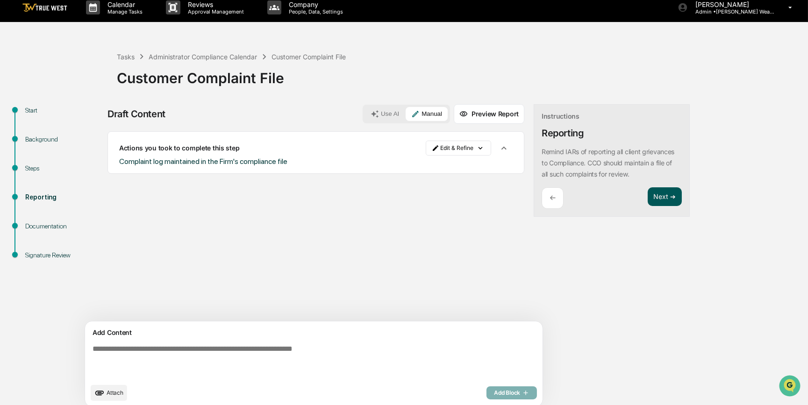
click at [647, 195] on button "Next ➔" at bounding box center [664, 196] width 34 height 19
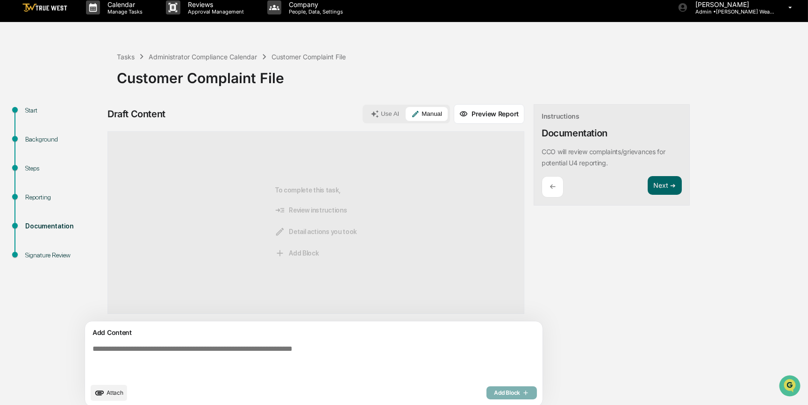
click at [225, 360] on textarea at bounding box center [292, 361] width 406 height 41
type textarea "**********"
click at [494, 391] on span "Add Block" at bounding box center [511, 392] width 35 height 7
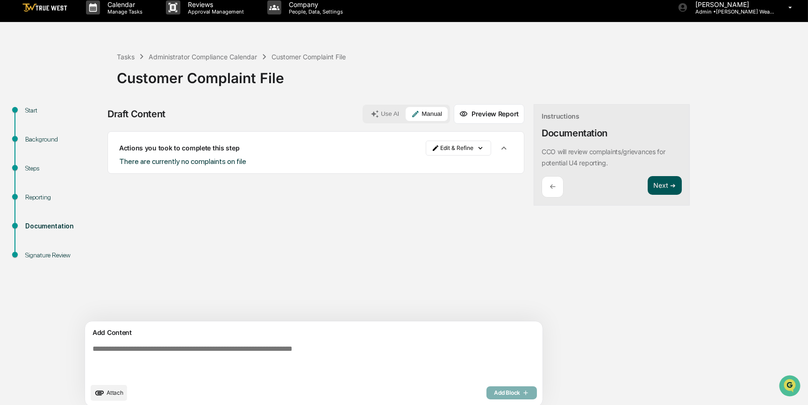
click at [647, 185] on button "Next ➔" at bounding box center [664, 185] width 34 height 19
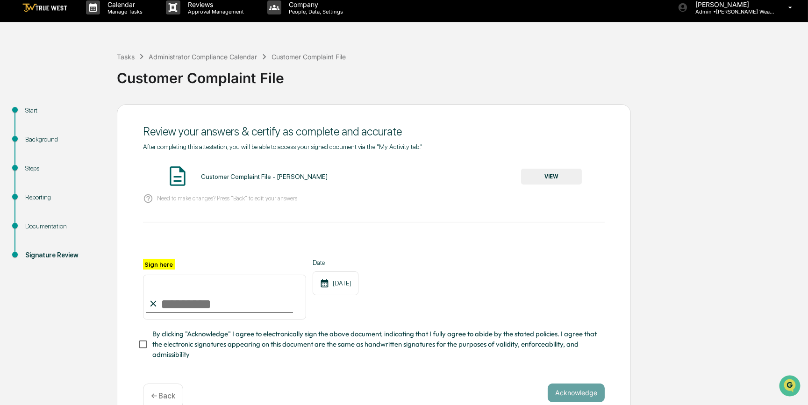
click at [158, 308] on icon at bounding box center [153, 303] width 10 height 10
click at [170, 301] on input "Sign here" at bounding box center [224, 297] width 163 height 45
type input "*********"
click at [540, 177] on button "VIEW" at bounding box center [551, 177] width 61 height 16
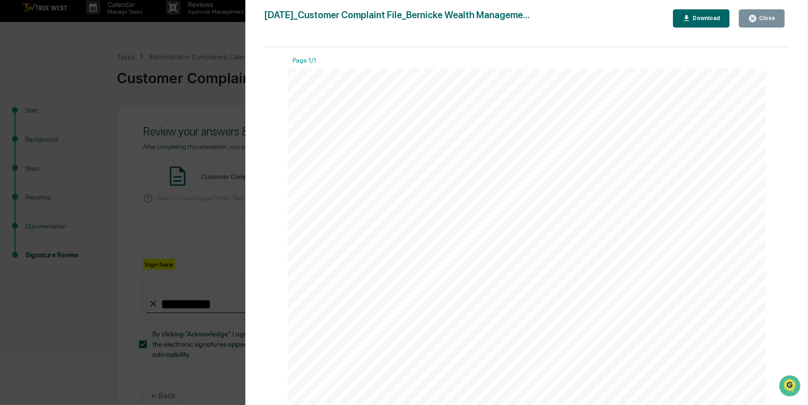
click at [223, 219] on div "Version History 09/09/2025, 03:35 PM Carliss Marshall 2025-09-09_Customer Compl…" at bounding box center [404, 202] width 808 height 405
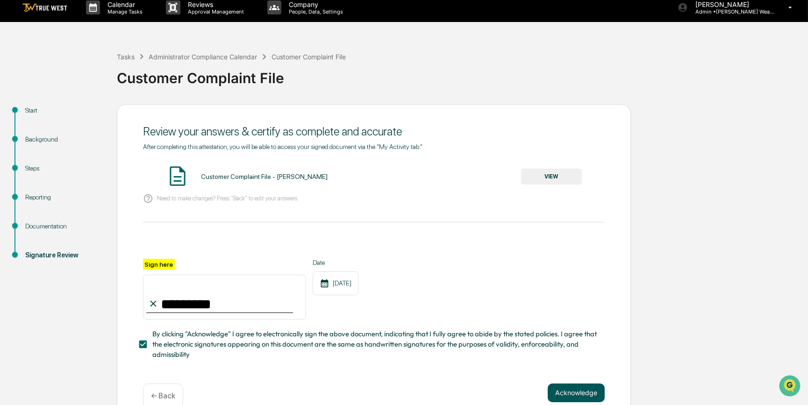
click at [584, 393] on button "Acknowledge" at bounding box center [575, 392] width 57 height 19
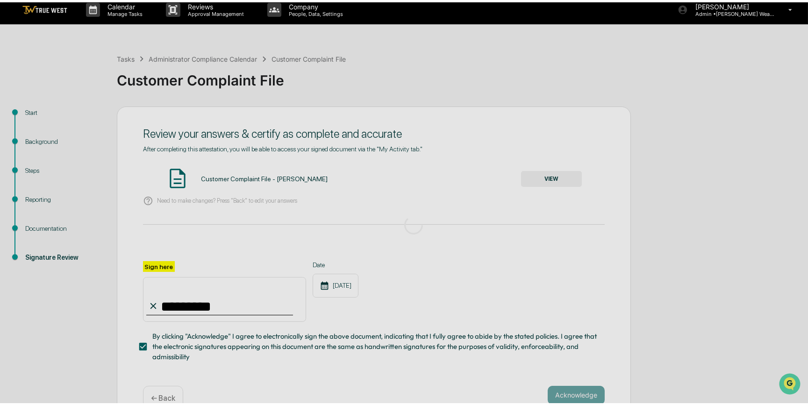
scroll to position [0, 0]
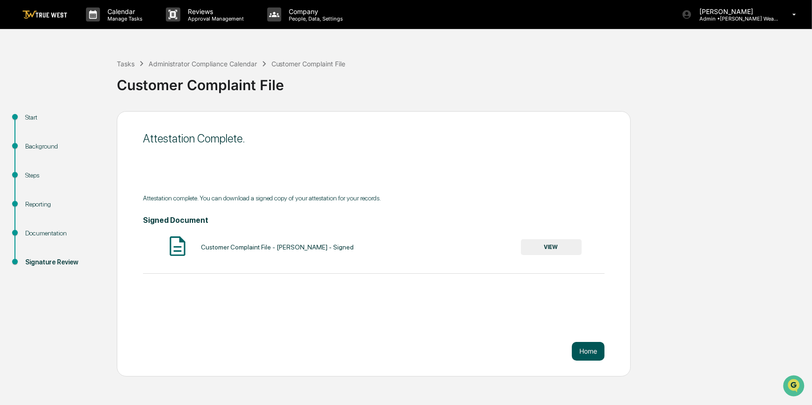
click at [587, 353] on button "Home" at bounding box center [588, 351] width 33 height 19
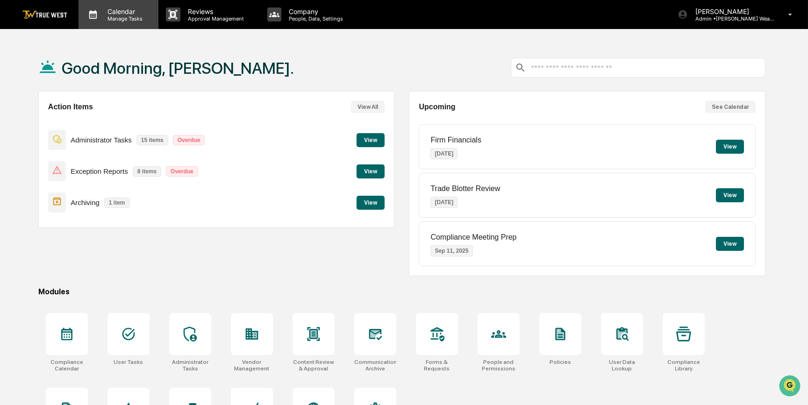
click at [122, 14] on p "Calendar" at bounding box center [123, 11] width 47 height 8
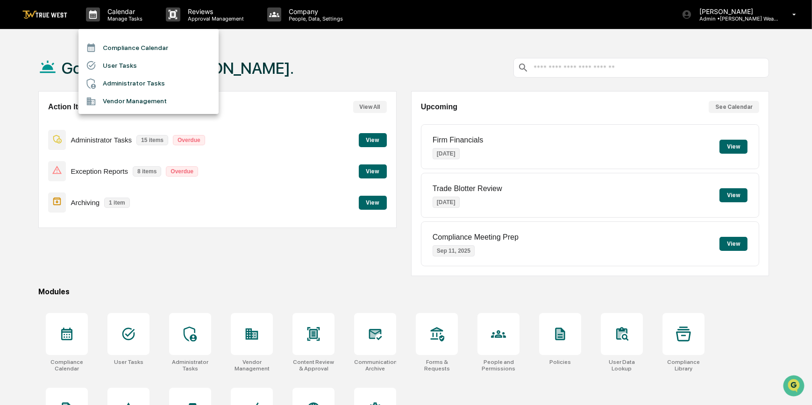
click at [123, 42] on li "Compliance Calendar" at bounding box center [148, 48] width 140 height 18
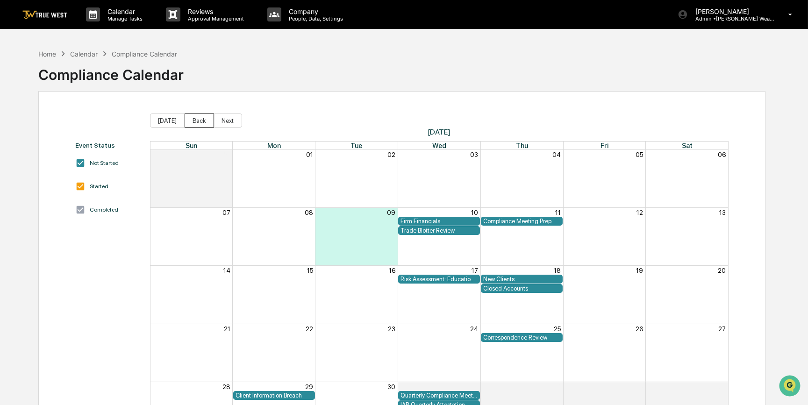
click at [190, 121] on button "Back" at bounding box center [198, 120] width 29 height 14
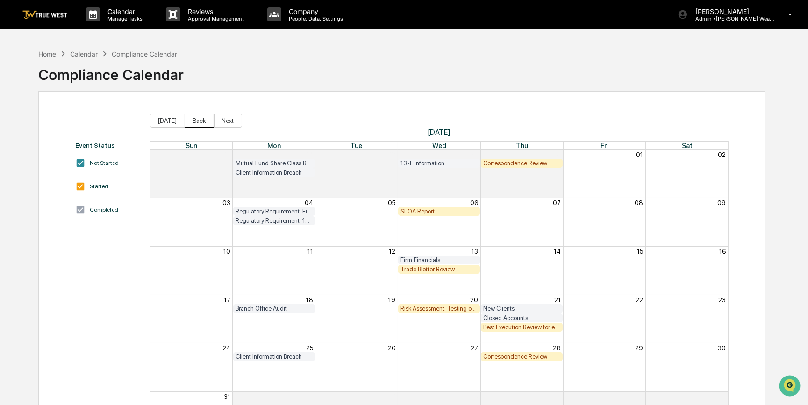
click at [188, 120] on button "Back" at bounding box center [198, 120] width 29 height 14
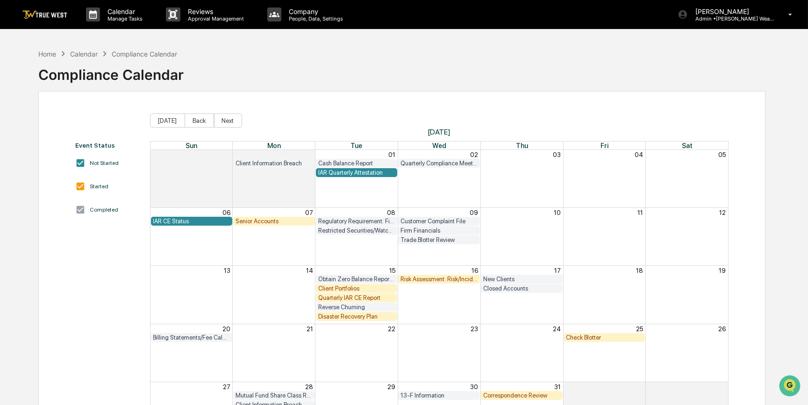
click at [382, 288] on div "Client Portfolios" at bounding box center [356, 288] width 77 height 7
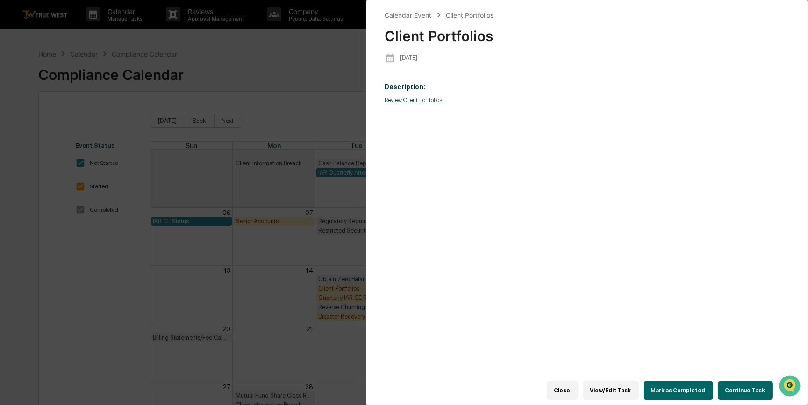
click at [747, 390] on button "Continue Task" at bounding box center [744, 390] width 55 height 19
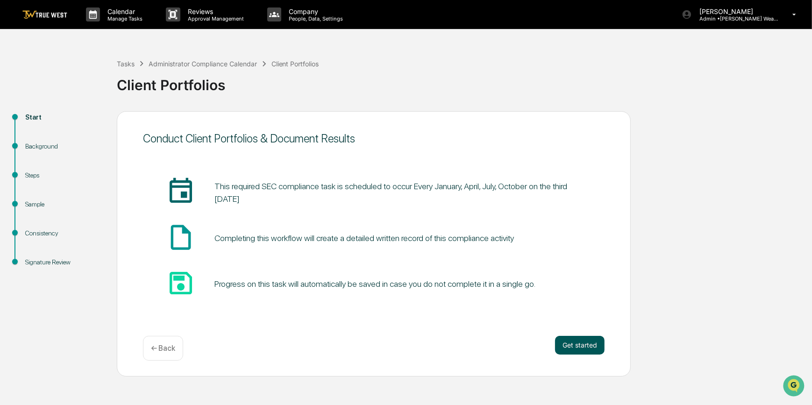
click at [579, 347] on button "Get started" at bounding box center [580, 345] width 50 height 19
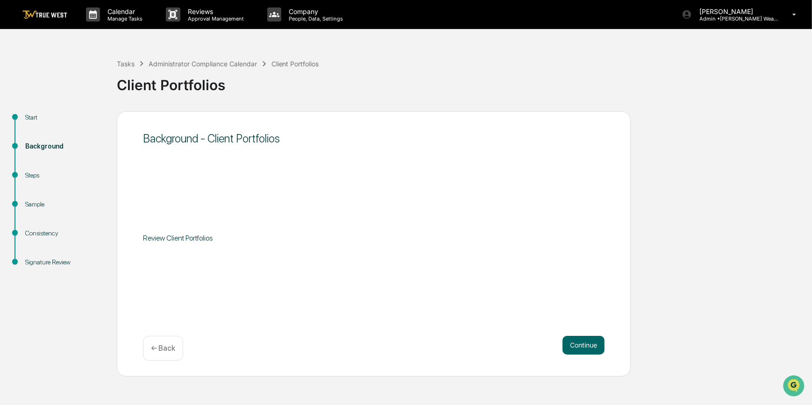
click at [579, 347] on button "Continue" at bounding box center [583, 345] width 42 height 19
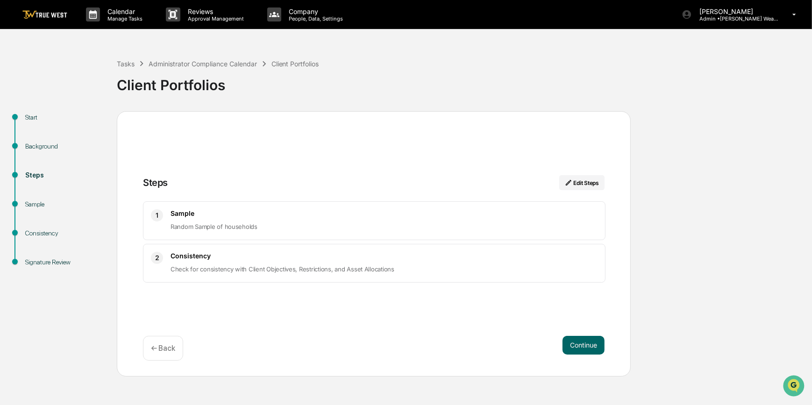
click at [579, 347] on button "Continue" at bounding box center [583, 345] width 42 height 19
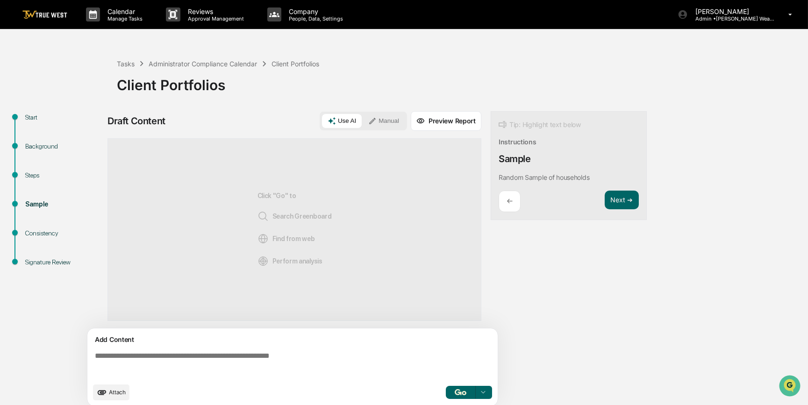
click at [187, 360] on textarea at bounding box center [294, 365] width 406 height 34
paste textarea "**********"
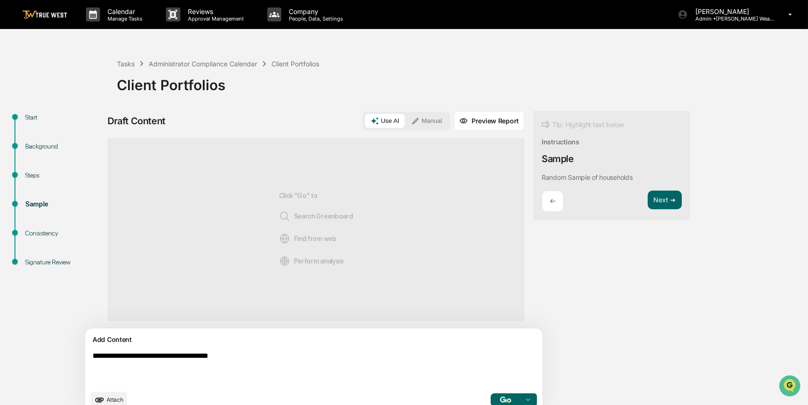
type textarea "**********"
click at [405, 124] on button "Manual" at bounding box center [426, 121] width 42 height 14
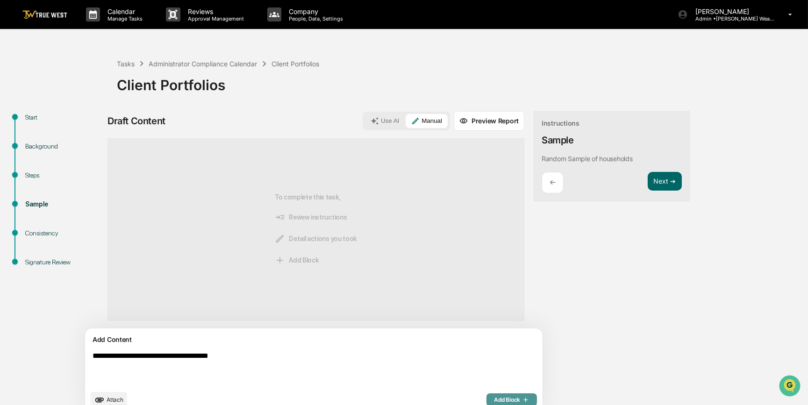
click at [494, 398] on span "Add Block" at bounding box center [511, 399] width 35 height 7
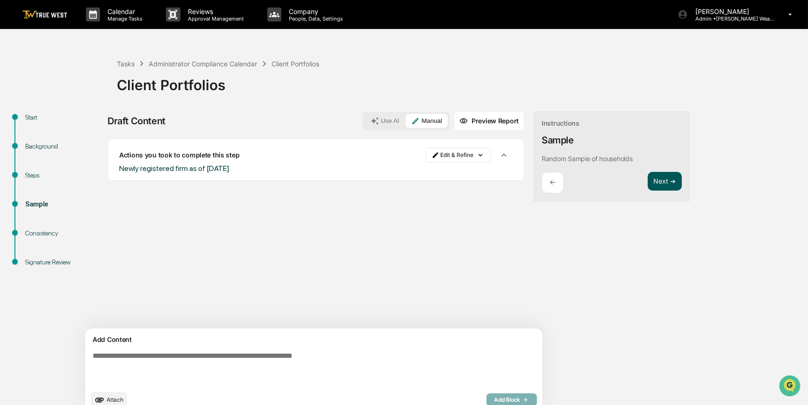
click at [647, 181] on button "Next ➔" at bounding box center [664, 181] width 34 height 19
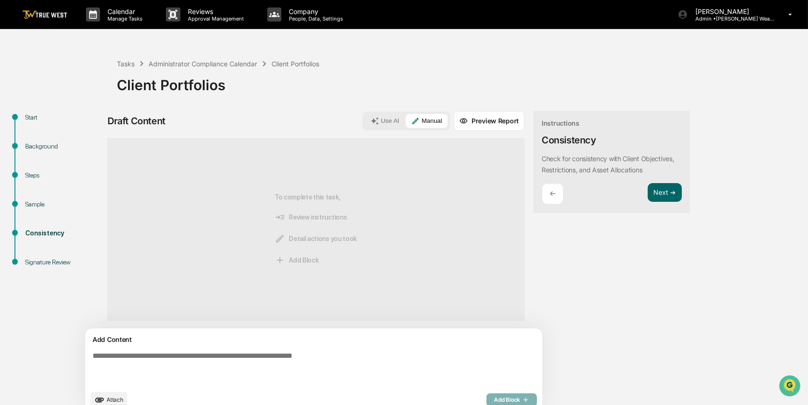
click at [245, 361] on textarea at bounding box center [292, 368] width 406 height 41
paste textarea "**********"
type textarea "**********"
click at [494, 400] on span "Add Block" at bounding box center [511, 399] width 35 height 7
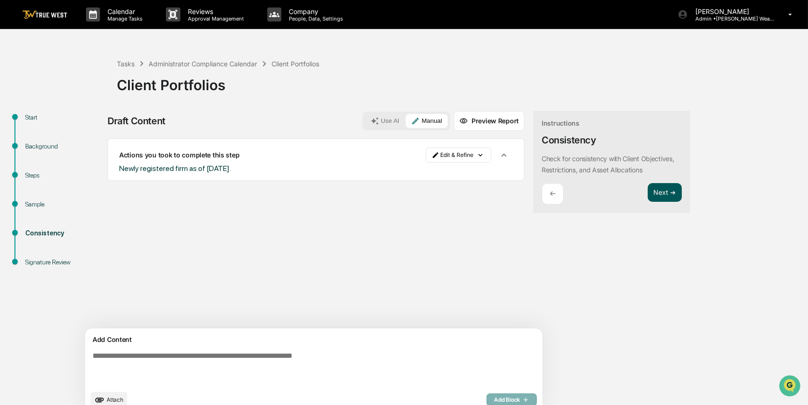
click at [647, 193] on button "Next ➔" at bounding box center [664, 192] width 34 height 19
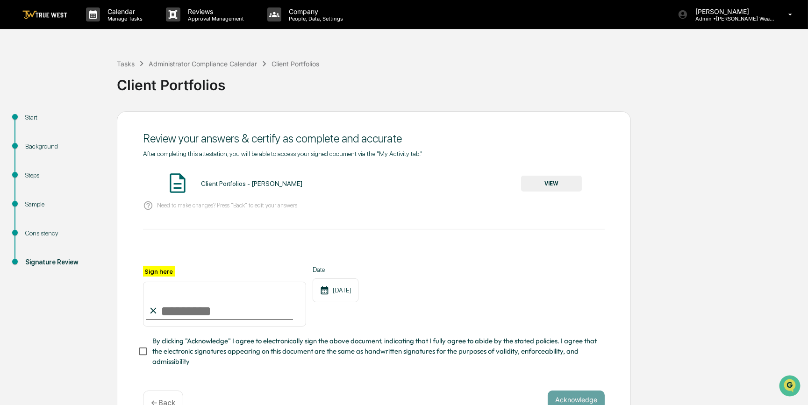
click at [215, 317] on input "Sign here" at bounding box center [224, 304] width 163 height 45
type input "*********"
click at [546, 189] on button "VIEW" at bounding box center [551, 184] width 61 height 16
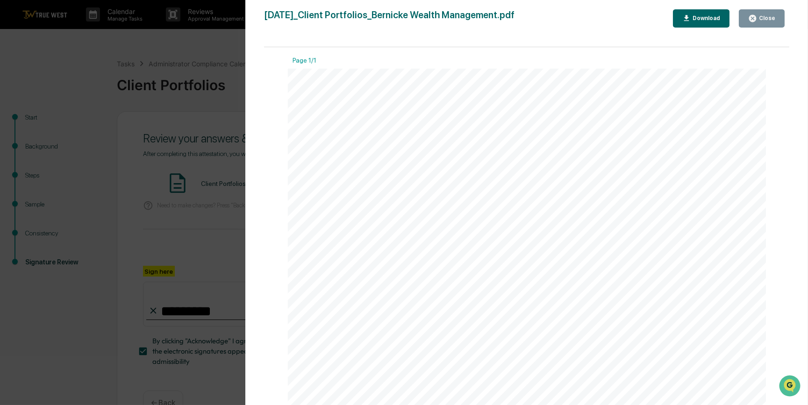
click at [196, 233] on div "Version History 09/09/2025, 03:36 PM Carliss Marshall 2025-09-09_Client Portfol…" at bounding box center [404, 202] width 808 height 405
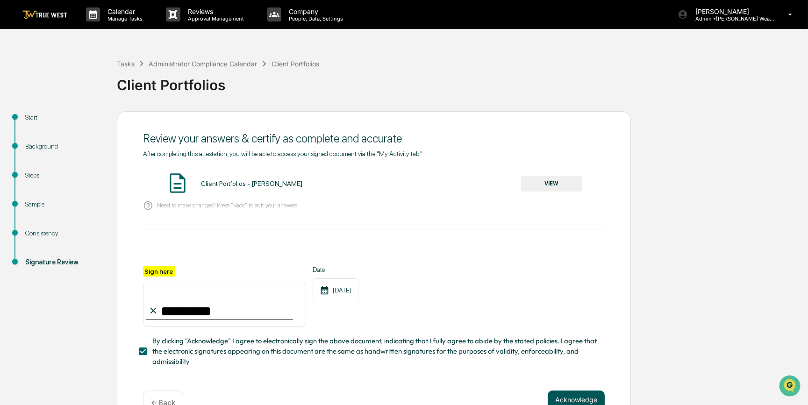
click at [574, 402] on button "Acknowledge" at bounding box center [575, 399] width 57 height 19
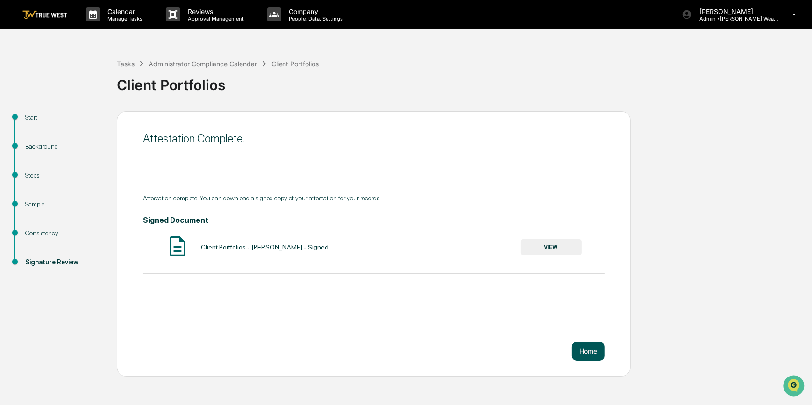
click at [587, 349] on button "Home" at bounding box center [588, 351] width 33 height 19
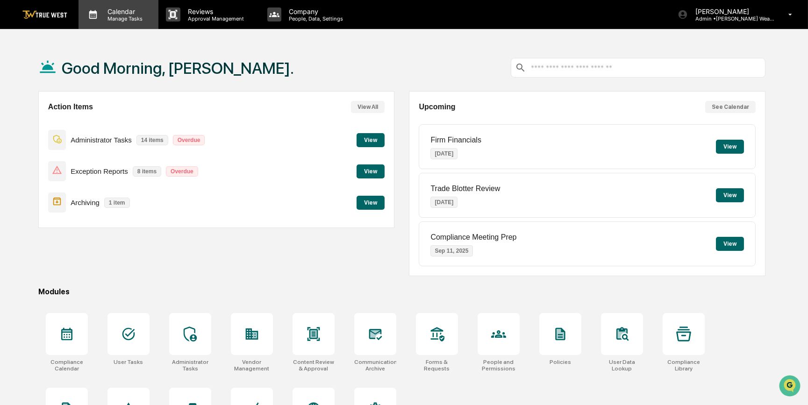
click at [131, 16] on p "Manage Tasks" at bounding box center [123, 18] width 47 height 7
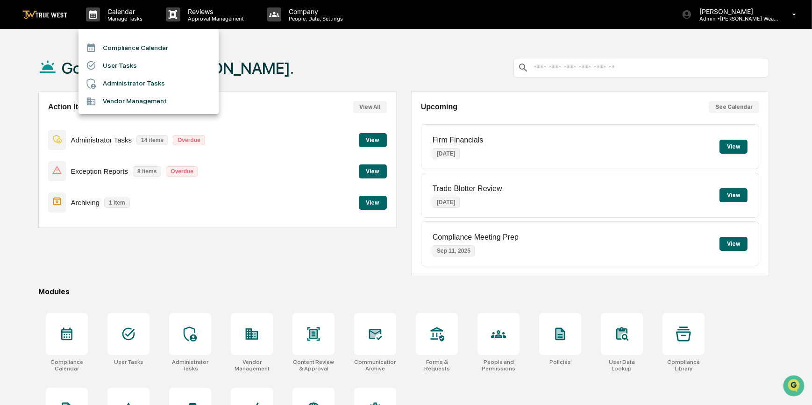
click at [131, 45] on li "Compliance Calendar" at bounding box center [148, 48] width 140 height 18
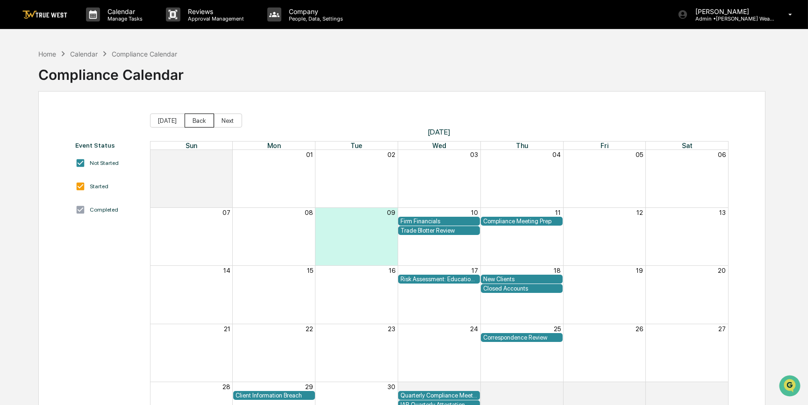
click at [199, 121] on button "Back" at bounding box center [198, 120] width 29 height 14
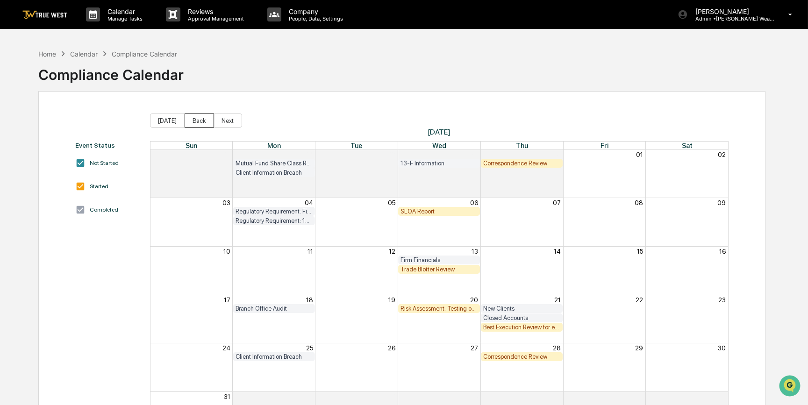
click at [199, 121] on button "Back" at bounding box center [198, 120] width 29 height 14
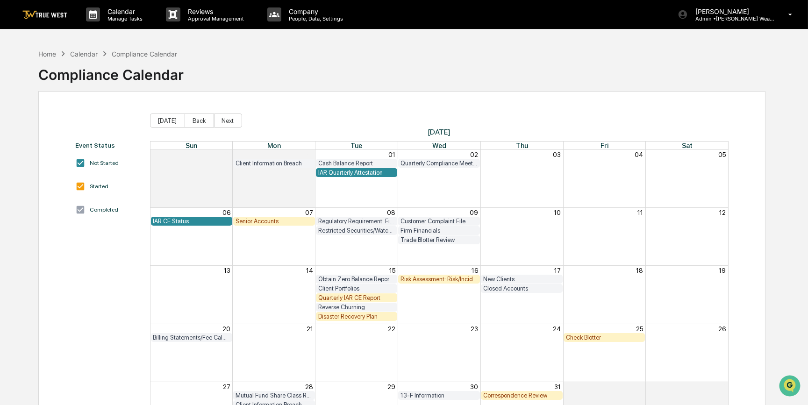
click at [585, 336] on div "Check Blotter" at bounding box center [604, 337] width 77 height 7
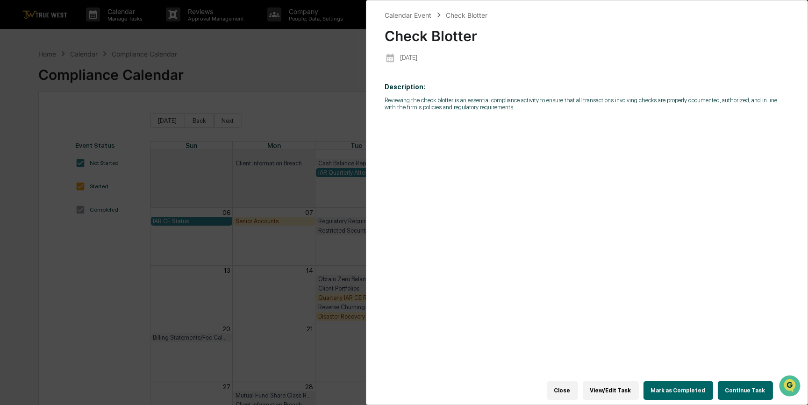
click at [742, 387] on button "Continue Task" at bounding box center [744, 390] width 55 height 19
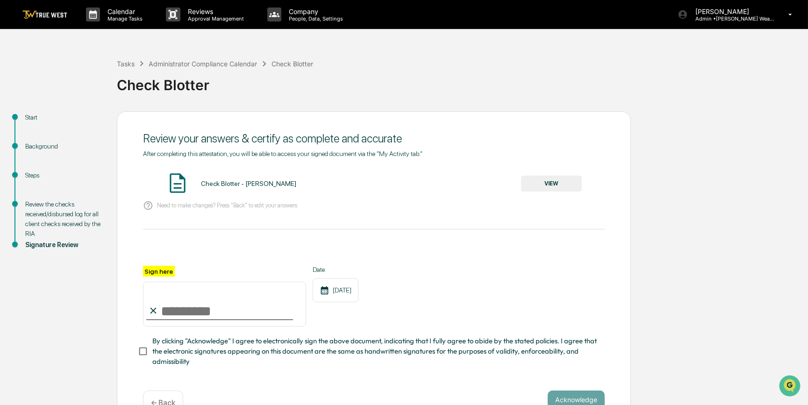
click at [46, 220] on div "Review the checks received/disbursed log for all client checks received by the …" at bounding box center [63, 218] width 77 height 39
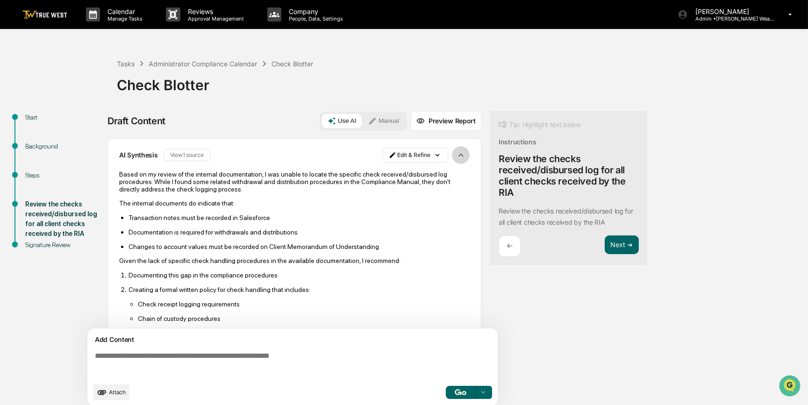
click at [458, 154] on icon "button" at bounding box center [460, 155] width 10 height 10
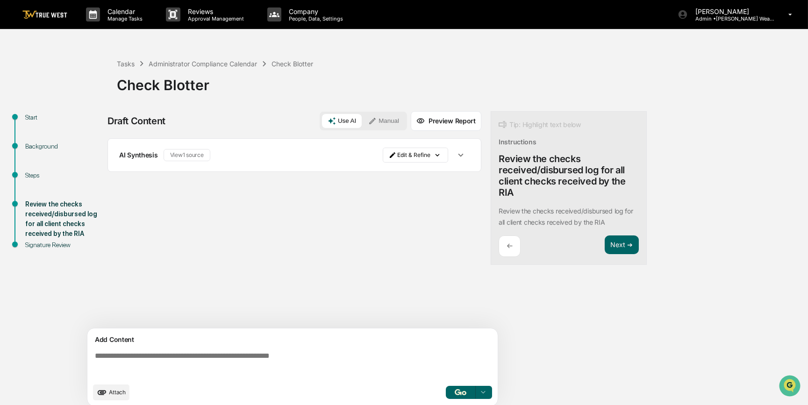
click at [460, 154] on icon "button" at bounding box center [460, 155] width 10 height 10
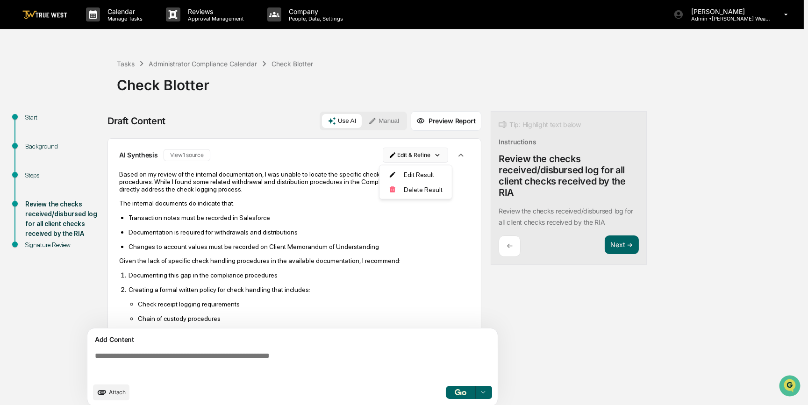
click at [420, 156] on html "Calendar Manage Tasks Reviews Approval Management Company People, Data, Setting…" at bounding box center [404, 202] width 808 height 405
click at [413, 191] on div "Delete Result" at bounding box center [412, 189] width 69 height 15
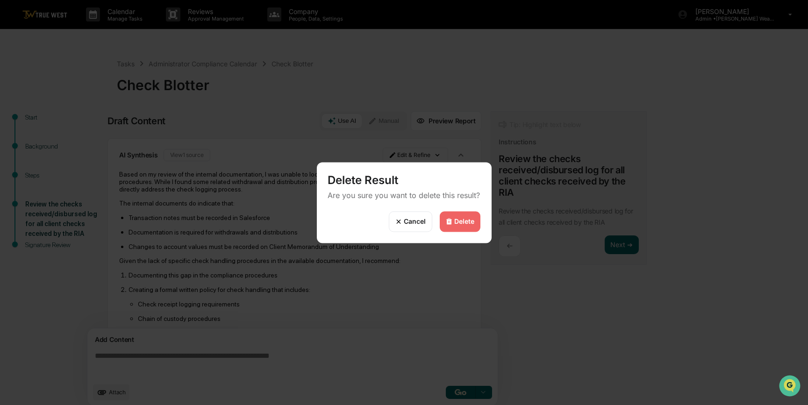
click at [454, 221] on div "Delete" at bounding box center [464, 222] width 20 height 8
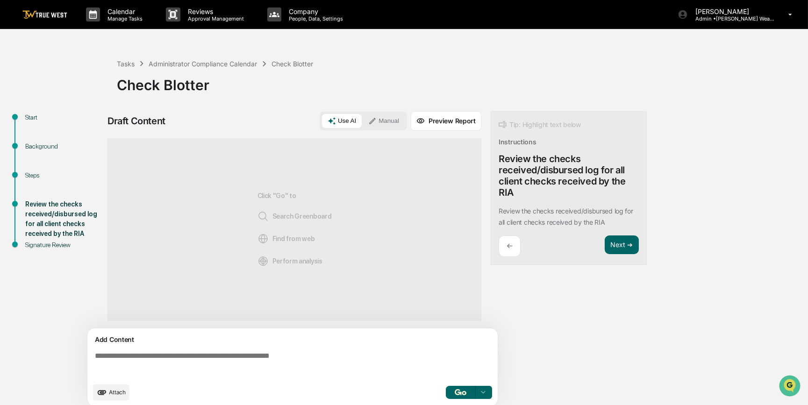
click at [37, 182] on div "Steps" at bounding box center [64, 186] width 92 height 29
click at [37, 174] on div "Steps" at bounding box center [63, 175] width 77 height 10
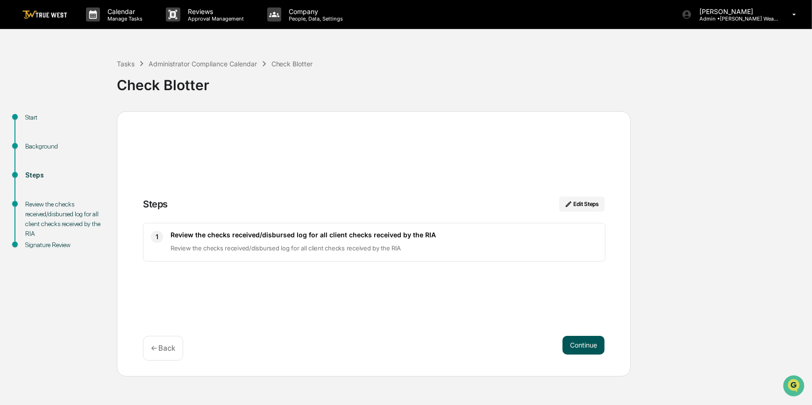
click at [570, 344] on button "Continue" at bounding box center [583, 345] width 42 height 19
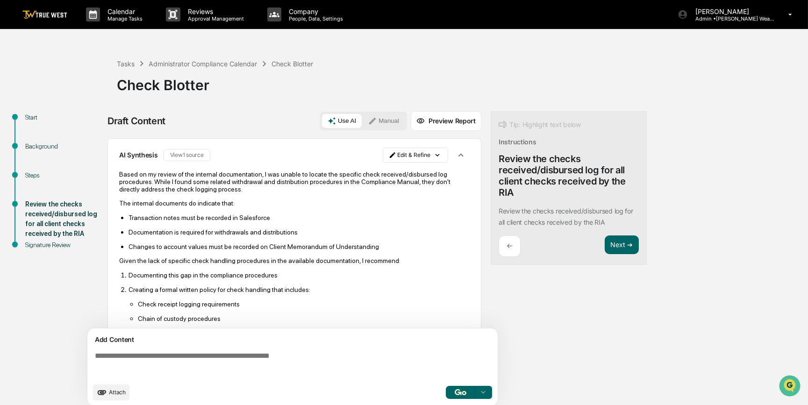
click at [299, 364] on textarea at bounding box center [294, 365] width 406 height 34
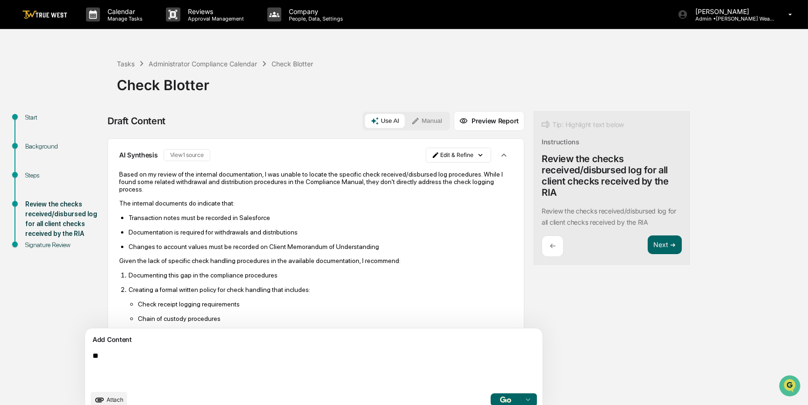
type textarea "*"
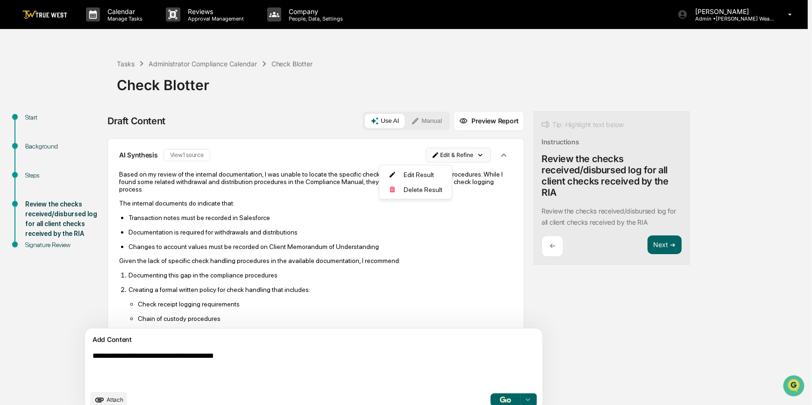
click at [418, 156] on html "Calendar Manage Tasks Reviews Approval Management Company People, Data, Setting…" at bounding box center [406, 202] width 812 height 405
click at [418, 191] on div "Delete Result" at bounding box center [412, 189] width 69 height 15
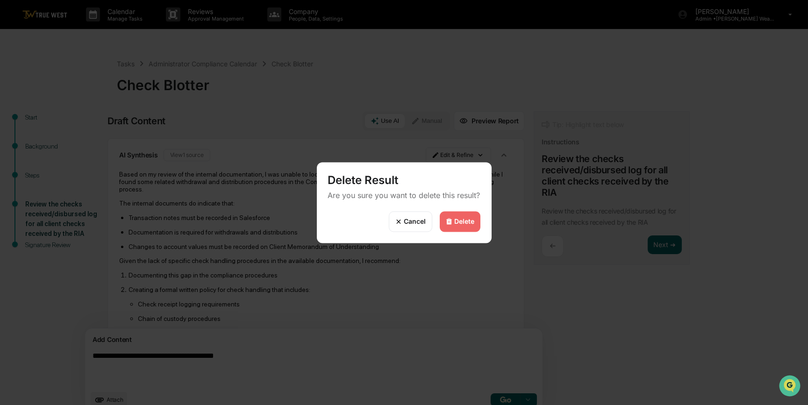
click at [457, 224] on div "Delete" at bounding box center [464, 222] width 20 height 8
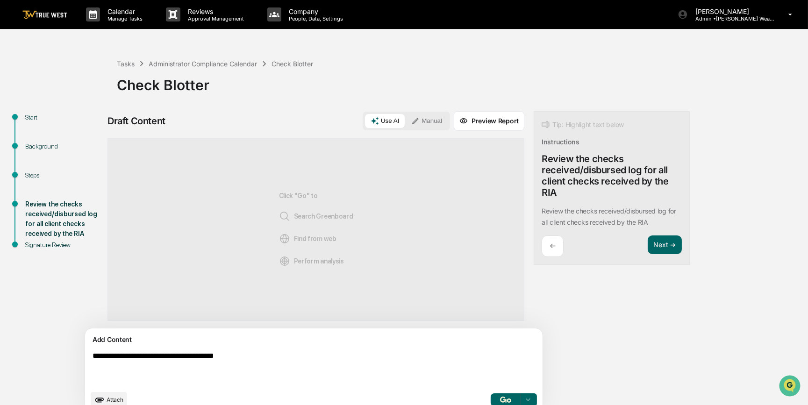
click at [405, 118] on button "Manual" at bounding box center [426, 121] width 42 height 14
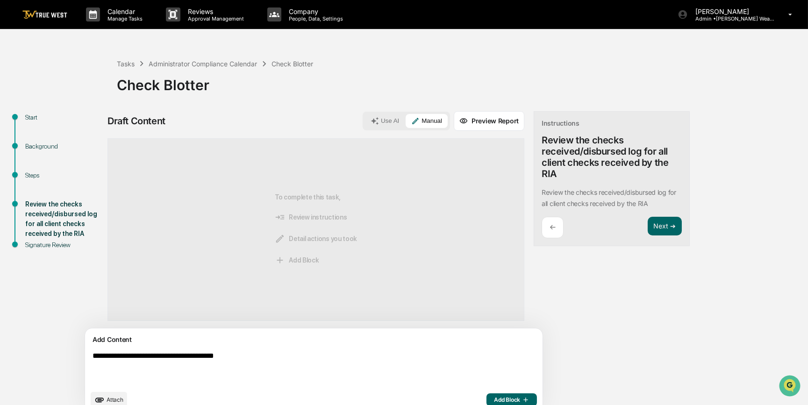
click at [268, 353] on textarea "**********" at bounding box center [292, 368] width 406 height 41
type textarea "**********"
click at [486, 400] on button "Add Block" at bounding box center [511, 399] width 50 height 13
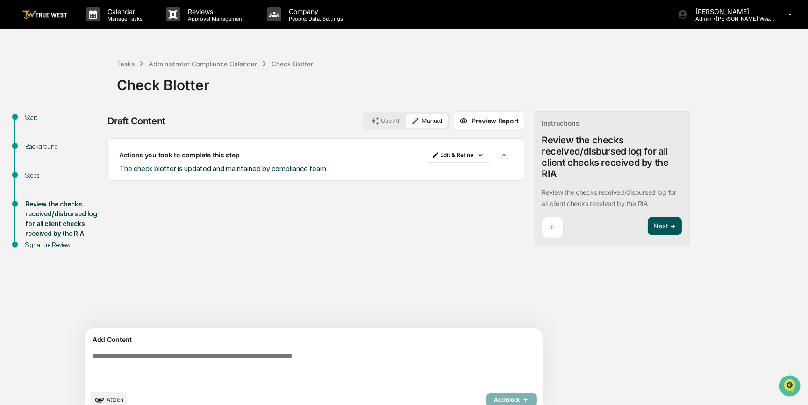
click at [647, 229] on button "Next ➔" at bounding box center [664, 226] width 34 height 19
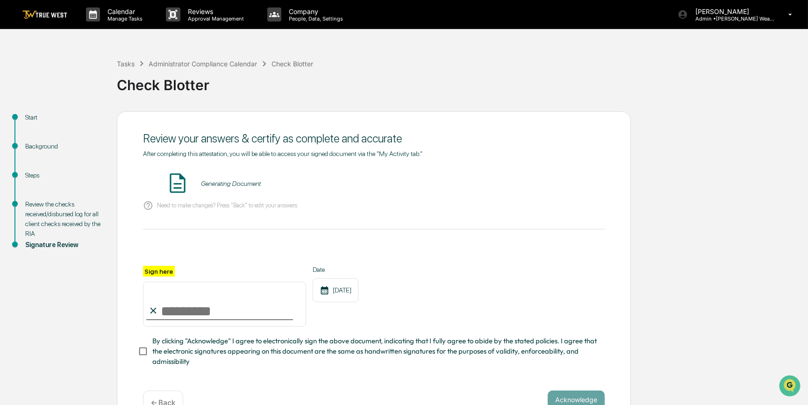
click at [196, 302] on input "Sign here" at bounding box center [224, 304] width 163 height 45
type input "*********"
click at [549, 184] on button "VIEW" at bounding box center [551, 184] width 61 height 16
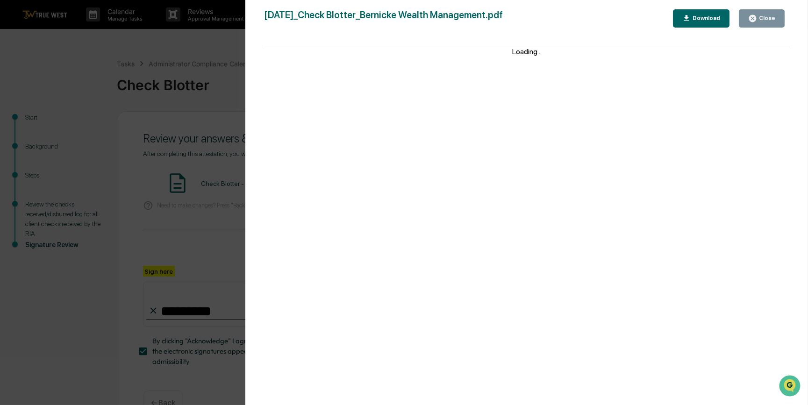
click at [191, 228] on div "Version History 09/09/2025, 03:38 PM Carliss Marshall 2025-09-09_Check Blotter_…" at bounding box center [404, 202] width 808 height 405
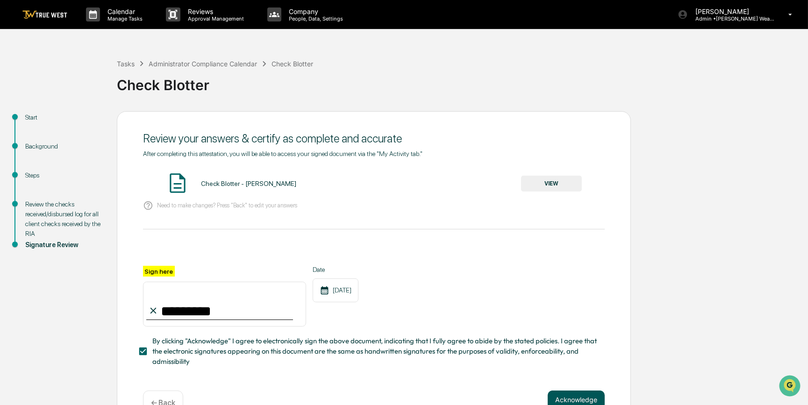
click at [582, 397] on button "Acknowledge" at bounding box center [575, 399] width 57 height 19
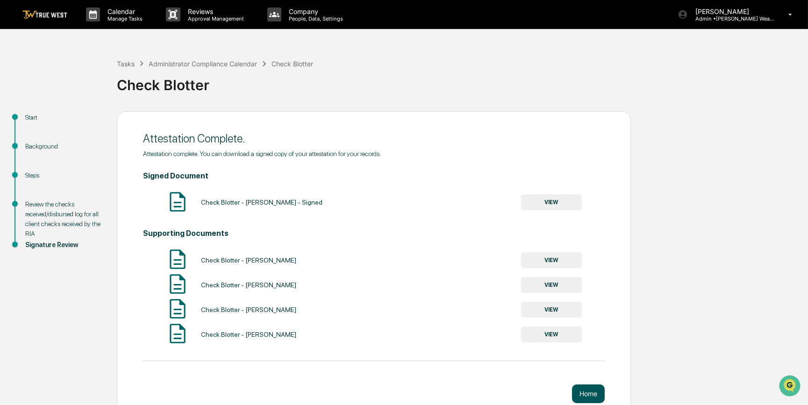
click at [589, 391] on button "Home" at bounding box center [588, 393] width 33 height 19
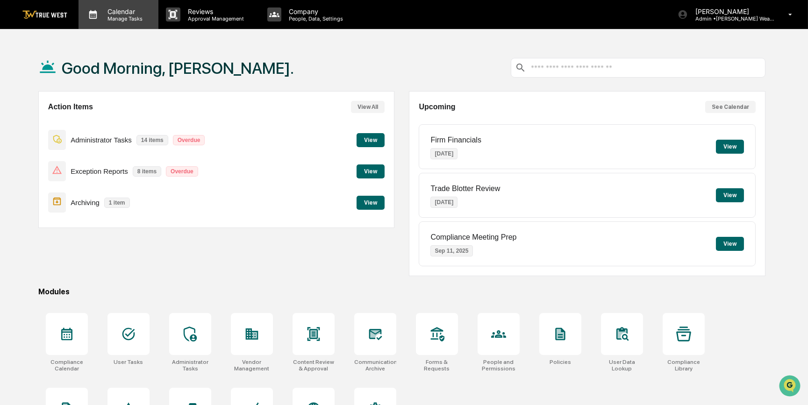
click at [127, 11] on p "Calendar" at bounding box center [123, 11] width 47 height 8
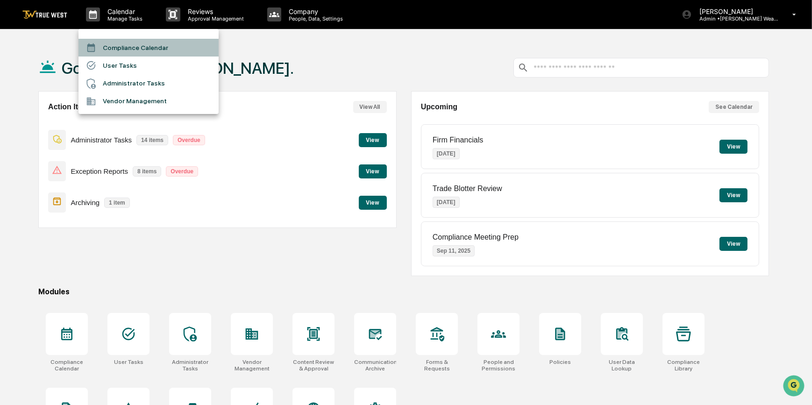
click at [140, 51] on li "Compliance Calendar" at bounding box center [148, 48] width 140 height 18
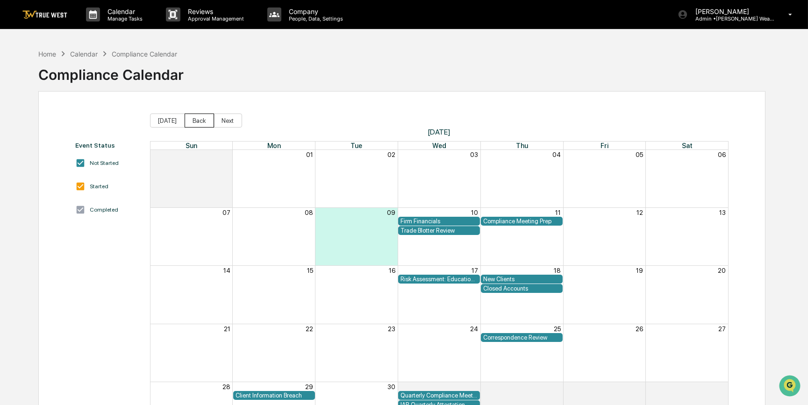
click at [195, 121] on button "Back" at bounding box center [198, 120] width 29 height 14
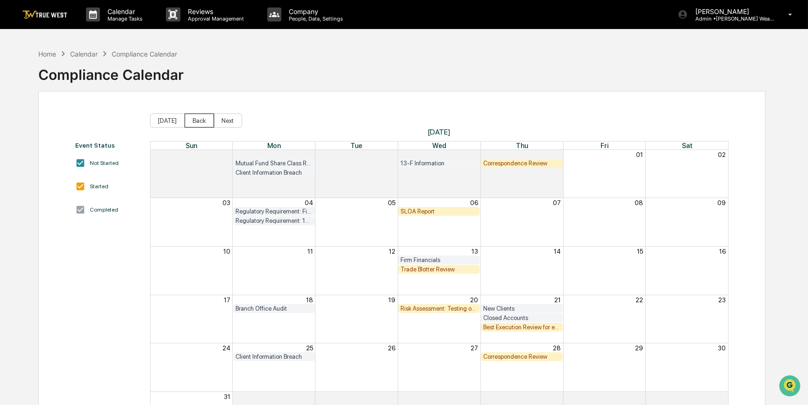
click at [195, 120] on button "Back" at bounding box center [198, 120] width 29 height 14
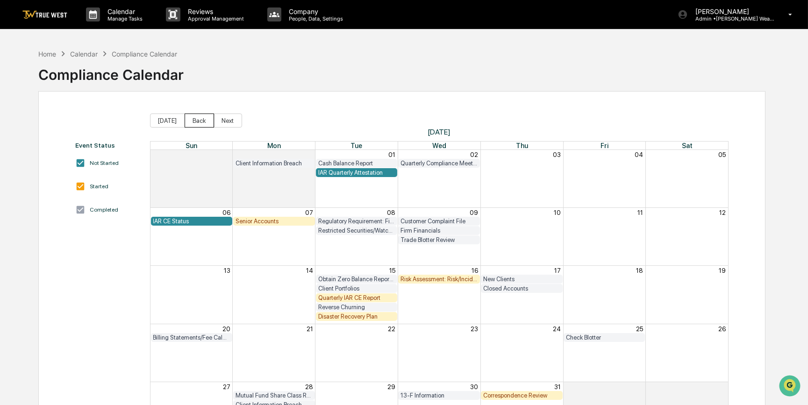
click at [194, 121] on button "Back" at bounding box center [198, 120] width 29 height 14
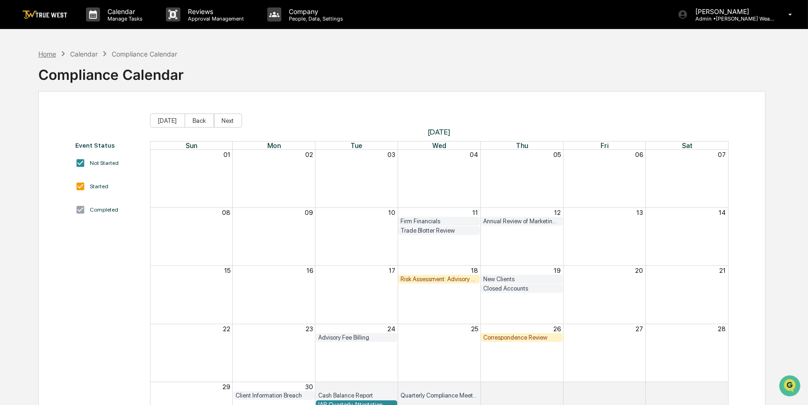
click at [48, 53] on div "Home" at bounding box center [47, 54] width 18 height 8
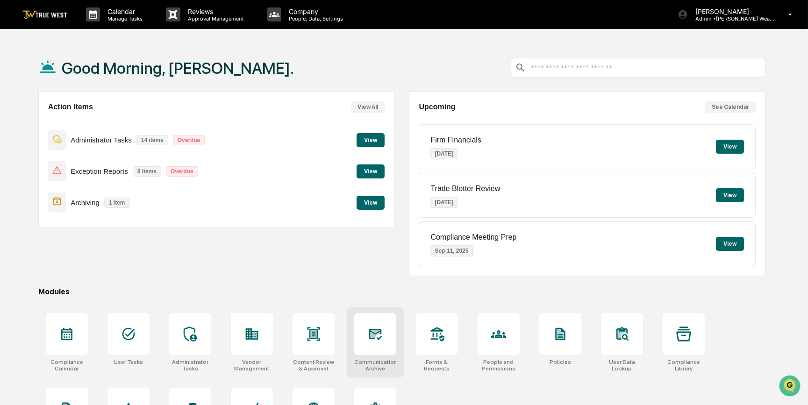
click at [385, 341] on div at bounding box center [375, 334] width 42 height 42
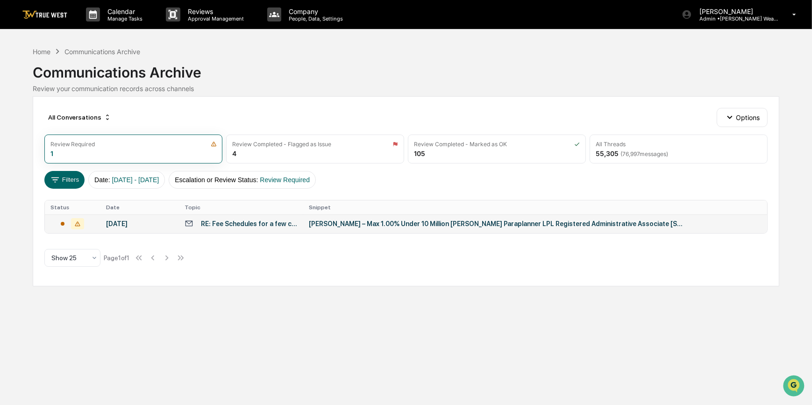
click at [484, 225] on div "[PERSON_NAME] – Max 1.00% Under 10 Million [PERSON_NAME] Paraplanner LPL Regist…" at bounding box center [496, 223] width 374 height 7
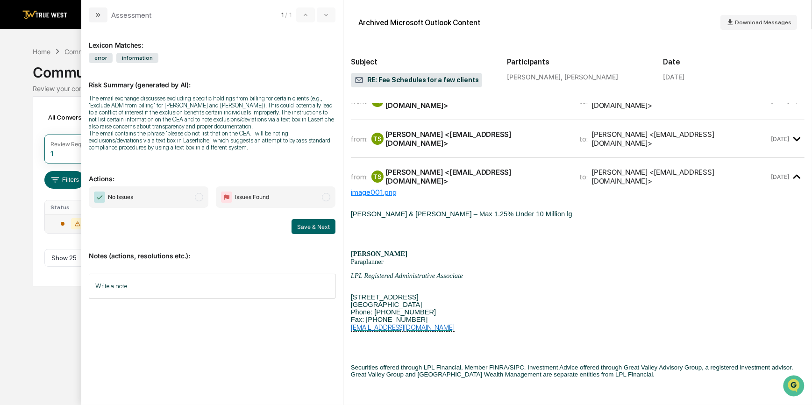
scroll to position [78, 0]
